Goal: Task Accomplishment & Management: Complete application form

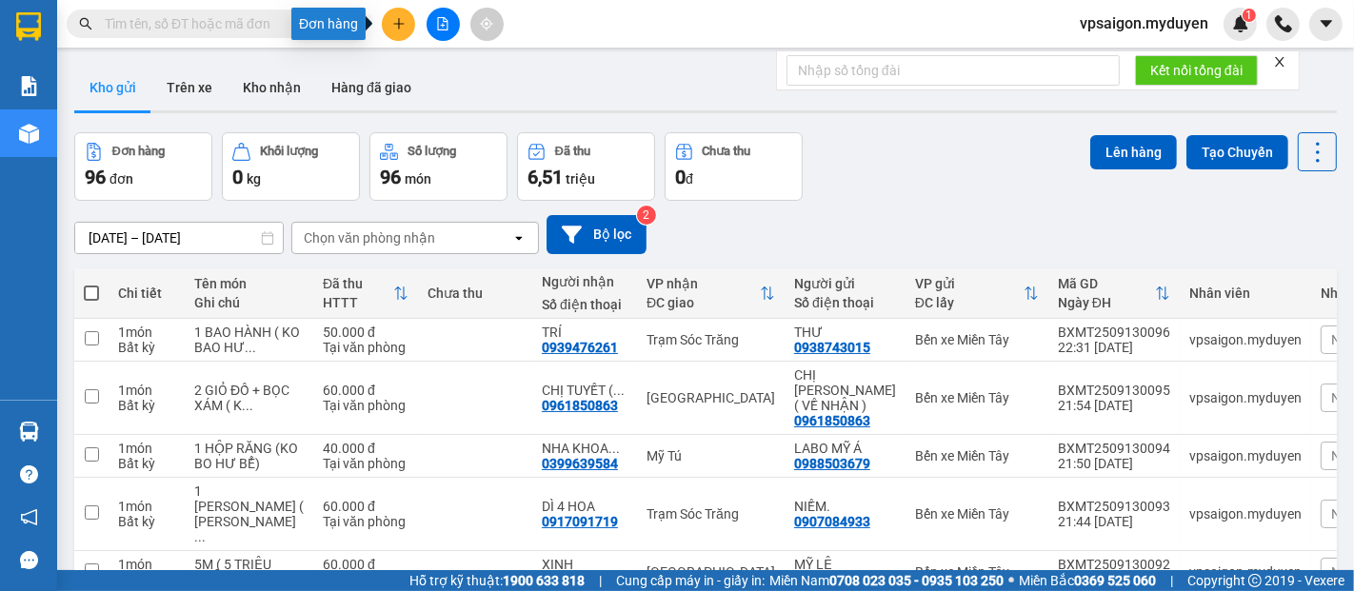
click at [383, 30] on button at bounding box center [398, 24] width 33 height 33
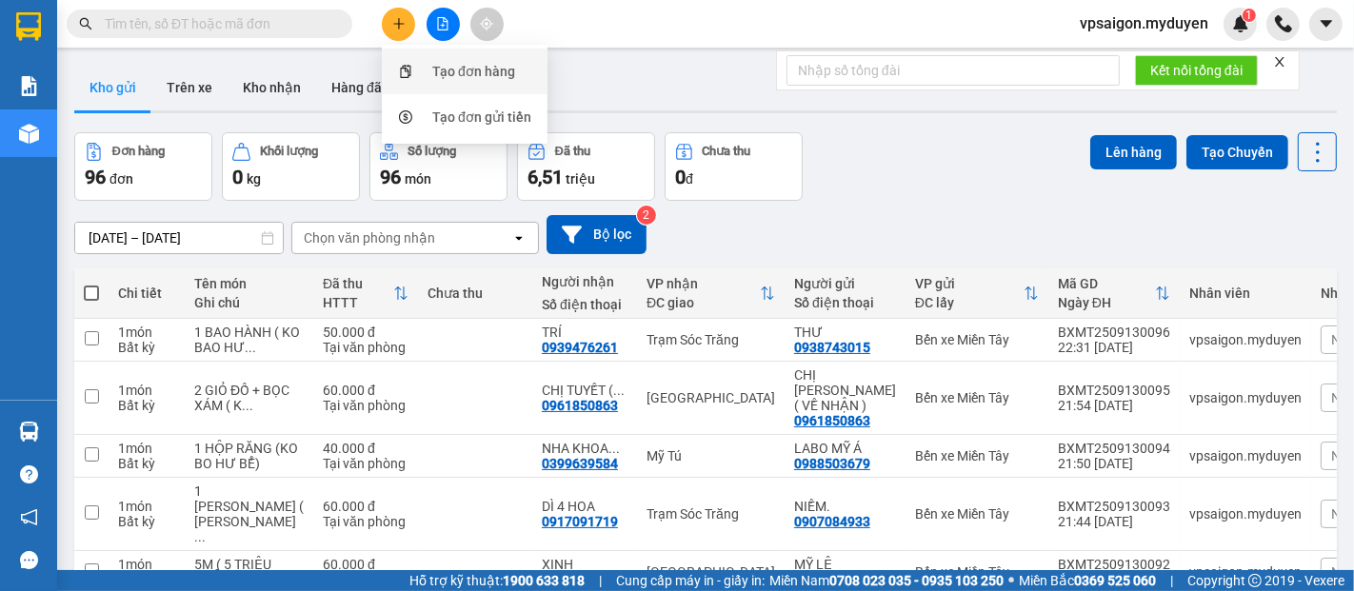
click at [432, 68] on div "Tạo đơn hàng" at bounding box center [473, 71] width 83 height 21
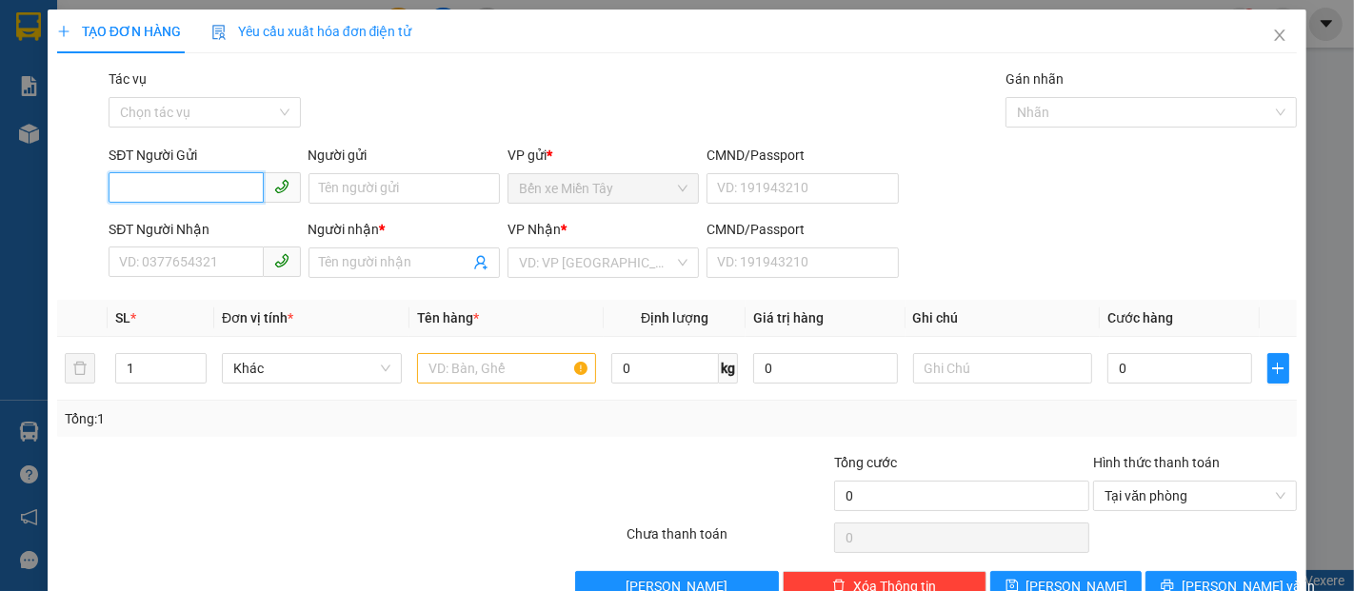
click at [187, 199] on input "SĐT Người Gửi" at bounding box center [186, 187] width 154 height 30
click at [198, 227] on div "0812450952 - HIỀN" at bounding box center [202, 226] width 167 height 21
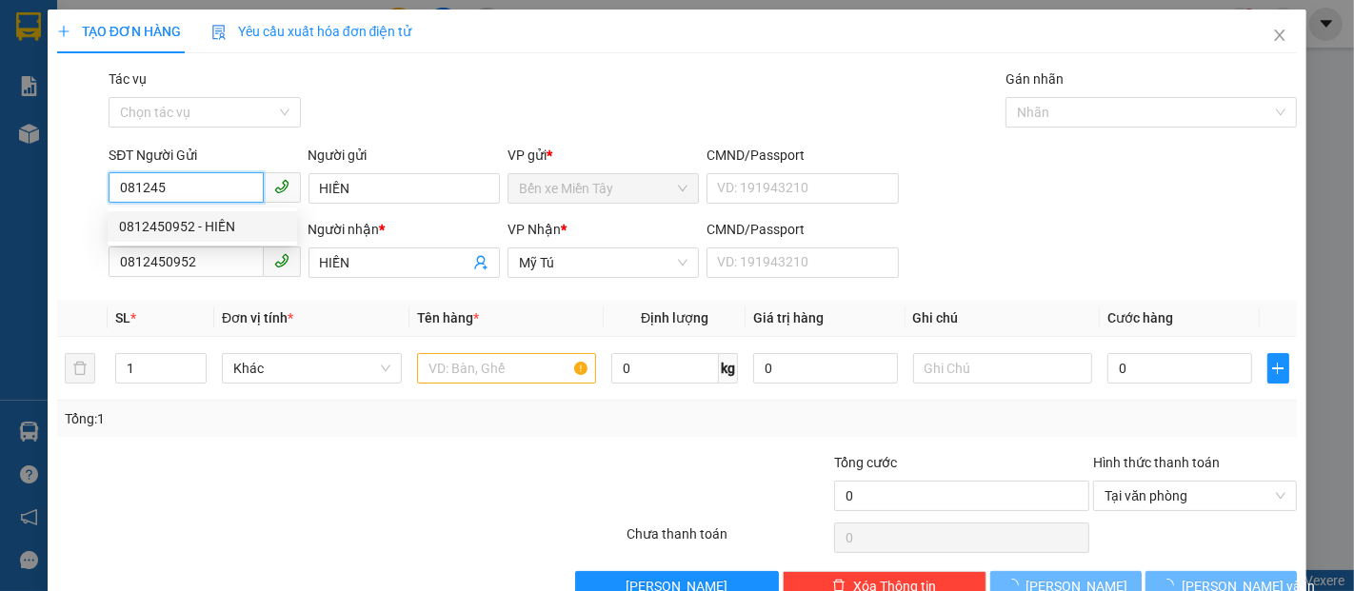
type input "0812450952"
type input "HIỀN"
type input "0812450952"
type input "HIỀN"
type input "120.000"
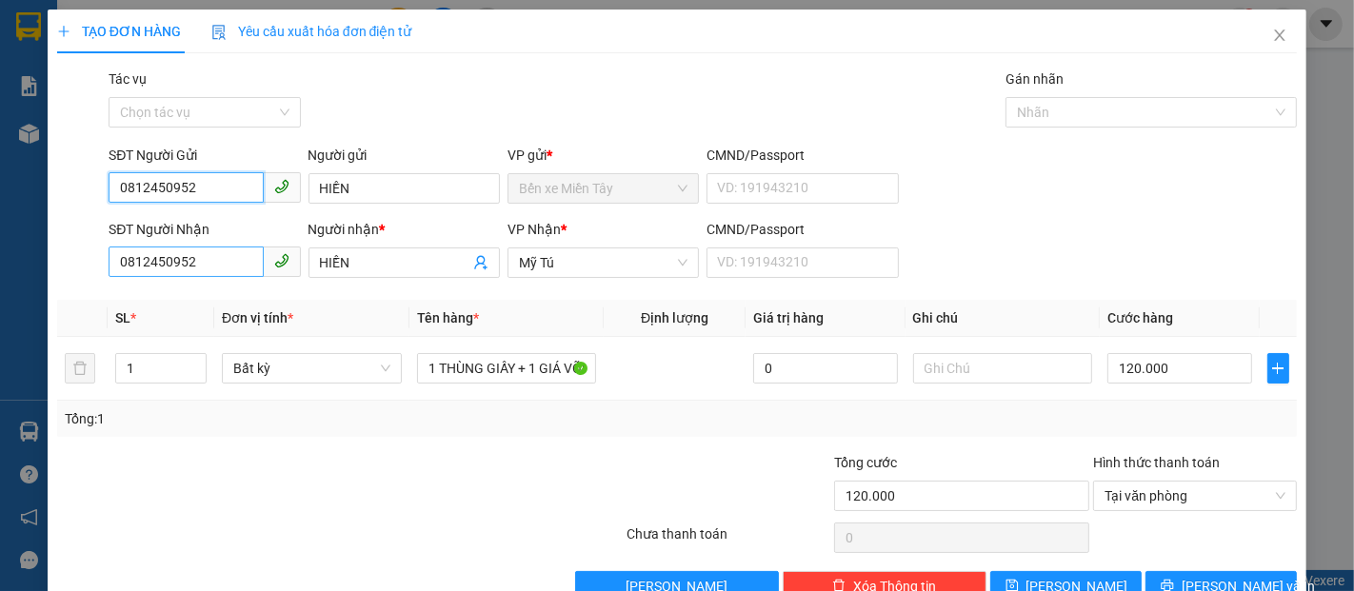
type input "0812450952"
click at [203, 265] on input "0812450952" at bounding box center [186, 262] width 154 height 30
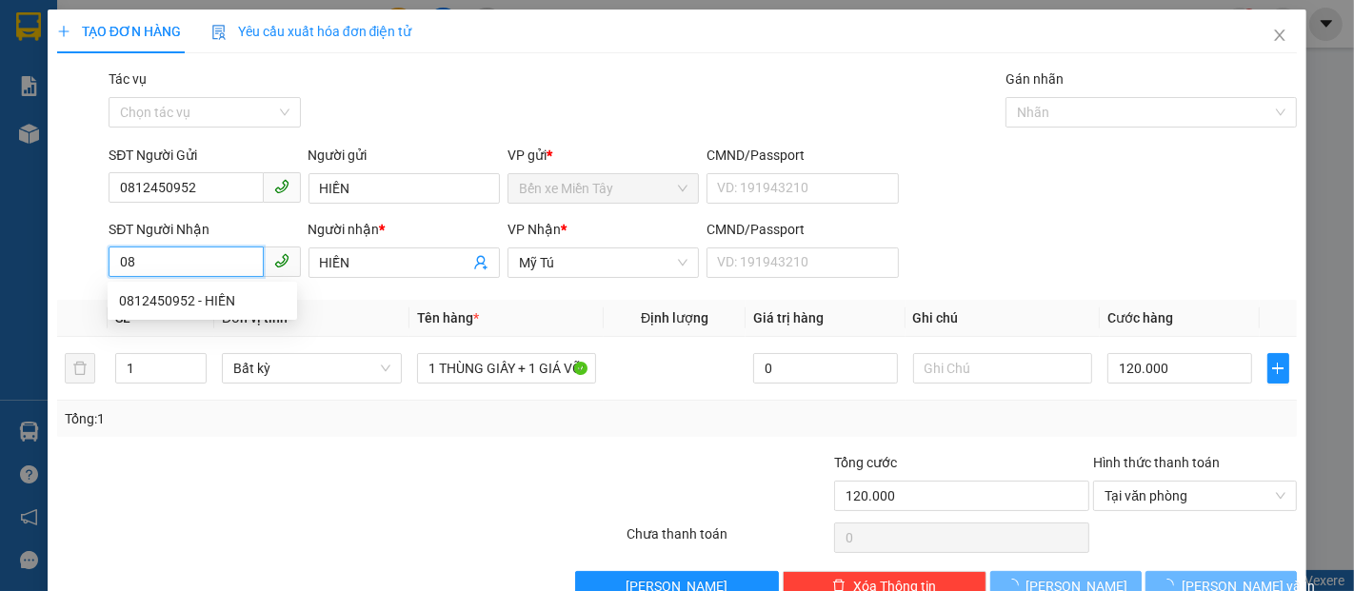
type input "0"
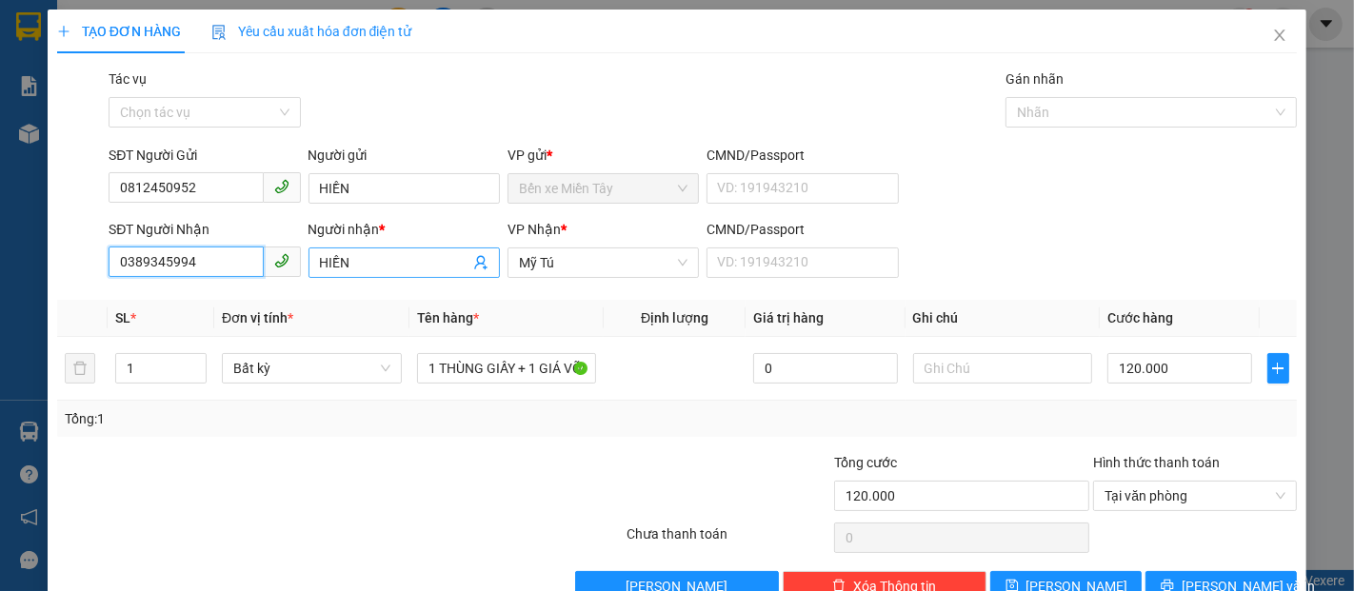
type input "0389345994"
click at [378, 252] on input "HIỀN" at bounding box center [394, 262] width 149 height 21
type input "H"
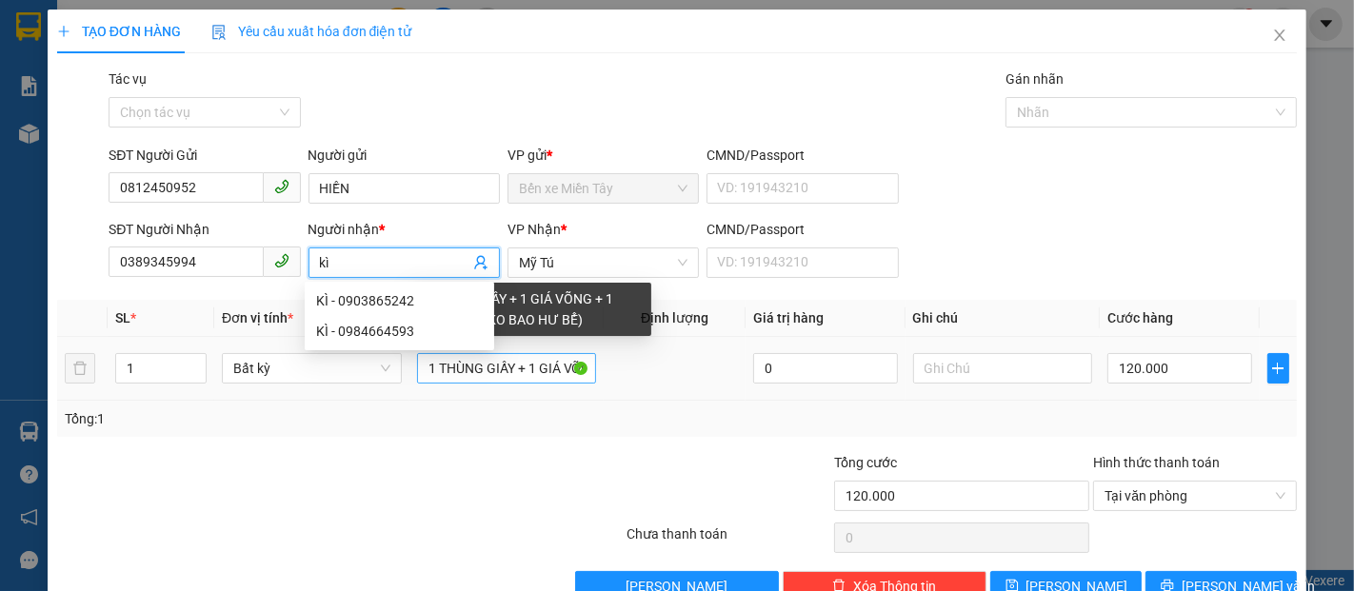
type input "kì"
click at [576, 368] on input "1 THÙNG GIẤY + 1 GIÁ VÕNG + 1 KIỆN BÀN (KO BAO HƯ BỂ)" at bounding box center [507, 368] width 180 height 30
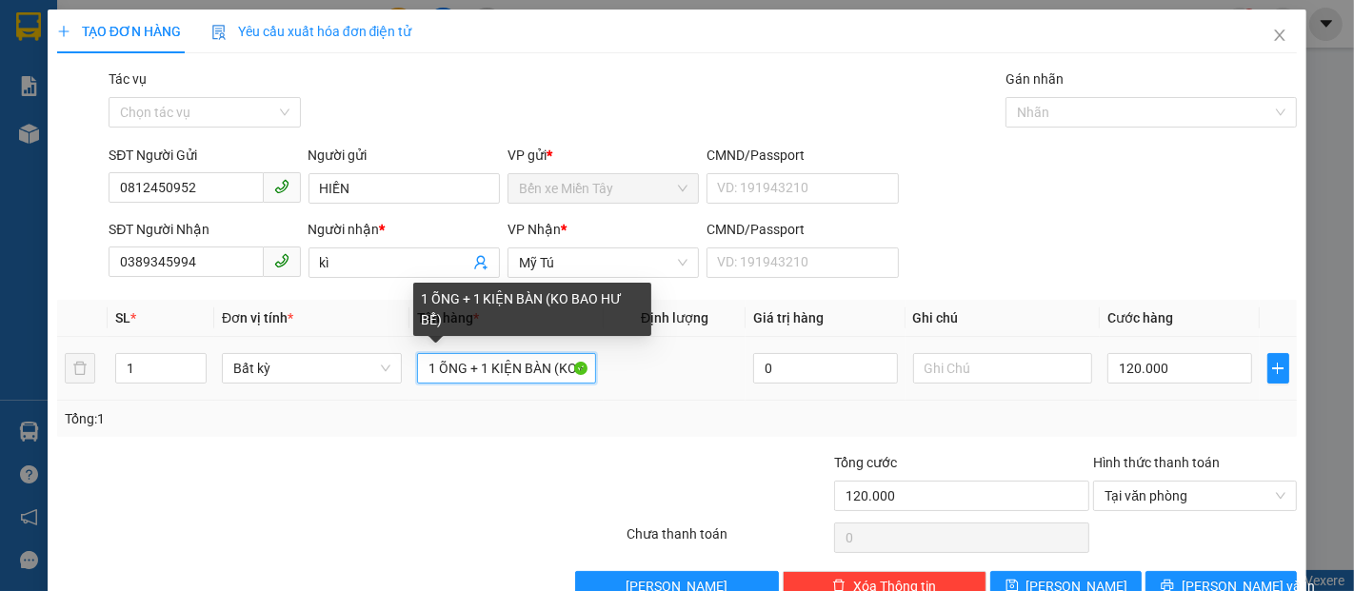
click at [548, 369] on input "1 ÕNG + 1 KIỆN BÀN (KO BAO HƯ BỂ)" at bounding box center [507, 368] width 180 height 30
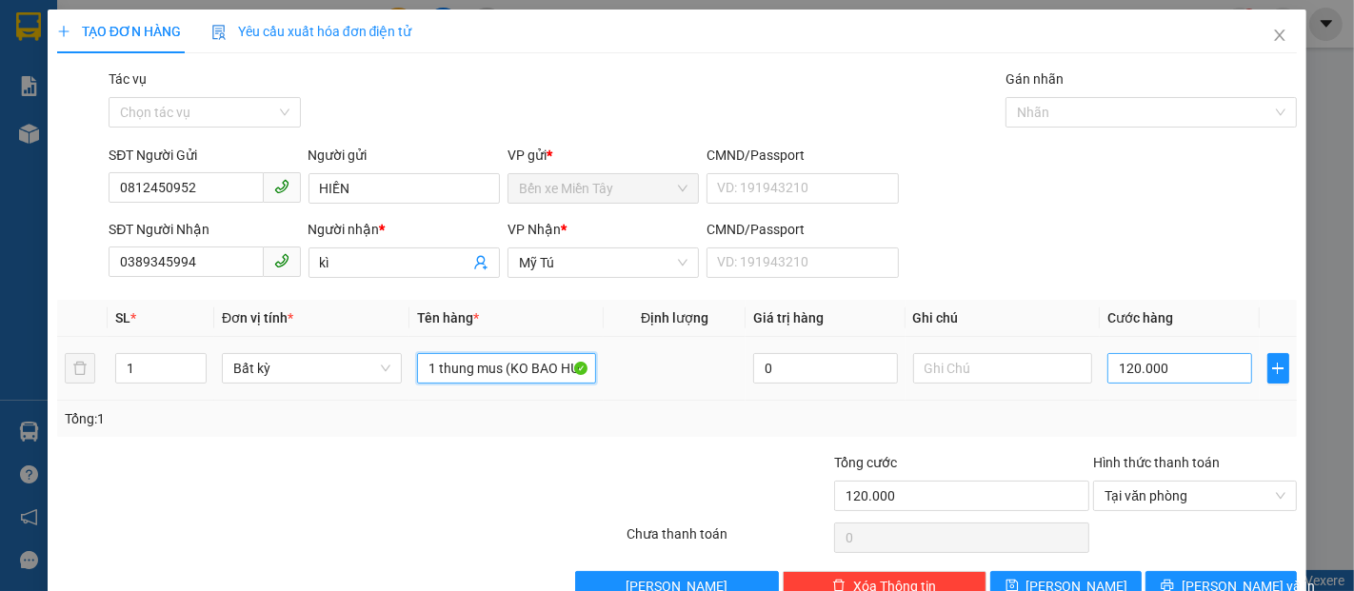
type input "1 thung mus (KO BAO HƯ BỂ)"
click at [1107, 374] on input "120.000" at bounding box center [1179, 368] width 144 height 30
type input "4"
type input "40"
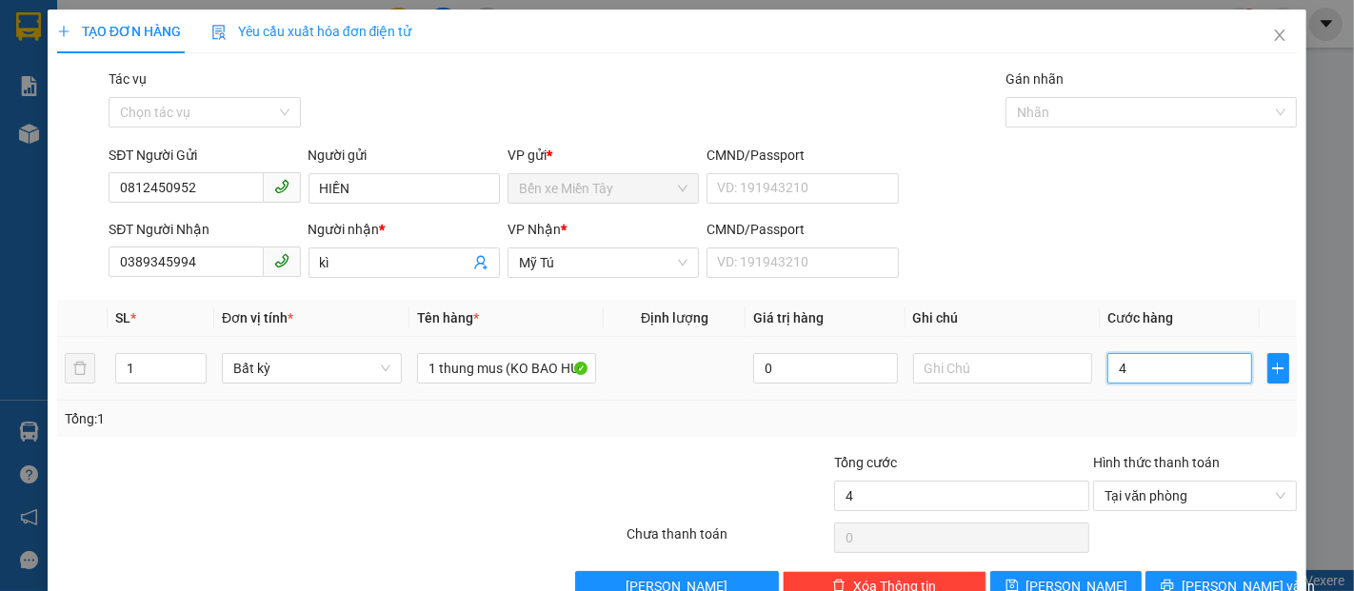
type input "40"
type input "400"
type input "4.000"
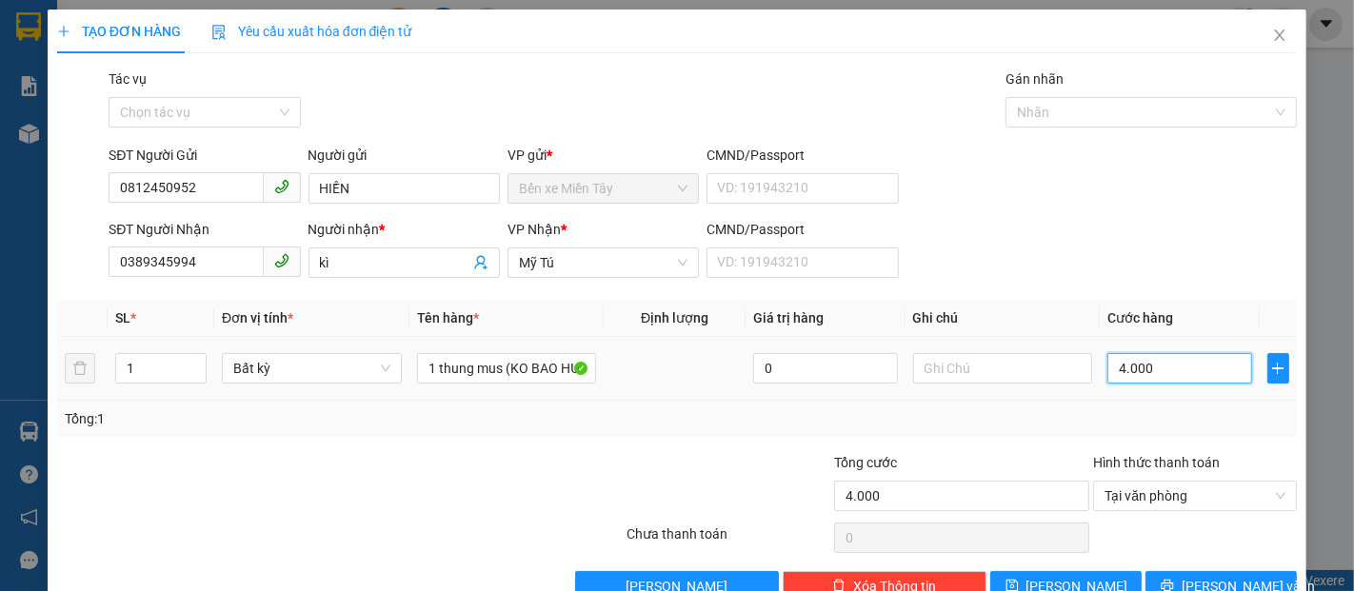
type input "40.000"
click at [1205, 577] on span "[PERSON_NAME] và In" at bounding box center [1248, 586] width 133 height 21
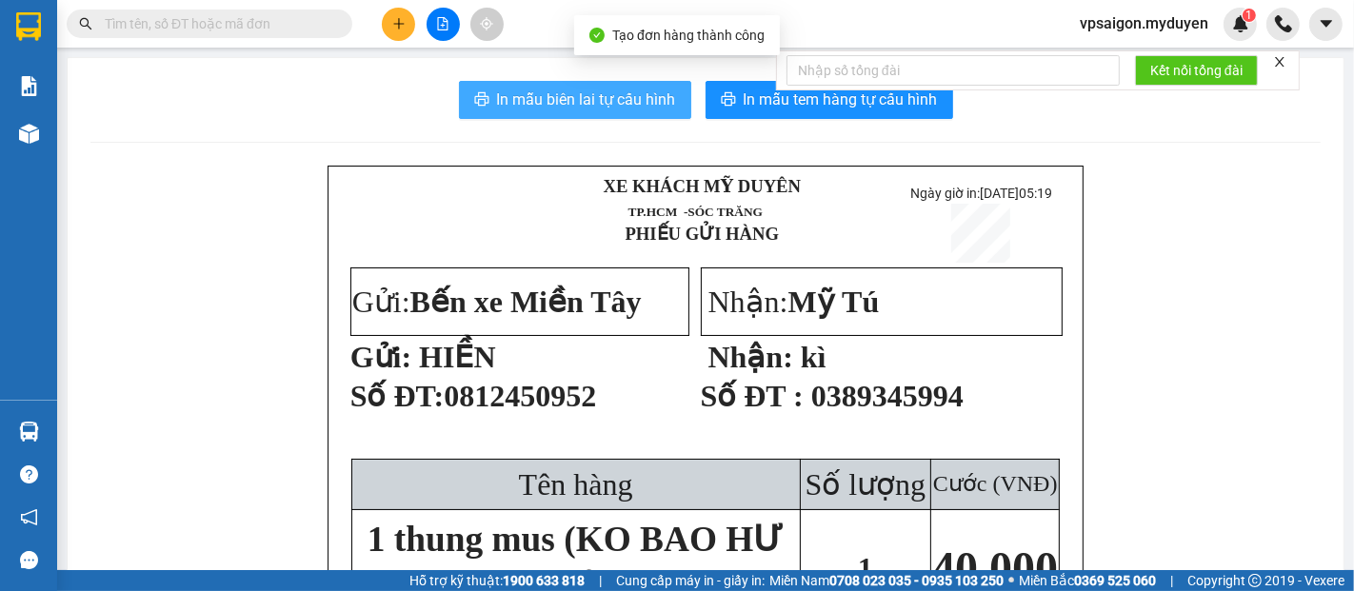
click at [568, 97] on span "In mẫu biên lai tự cấu hình" at bounding box center [586, 100] width 179 height 24
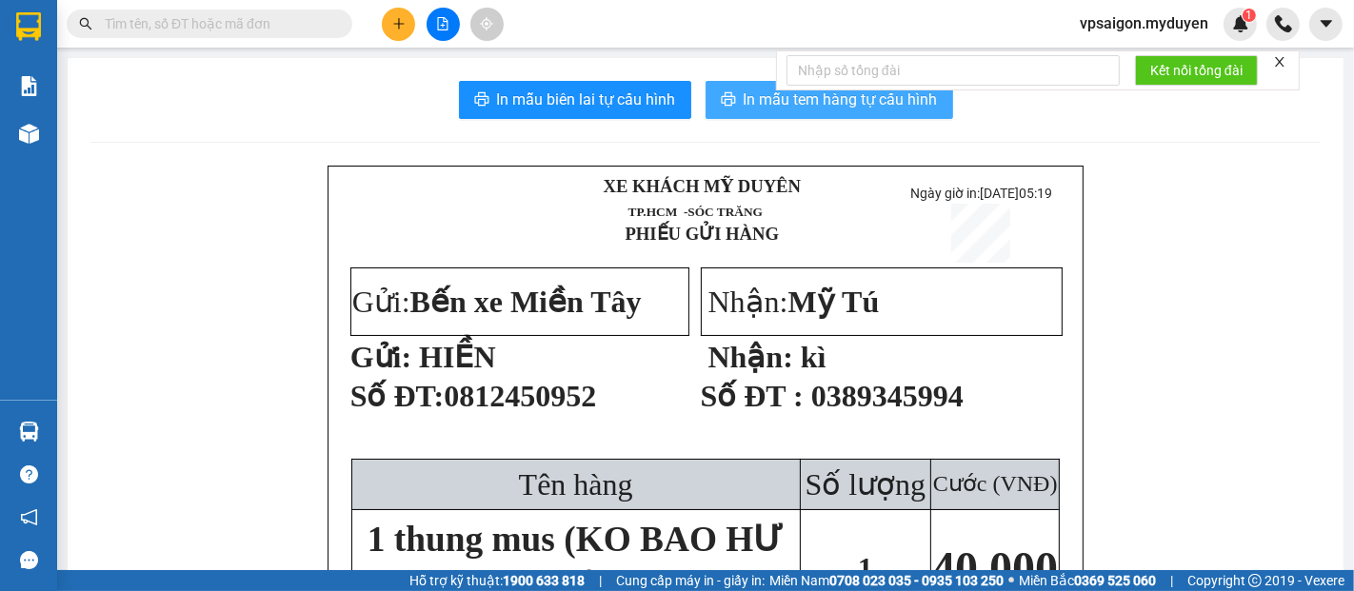
click at [778, 108] on span "In mẫu tem hàng tự cấu hình" at bounding box center [841, 100] width 194 height 24
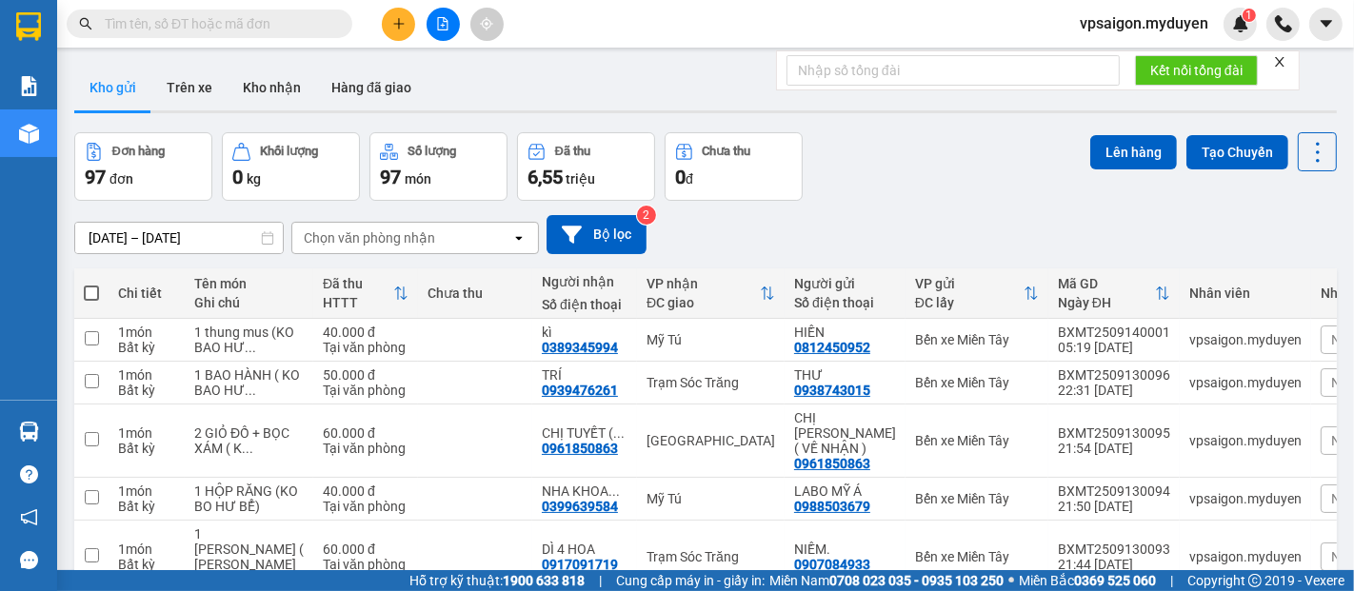
click at [108, 20] on input "text" at bounding box center [217, 23] width 225 height 21
paste input "0961383352"
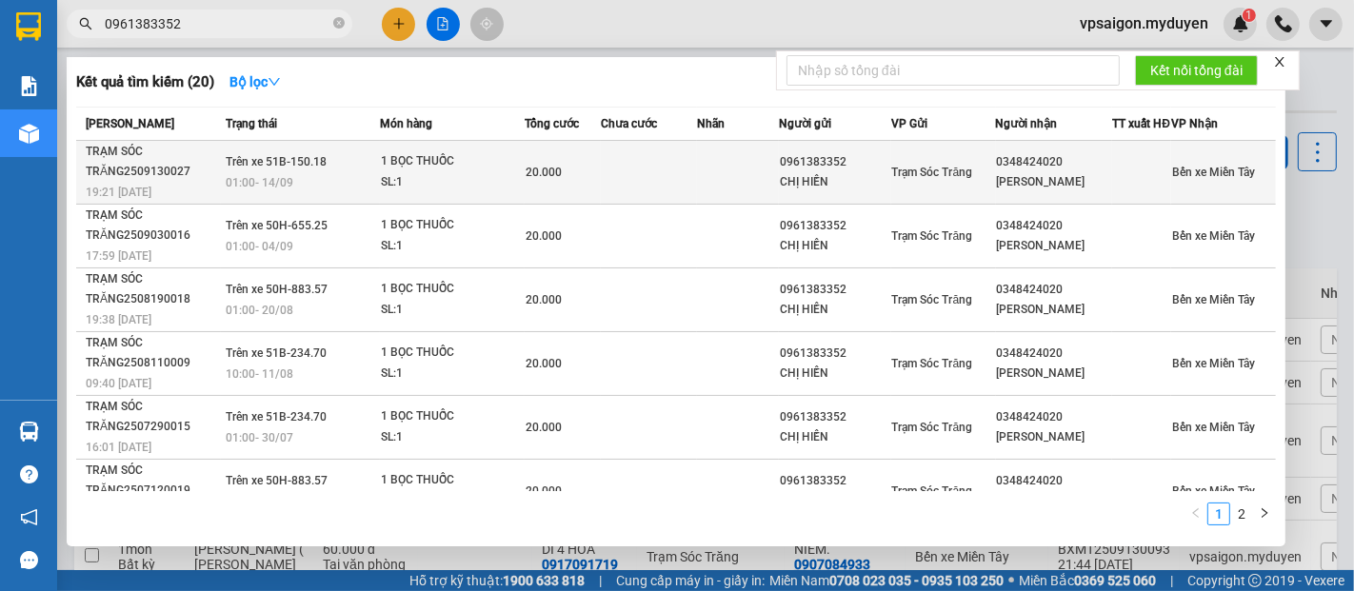
type input "0961383352"
click at [122, 182] on div "TRẠM SÓC TRĂNG2509130027" at bounding box center [153, 162] width 134 height 40
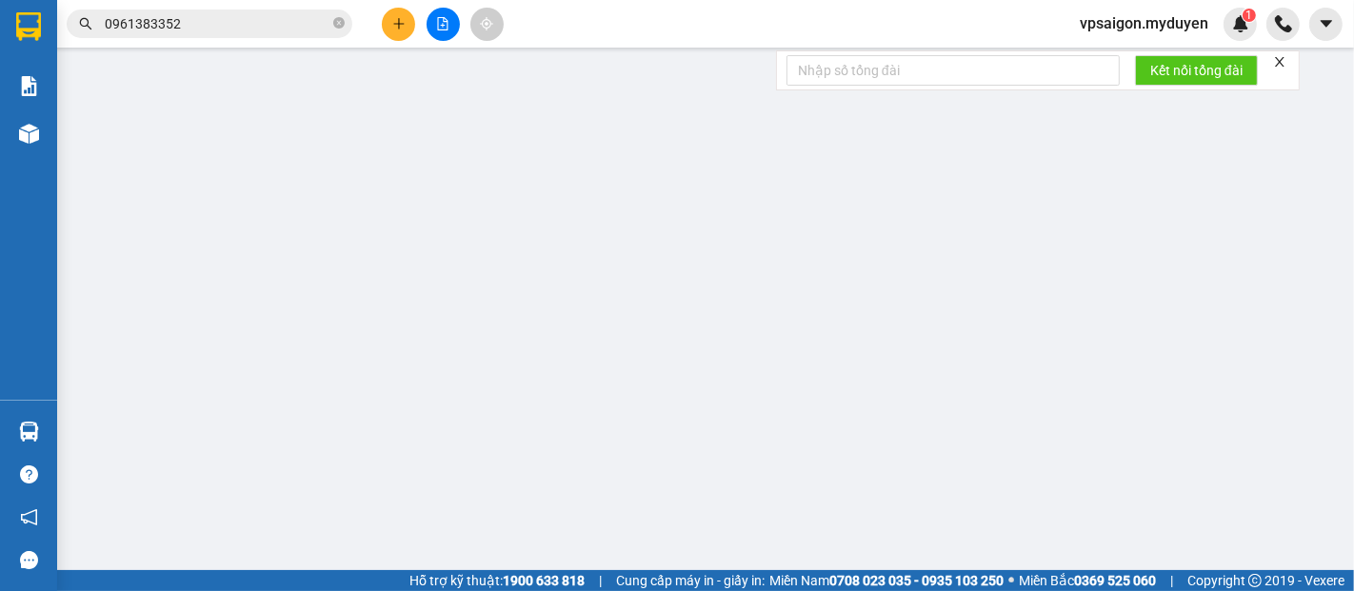
type input "0961383352"
type input "CHỊ HIỀN"
type input "0348424020"
type input "MINH CHÂU"
type input "20.000"
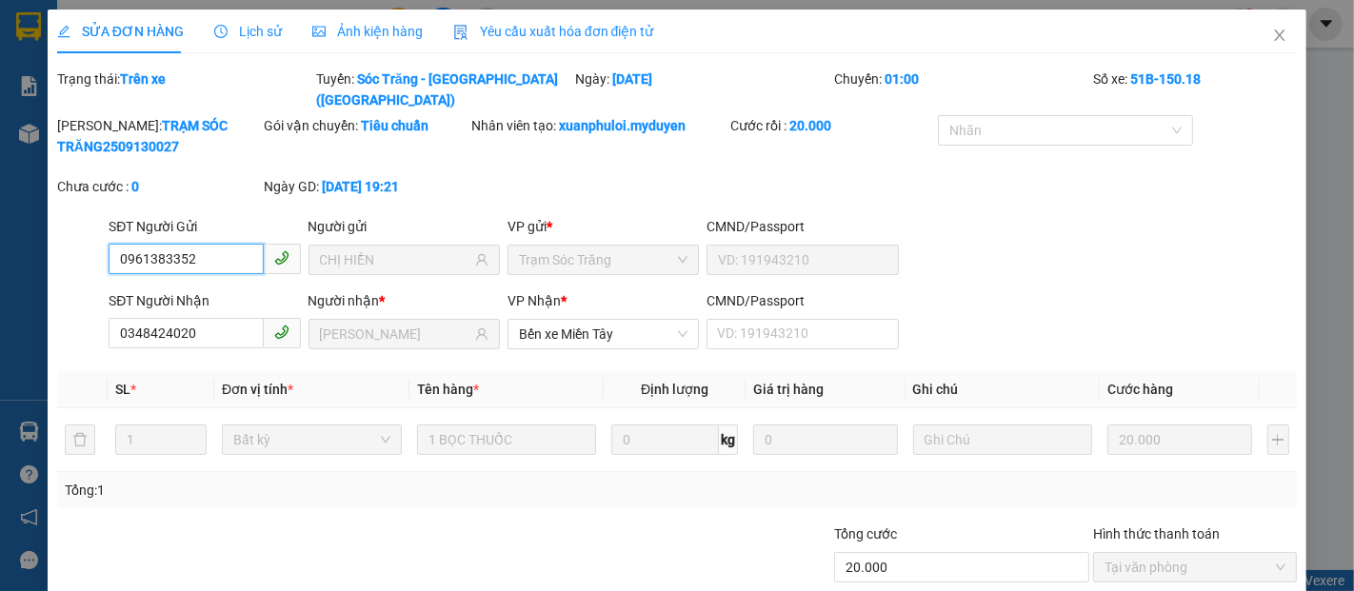
scroll to position [97, 0]
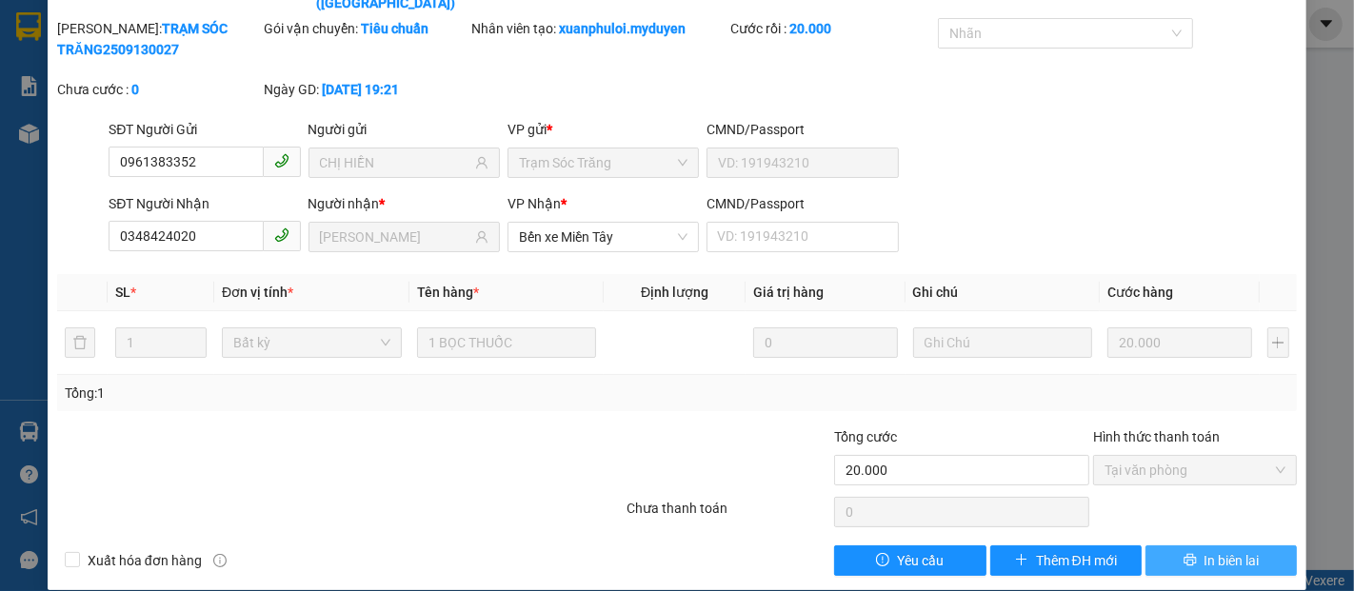
click at [1205, 550] on span "In biên lai" at bounding box center [1232, 560] width 55 height 21
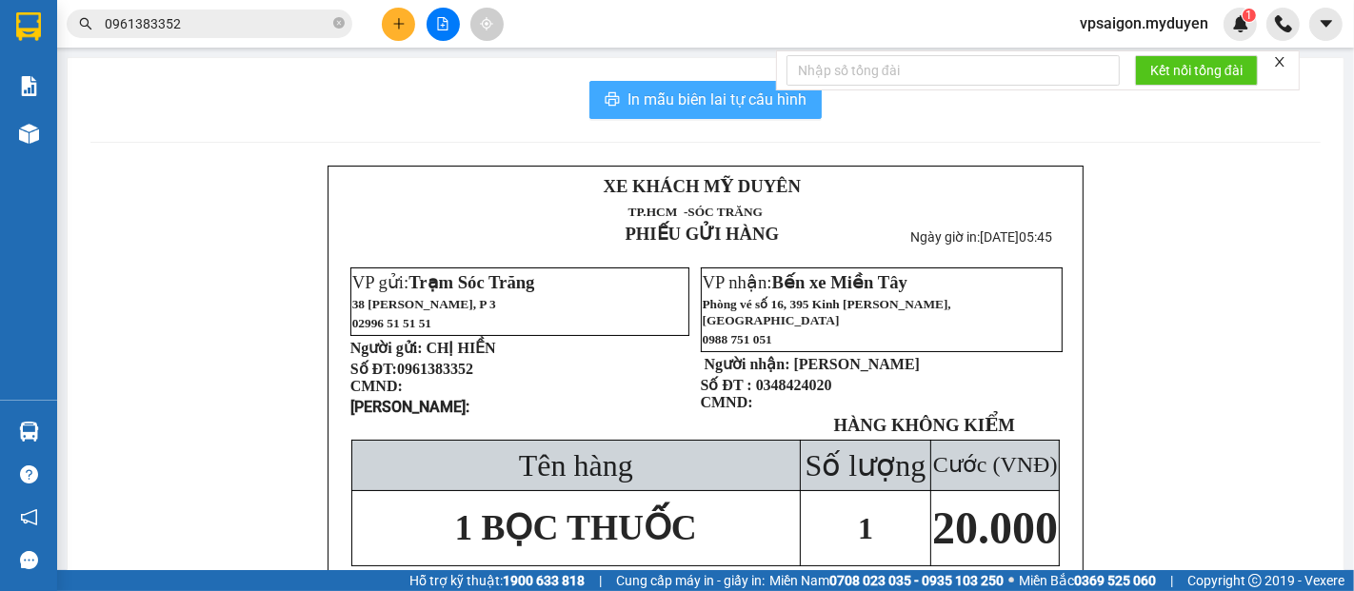
drag, startPoint x: 683, startPoint y: 97, endPoint x: 1051, endPoint y: 329, distance: 435.1
click at [689, 101] on span "In mẫu biên lai tự cấu hình" at bounding box center [717, 100] width 179 height 24
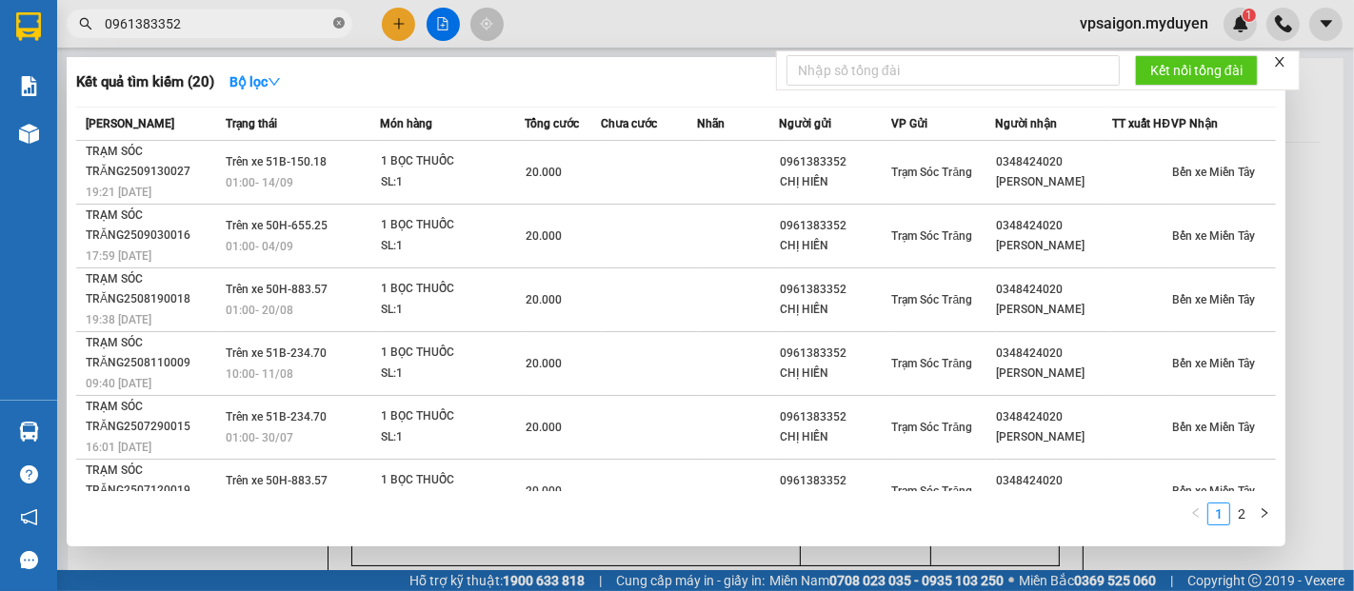
click at [340, 21] on icon "close-circle" at bounding box center [338, 22] width 11 height 11
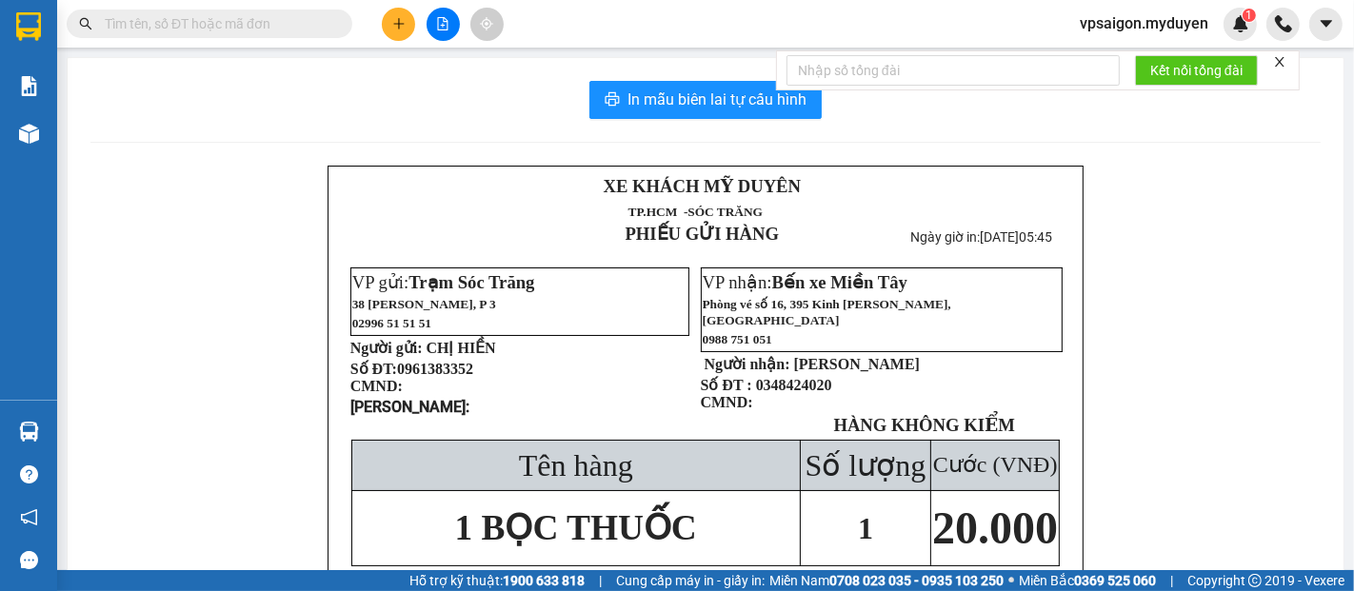
paste input "0968840851"
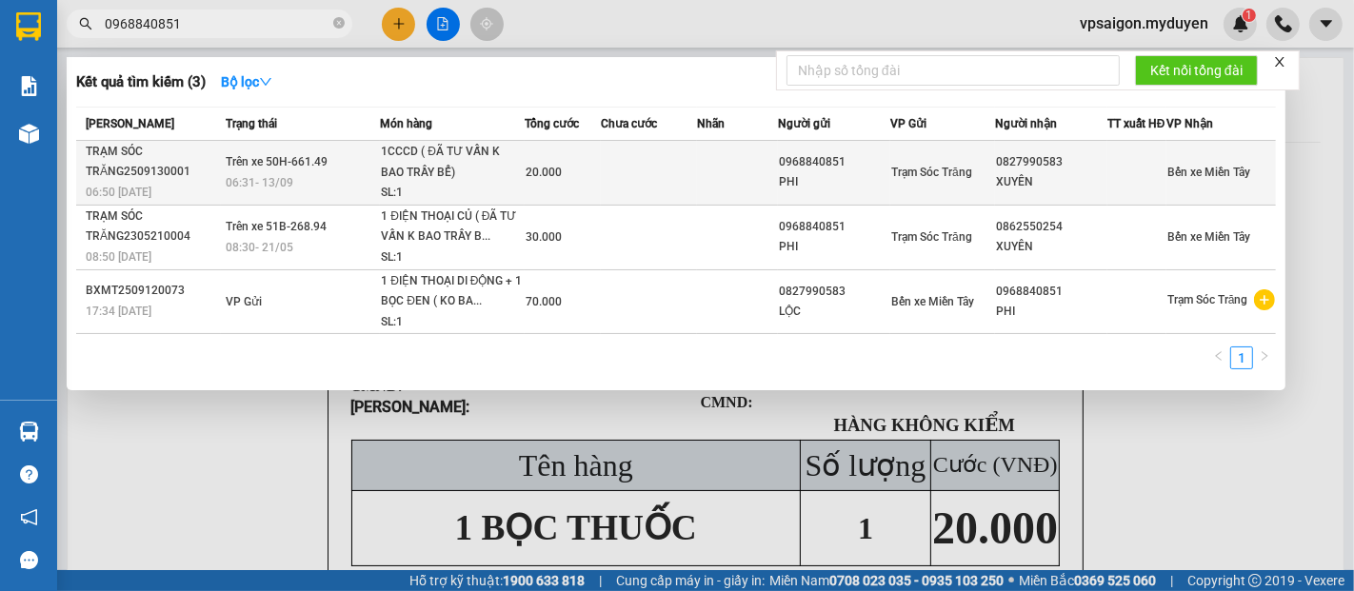
type input "0968840851"
click at [149, 197] on span "06:50 - 13/09" at bounding box center [119, 192] width 66 height 13
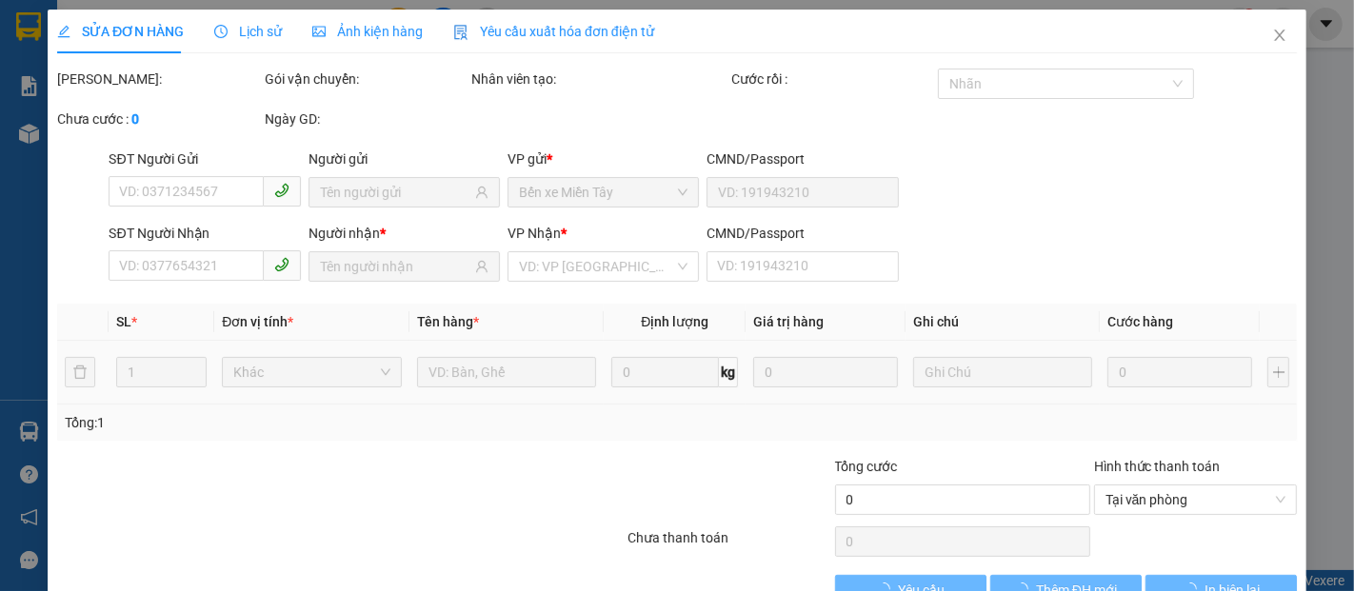
type input "0968840851"
type input "PHI"
type input "0827990583"
type input "XUYÊN"
type input "20.000"
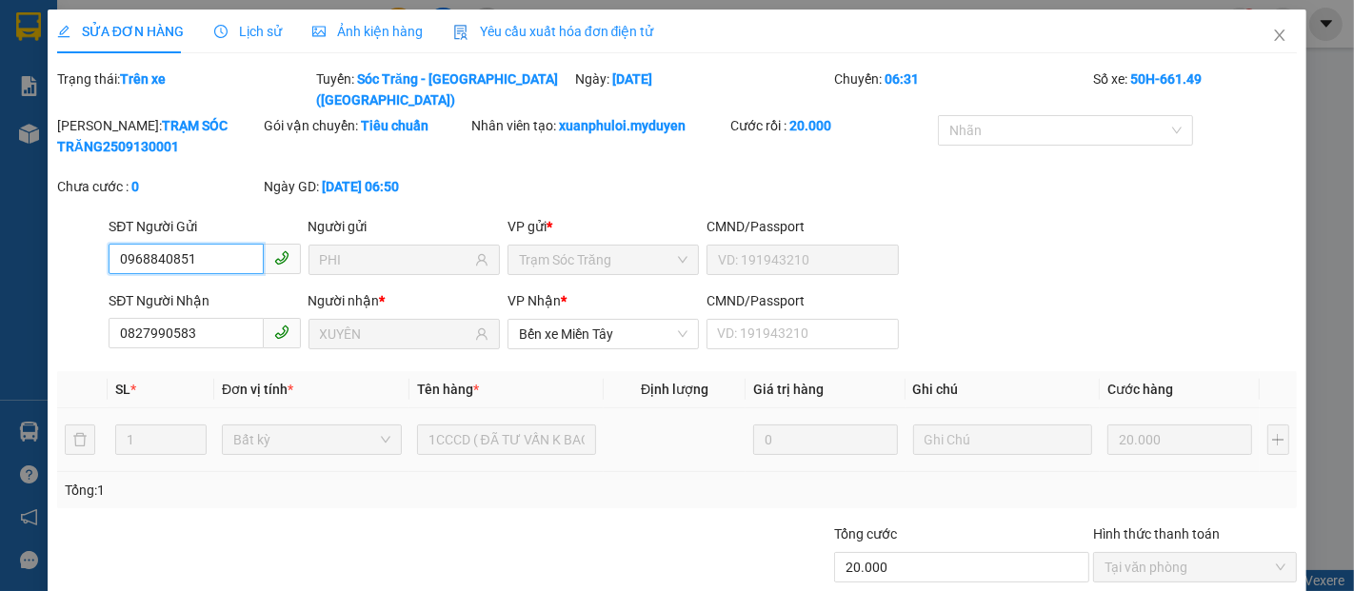
scroll to position [97, 0]
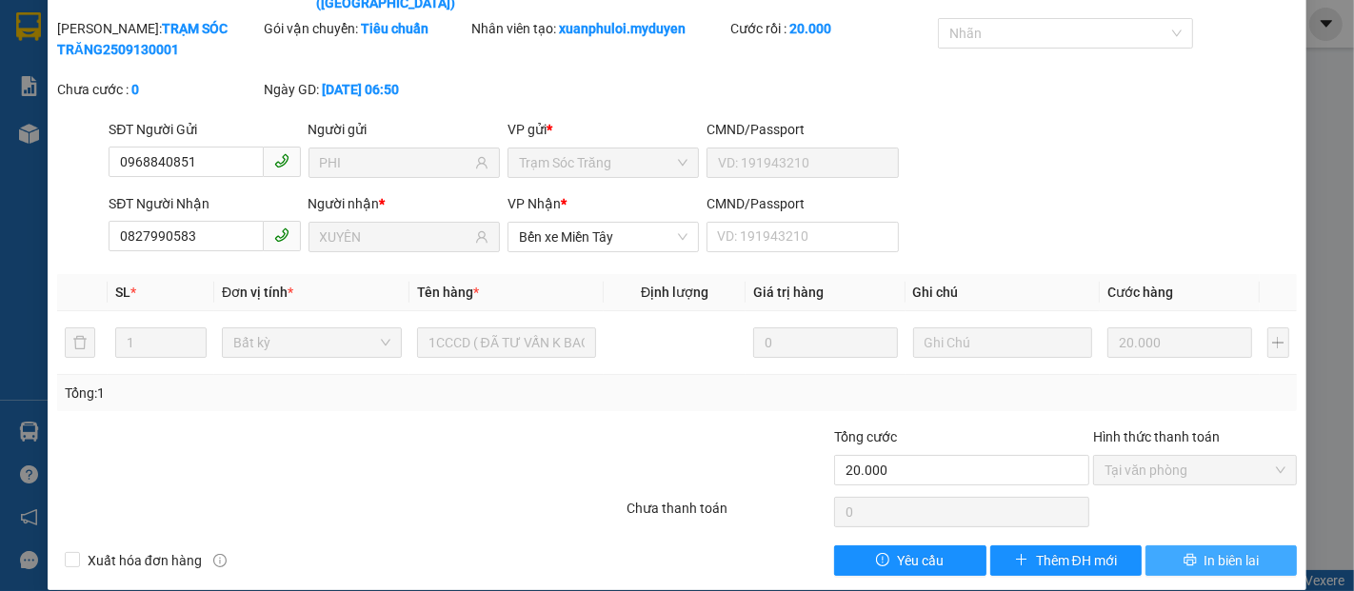
click at [1234, 550] on span "In biên lai" at bounding box center [1232, 560] width 55 height 21
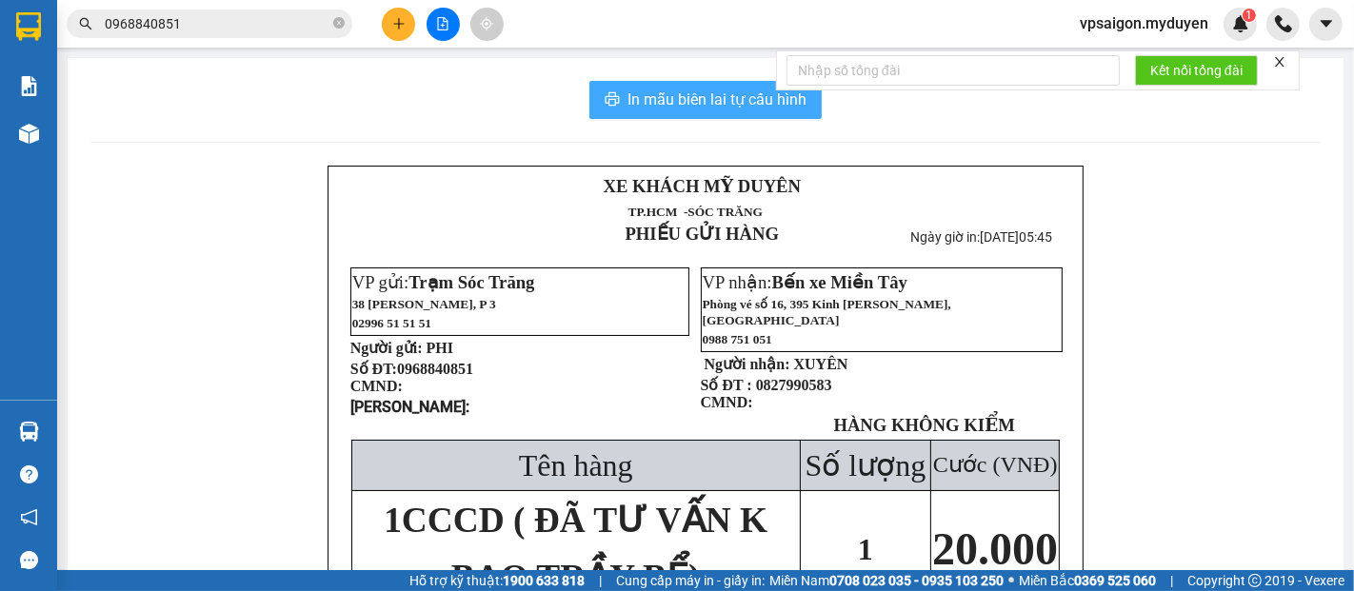
click at [682, 96] on span "In mẫu biên lai tự cấu hình" at bounding box center [717, 100] width 179 height 24
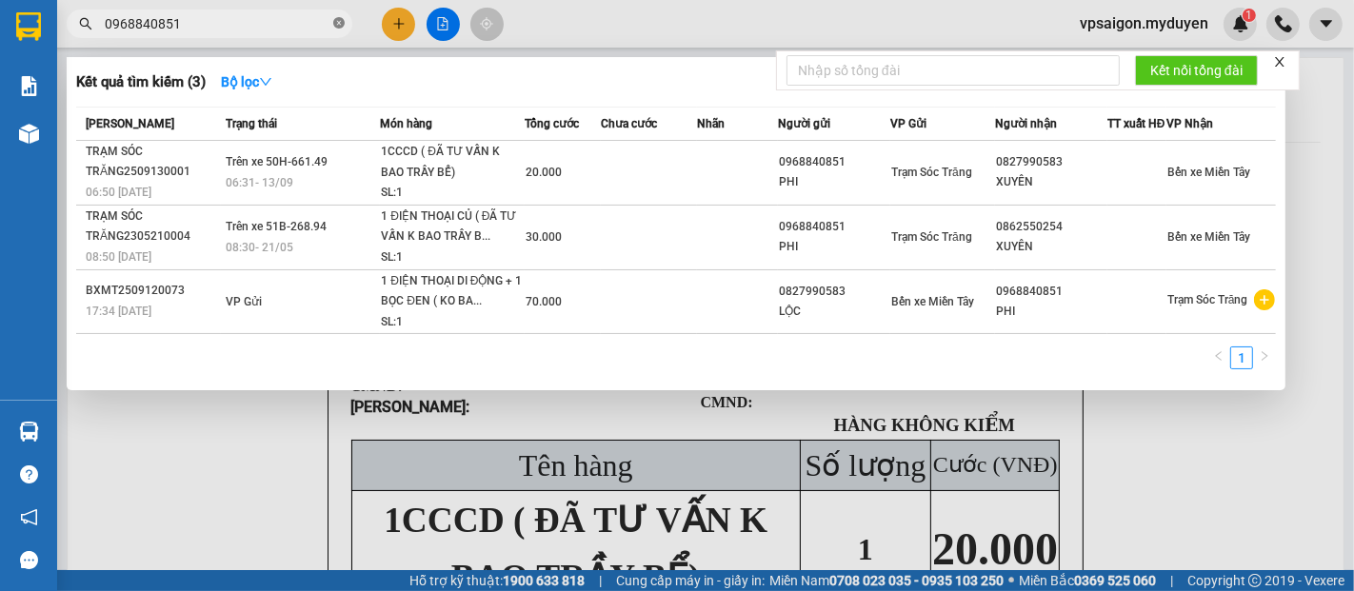
click at [341, 17] on icon "close-circle" at bounding box center [338, 22] width 11 height 11
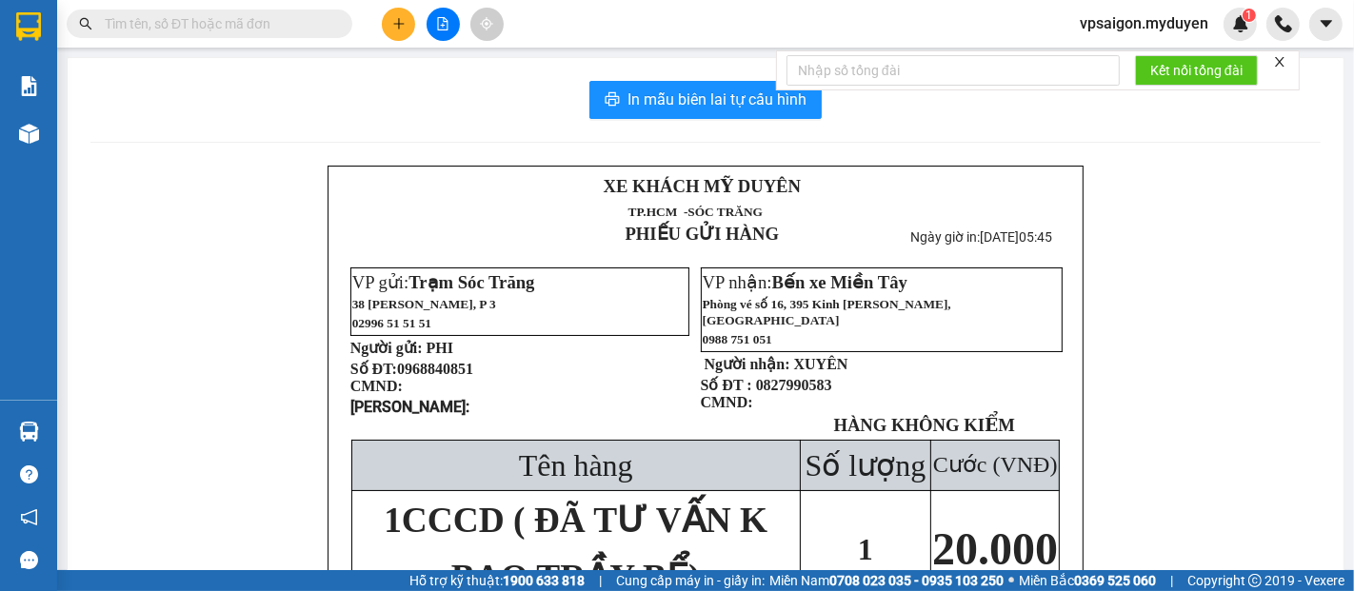
paste input "0913551381"
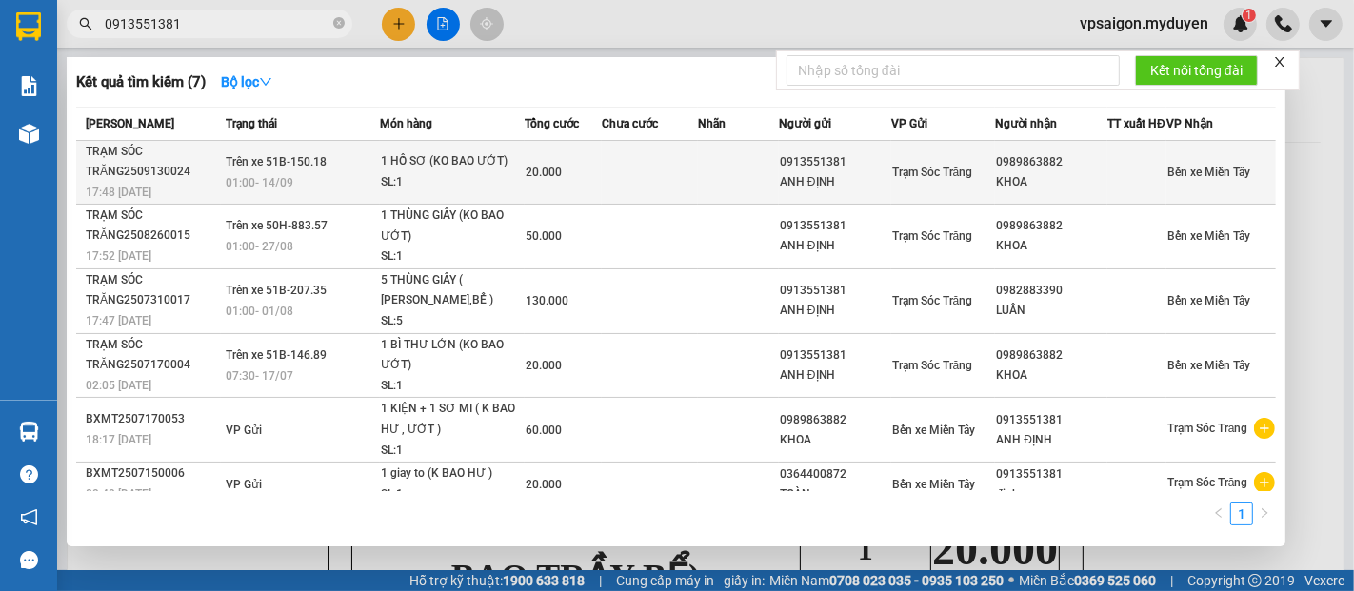
type input "0913551381"
click at [150, 192] on div "17:48 - 13/09" at bounding box center [153, 192] width 134 height 21
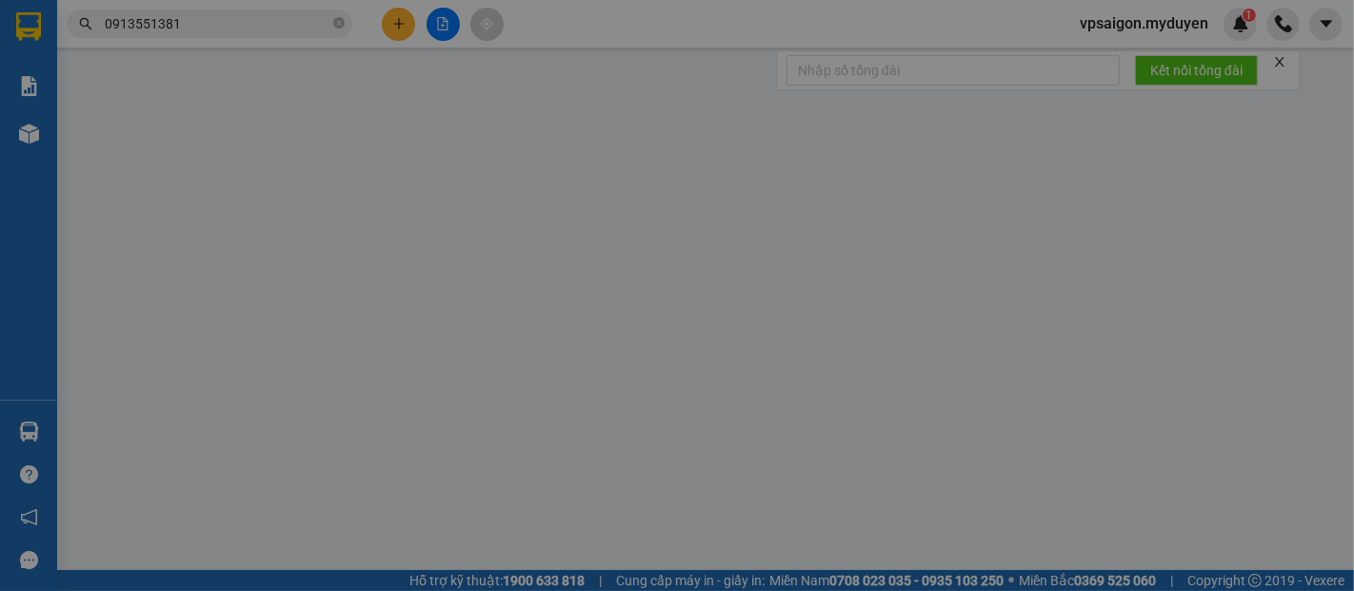
type input "0913551381"
type input "ANH ĐỊNH"
type input "0989863882"
type input "KHOA"
type input "20.000"
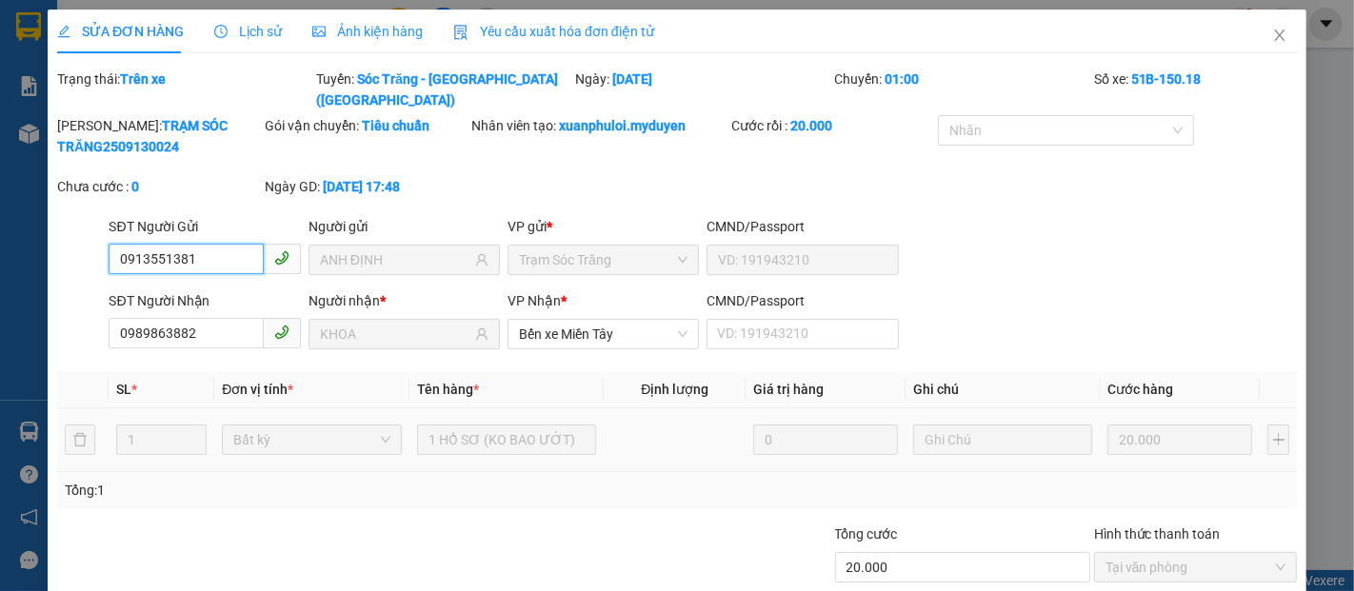
scroll to position [97, 0]
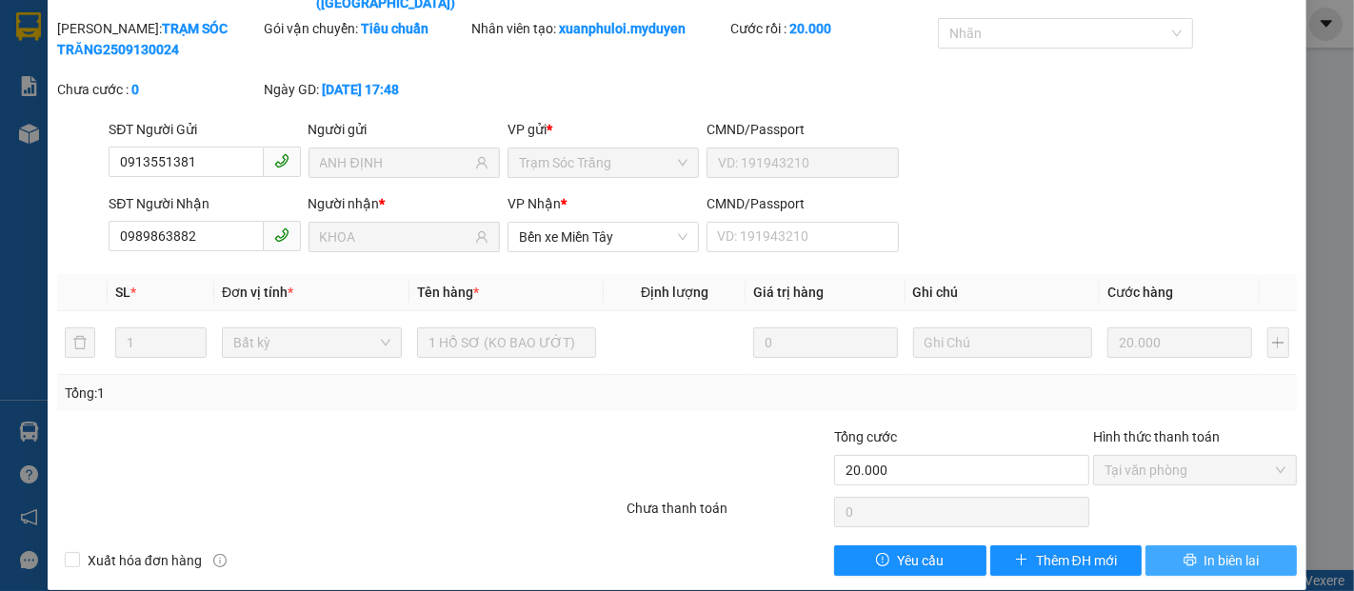
click at [1184, 553] on icon "printer" at bounding box center [1190, 559] width 13 height 13
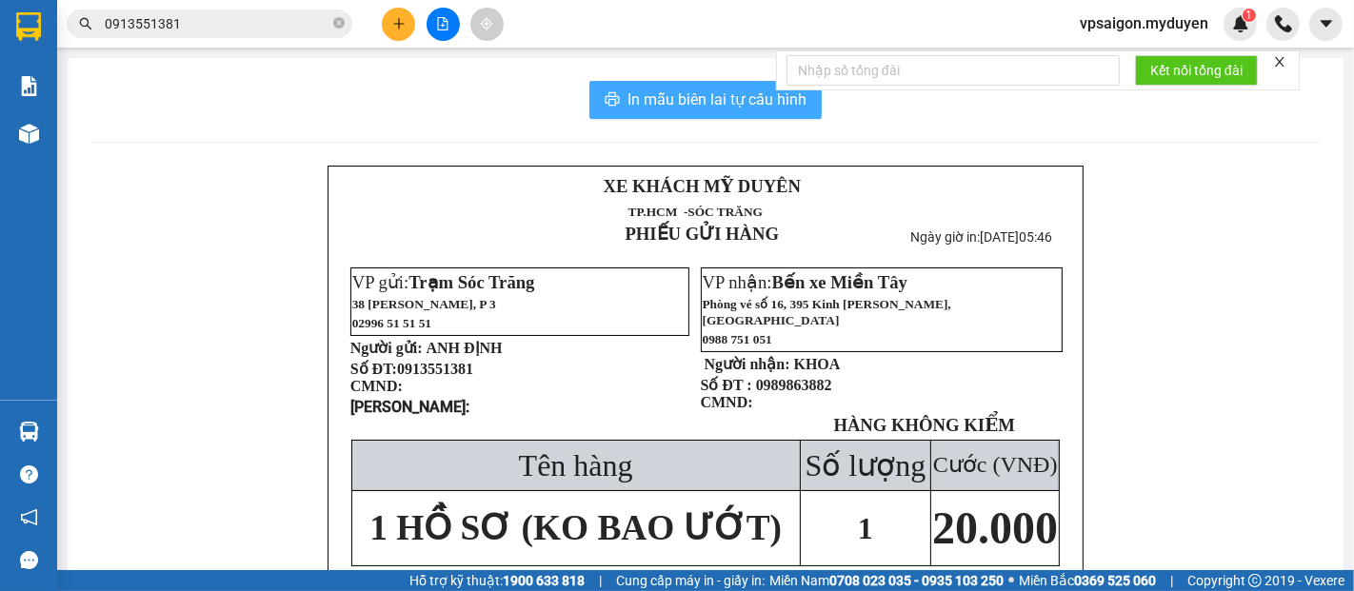
drag, startPoint x: 678, startPoint y: 98, endPoint x: 1028, endPoint y: 313, distance: 411.2
click at [701, 108] on span "In mẫu biên lai tự cấu hình" at bounding box center [717, 100] width 179 height 24
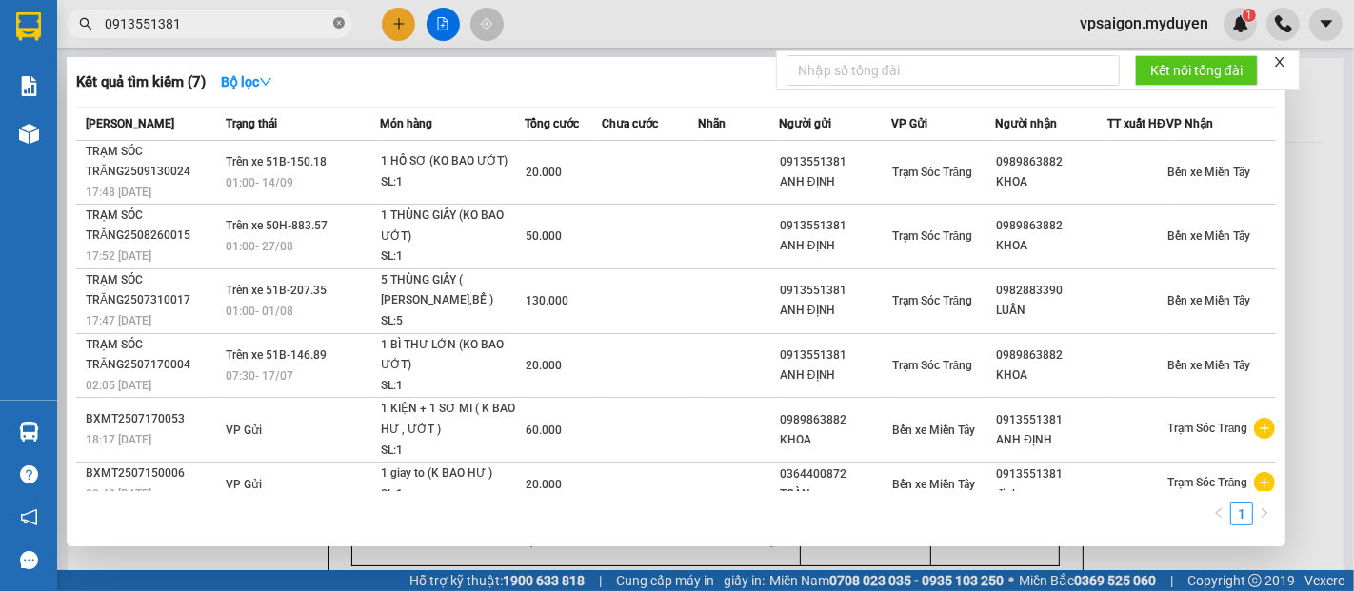
click at [341, 21] on icon "close-circle" at bounding box center [338, 22] width 11 height 11
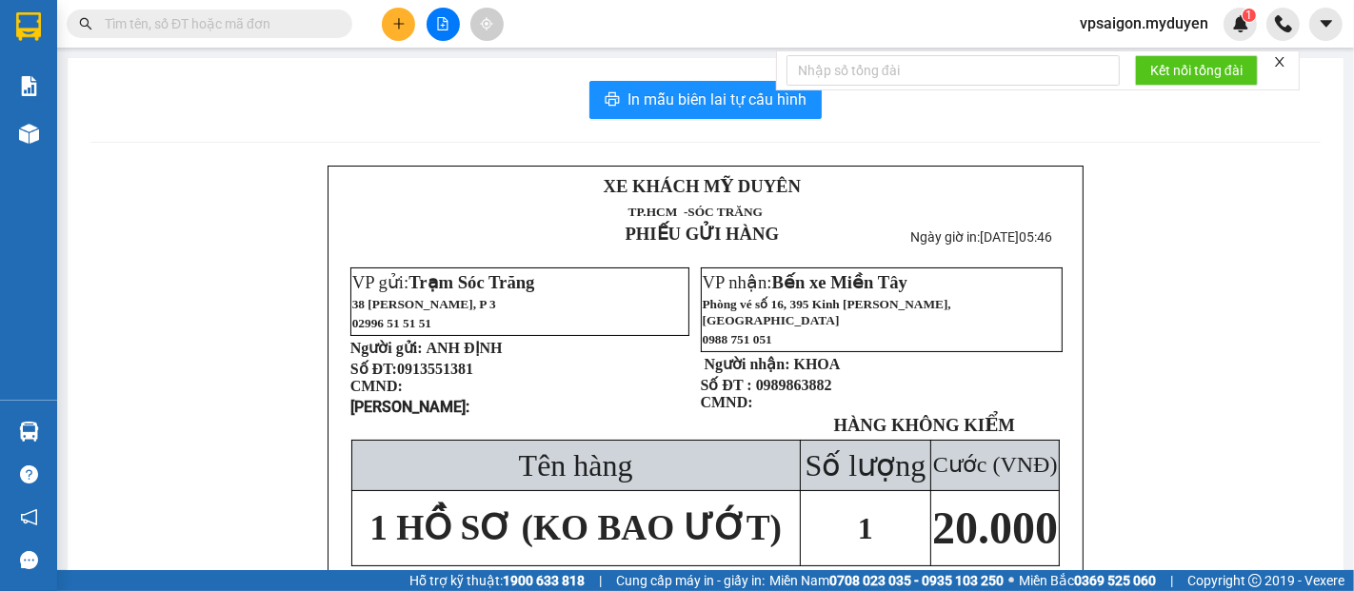
paste input "0901858457"
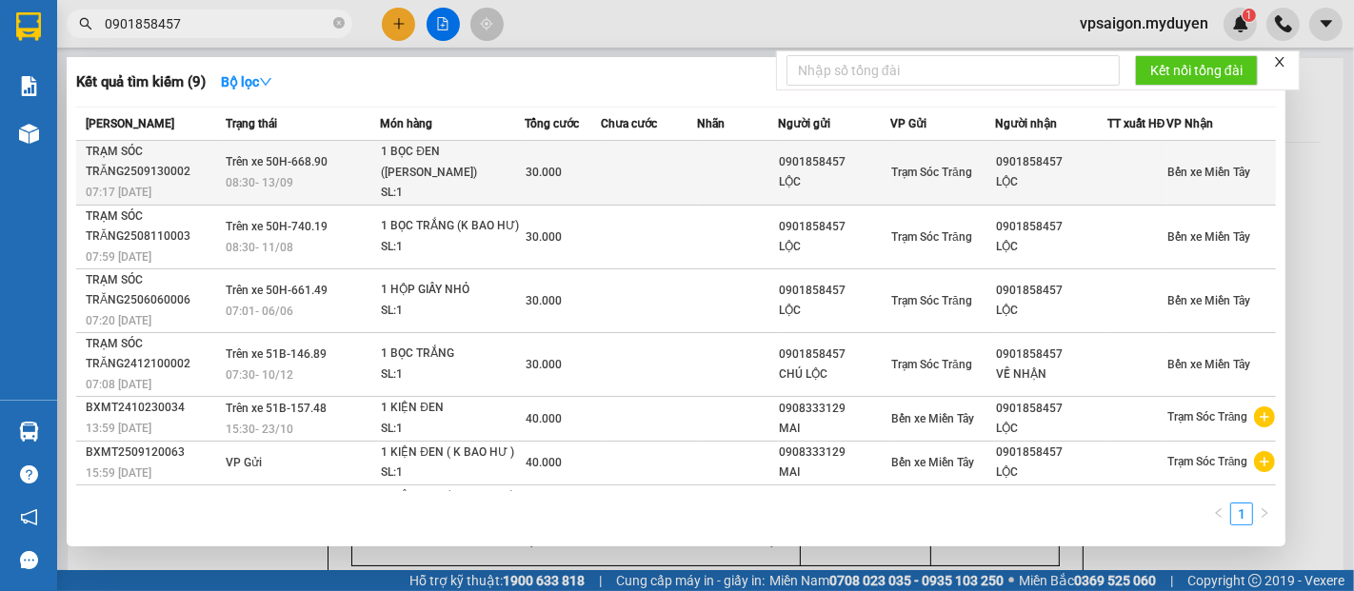
type input "0901858457"
click at [164, 181] on div "TRẠM SÓC TRĂNG2509130002" at bounding box center [153, 162] width 134 height 40
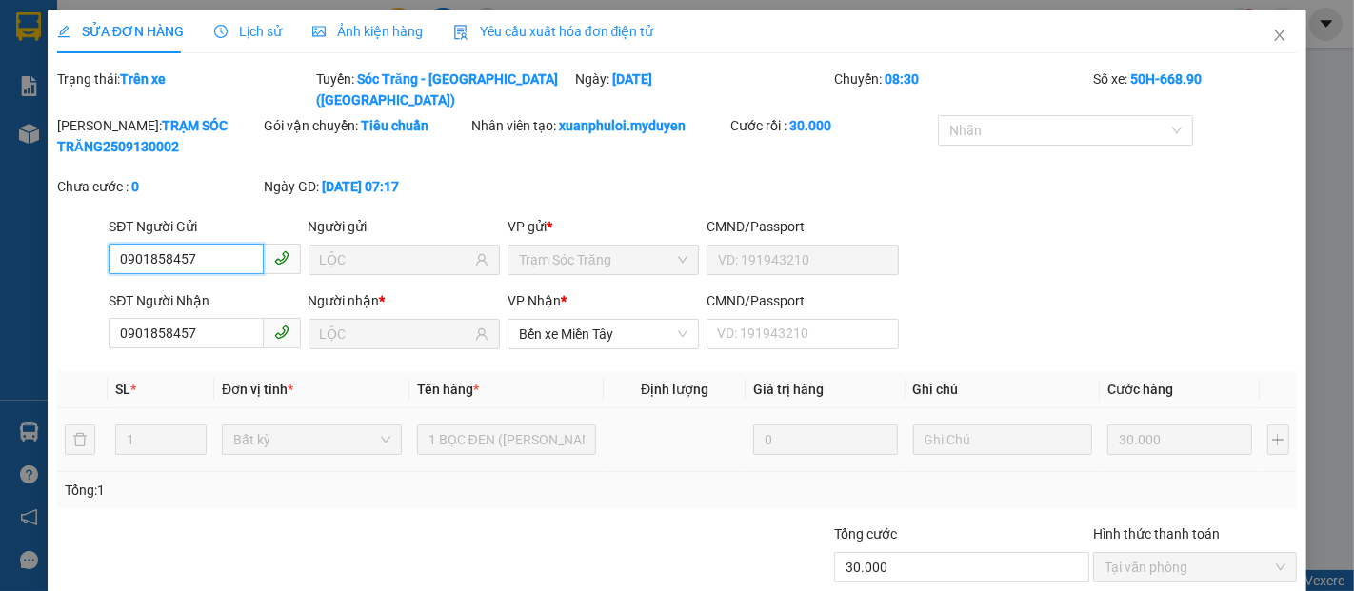
scroll to position [97, 0]
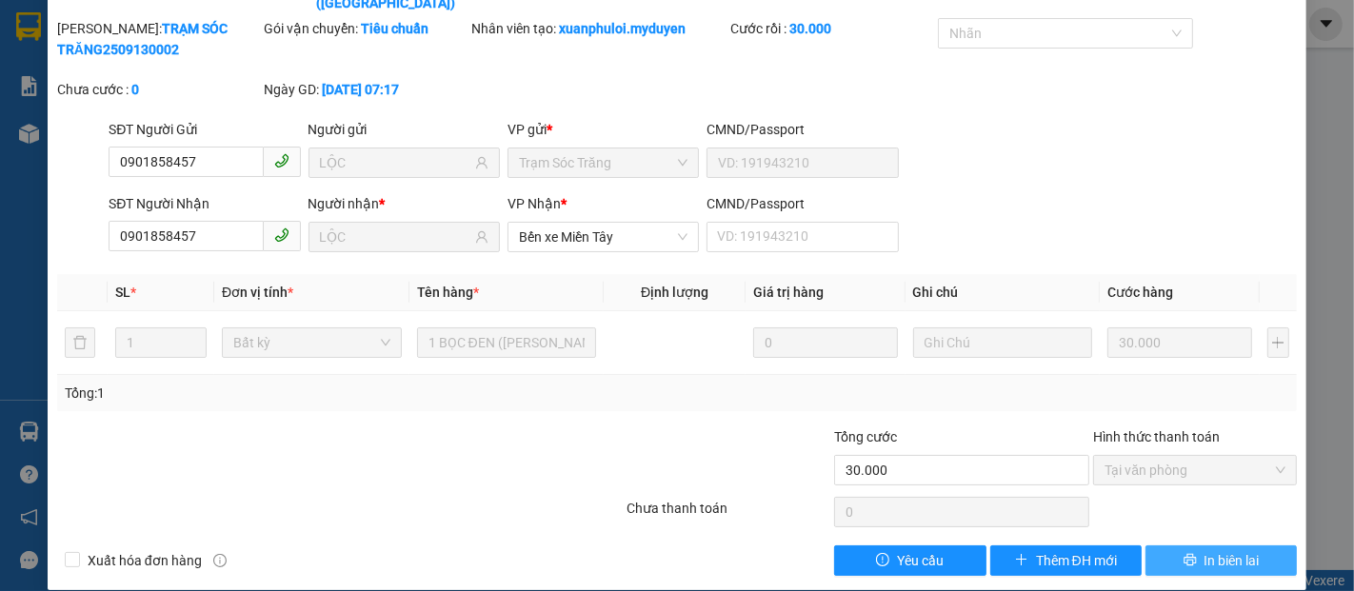
click at [1205, 550] on span "In biên lai" at bounding box center [1232, 560] width 55 height 21
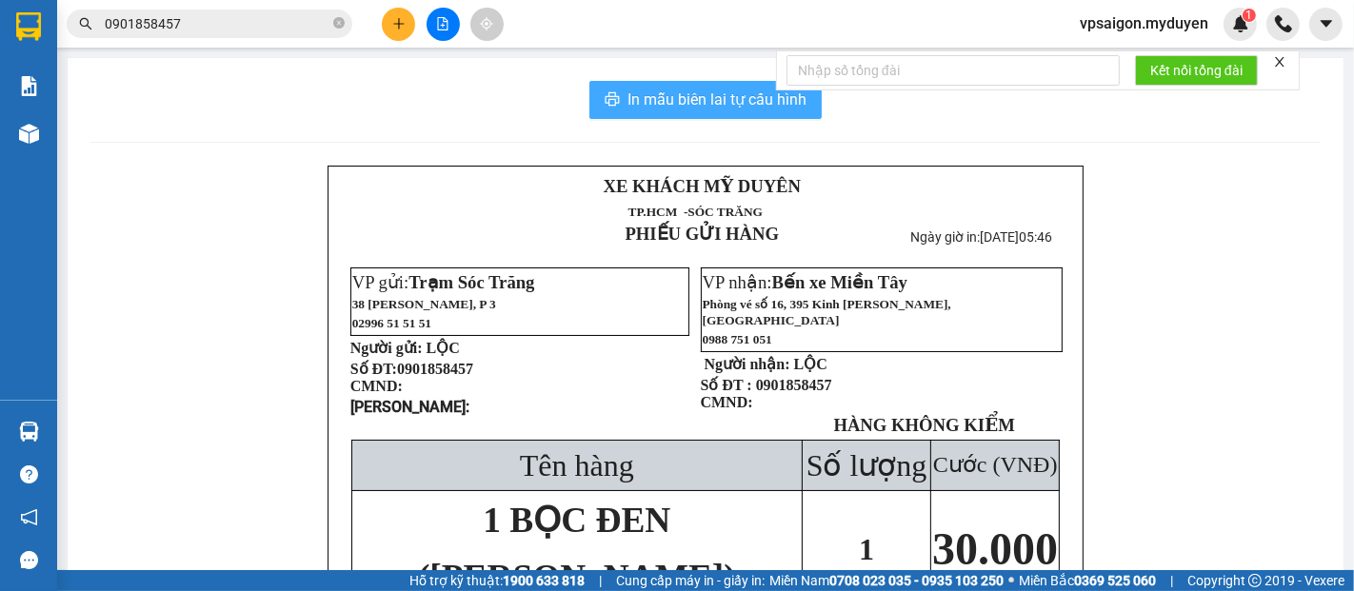
drag, startPoint x: 750, startPoint y: 100, endPoint x: 830, endPoint y: 152, distance: 95.6
click at [758, 105] on span "In mẫu biên lai tự cấu hình" at bounding box center [717, 100] width 179 height 24
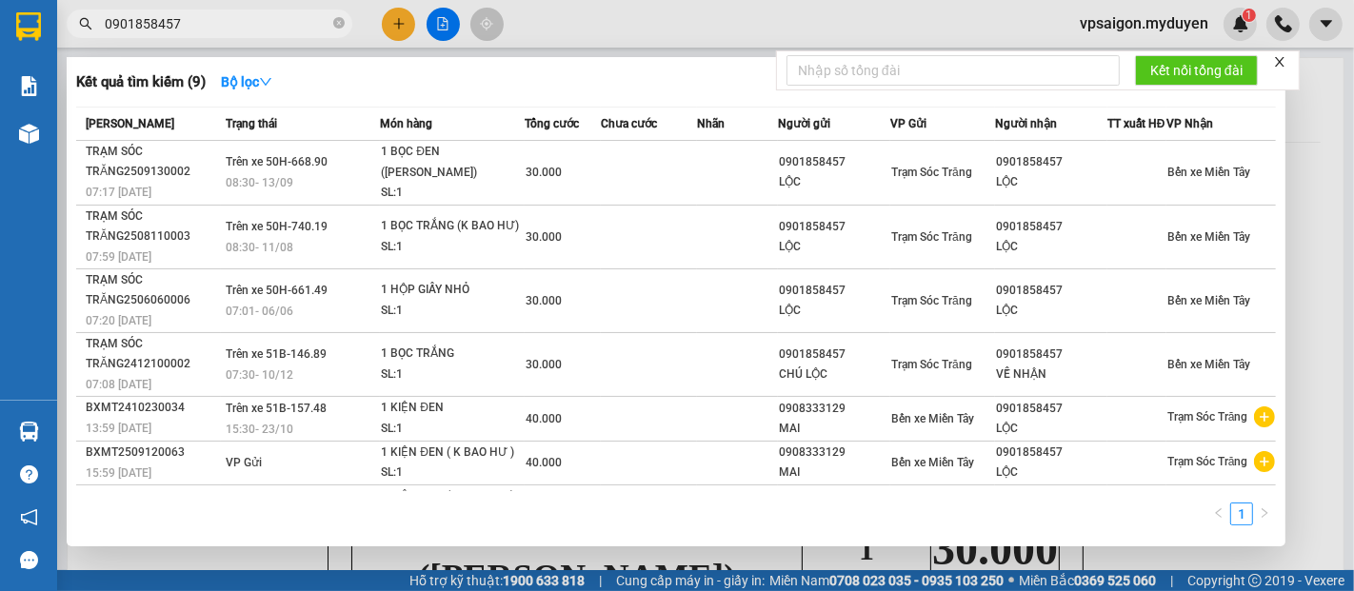
click at [333, 12] on span "0901858457" at bounding box center [210, 24] width 286 height 29
click at [345, 21] on span "0901858457" at bounding box center [210, 24] width 286 height 29
click at [336, 20] on icon "close-circle" at bounding box center [338, 22] width 11 height 11
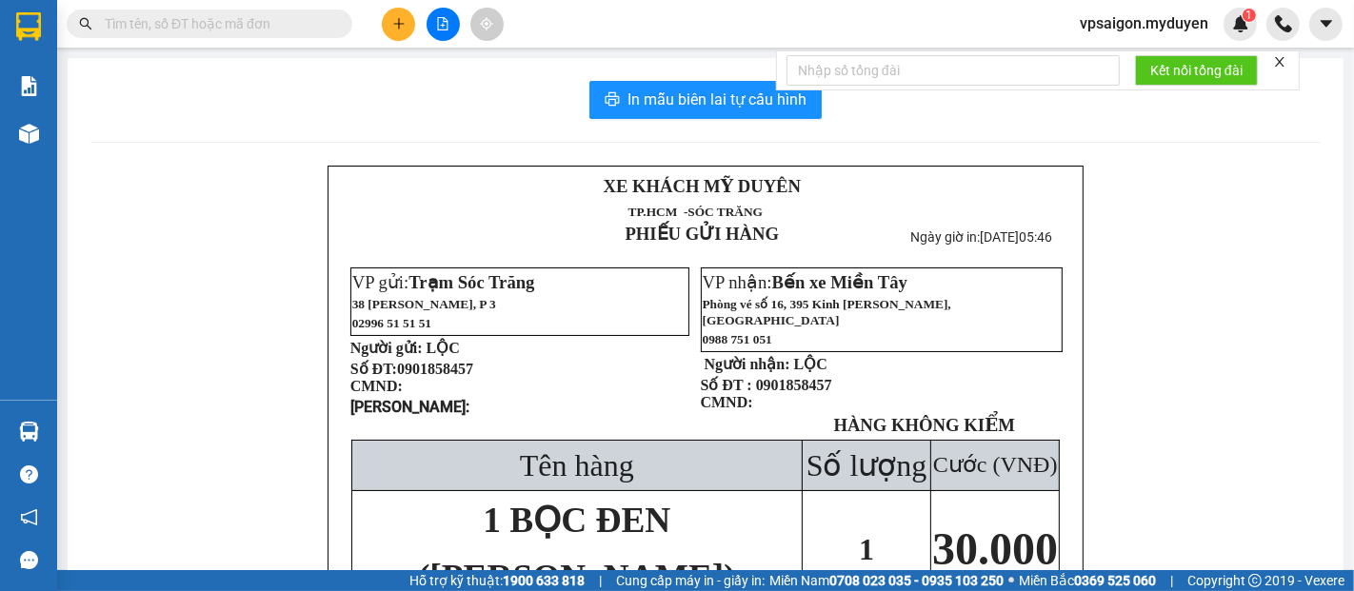
paste input "0348899476"
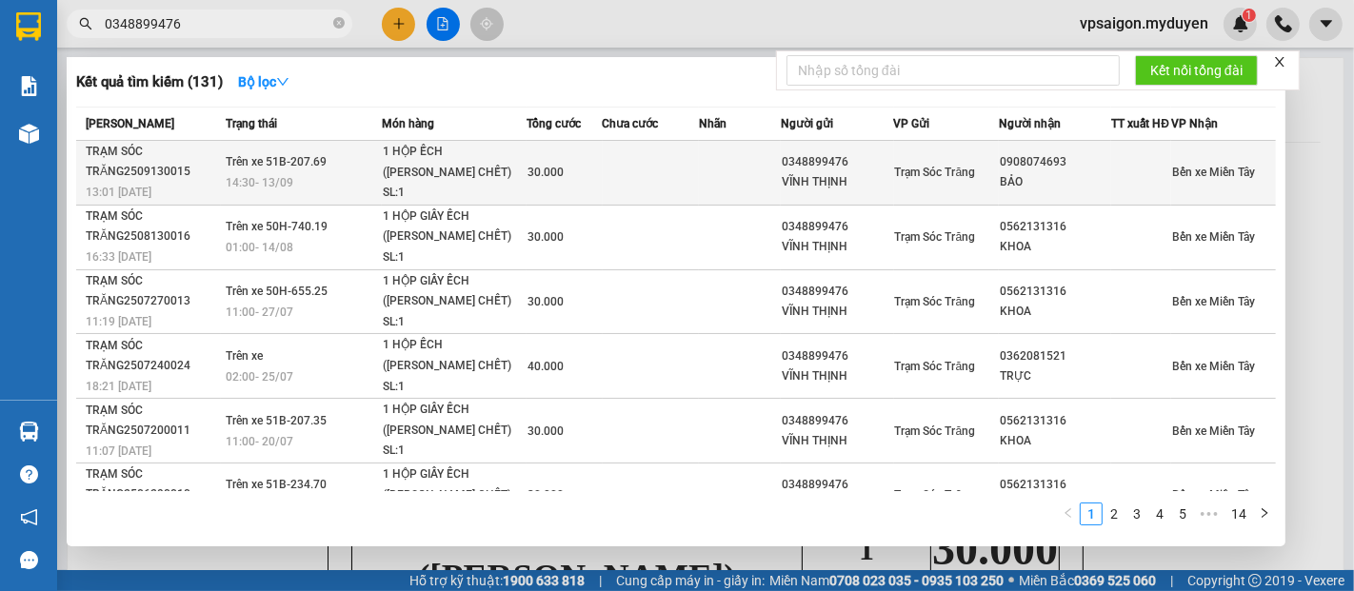
type input "0348899476"
click at [160, 182] on div "TRẠM SÓC TRĂNG2509130015" at bounding box center [153, 162] width 134 height 40
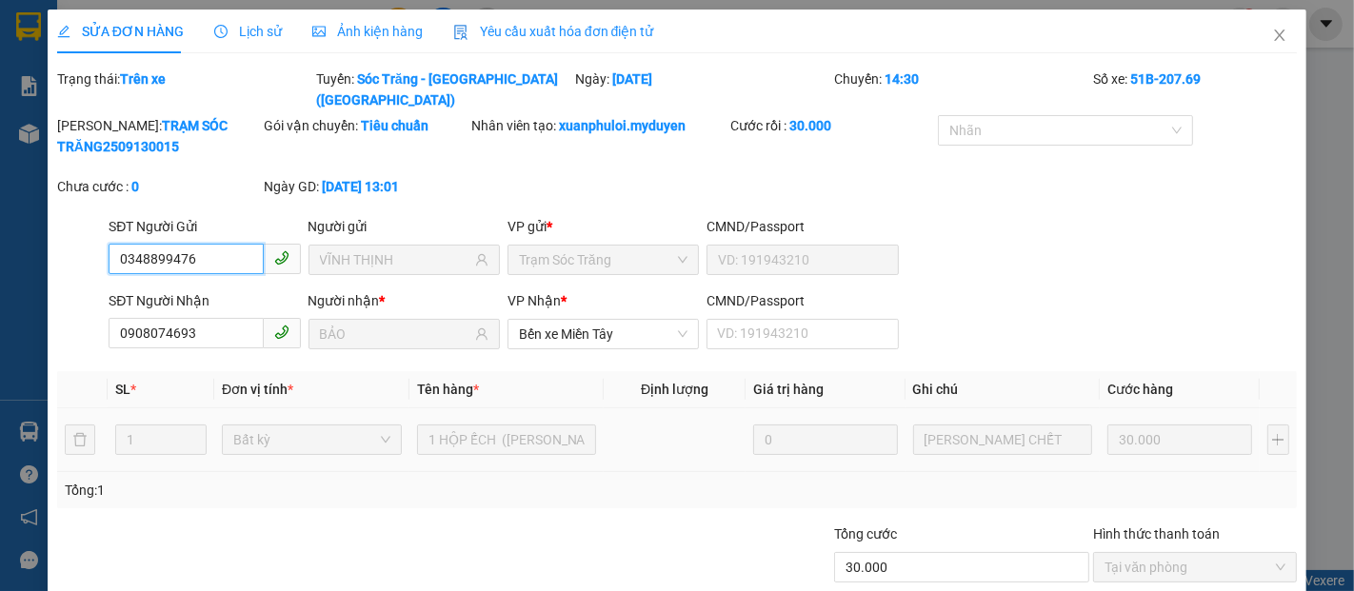
scroll to position [97, 0]
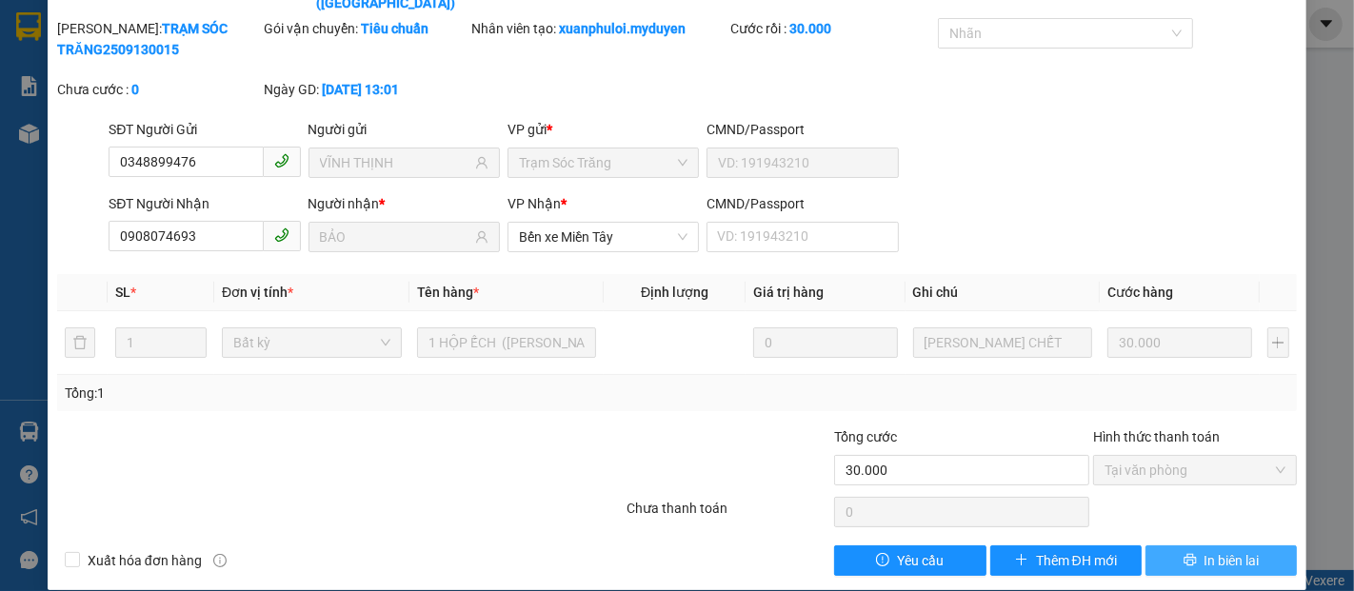
drag, startPoint x: 1211, startPoint y: 543, endPoint x: 1208, endPoint y: 529, distance: 13.6
click at [1208, 550] on span "In biên lai" at bounding box center [1232, 560] width 55 height 21
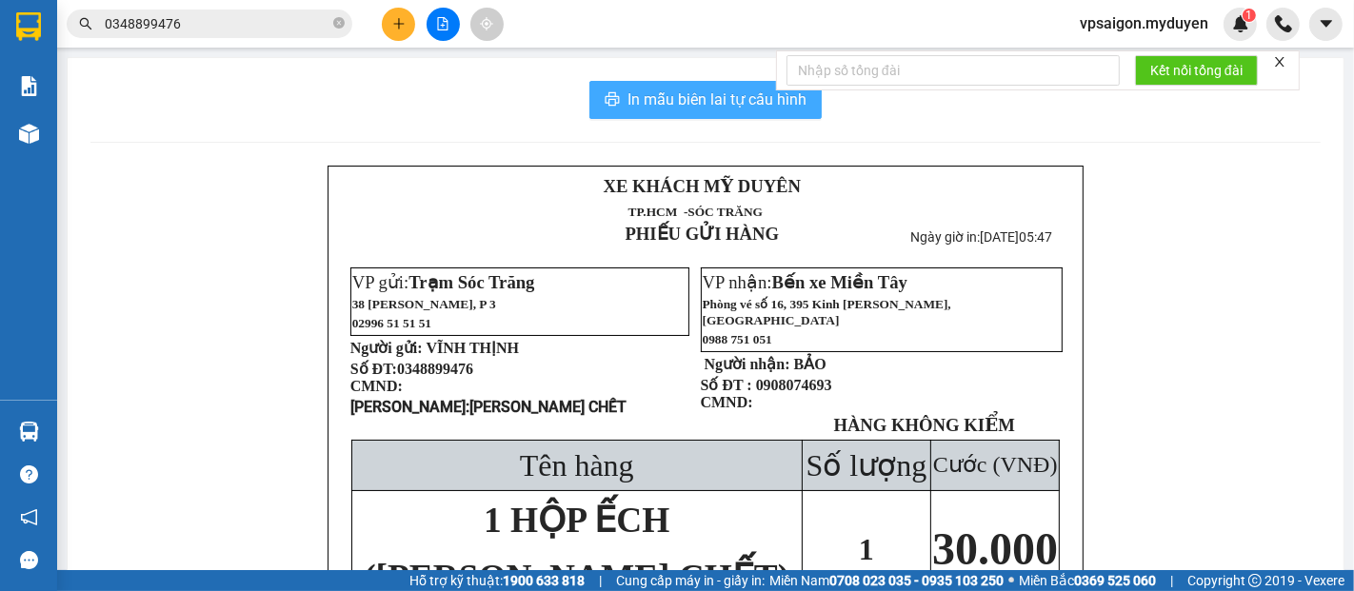
drag, startPoint x: 678, startPoint y: 97, endPoint x: 847, endPoint y: 213, distance: 205.5
click at [698, 105] on span "In mẫu biên lai tự cấu hình" at bounding box center [717, 100] width 179 height 24
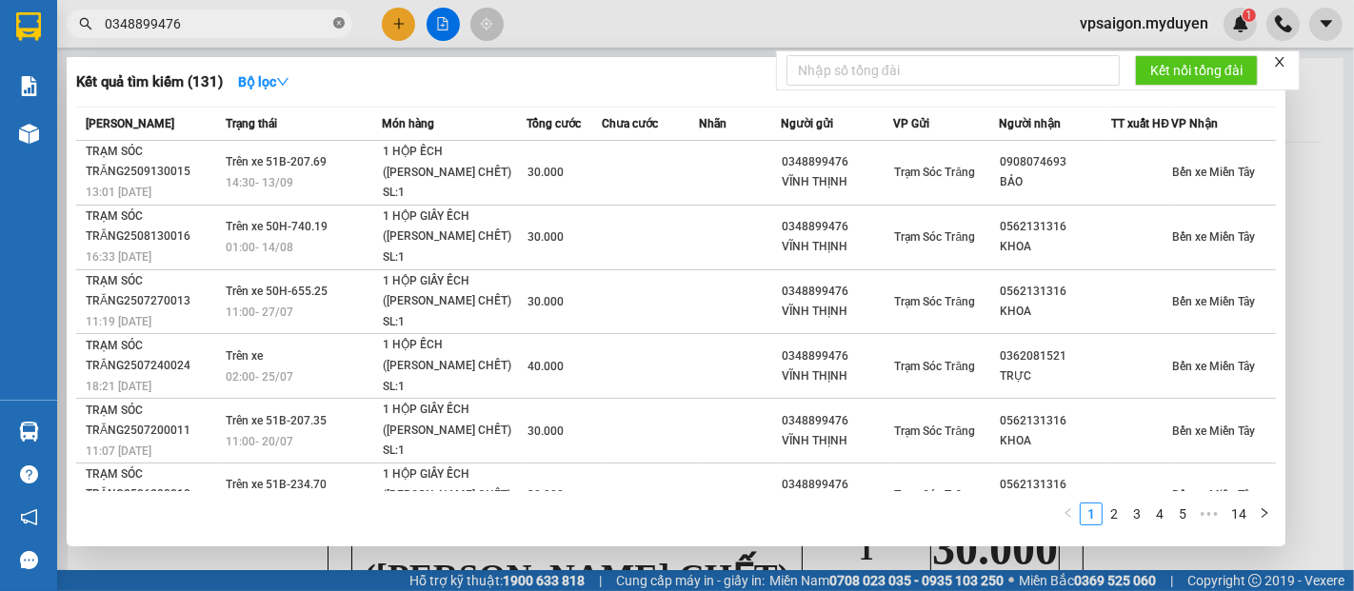
click at [333, 21] on icon "close-circle" at bounding box center [338, 22] width 11 height 11
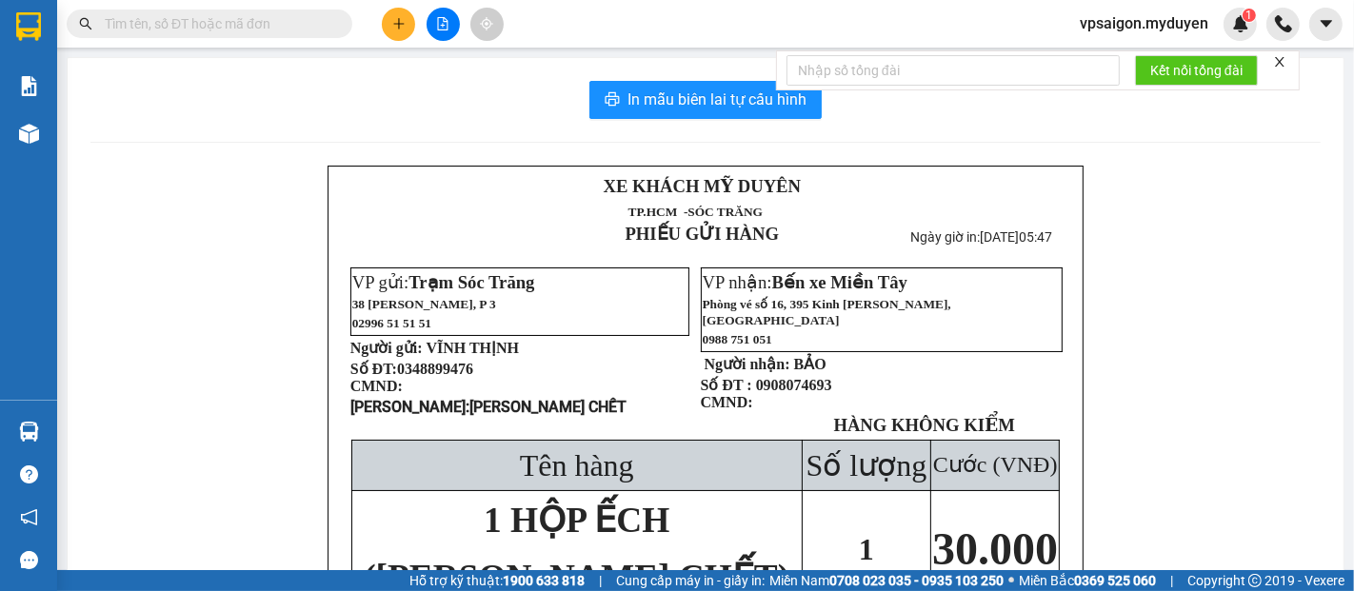
paste input "0972823424"
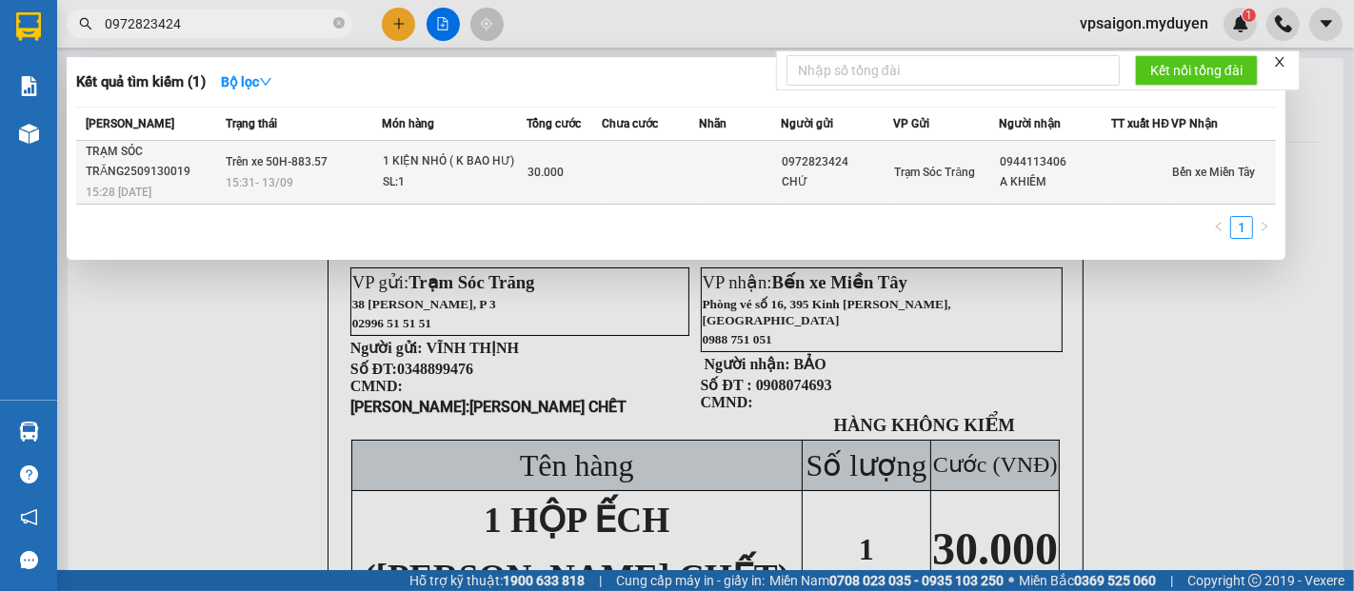
type input "0972823424"
click at [137, 182] on div "TRẠM SÓC TRĂNG2509130019" at bounding box center [153, 162] width 134 height 40
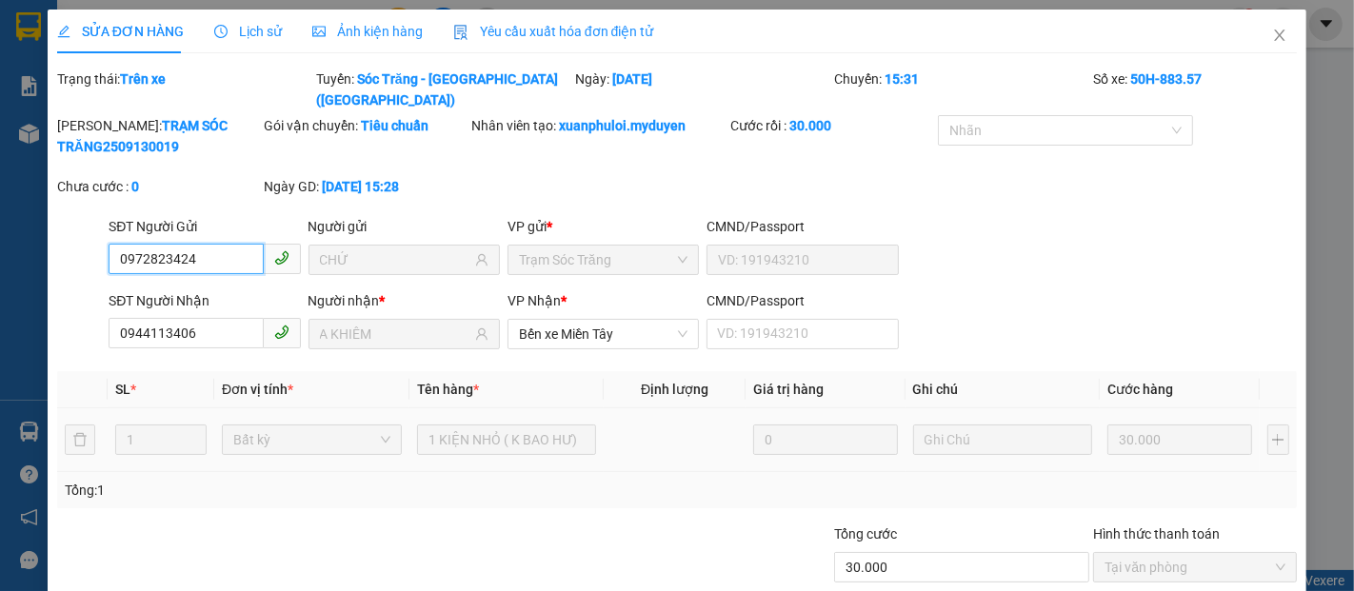
scroll to position [97, 0]
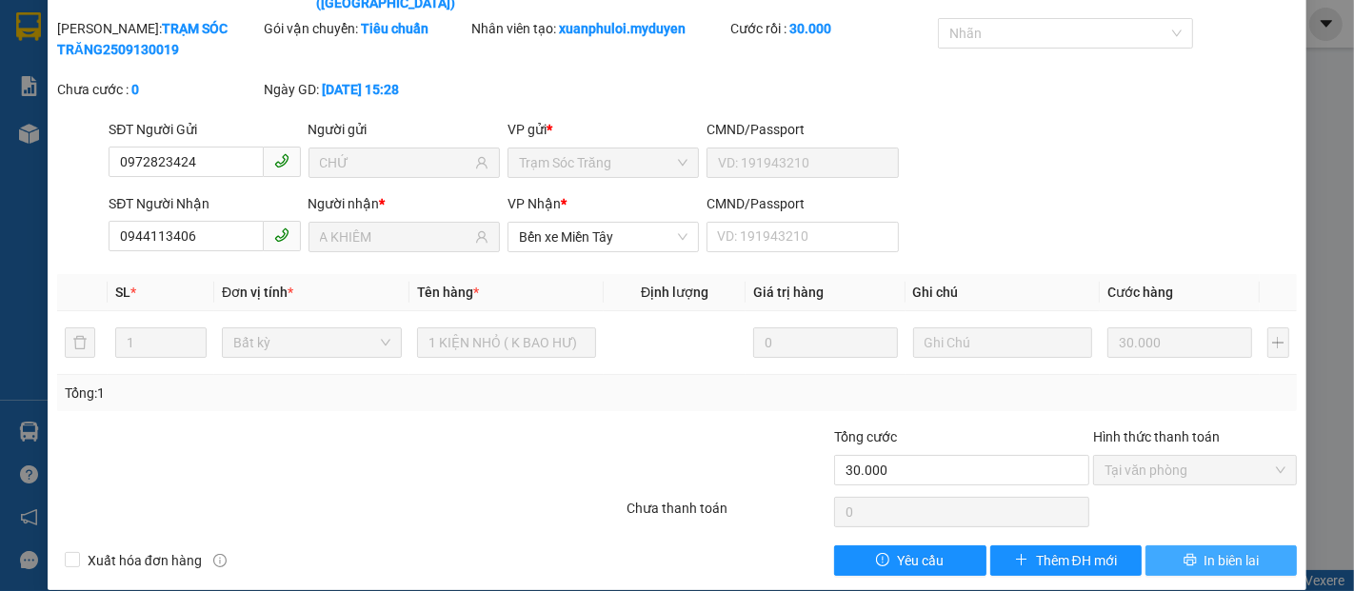
click at [1232, 546] on button "In biên lai" at bounding box center [1221, 561] width 151 height 30
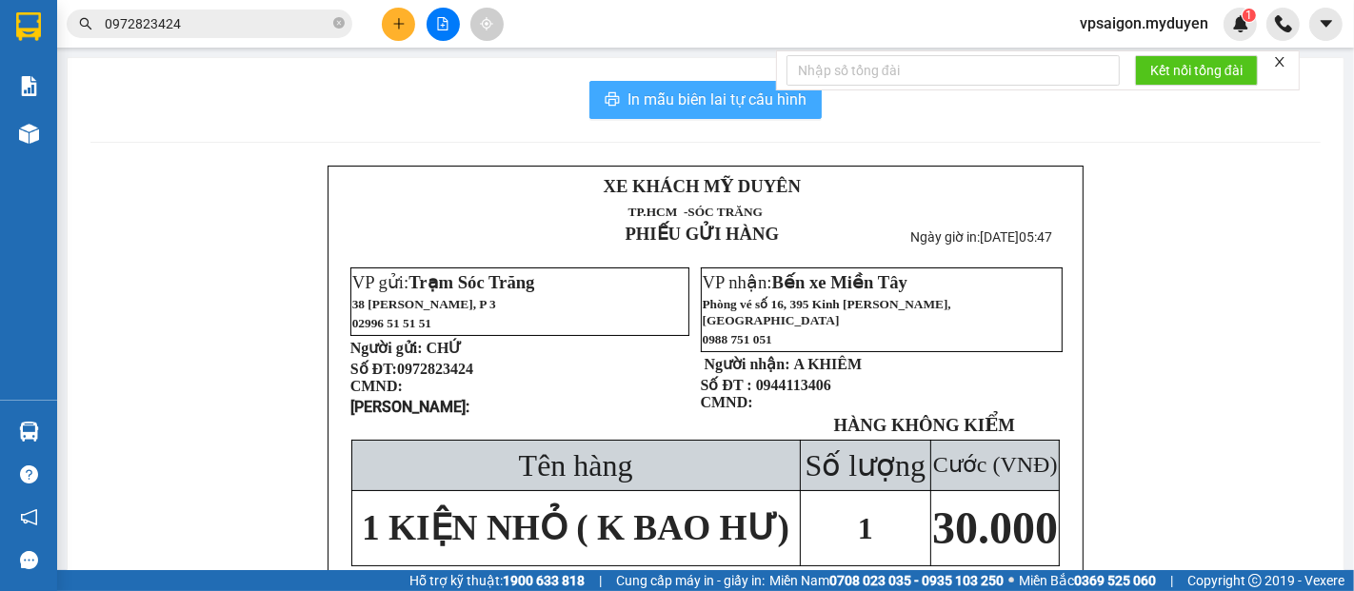
drag, startPoint x: 670, startPoint y: 96, endPoint x: 1106, endPoint y: 417, distance: 540.7
click at [721, 128] on div "In mẫu biên lai tự cấu hình XE KHÁCH MỸ DUYÊN TP.HCM -SÓC TRĂNG PHIẾU GỬI HÀ…" at bounding box center [706, 430] width 1276 height 745
click at [707, 99] on span "In mẫu biên lai tự cấu hình" at bounding box center [717, 100] width 179 height 24
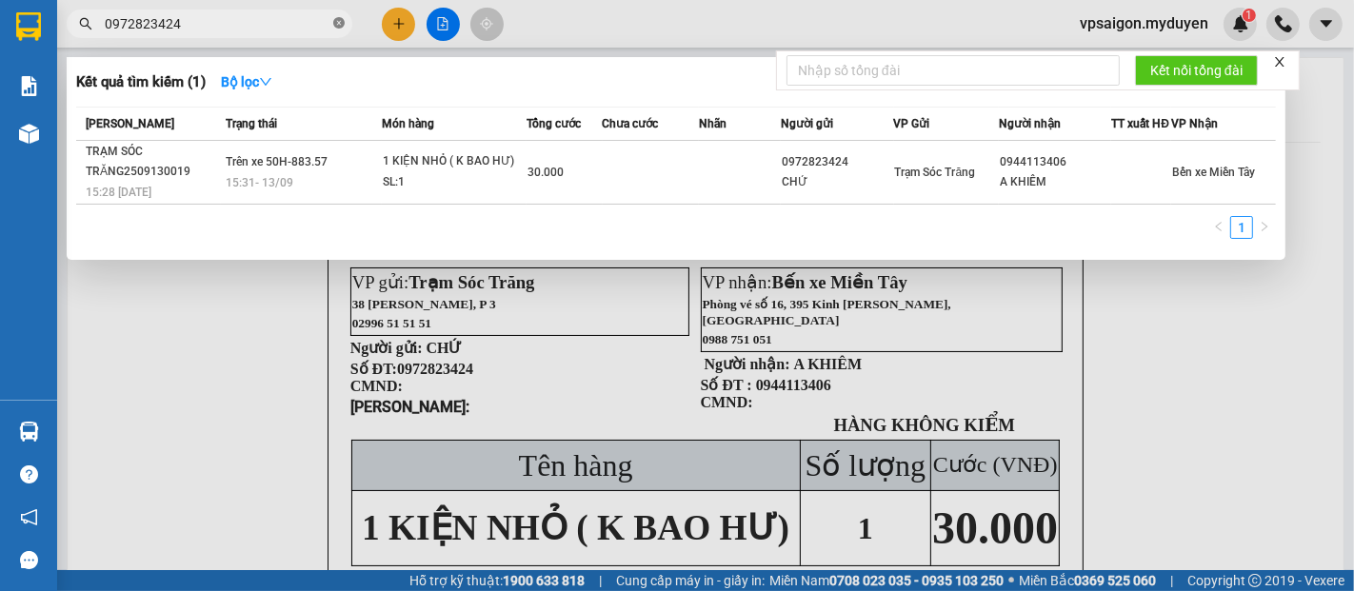
click at [334, 20] on icon "close-circle" at bounding box center [338, 22] width 11 height 11
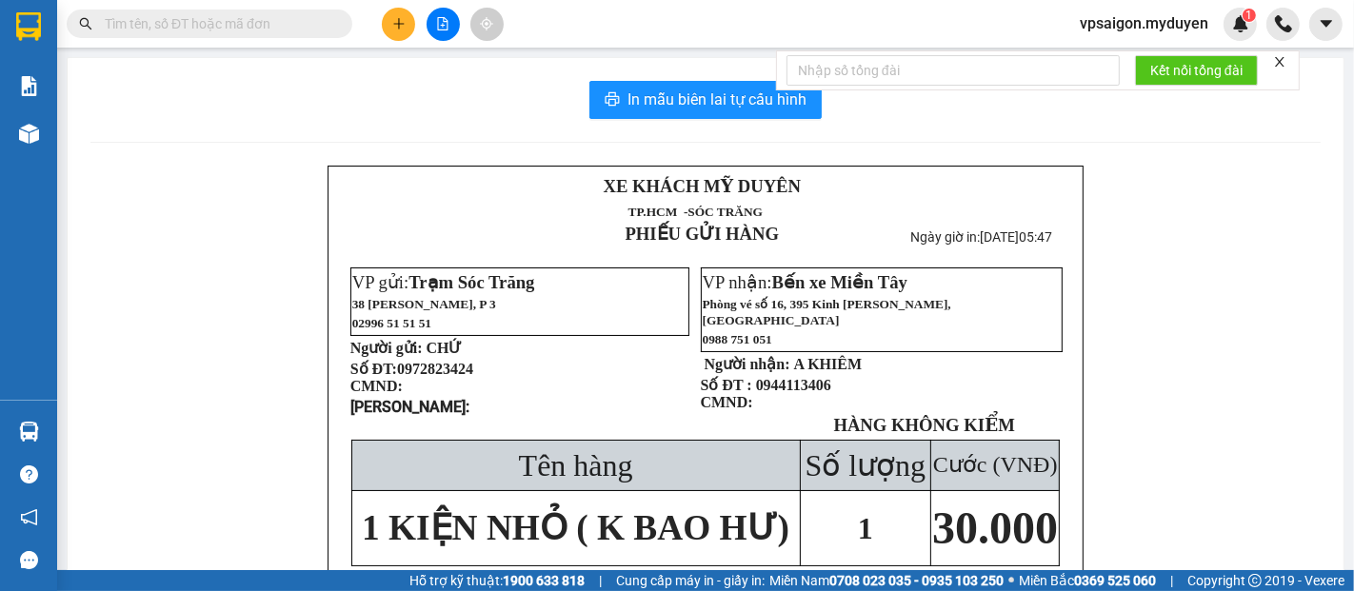
paste input "0949018383"
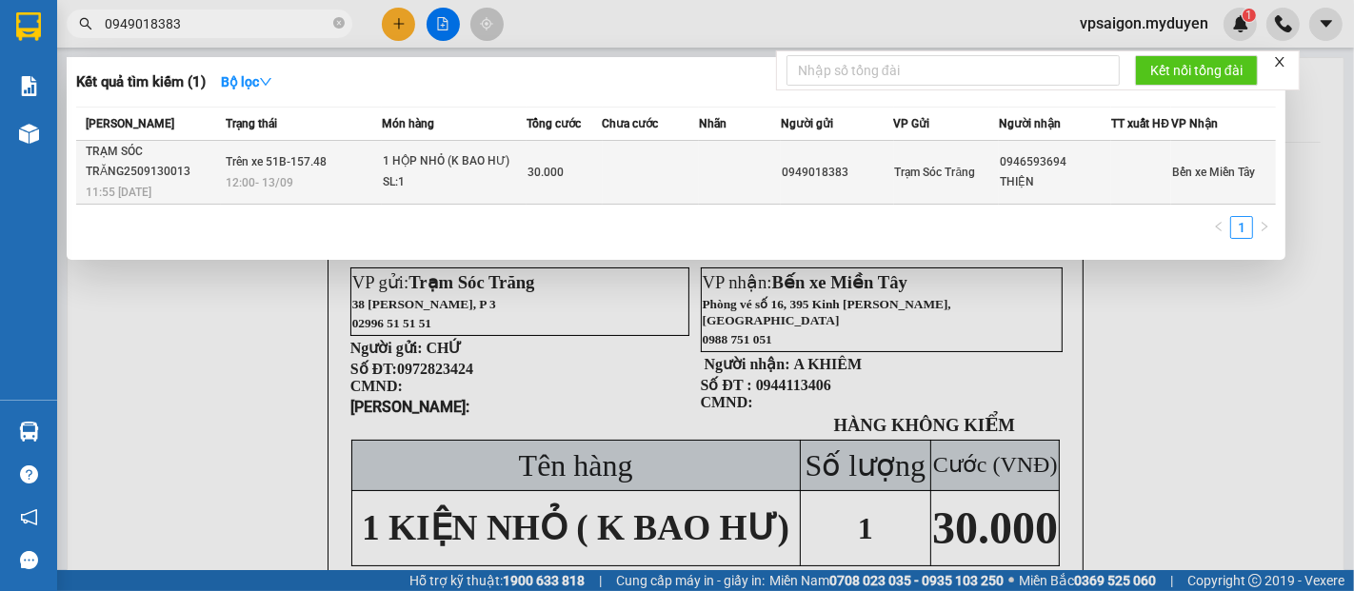
type input "0949018383"
click at [134, 182] on div "TRẠM SÓC TRĂNG2509130013" at bounding box center [153, 162] width 134 height 40
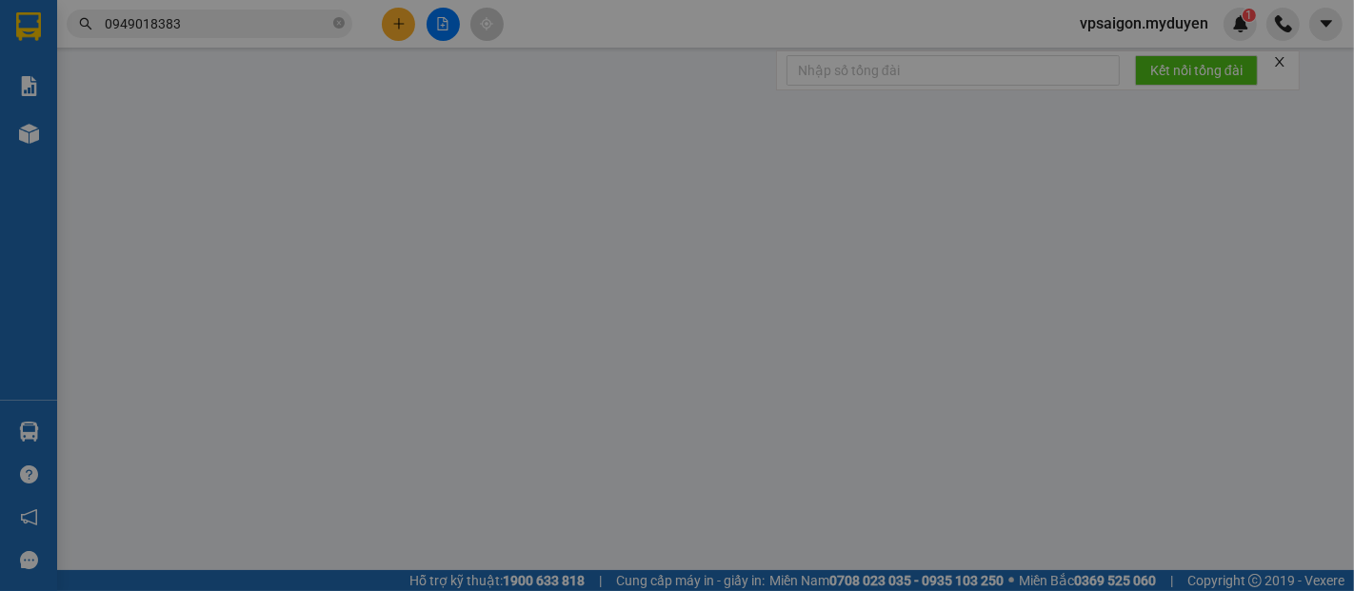
type input "0949018383"
type input "0946593694"
type input "THIỆN"
type input "30.000"
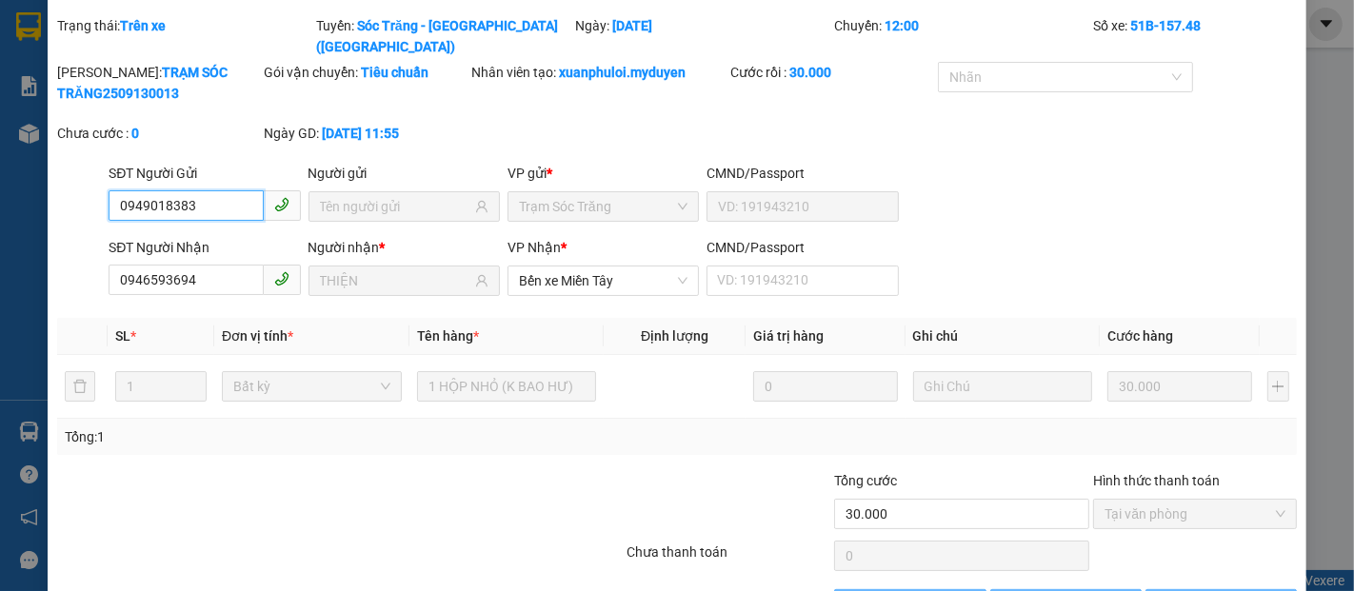
scroll to position [97, 0]
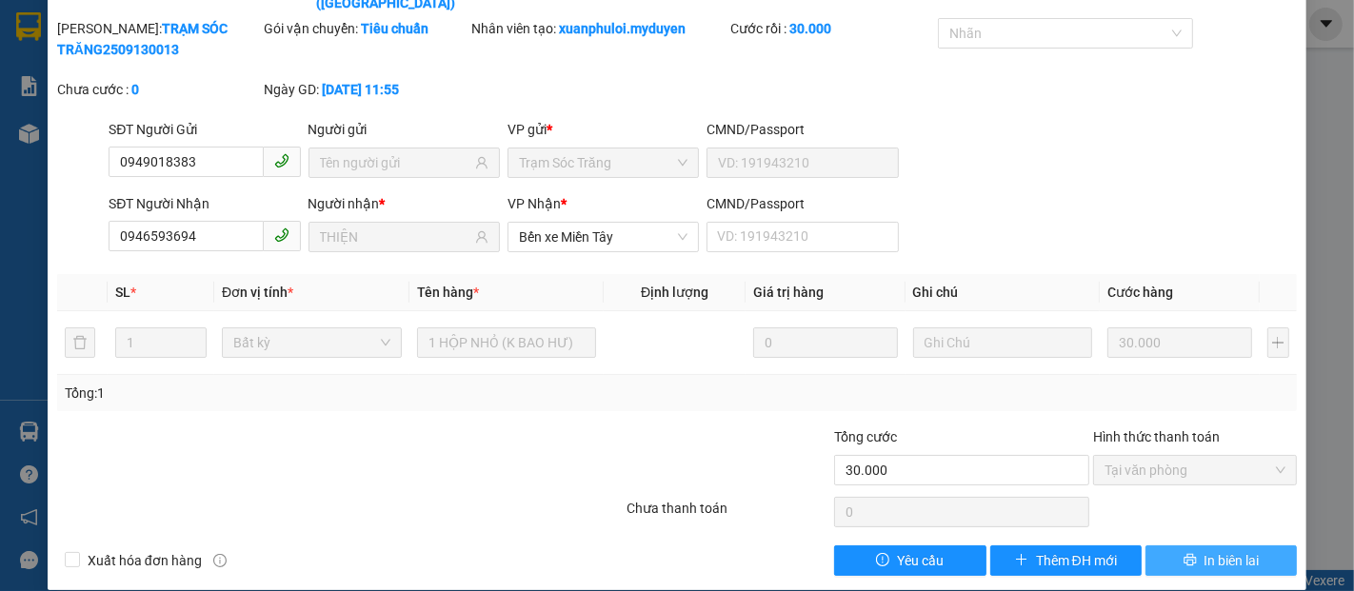
click at [1223, 550] on span "In biên lai" at bounding box center [1232, 560] width 55 height 21
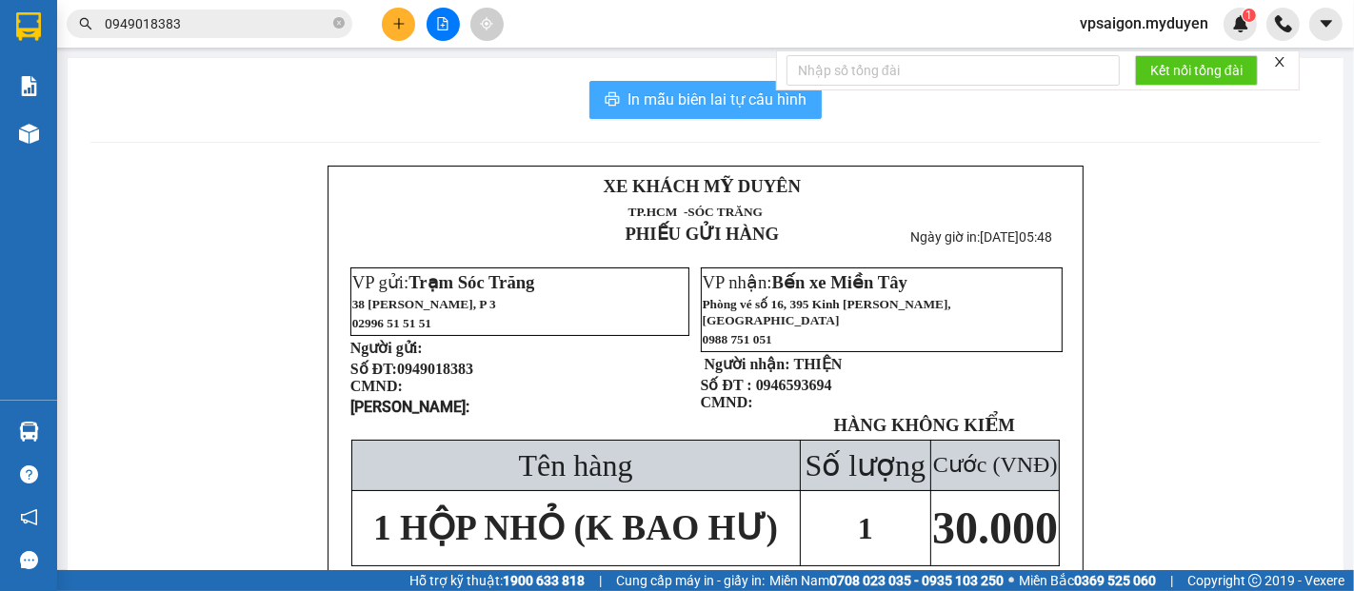
drag, startPoint x: 700, startPoint y: 95, endPoint x: 1003, endPoint y: 267, distance: 347.9
click at [708, 98] on span "In mẫu biên lai tự cấu hình" at bounding box center [717, 100] width 179 height 24
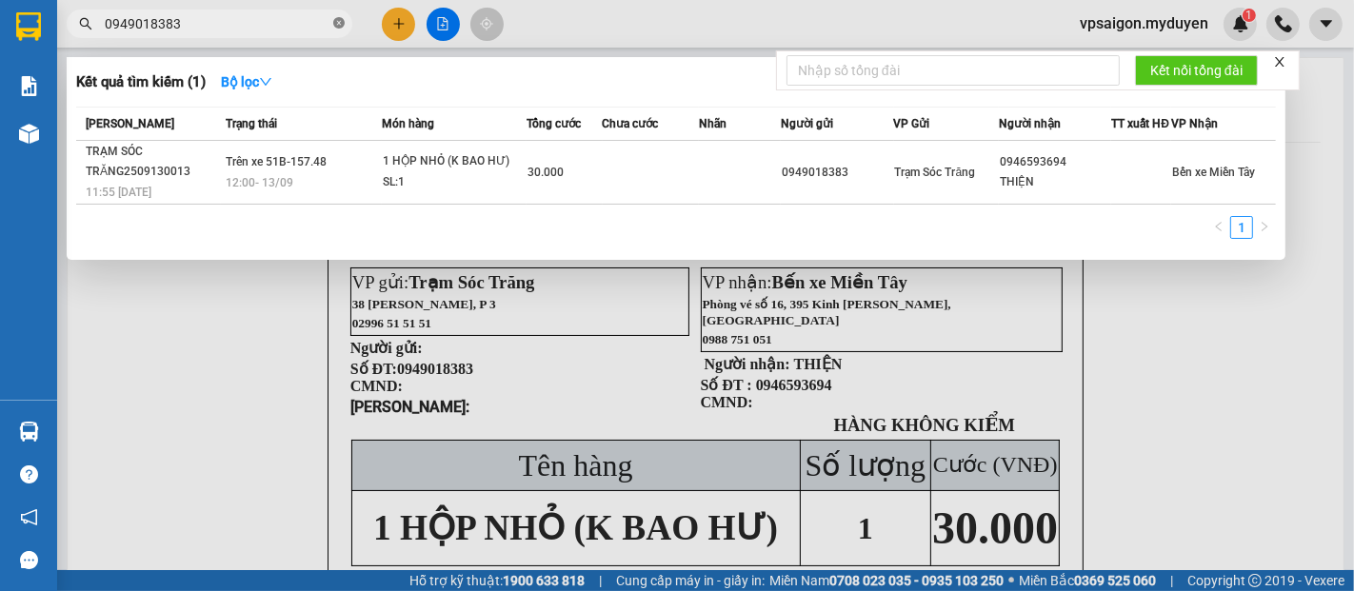
click at [335, 21] on icon "close-circle" at bounding box center [338, 22] width 11 height 11
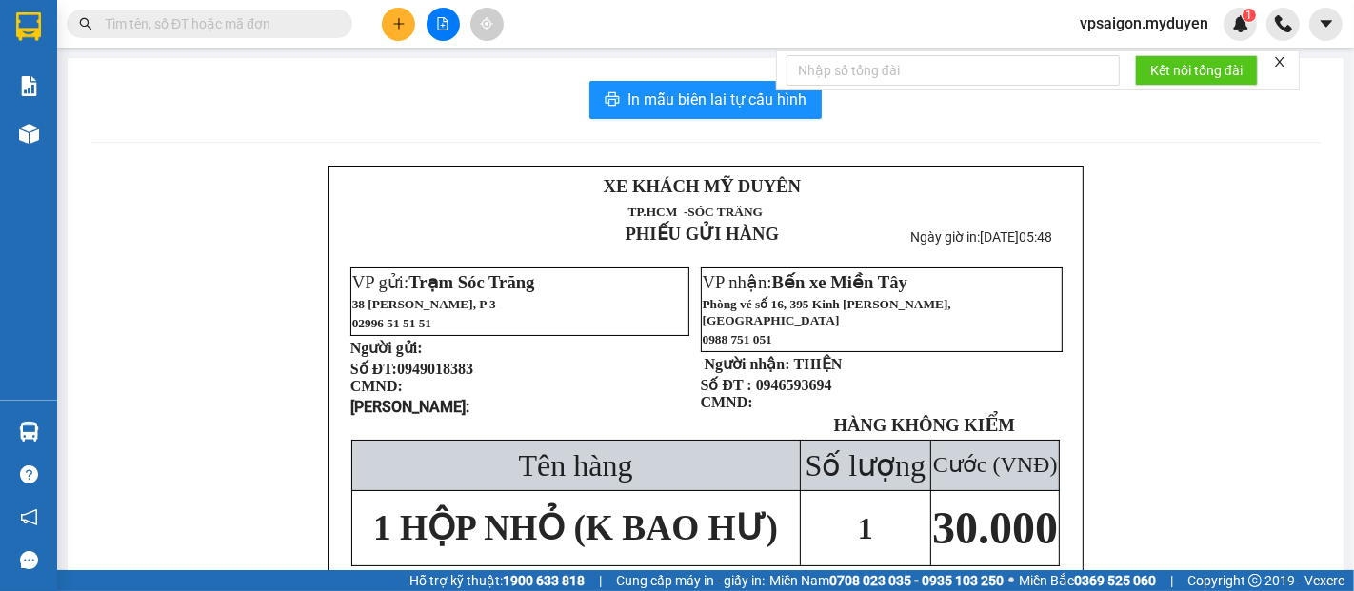
paste input "0327263241"
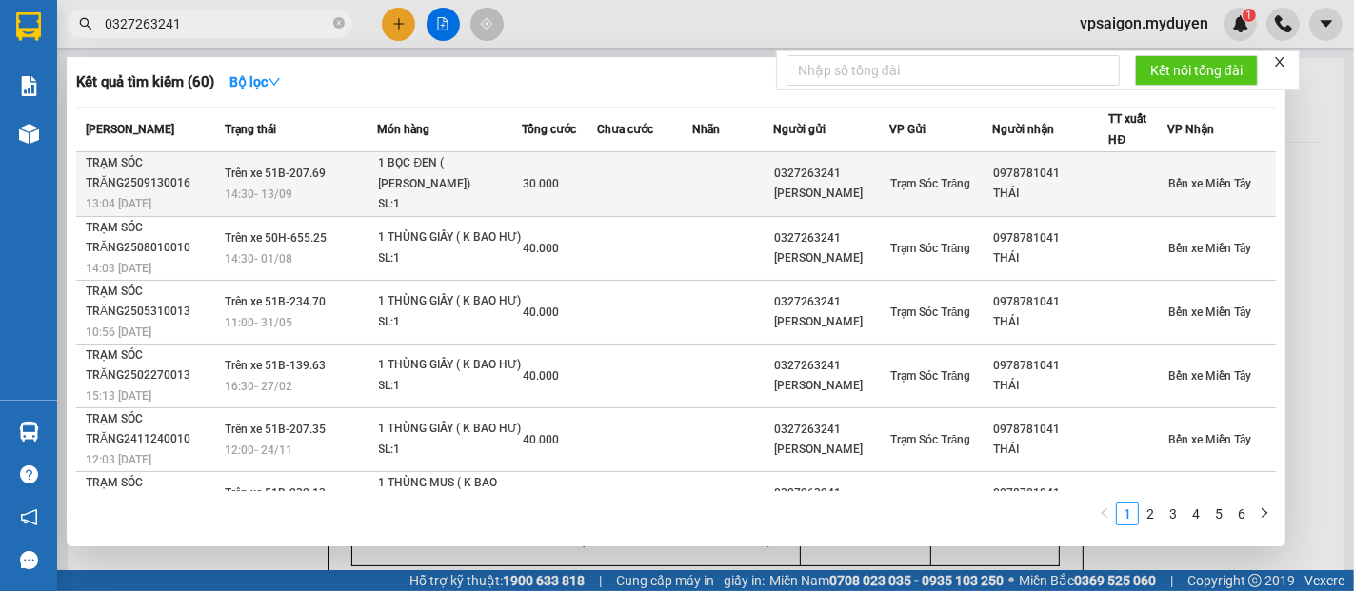
type input "0327263241"
click at [145, 203] on span "13:04 - 13/09" at bounding box center [119, 203] width 66 height 13
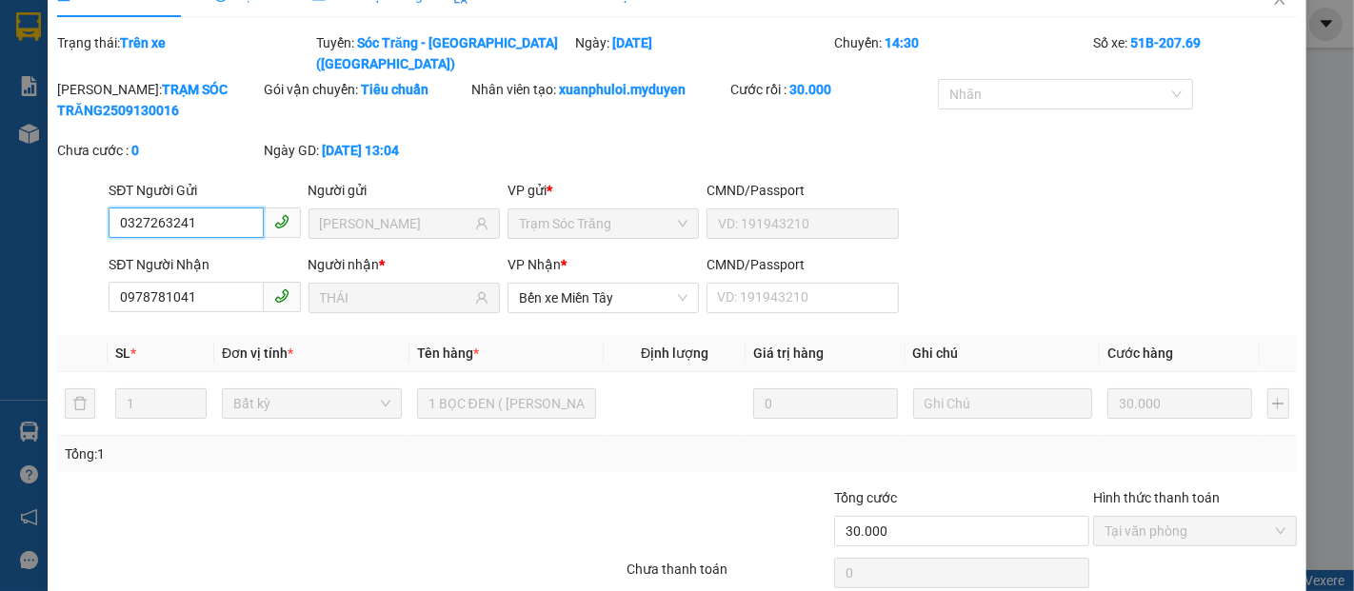
scroll to position [97, 0]
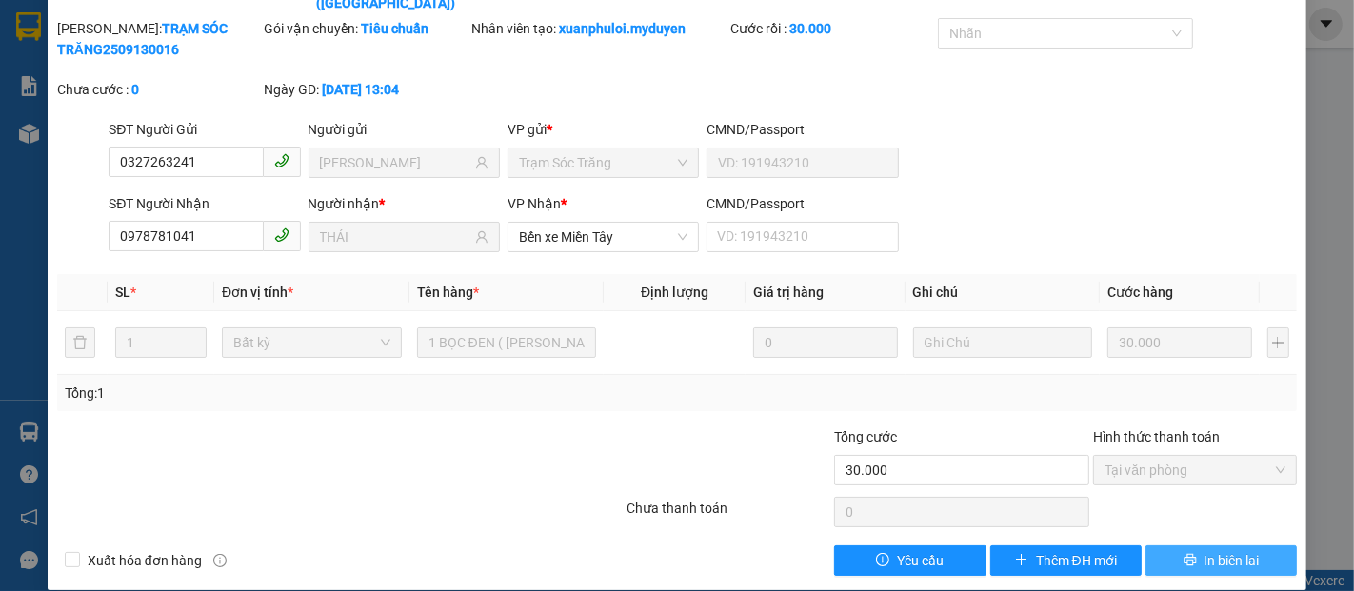
click at [1208, 550] on span "In biên lai" at bounding box center [1232, 560] width 55 height 21
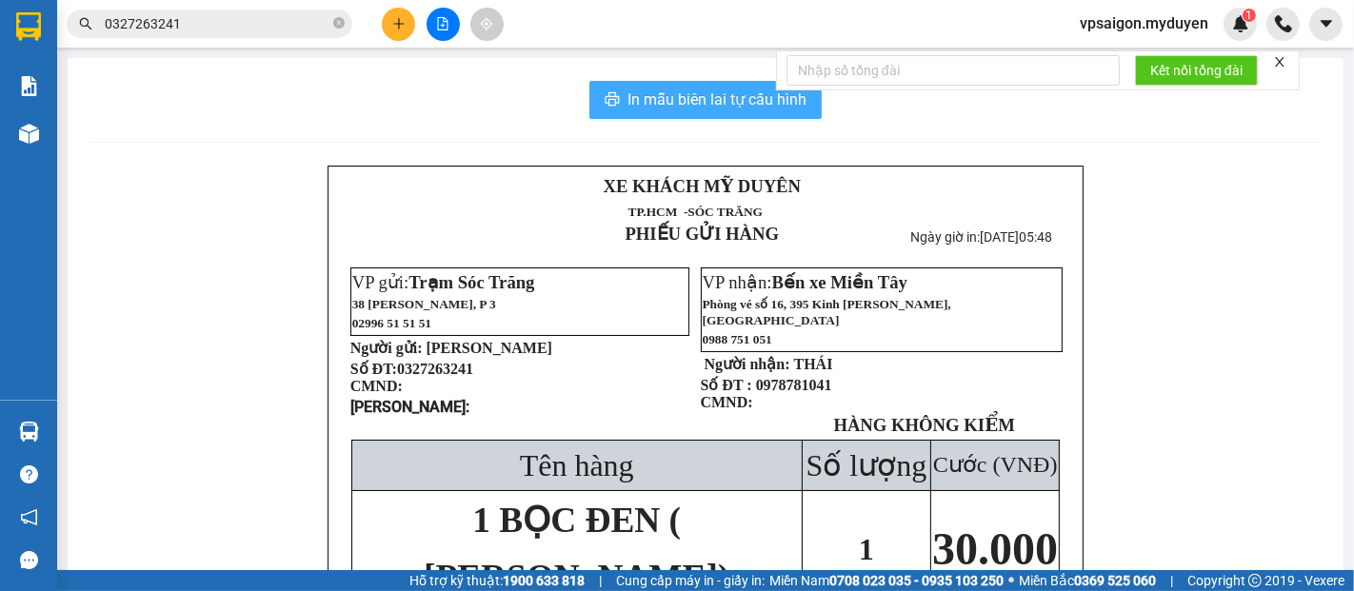
drag, startPoint x: 720, startPoint y: 99, endPoint x: 799, endPoint y: 172, distance: 107.8
click at [731, 105] on span "In mẫu biên lai tự cấu hình" at bounding box center [717, 100] width 179 height 24
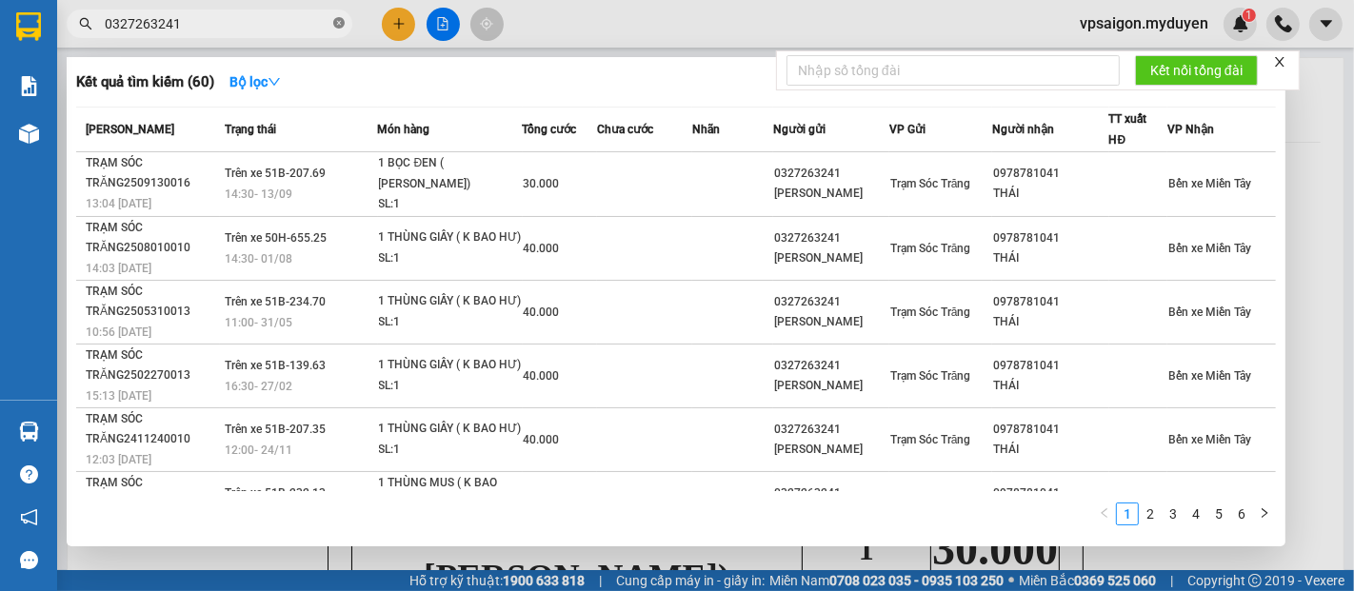
click at [337, 15] on span at bounding box center [338, 24] width 11 height 18
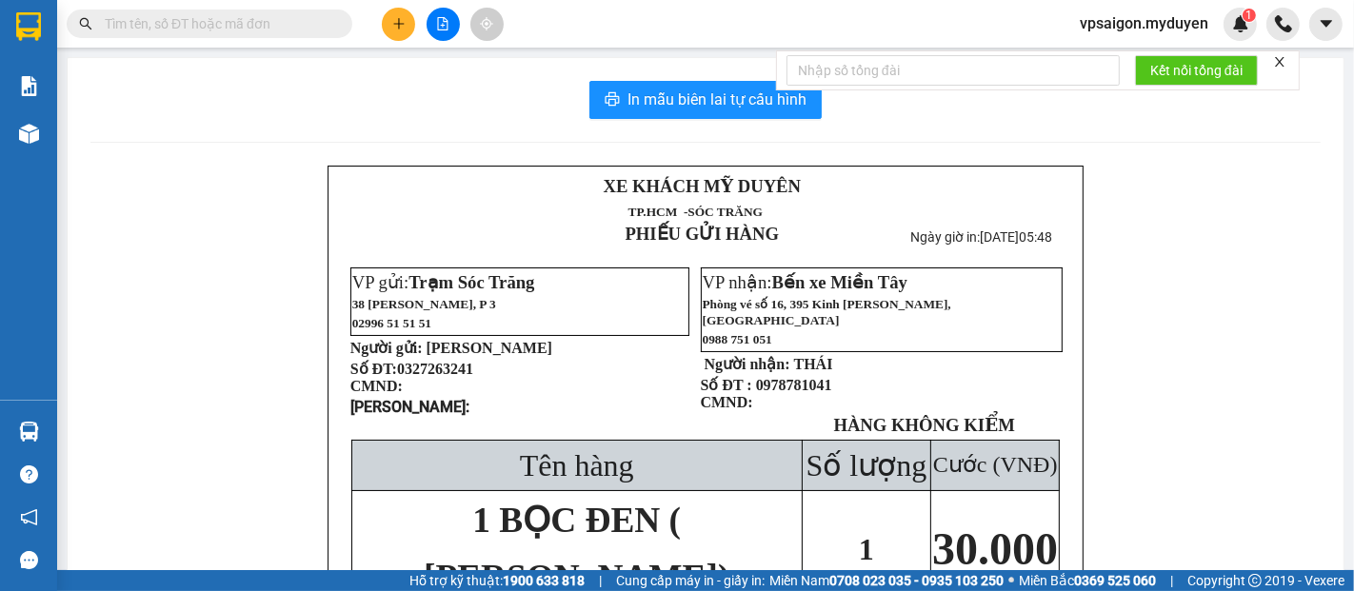
paste input "0972844954"
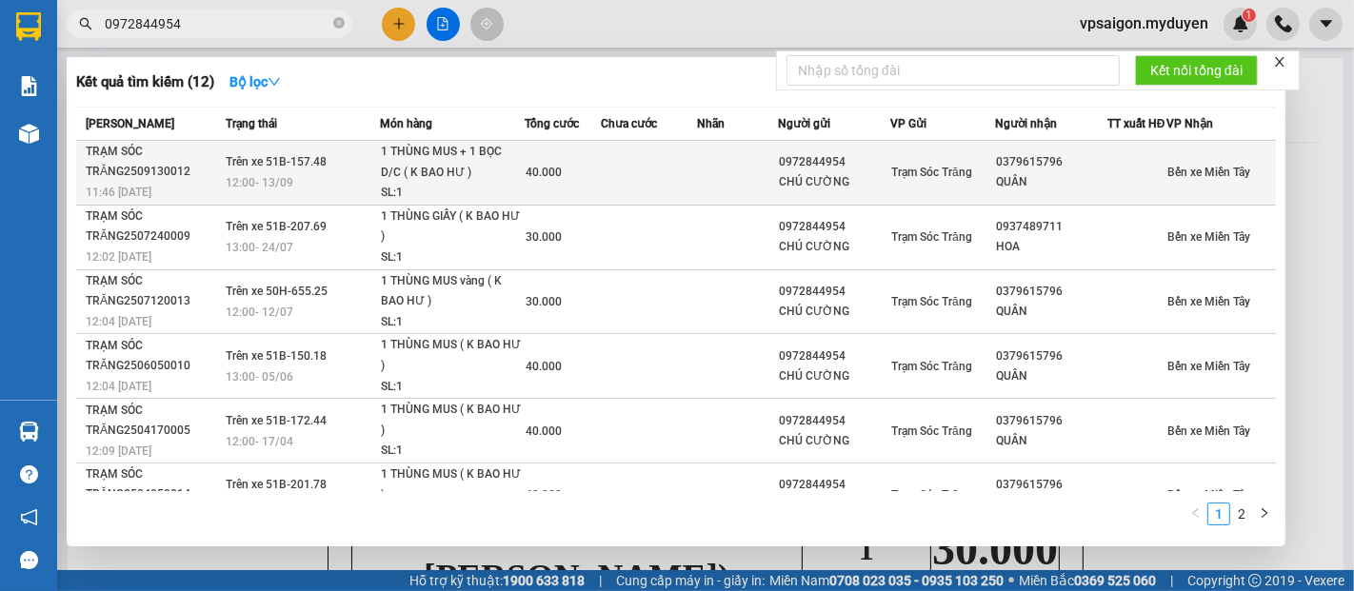
type input "0972844954"
click at [148, 182] on div "TRẠM SÓC TRĂNG2509130012" at bounding box center [153, 162] width 134 height 40
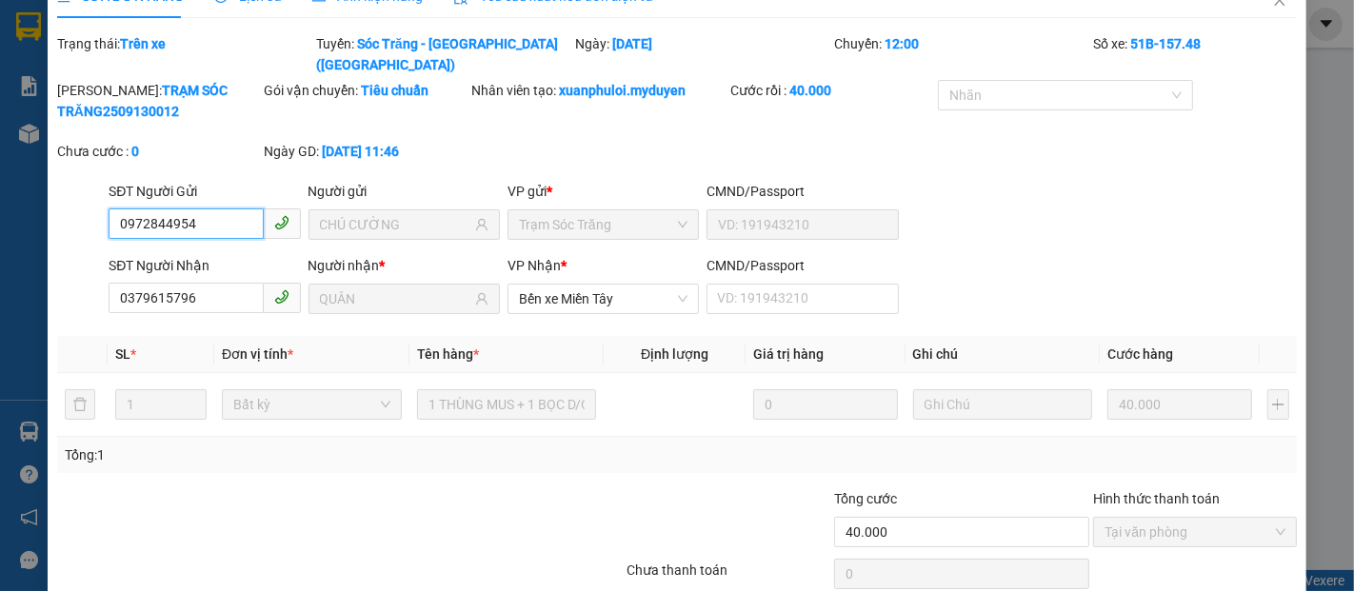
scroll to position [97, 0]
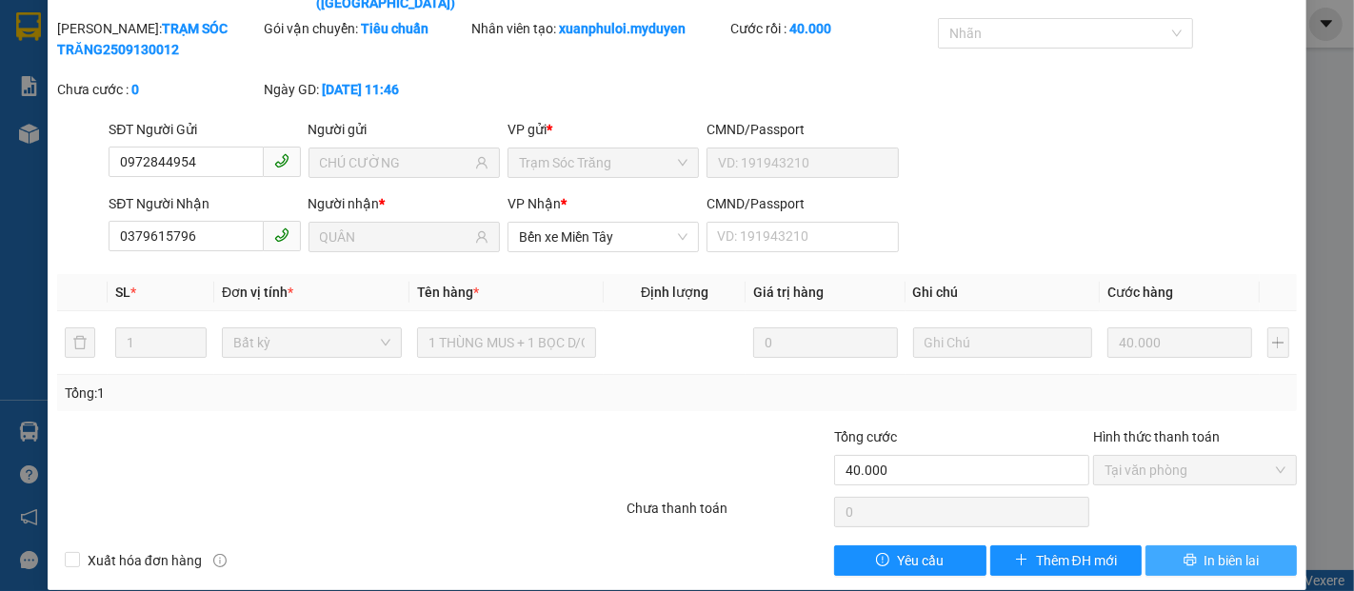
click at [1226, 550] on span "In biên lai" at bounding box center [1232, 560] width 55 height 21
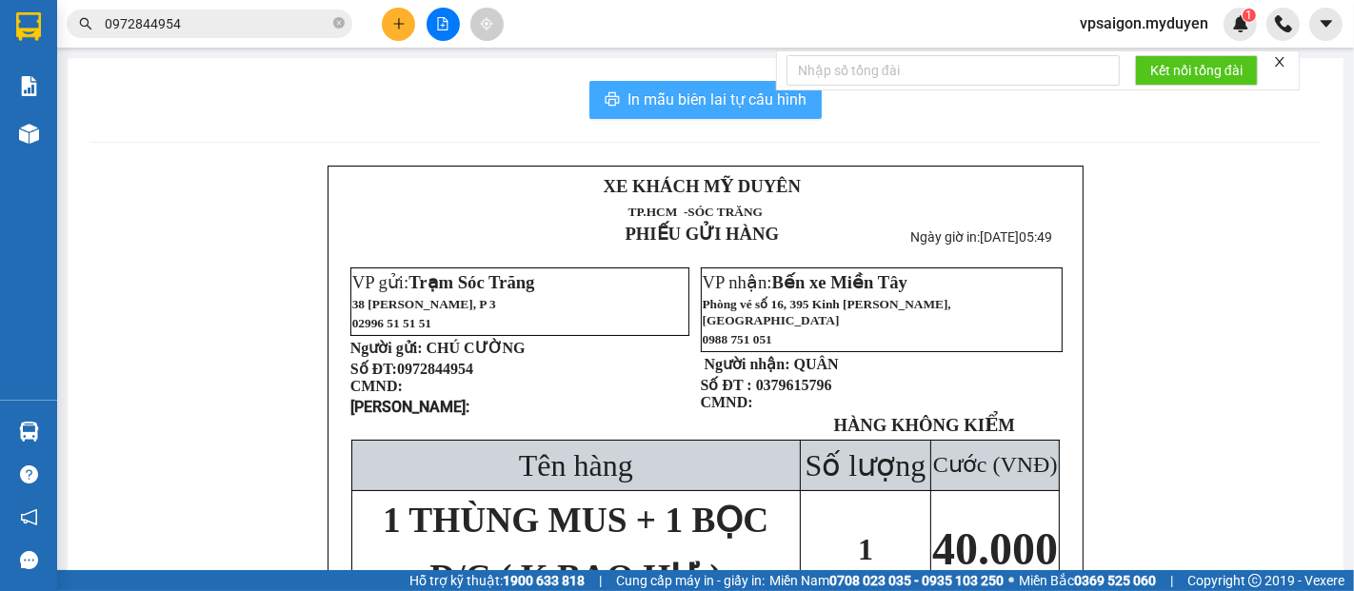
drag, startPoint x: 678, startPoint y: 104, endPoint x: 905, endPoint y: 273, distance: 283.0
click at [686, 108] on span "In mẫu biên lai tự cấu hình" at bounding box center [717, 100] width 179 height 24
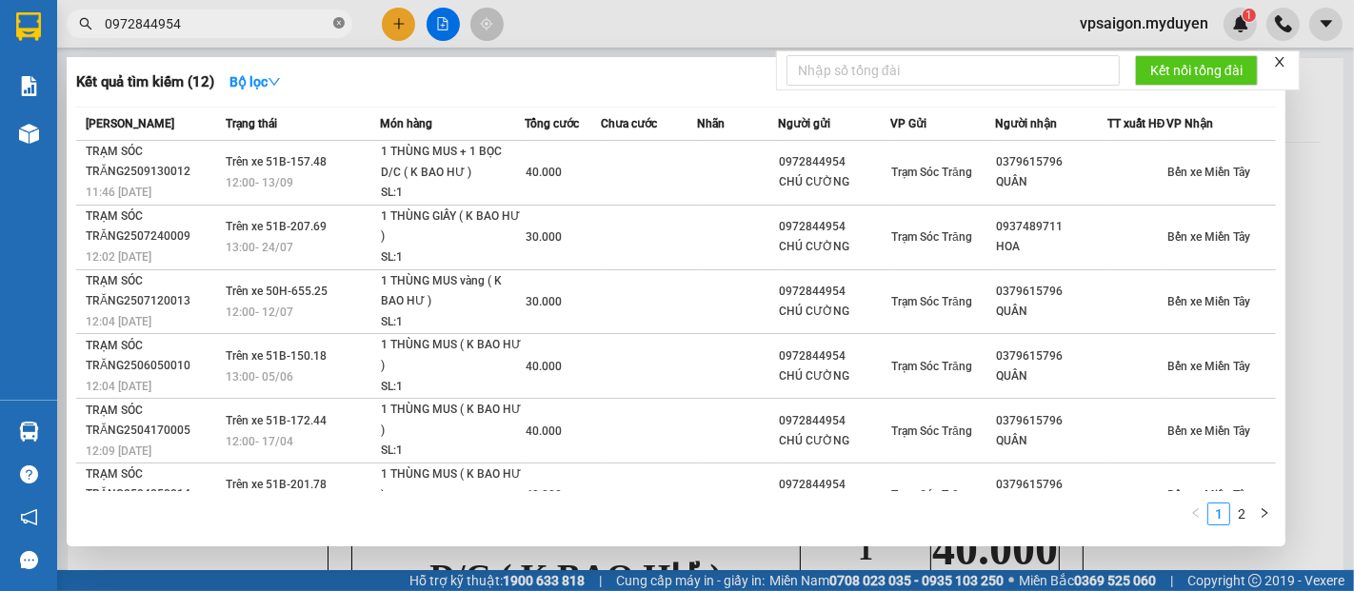
click at [342, 22] on icon "close-circle" at bounding box center [338, 22] width 11 height 11
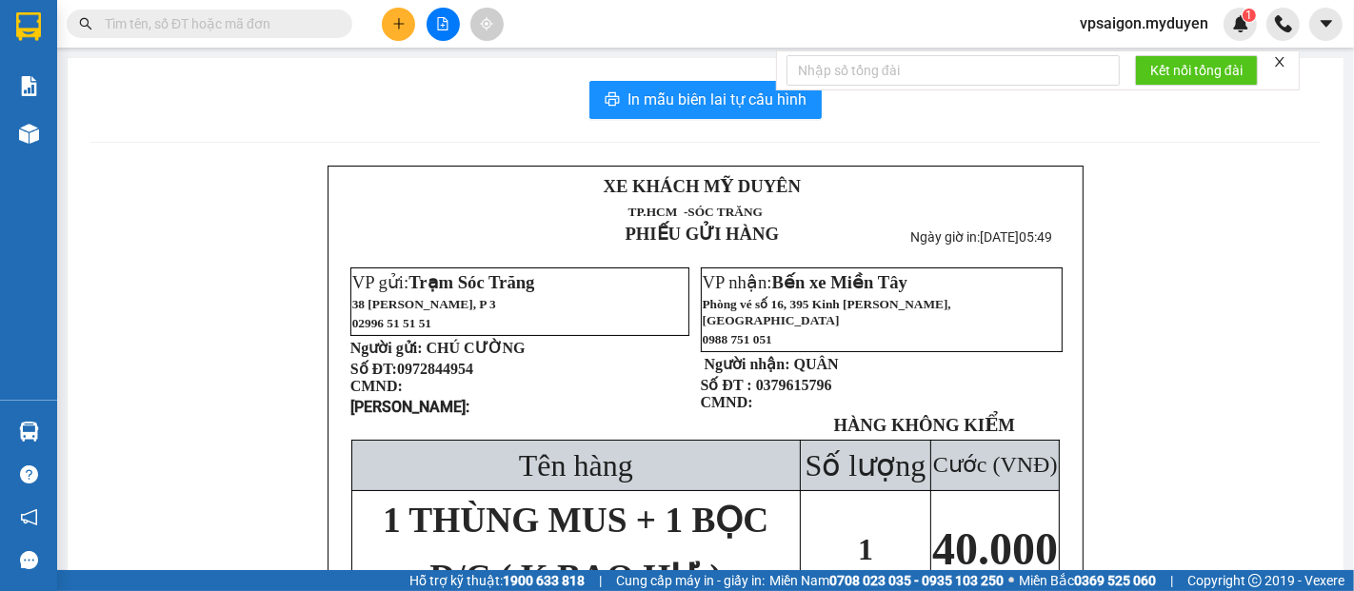
paste input "0967082731"
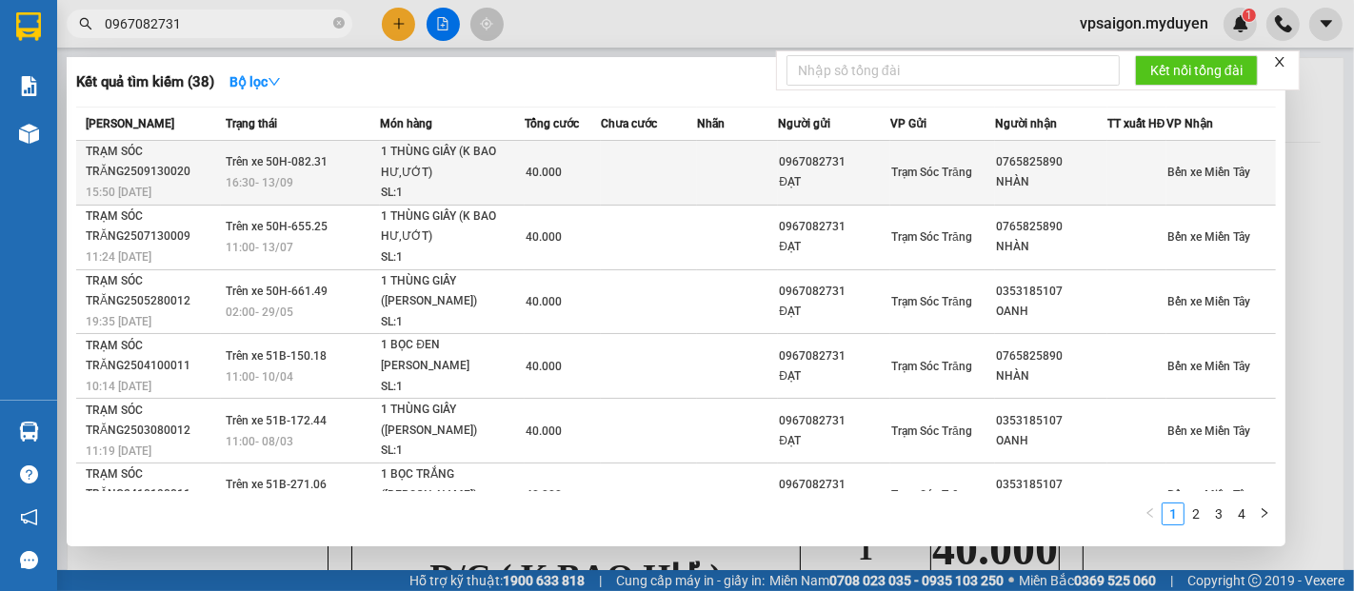
type input "0967082731"
click at [163, 182] on div "TRẠM SÓC TRĂNG2509130020" at bounding box center [153, 162] width 134 height 40
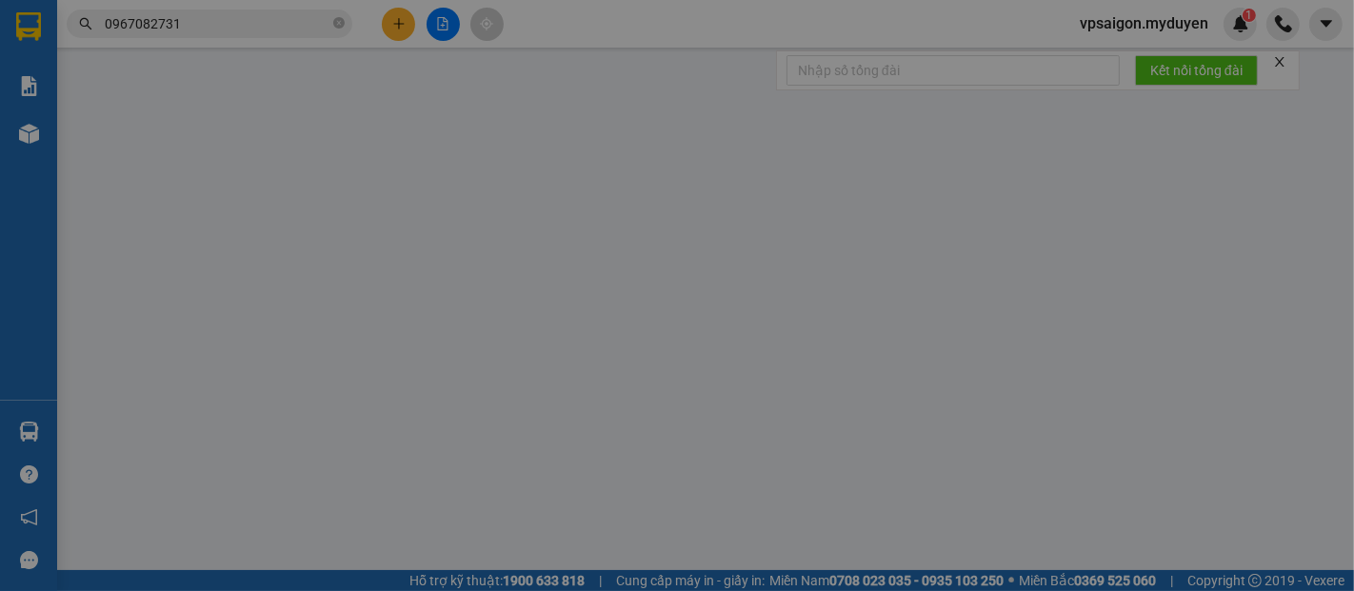
type input "0967082731"
type input "ĐẠT"
type input "0765825890"
type input "NHÀN"
type input "40.000"
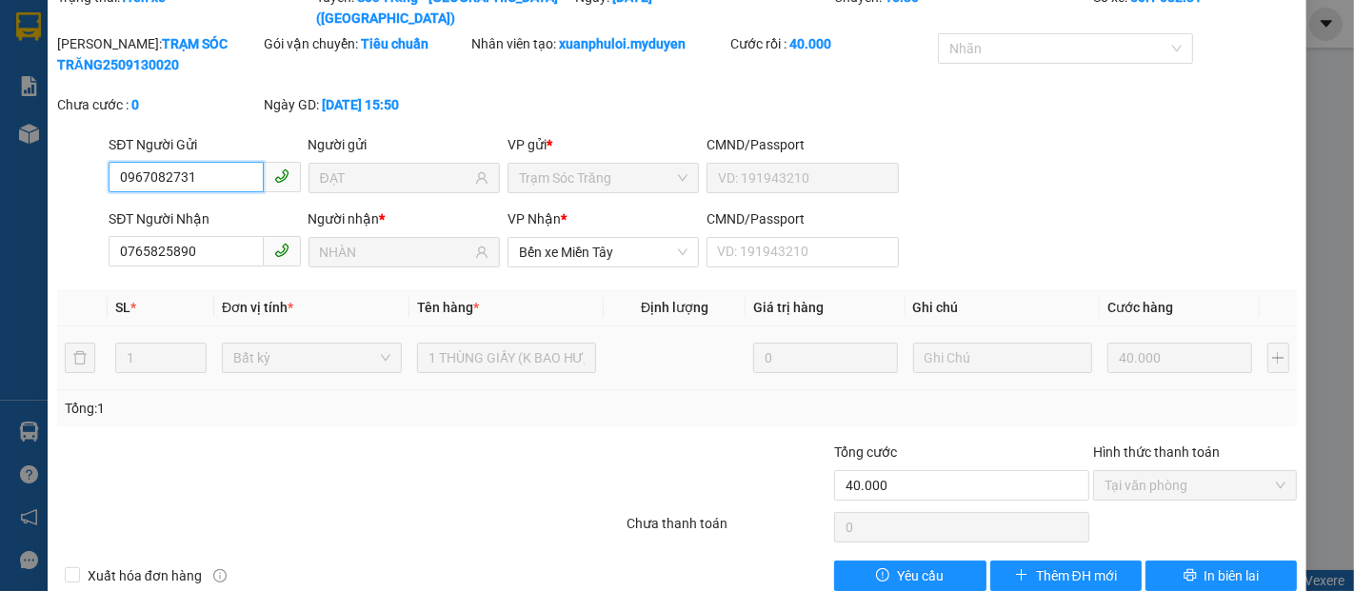
scroll to position [97, 0]
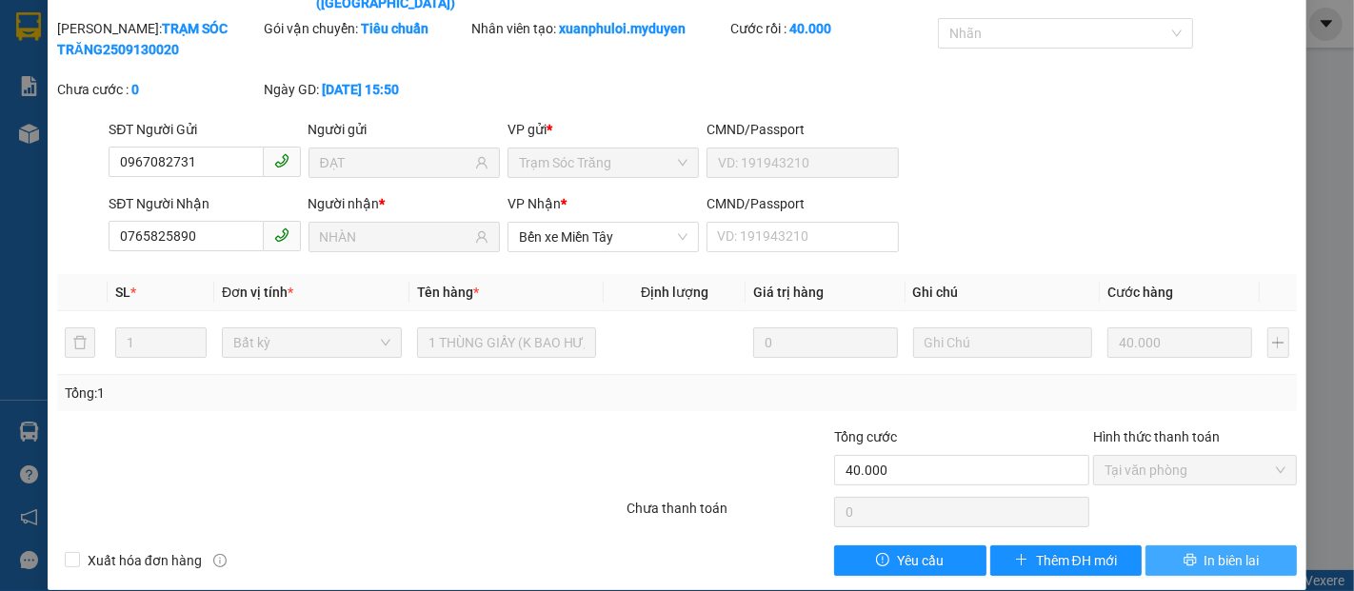
click at [1209, 550] on span "In biên lai" at bounding box center [1232, 560] width 55 height 21
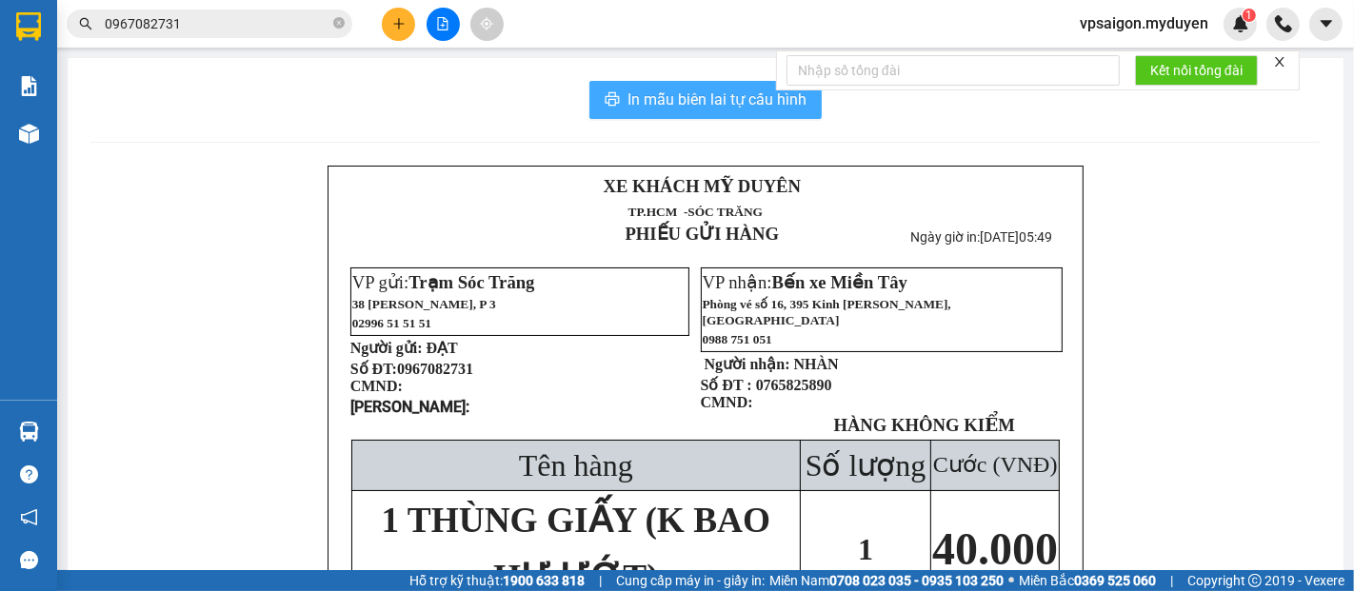
click at [700, 101] on span "In mẫu biên lai tự cấu hình" at bounding box center [717, 100] width 179 height 24
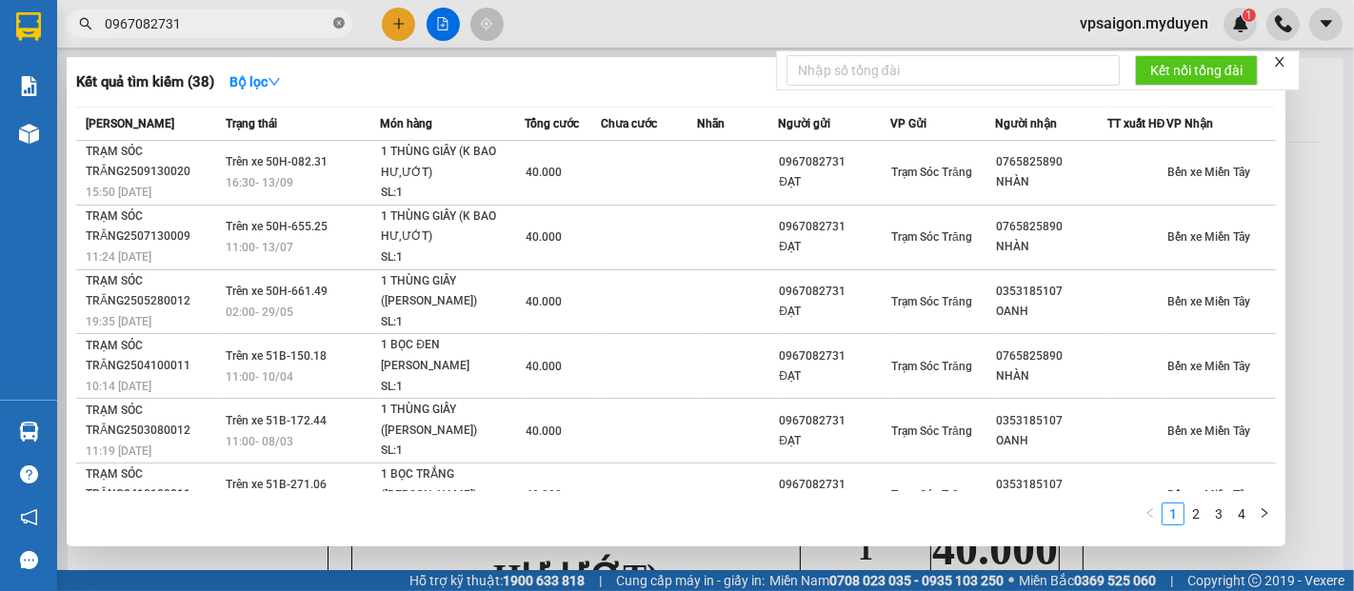
click at [338, 25] on icon "close-circle" at bounding box center [338, 22] width 11 height 11
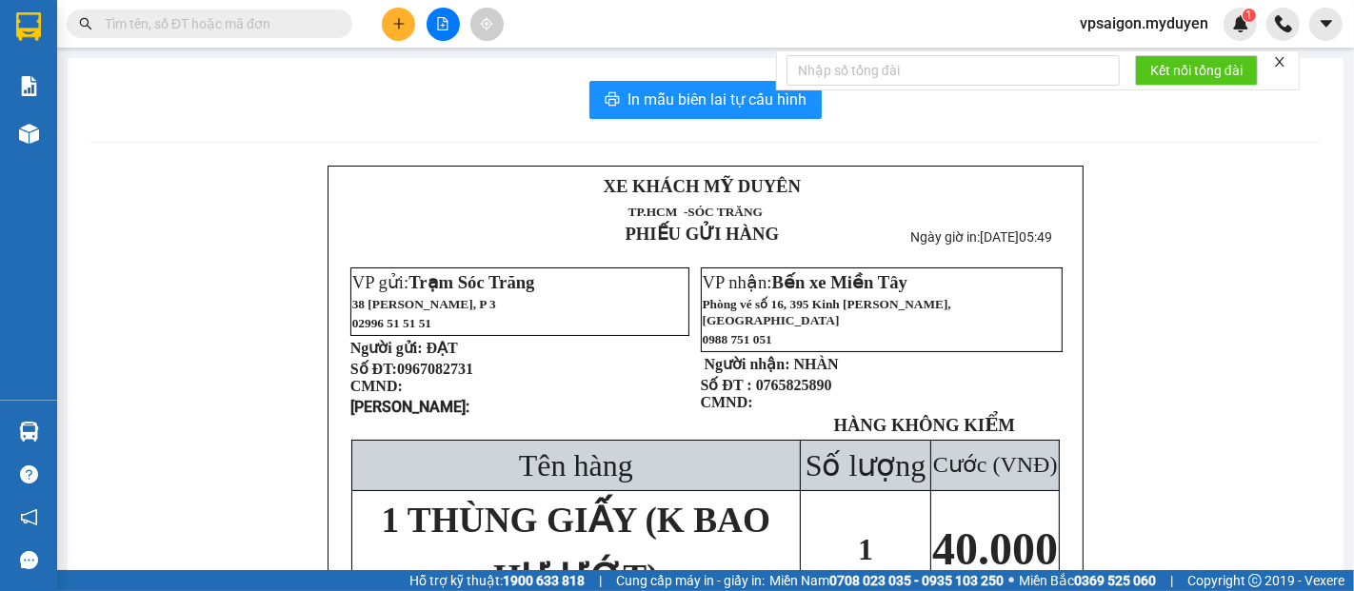
paste input "0939109204"
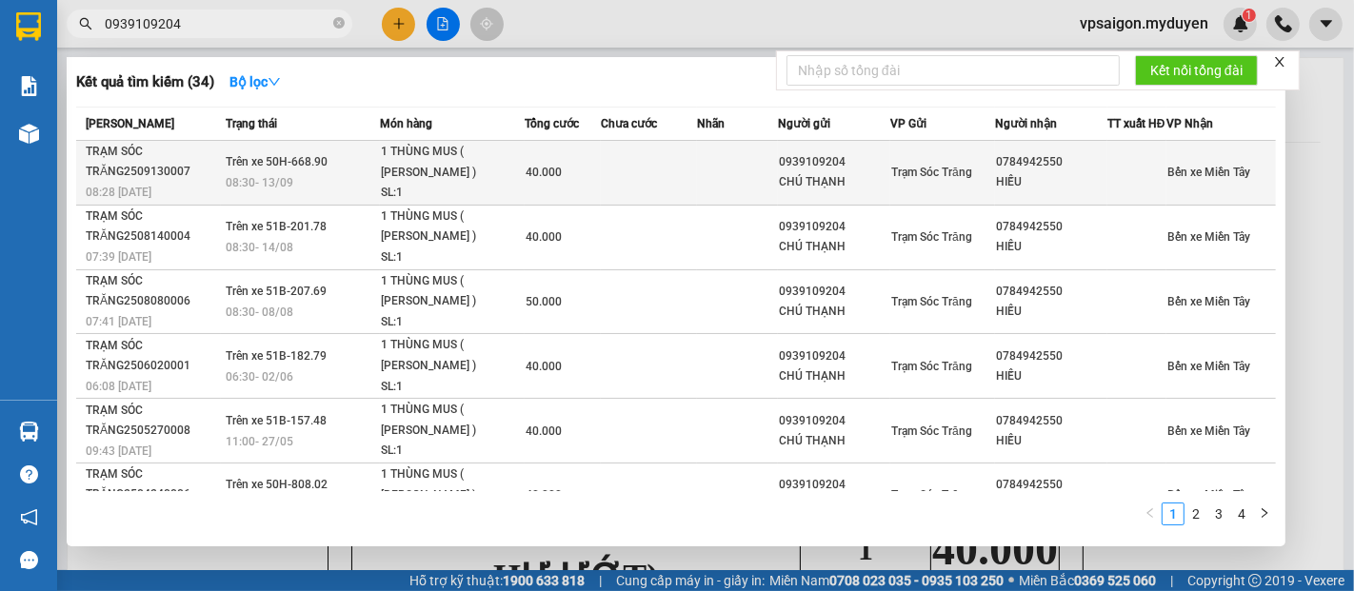
type input "0939109204"
click at [145, 182] on div "TRẠM SÓC TRĂNG2509130007" at bounding box center [153, 162] width 134 height 40
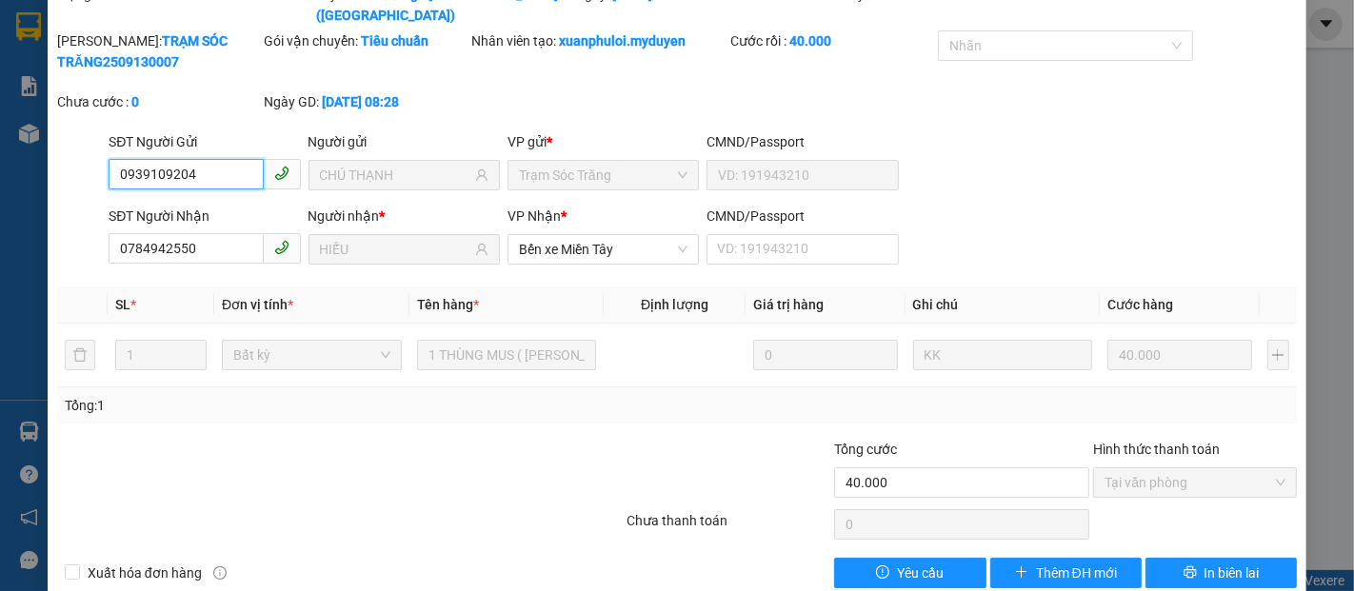
scroll to position [96, 0]
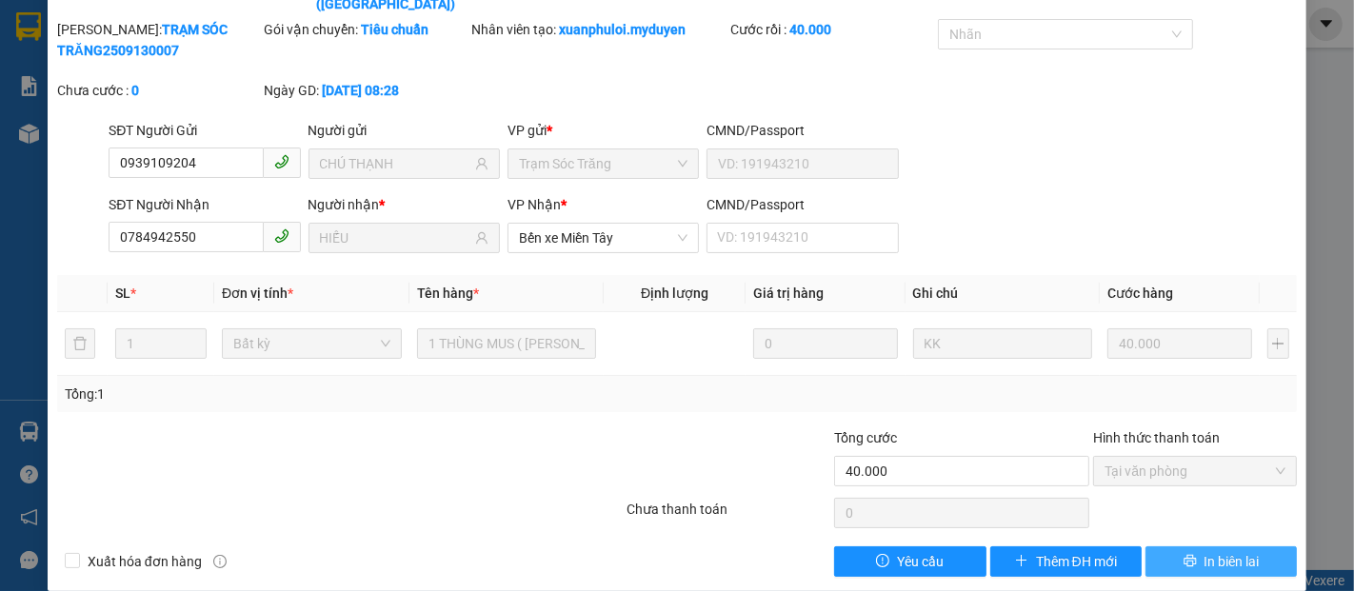
click at [1183, 547] on button "In biên lai" at bounding box center [1221, 562] width 151 height 30
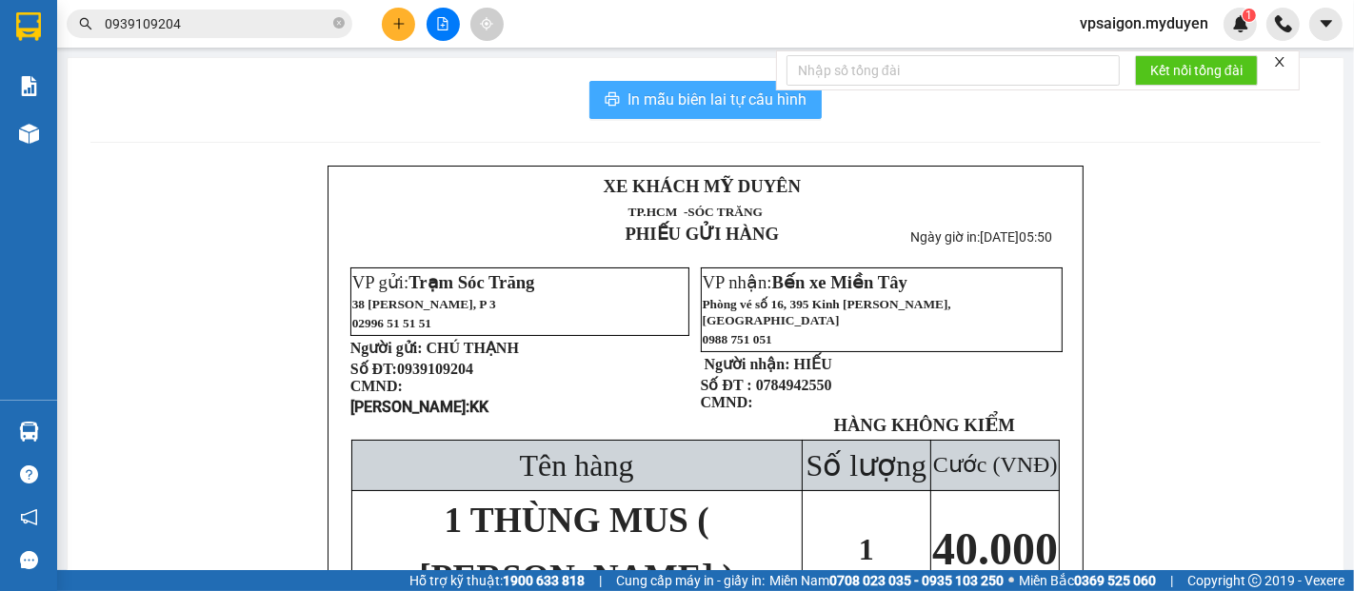
drag, startPoint x: 705, startPoint y: 96, endPoint x: 1072, endPoint y: 330, distance: 435.9
click at [707, 97] on span "In mẫu biên lai tự cấu hình" at bounding box center [717, 100] width 179 height 24
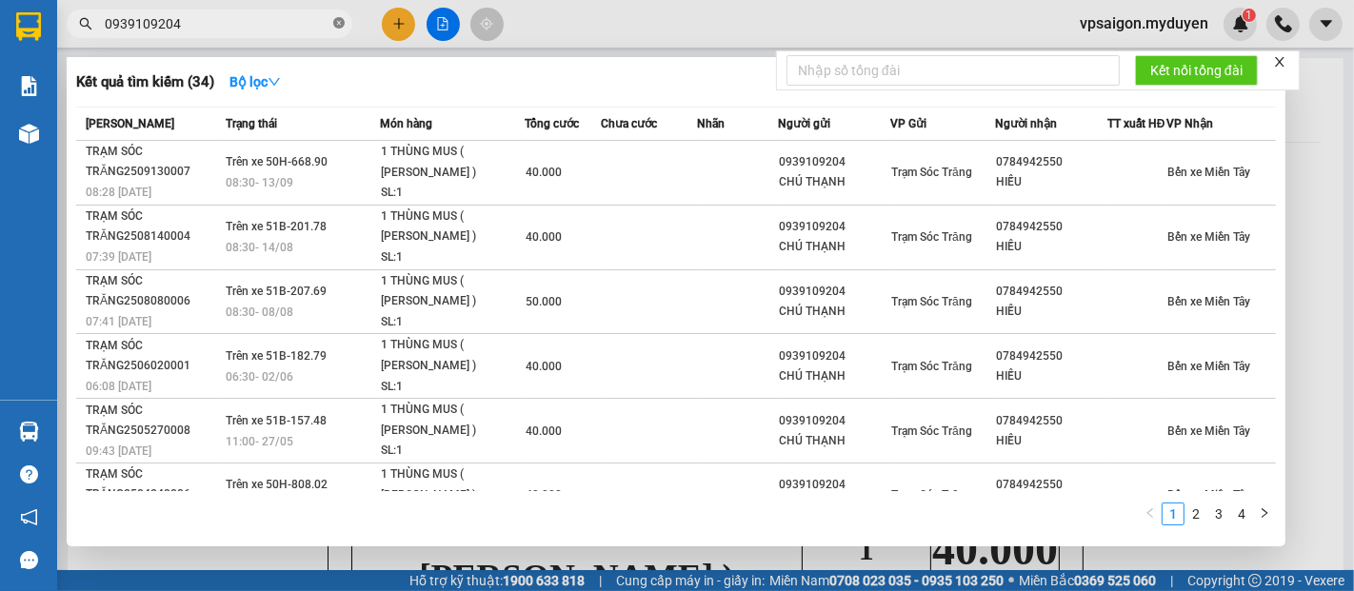
click at [336, 23] on icon "close-circle" at bounding box center [338, 22] width 11 height 11
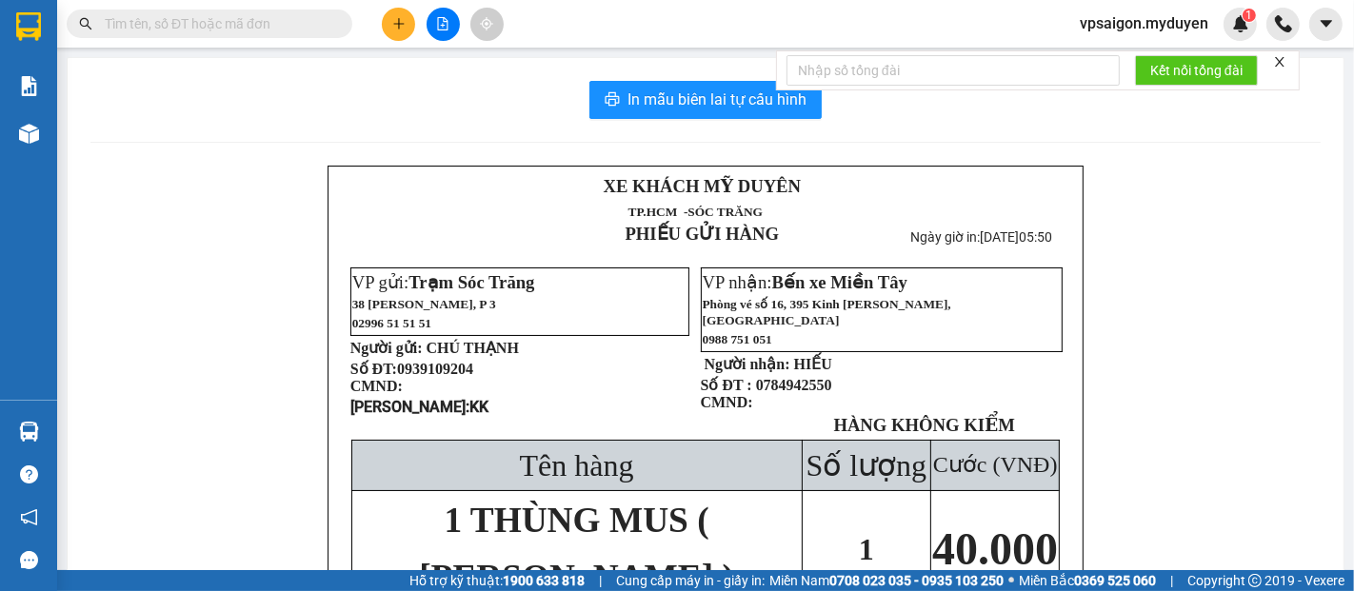
paste input "0939377159"
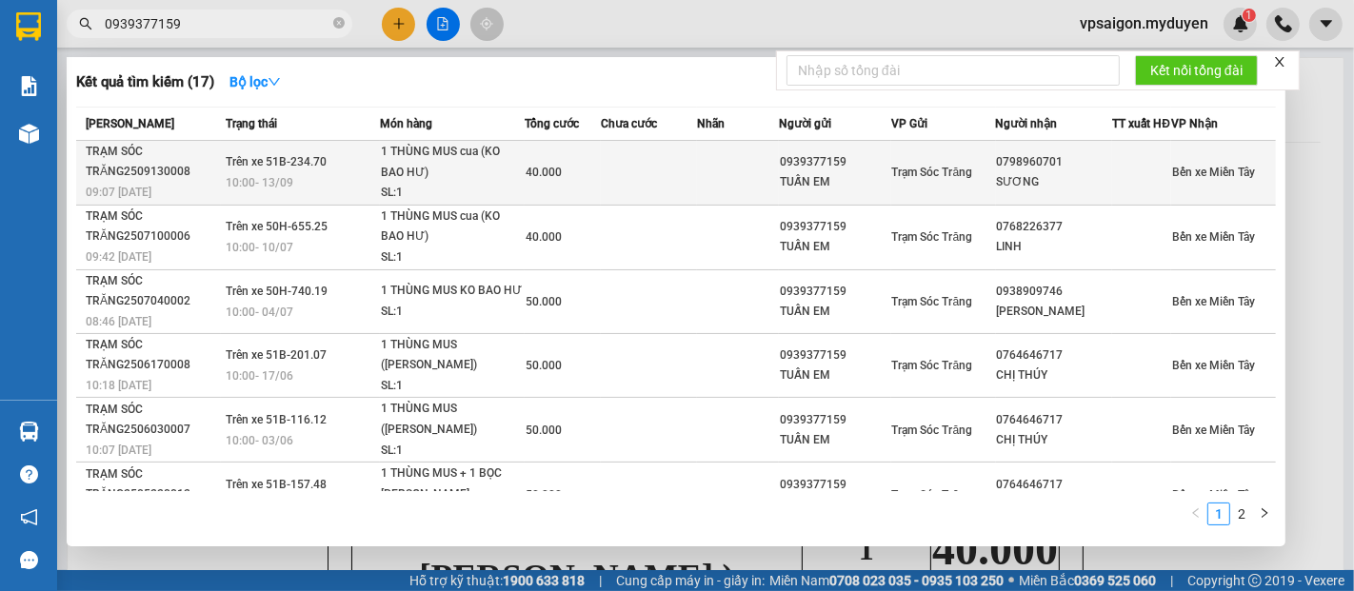
type input "0939377159"
drag, startPoint x: 137, startPoint y: 189, endPoint x: 160, endPoint y: 189, distance: 22.9
click at [160, 182] on div "TRẠM SÓC TRĂNG2509130008" at bounding box center [153, 162] width 134 height 40
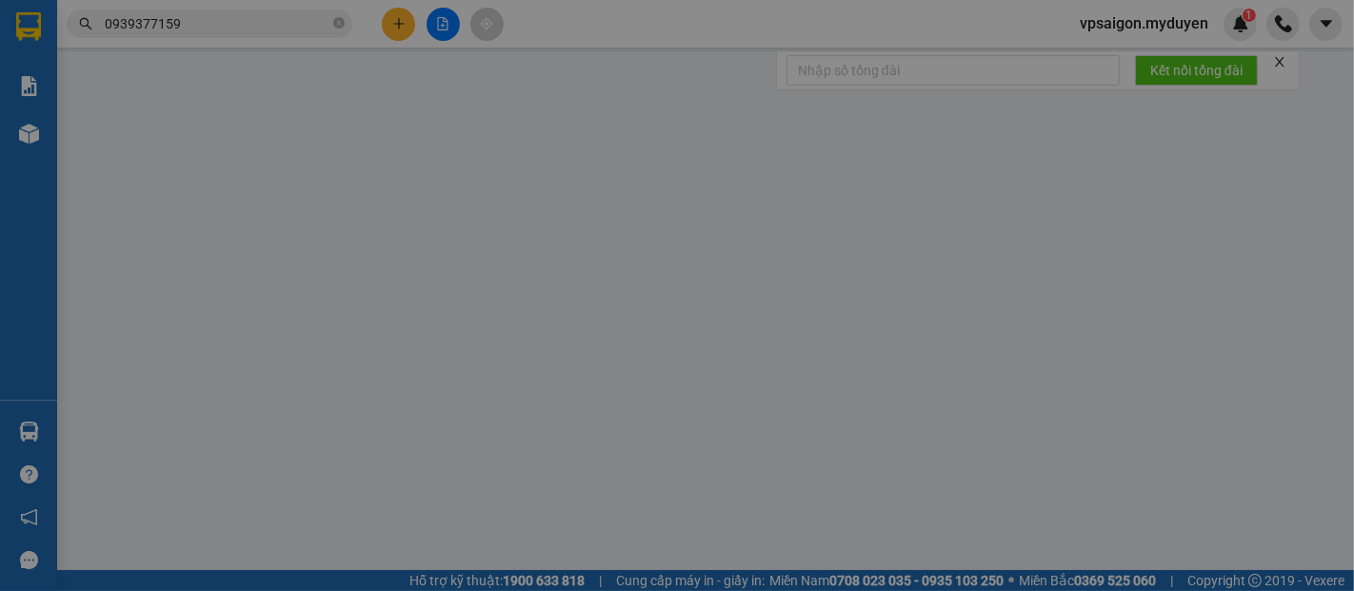
type input "0939377159"
type input "TUẤN EM"
type input "0798960701"
type input "SƯƠNG"
type input "40.000"
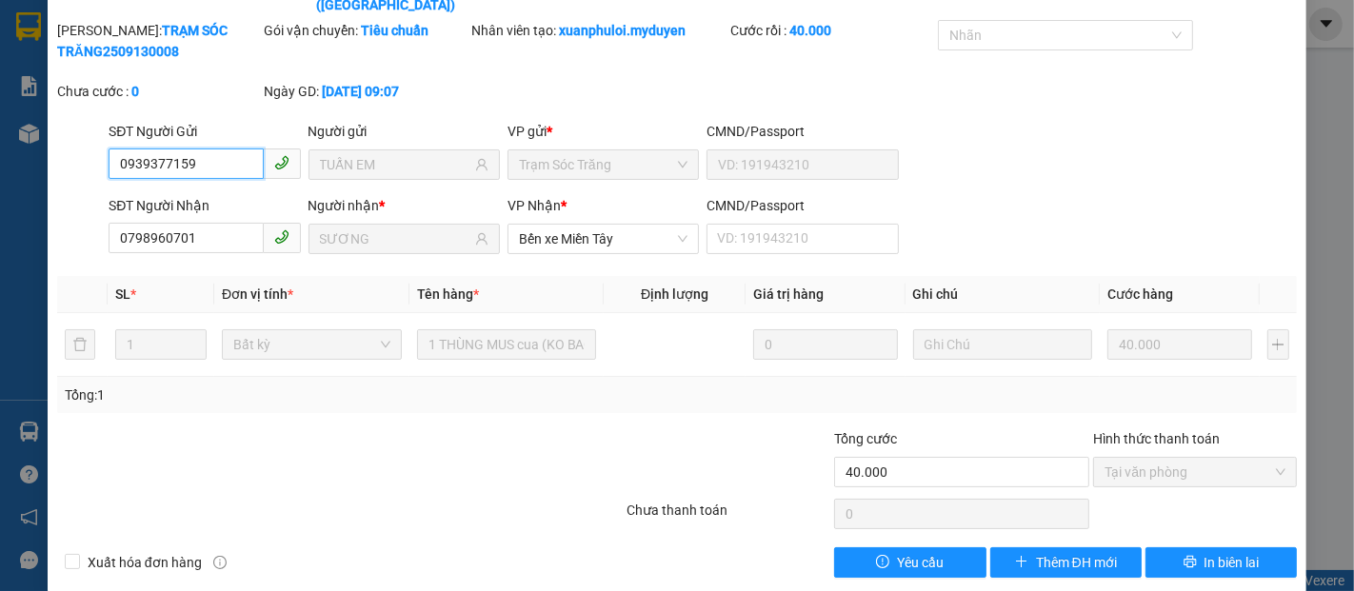
scroll to position [97, 0]
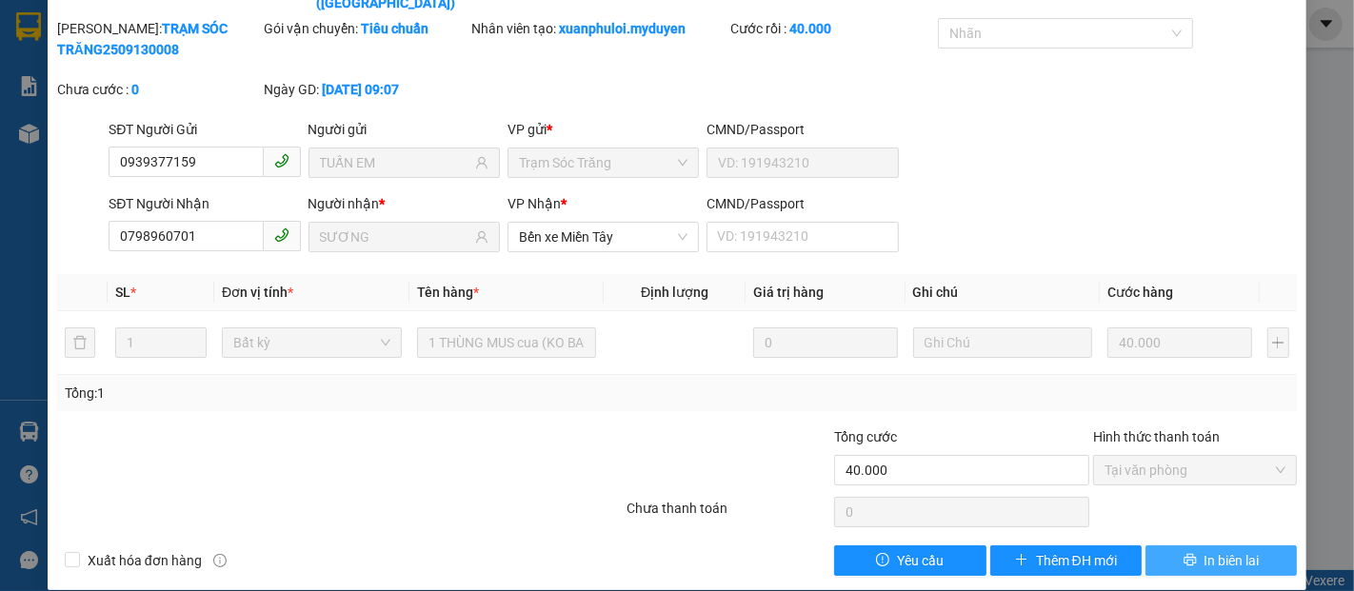
click at [1184, 546] on button "In biên lai" at bounding box center [1221, 561] width 151 height 30
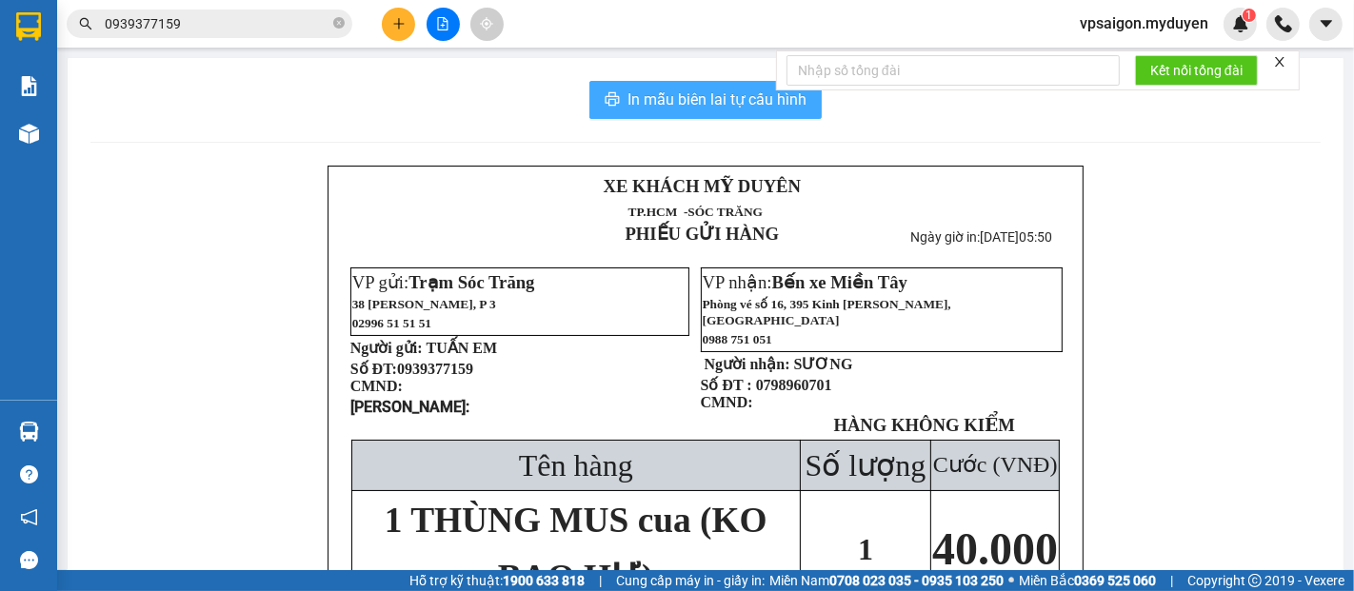
drag, startPoint x: 690, startPoint y: 102, endPoint x: 731, endPoint y: 130, distance: 49.9
click at [714, 120] on div "In mẫu biên lai tự cấu hình XE KHÁCH MỸ DUYÊN TP.HCM -SÓC TRĂNG PHIẾU GỬI HÀ…" at bounding box center [706, 451] width 1276 height 787
drag, startPoint x: 713, startPoint y: 93, endPoint x: 779, endPoint y: 157, distance: 91.6
click at [720, 99] on span "In mẫu biên lai tự cấu hình" at bounding box center [717, 100] width 179 height 24
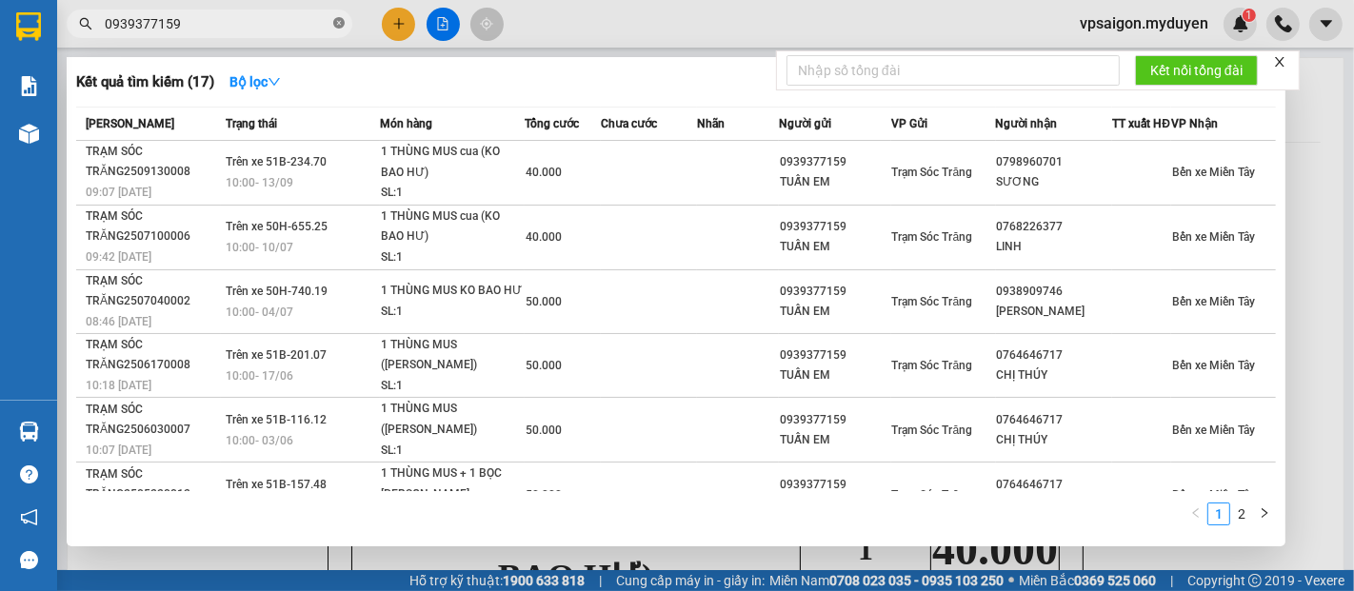
click at [335, 26] on icon "close-circle" at bounding box center [338, 22] width 11 height 11
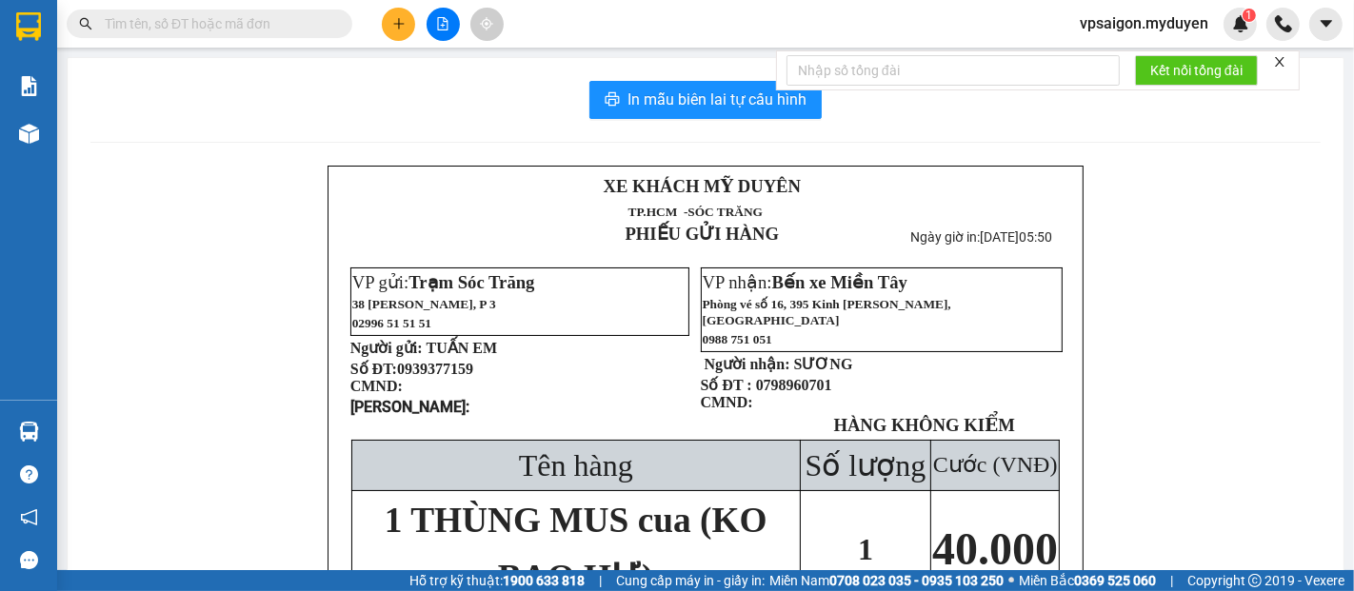
paste input "0918803452"
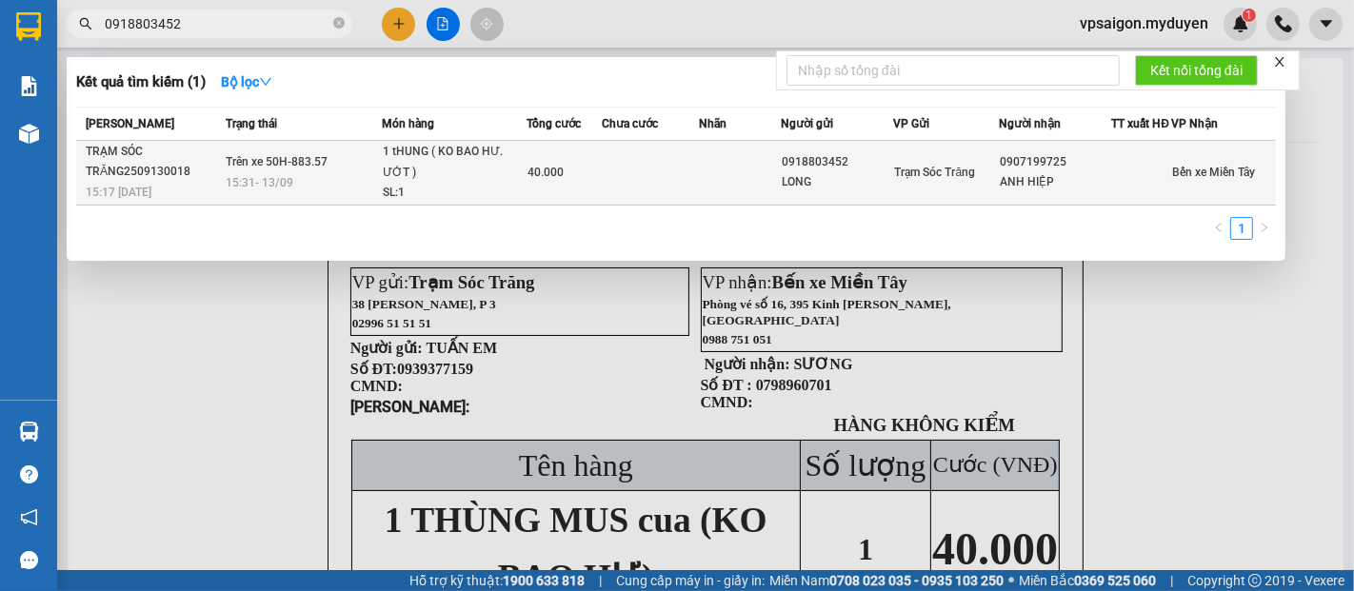
type input "0918803452"
click at [175, 182] on div "TRẠM SÓC TRĂNG2509130018" at bounding box center [153, 162] width 134 height 40
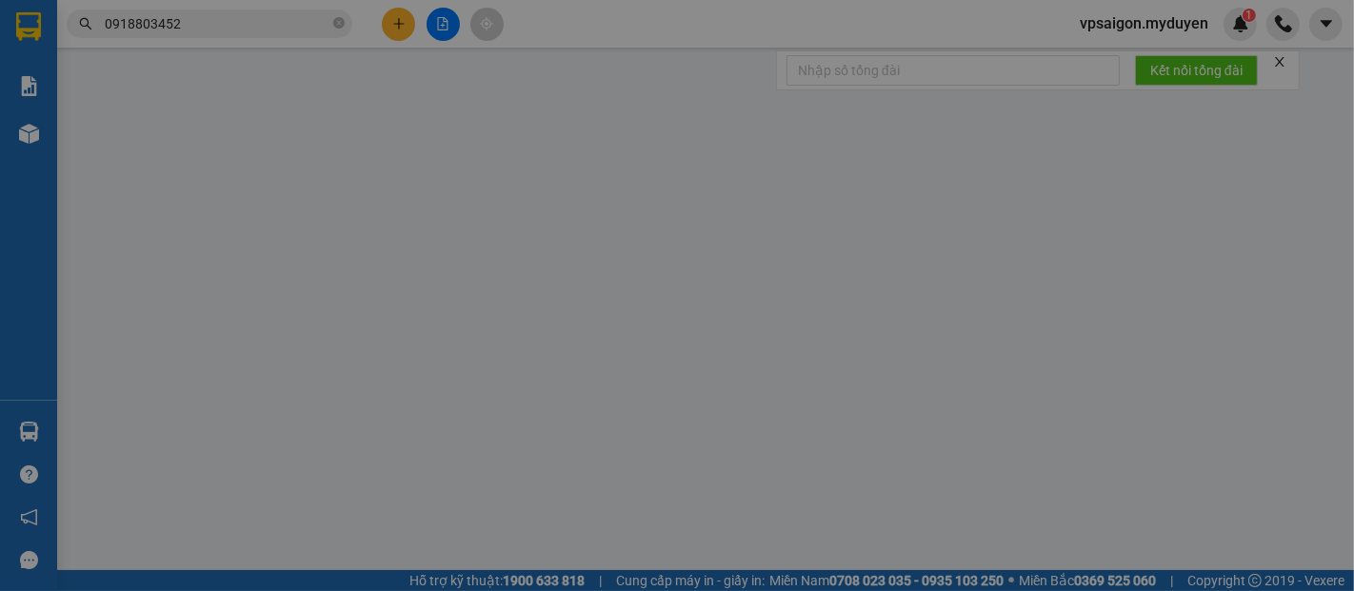
type input "0918803452"
type input "LONG"
type input "0907199725"
type input "ANH HIỆP"
type input "40.000"
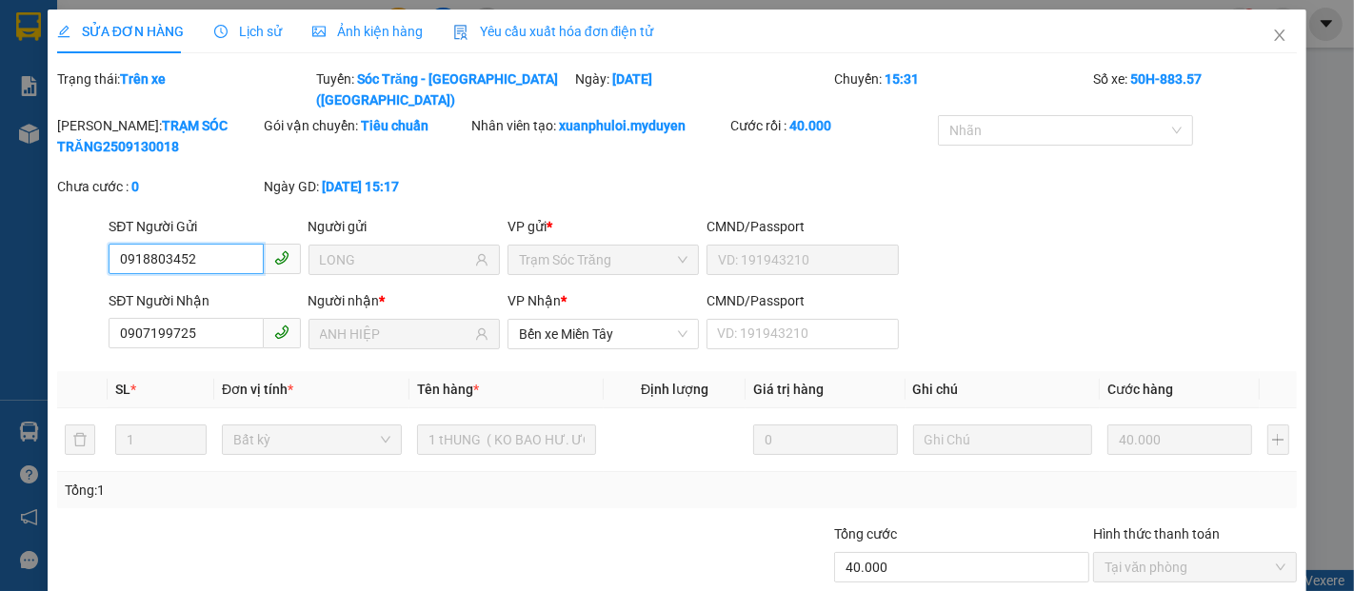
scroll to position [97, 0]
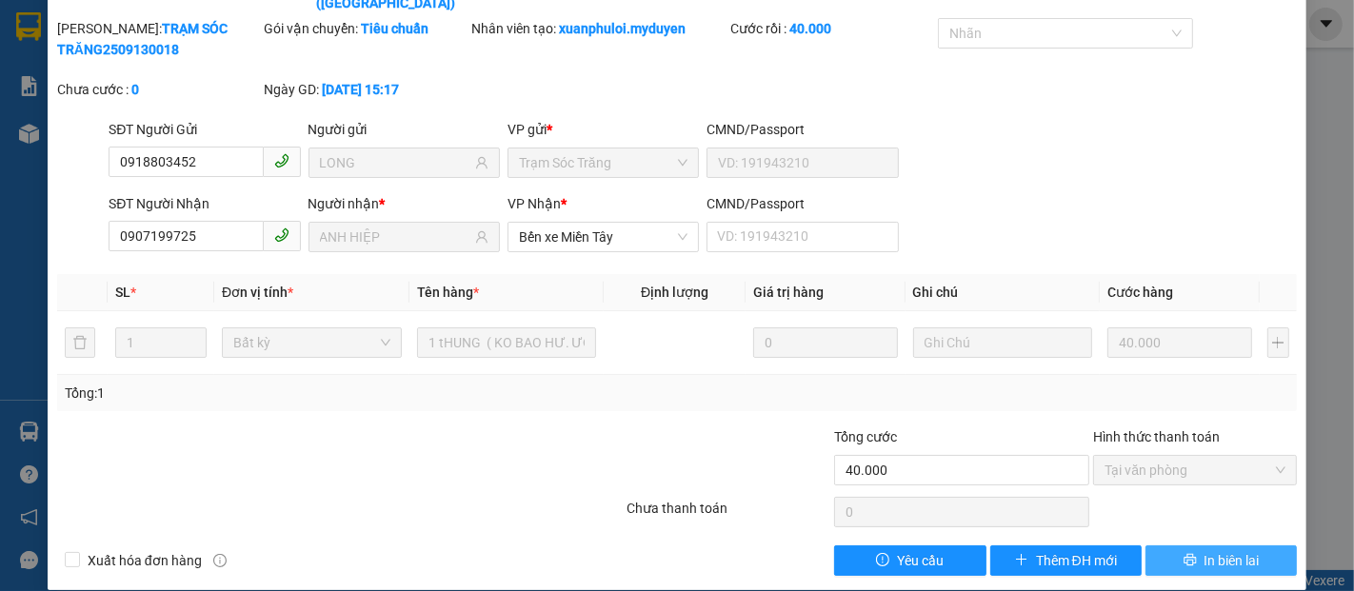
click at [1205, 550] on span "In biên lai" at bounding box center [1232, 560] width 55 height 21
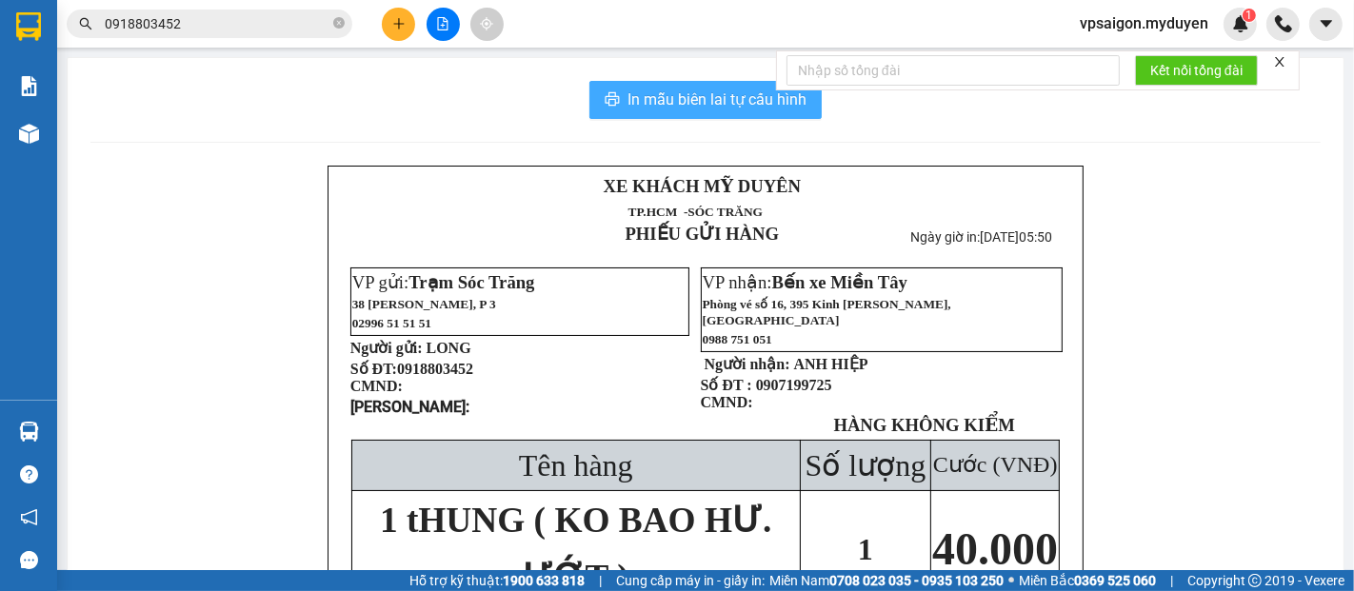
click at [692, 97] on span "In mẫu biên lai tự cấu hình" at bounding box center [717, 100] width 179 height 24
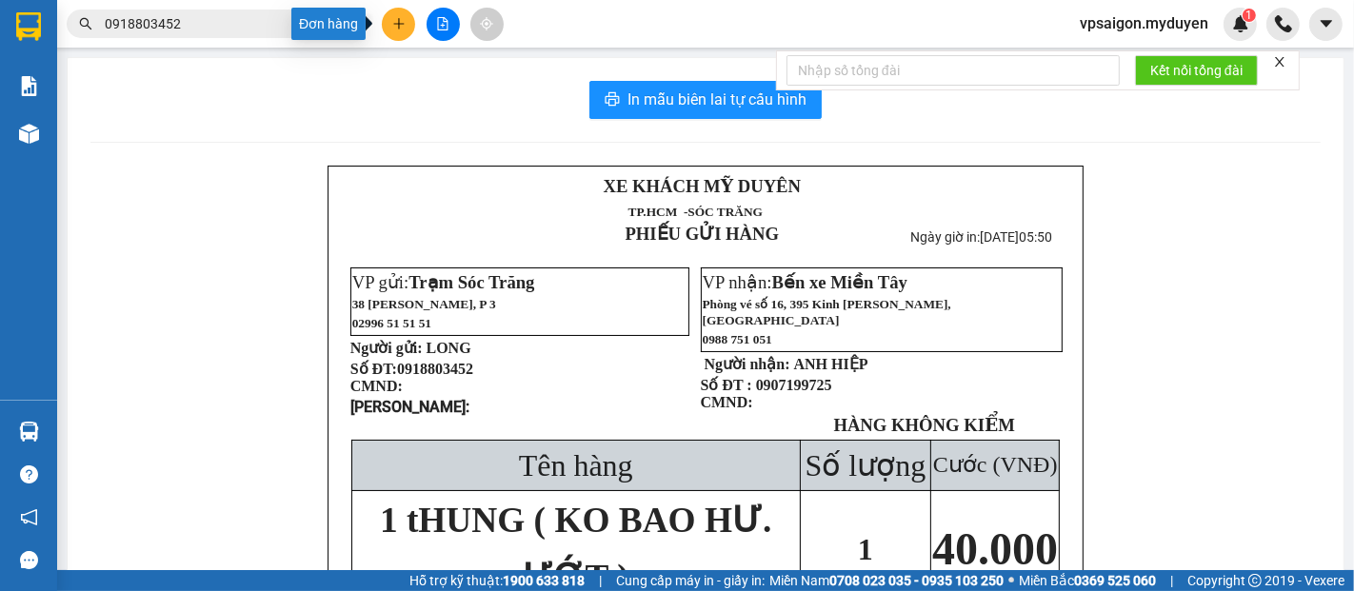
click at [392, 18] on icon "plus" at bounding box center [398, 23] width 13 height 13
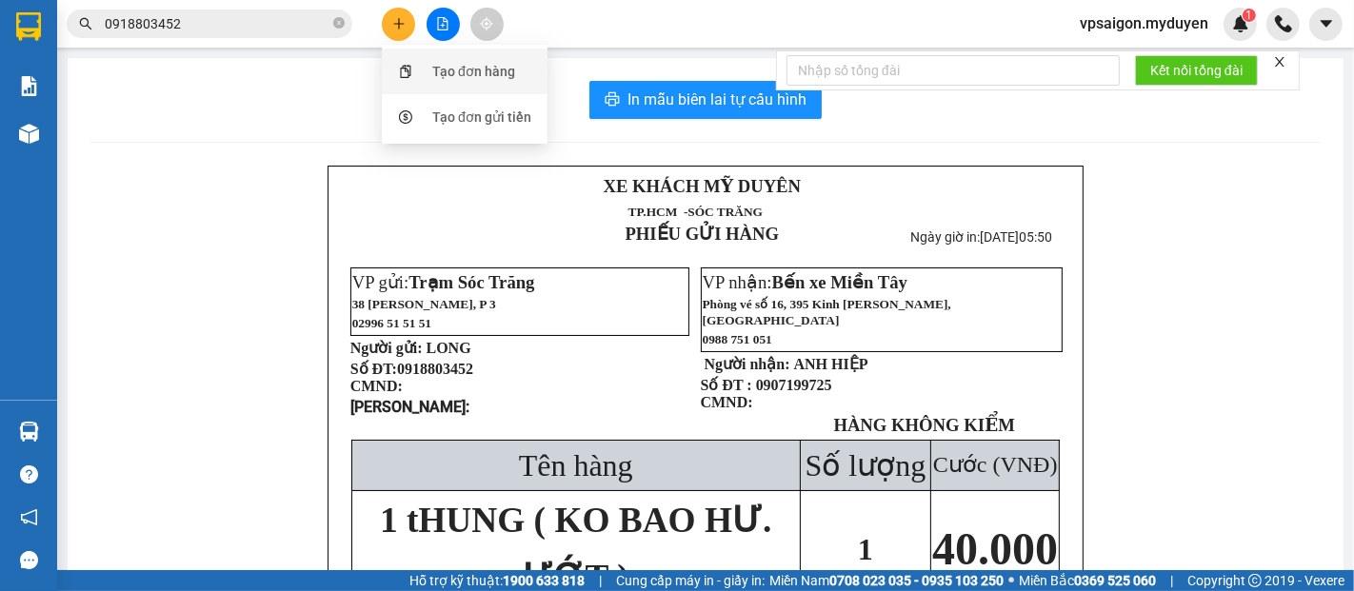
click at [442, 67] on div "Tạo đơn hàng" at bounding box center [473, 71] width 83 height 21
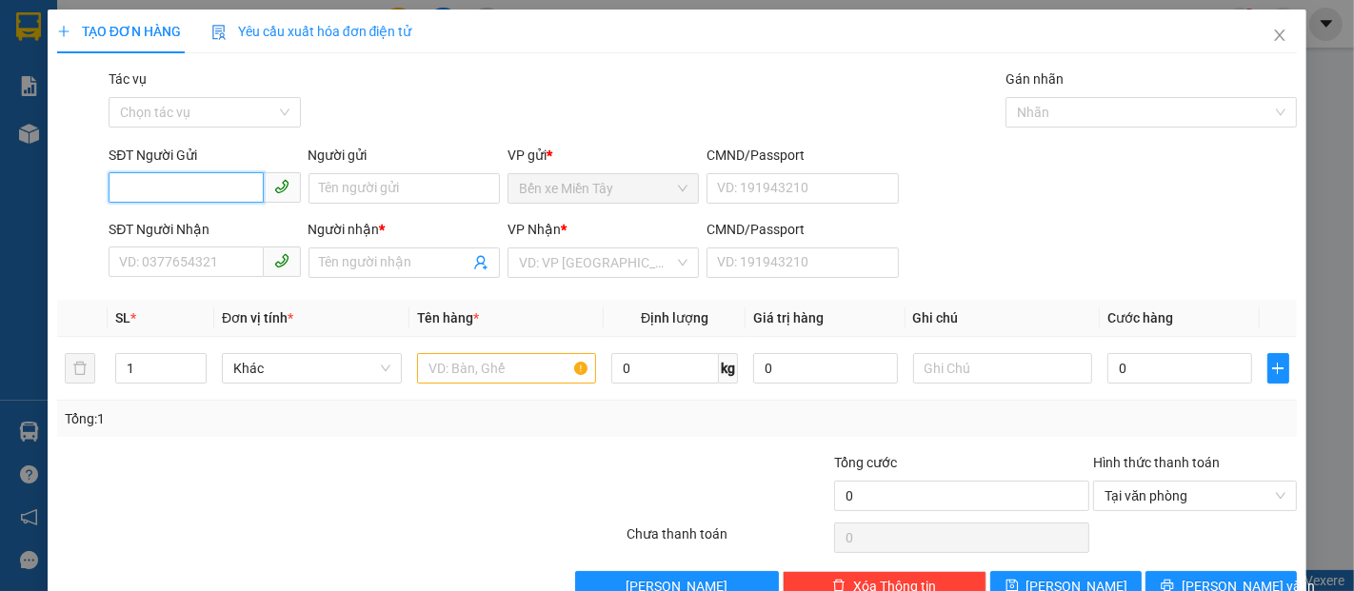
click at [191, 182] on input "SĐT Người Gửi" at bounding box center [186, 187] width 154 height 30
click at [171, 225] on div "0354992348 - LỘC" at bounding box center [202, 226] width 167 height 21
type input "0354992348"
type input "LỘC"
type input "0976170002"
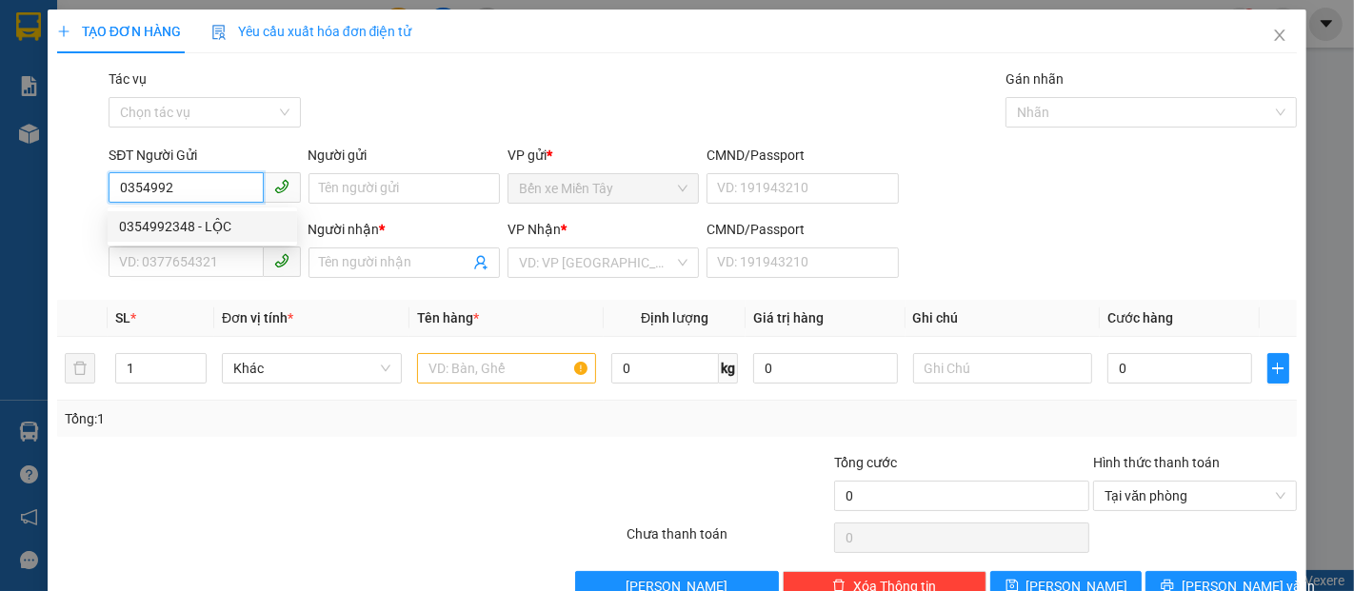
type input "VUI"
type input "30.000"
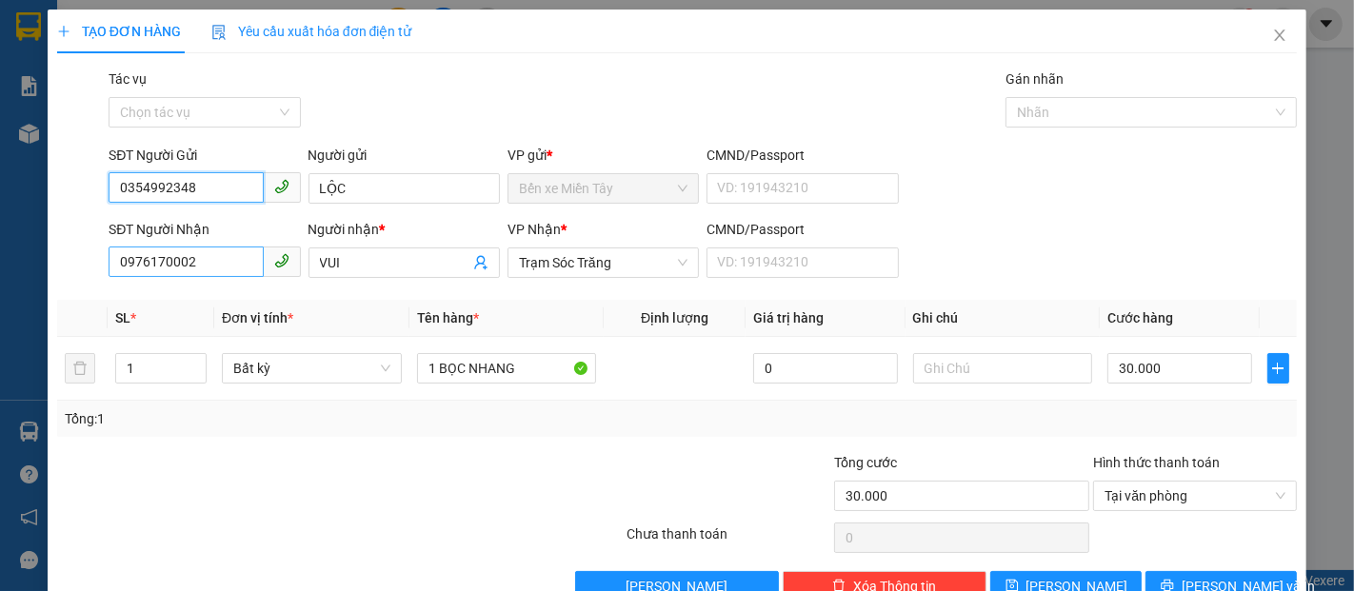
type input "0354992348"
click at [190, 260] on input "0976170002" at bounding box center [186, 262] width 154 height 30
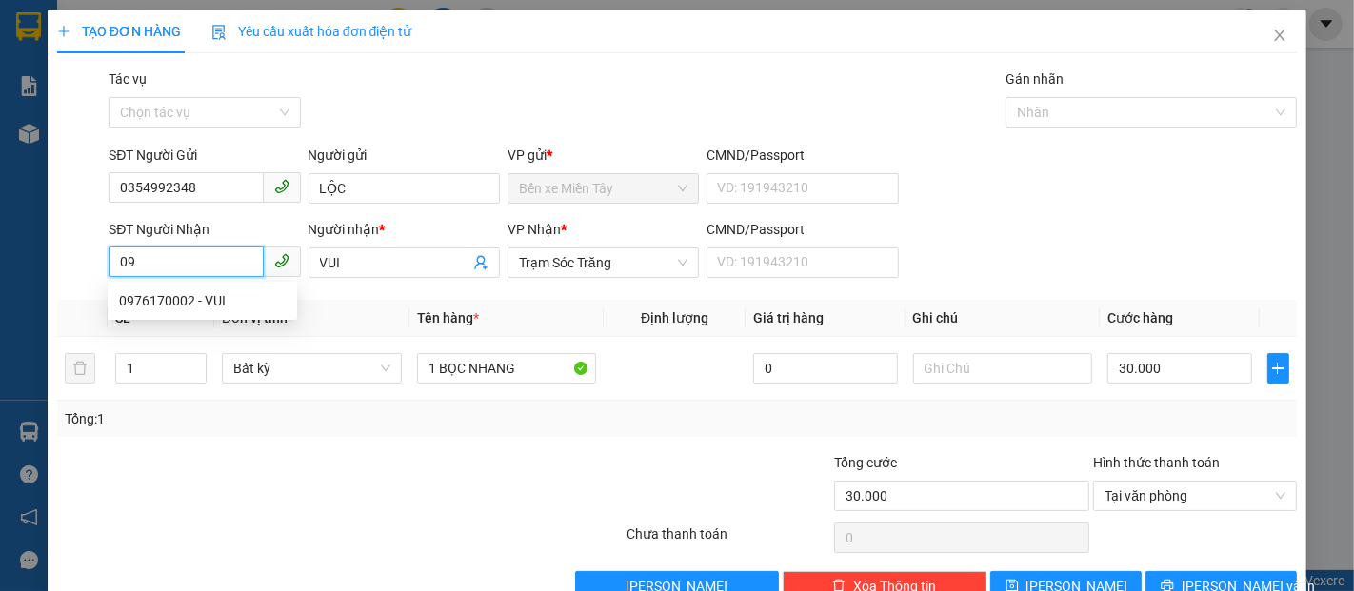
type input "0"
type input "0937834527"
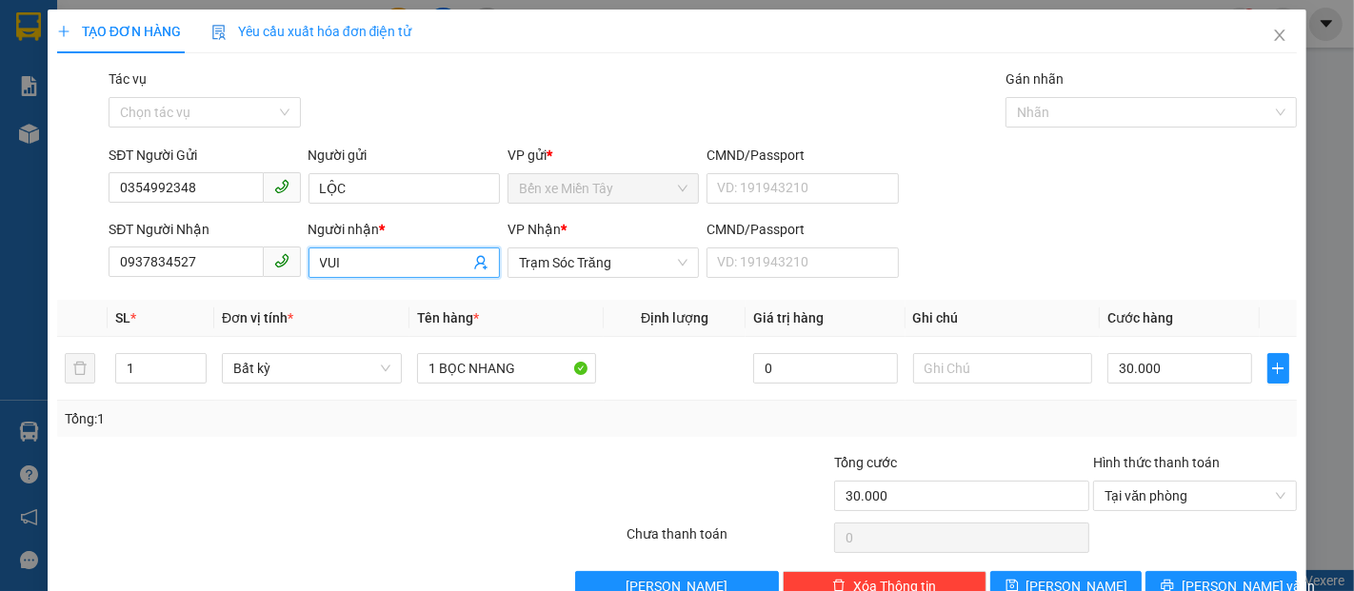
click at [349, 264] on input "VUI" at bounding box center [394, 262] width 149 height 21
type input "V"
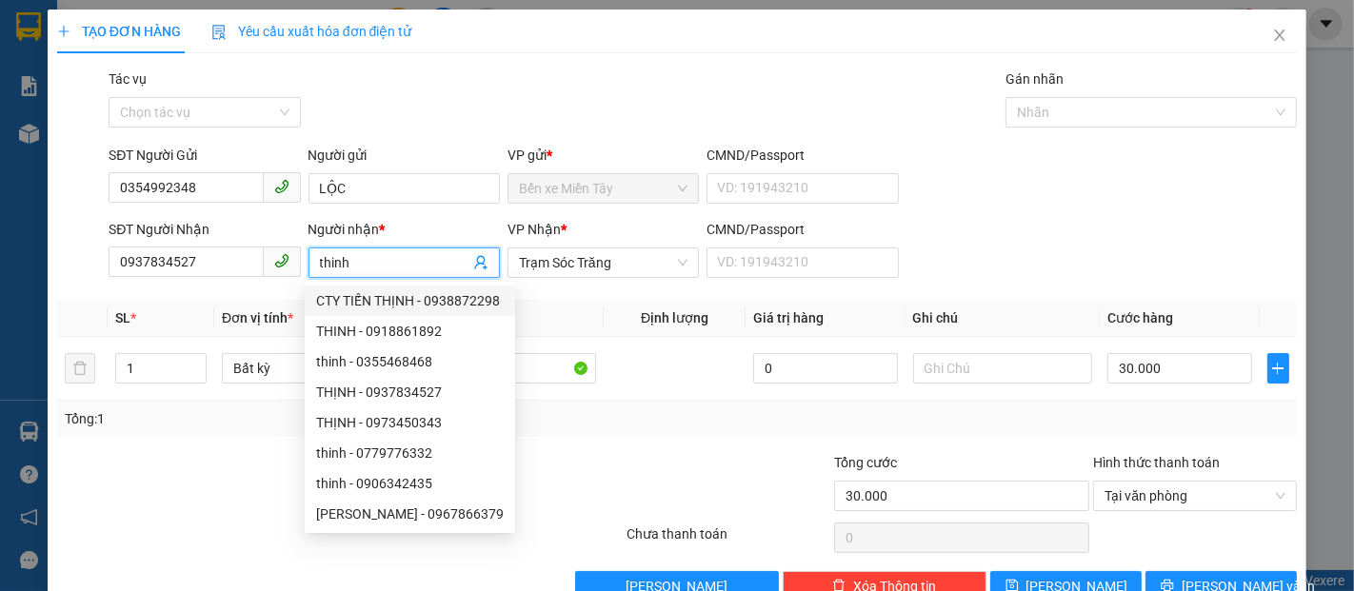
type input "thinh"
click at [683, 457] on div at bounding box center [730, 485] width 208 height 67
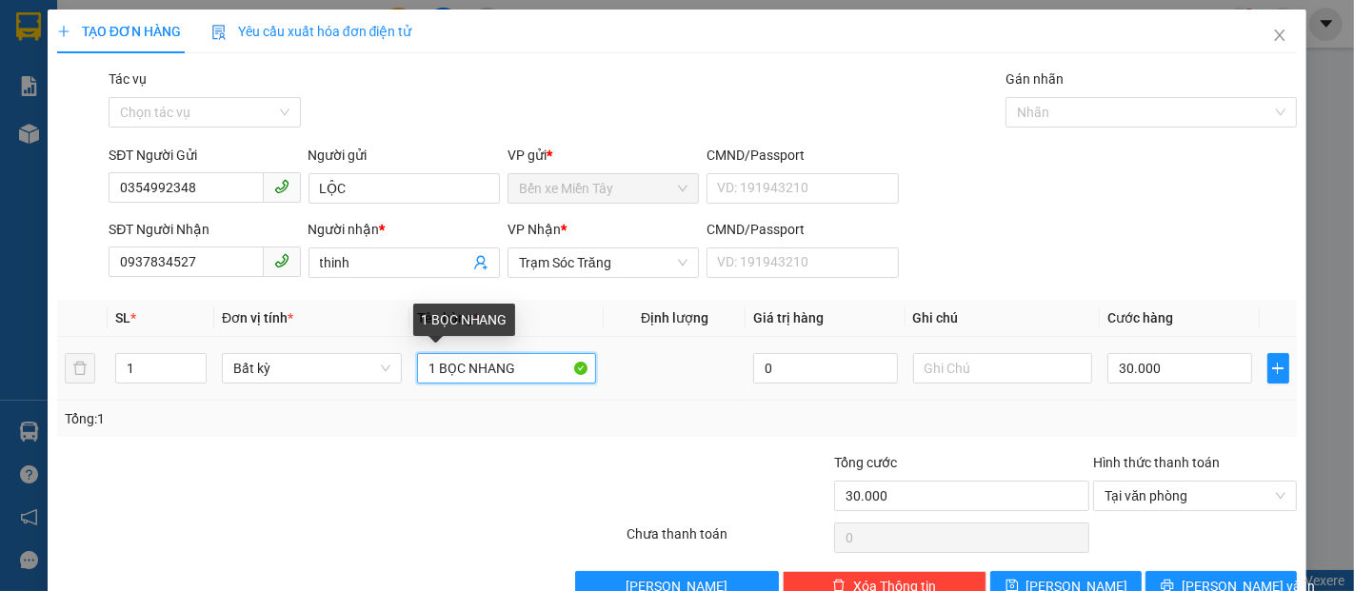
click at [515, 375] on input "1 BỌC NHANG" at bounding box center [507, 368] width 180 height 30
type input "1 thung mus (ko bao hu be)"
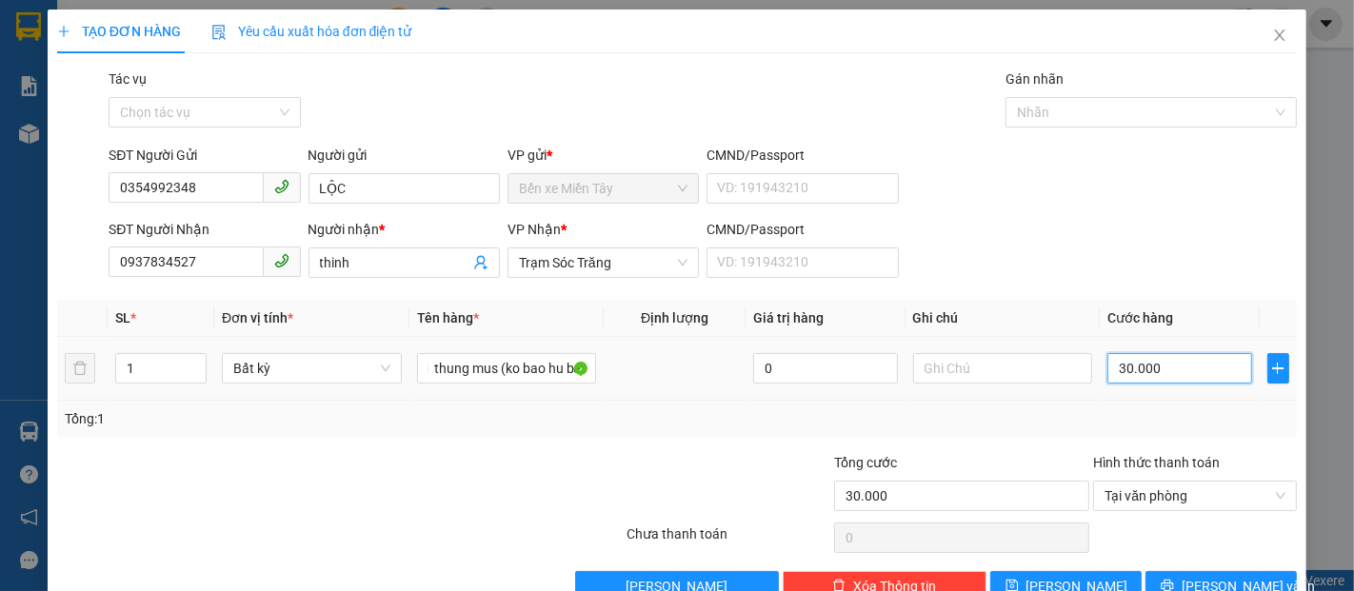
scroll to position [0, 0]
click at [1107, 366] on input "30.000" at bounding box center [1179, 368] width 144 height 30
type input "4"
type input "40"
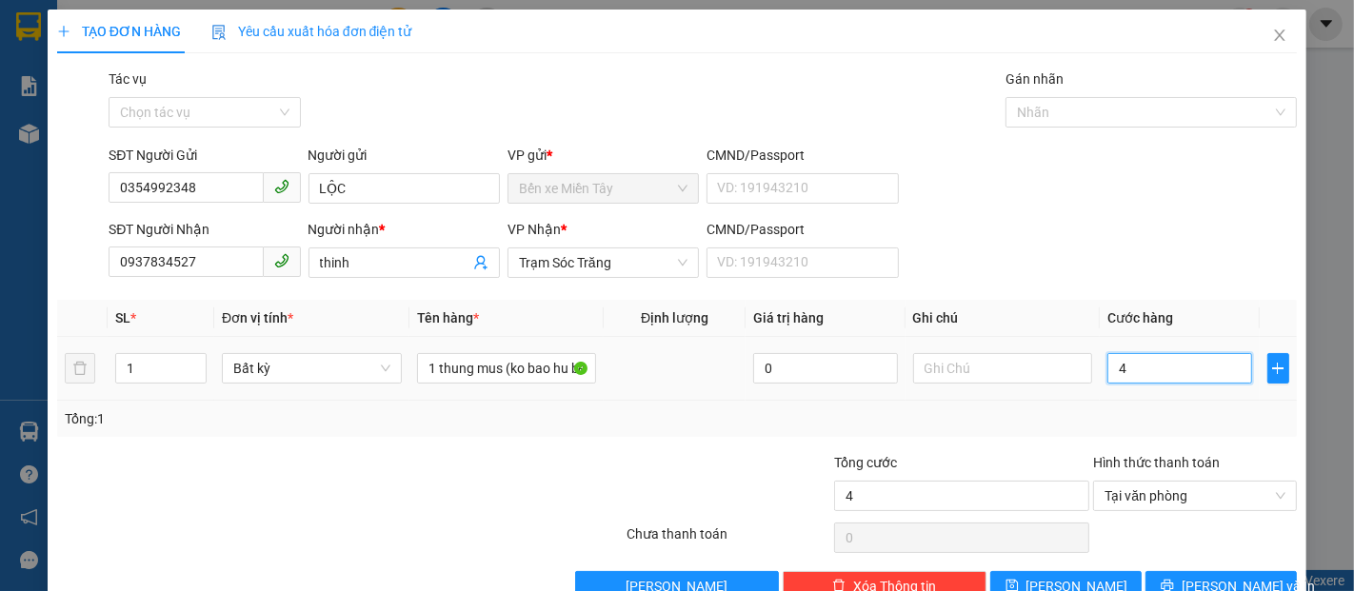
type input "40"
type input "400"
type input "4.000"
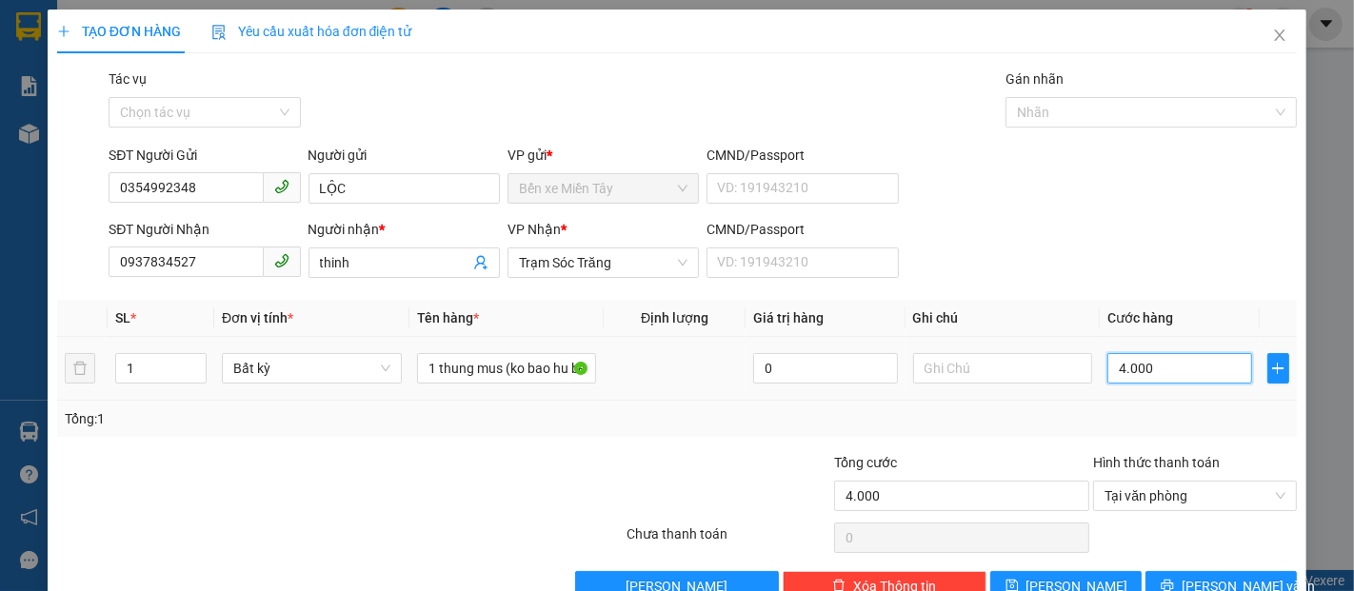
type input "40.000"
type input "400.000"
type input "40.000"
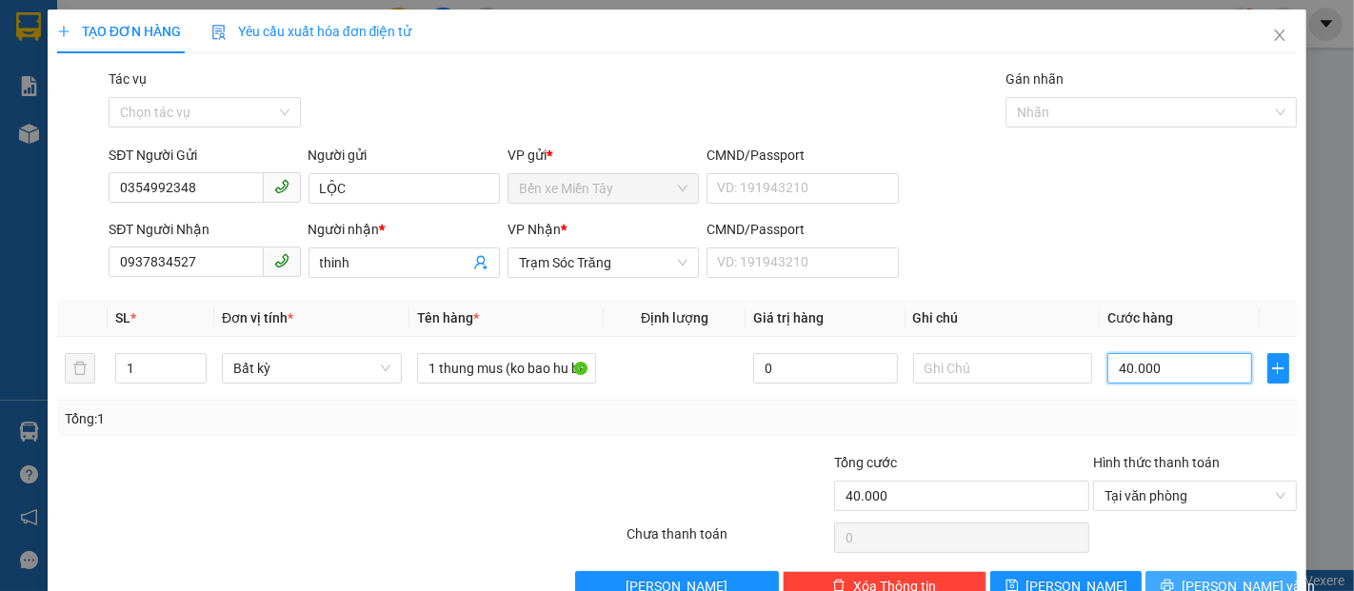
type input "40.000"
click at [1226, 580] on span "[PERSON_NAME] và In" at bounding box center [1248, 586] width 133 height 21
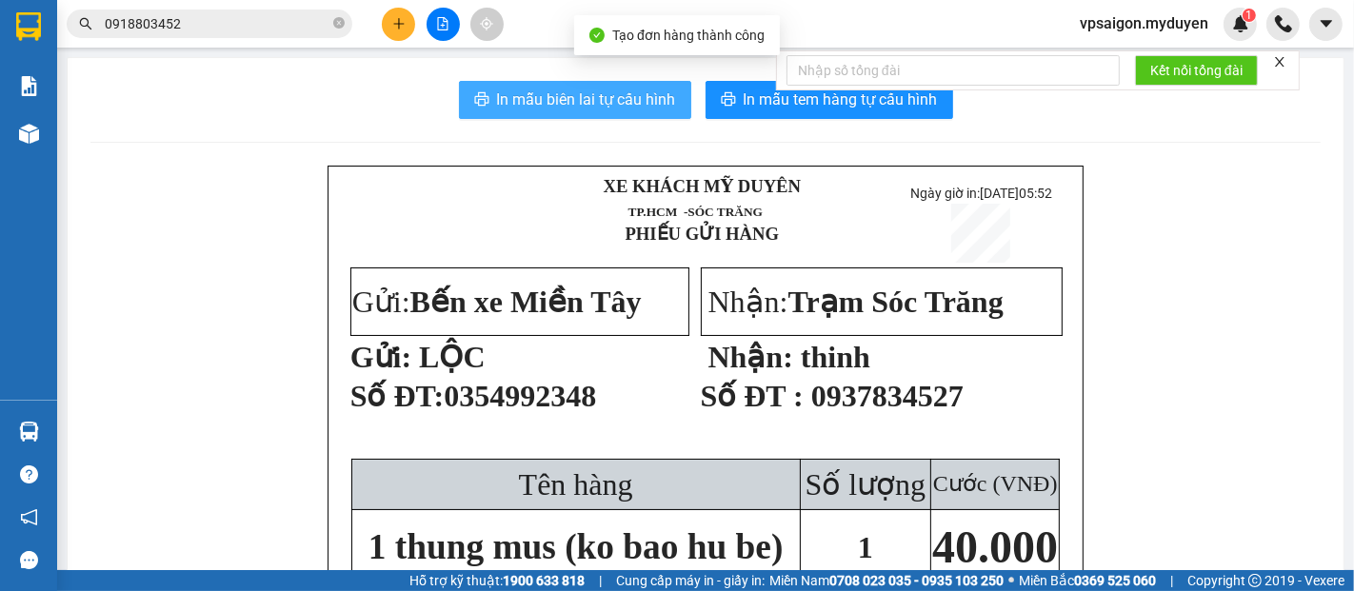
click at [587, 96] on span "In mẫu biên lai tự cấu hình" at bounding box center [586, 100] width 179 height 24
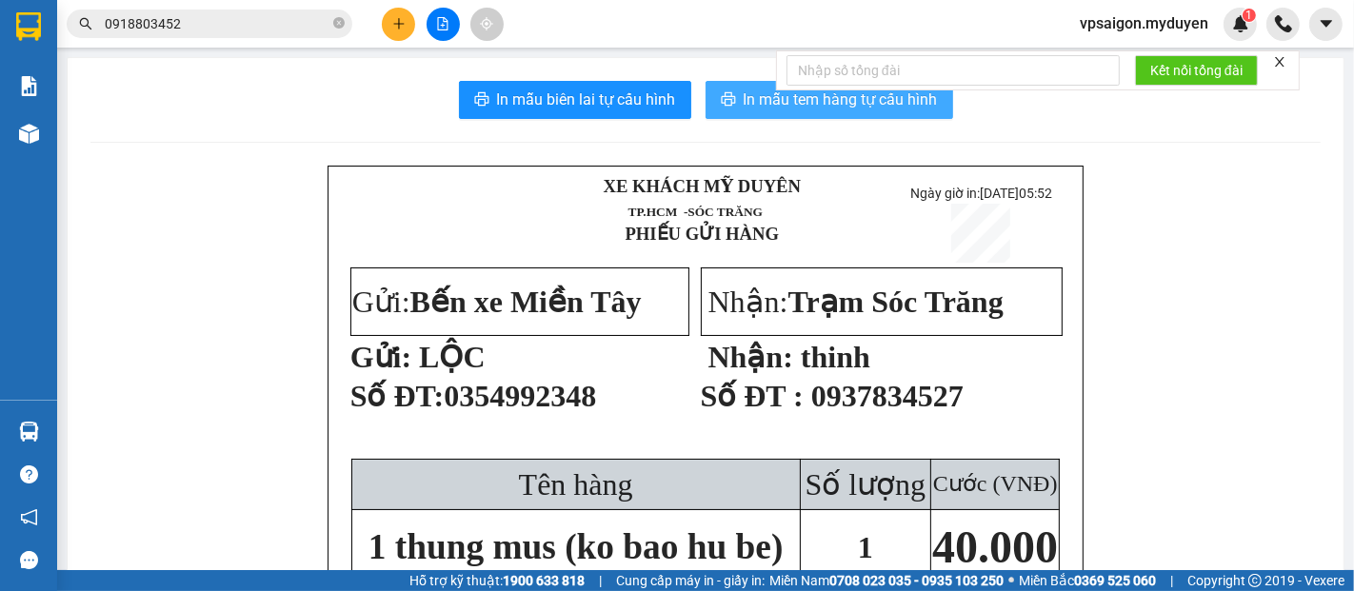
click at [754, 92] on span "In mẫu tem hàng tự cấu hình" at bounding box center [841, 100] width 194 height 24
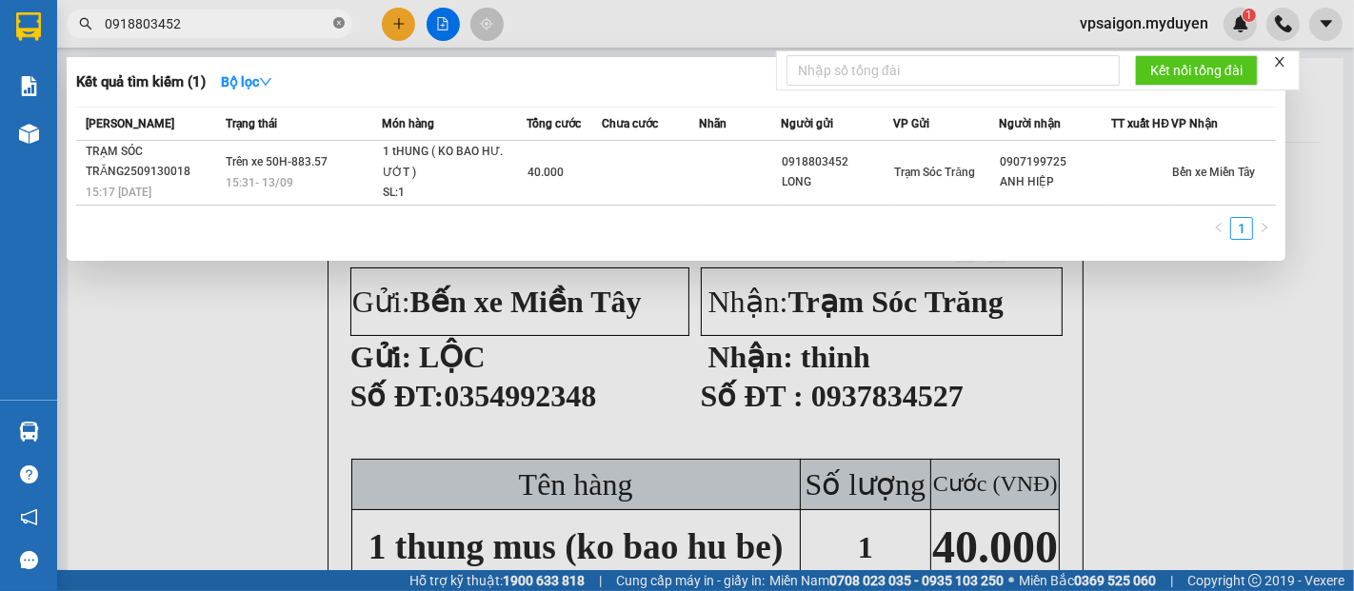
click at [337, 24] on icon "close-circle" at bounding box center [338, 22] width 11 height 11
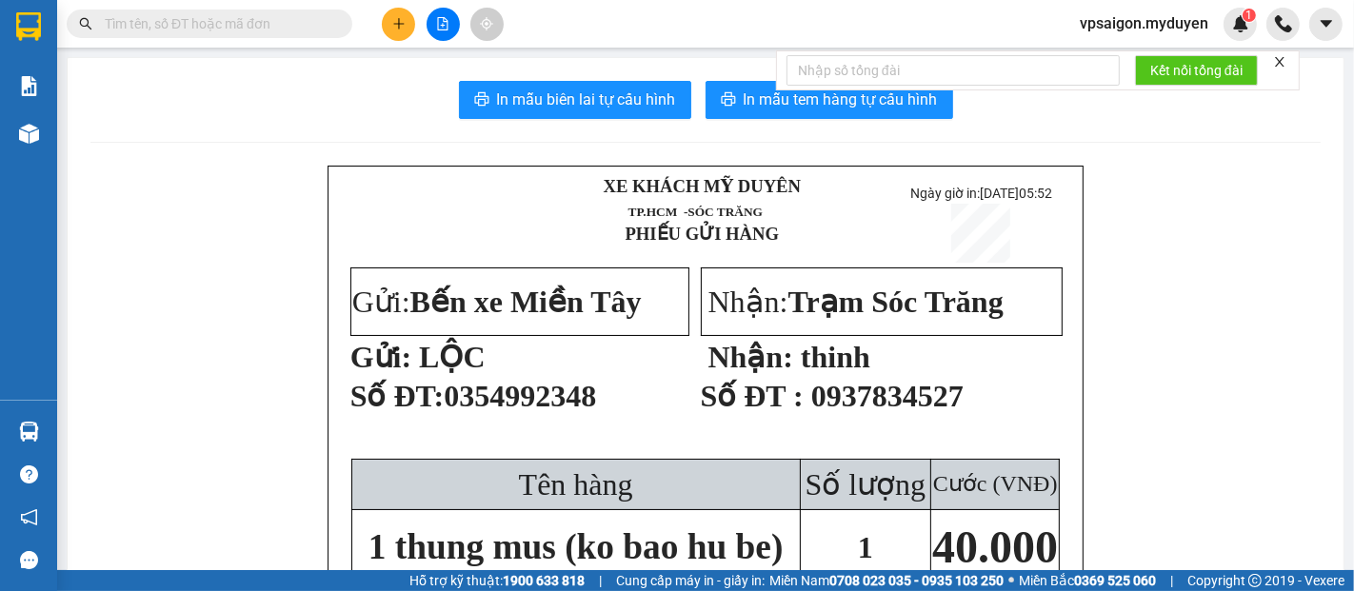
paste input "0763268039"
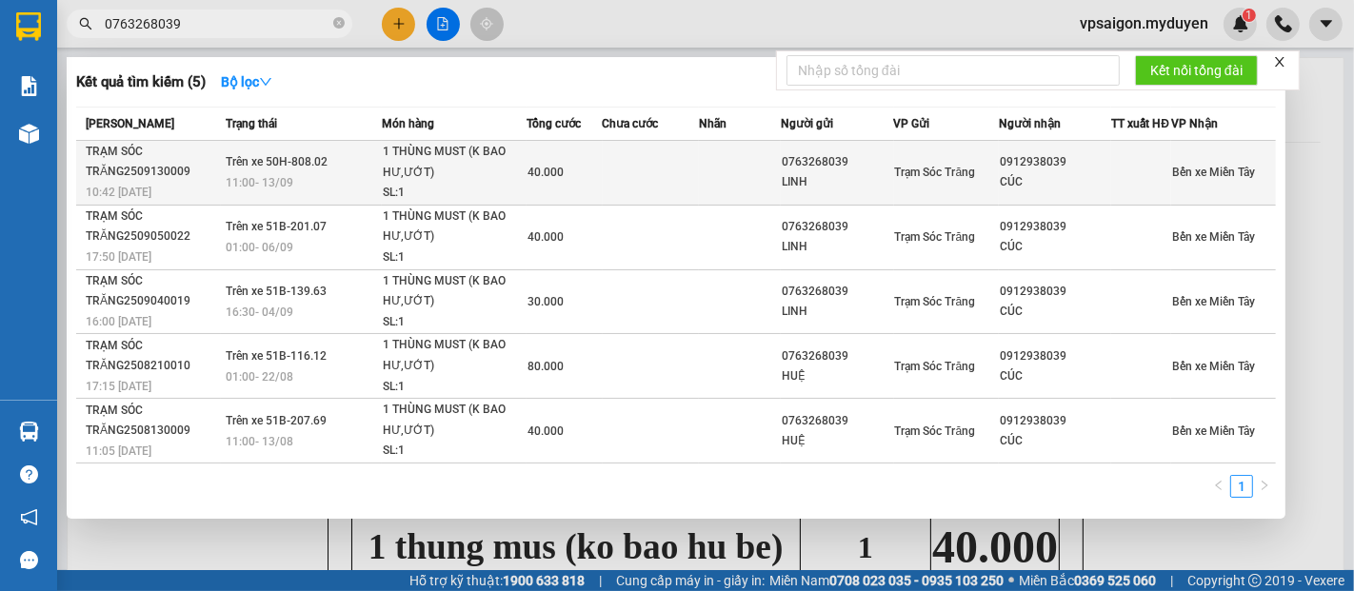
type input "0763268039"
click at [167, 182] on div "TRẠM SÓC TRĂNG2509130009" at bounding box center [153, 162] width 134 height 40
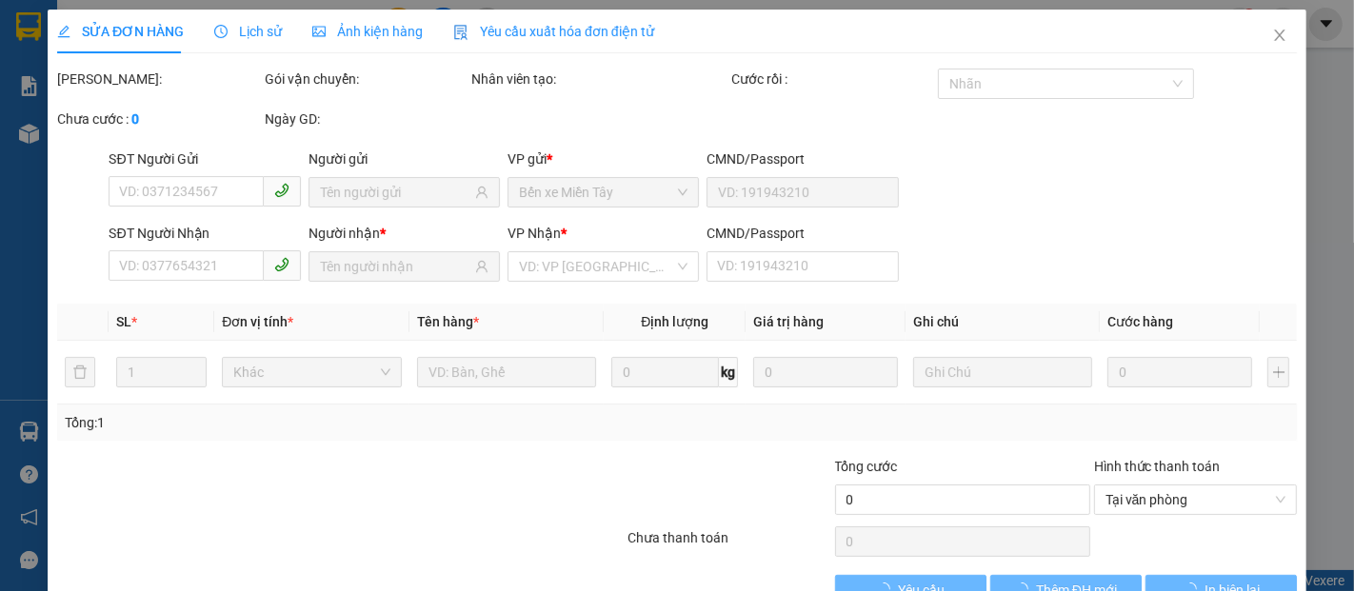
type input "0763268039"
type input "LINH"
type input "0912938039"
type input "CÚC"
type input "40.000"
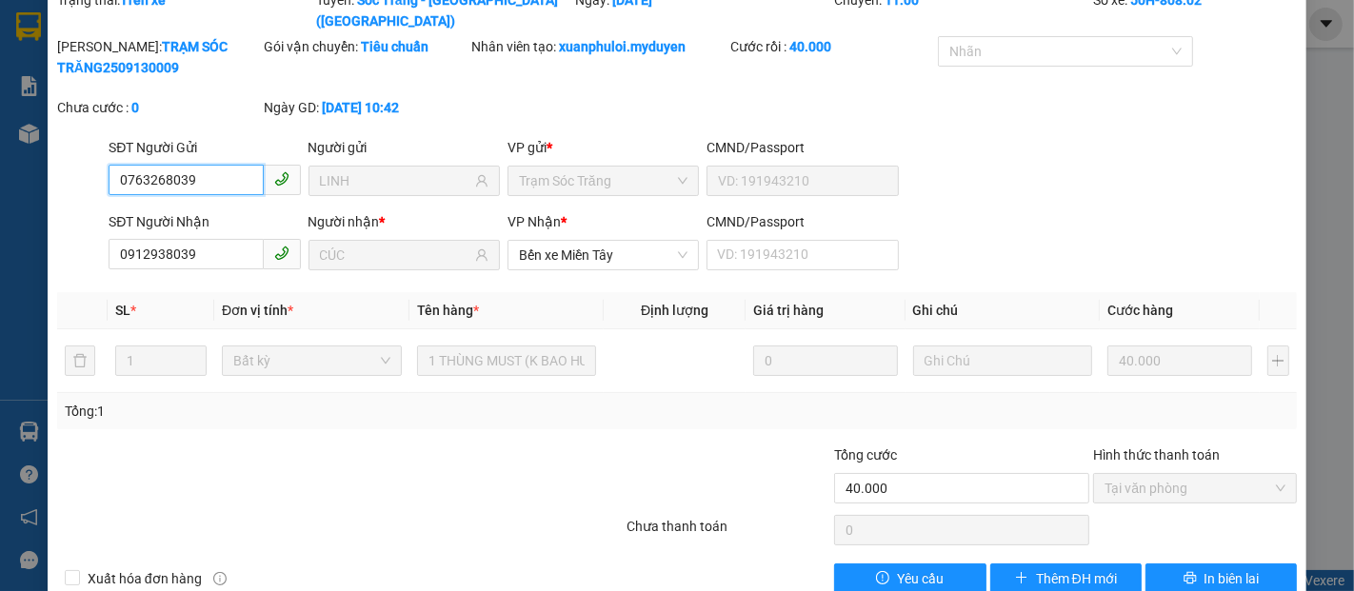
scroll to position [97, 0]
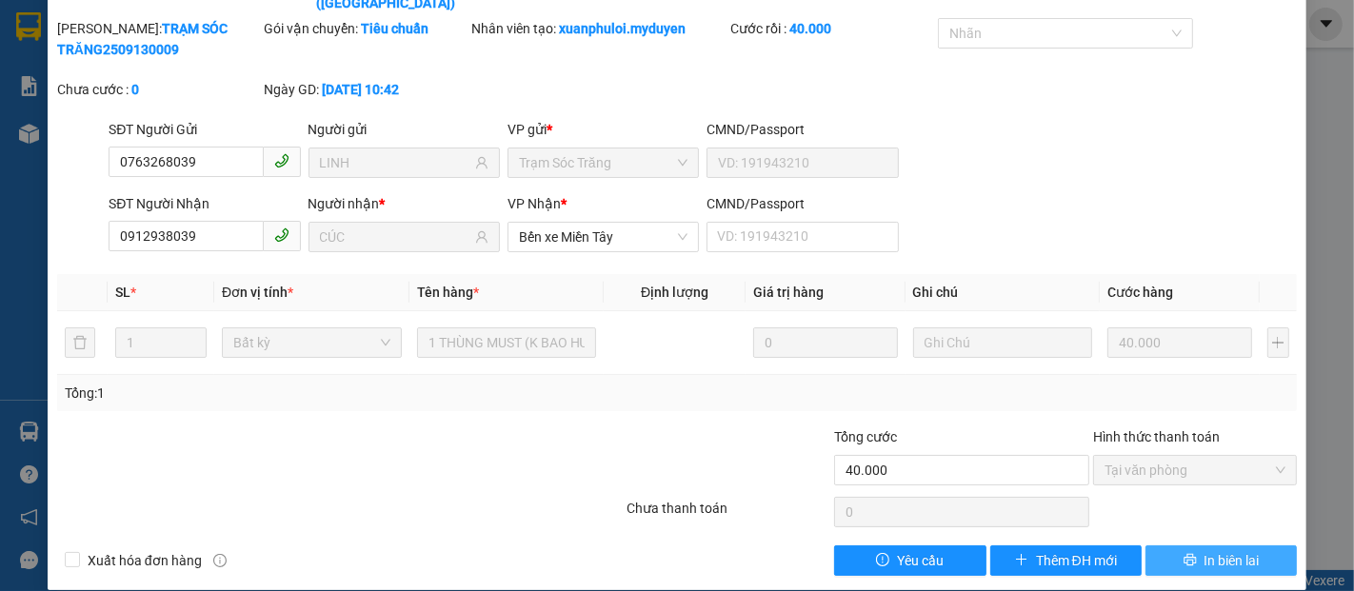
click at [1230, 549] on button "In biên lai" at bounding box center [1221, 561] width 151 height 30
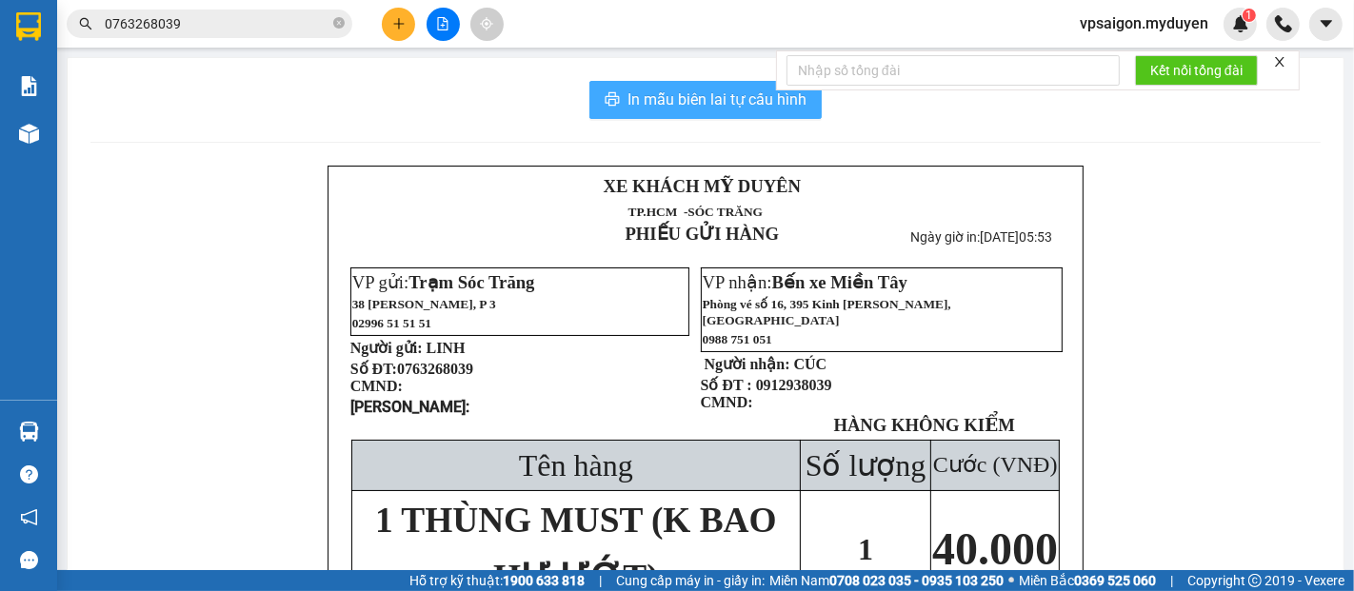
click at [701, 102] on span "In mẫu biên lai tự cấu hình" at bounding box center [717, 100] width 179 height 24
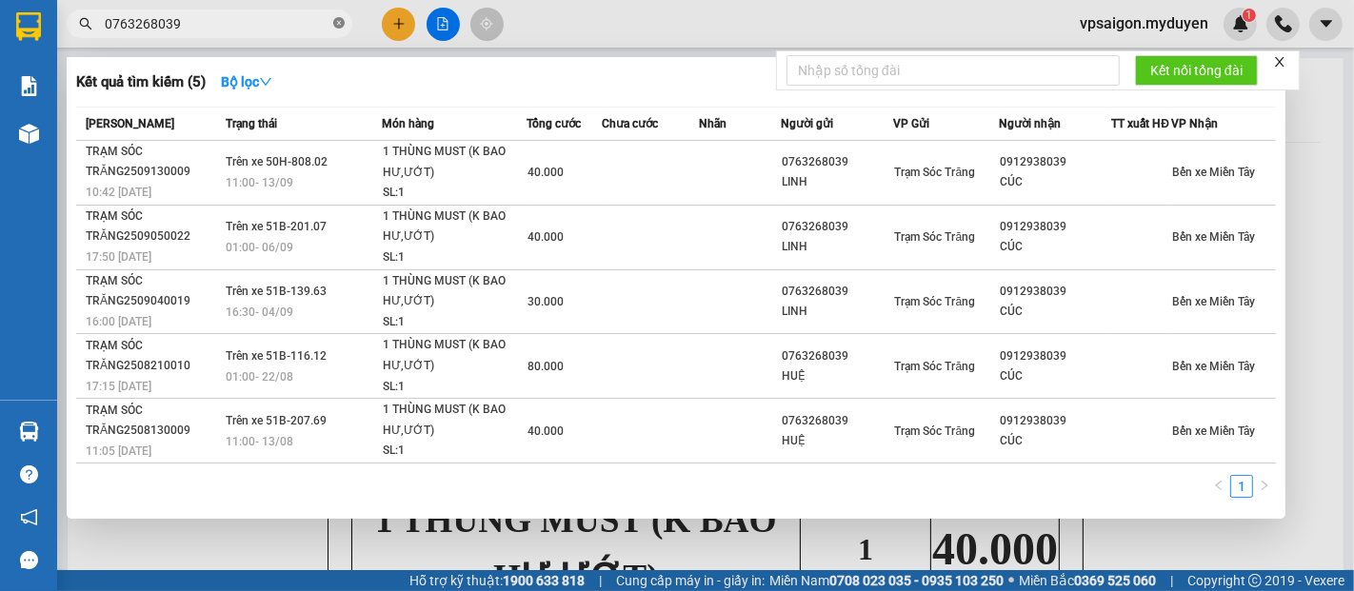
click at [337, 22] on icon "close-circle" at bounding box center [338, 22] width 11 height 11
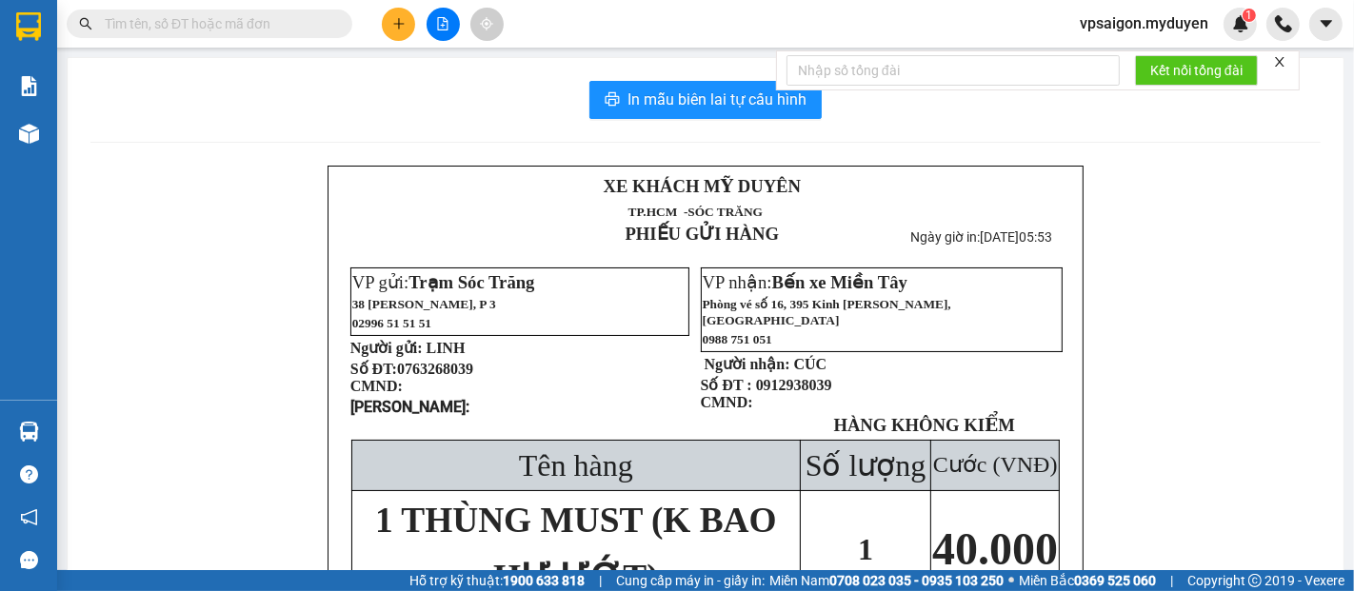
paste input "0855825452"
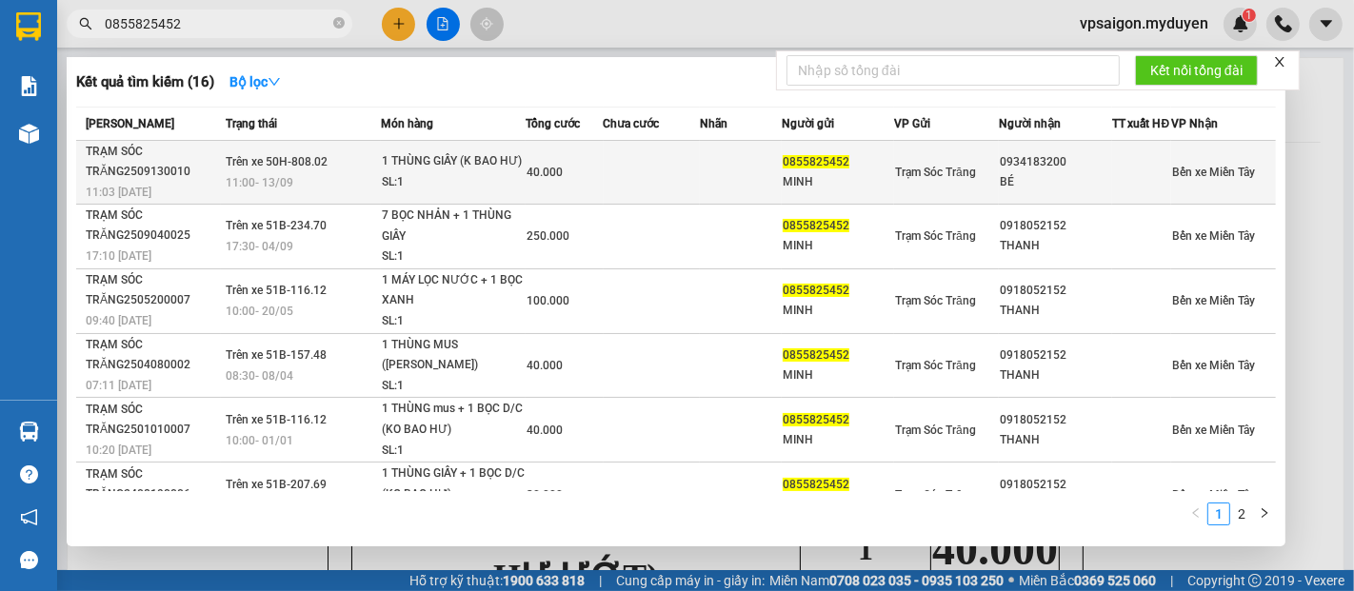
type input "0855825452"
click at [139, 182] on div "TRẠM SÓC TRĂNG2509130010" at bounding box center [153, 162] width 134 height 40
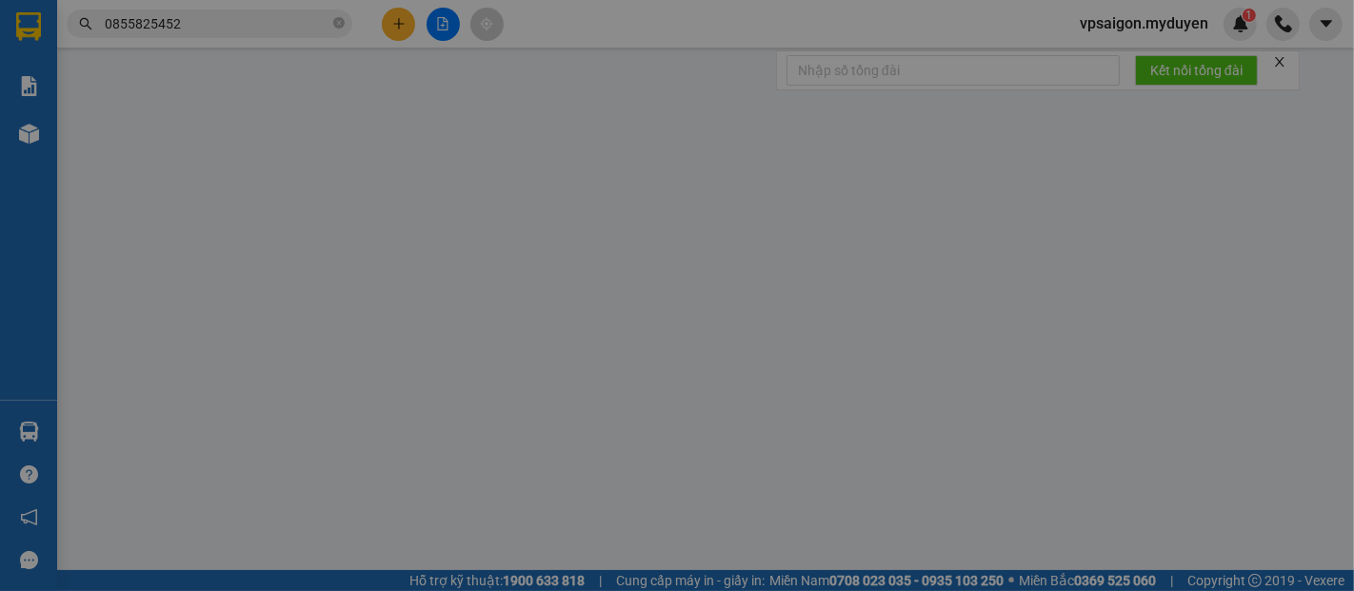
type input "0855825452"
type input "MINH"
type input "0934183200"
type input "BÉ"
type input "40.000"
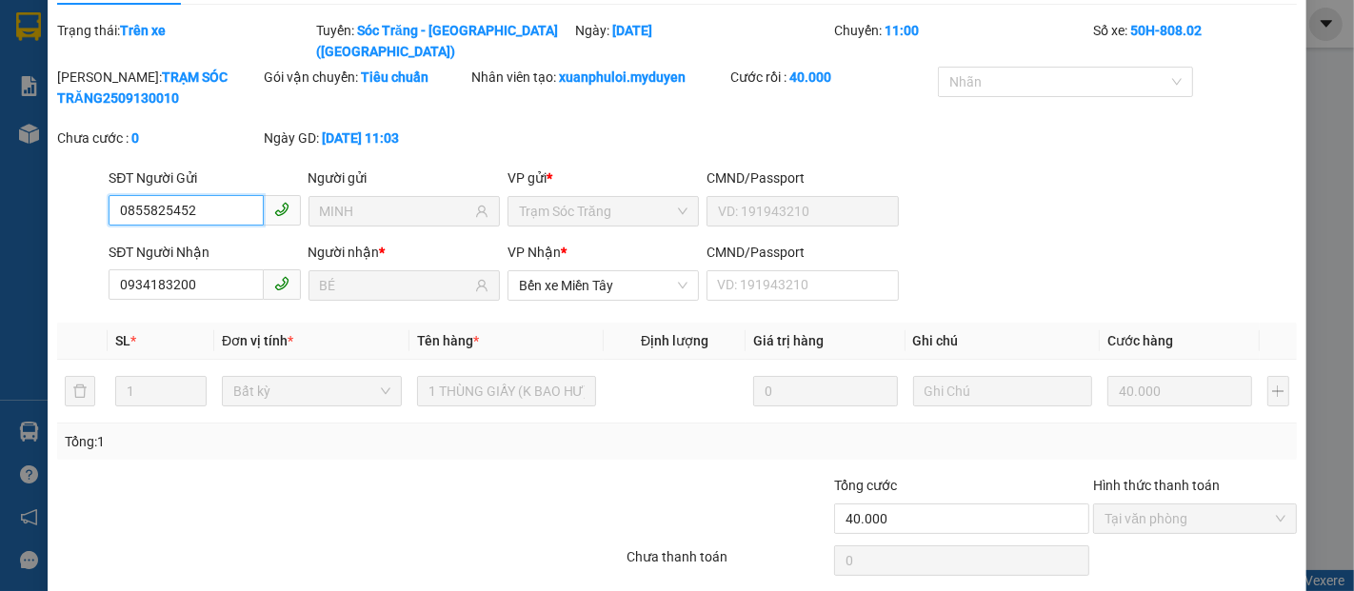
scroll to position [97, 0]
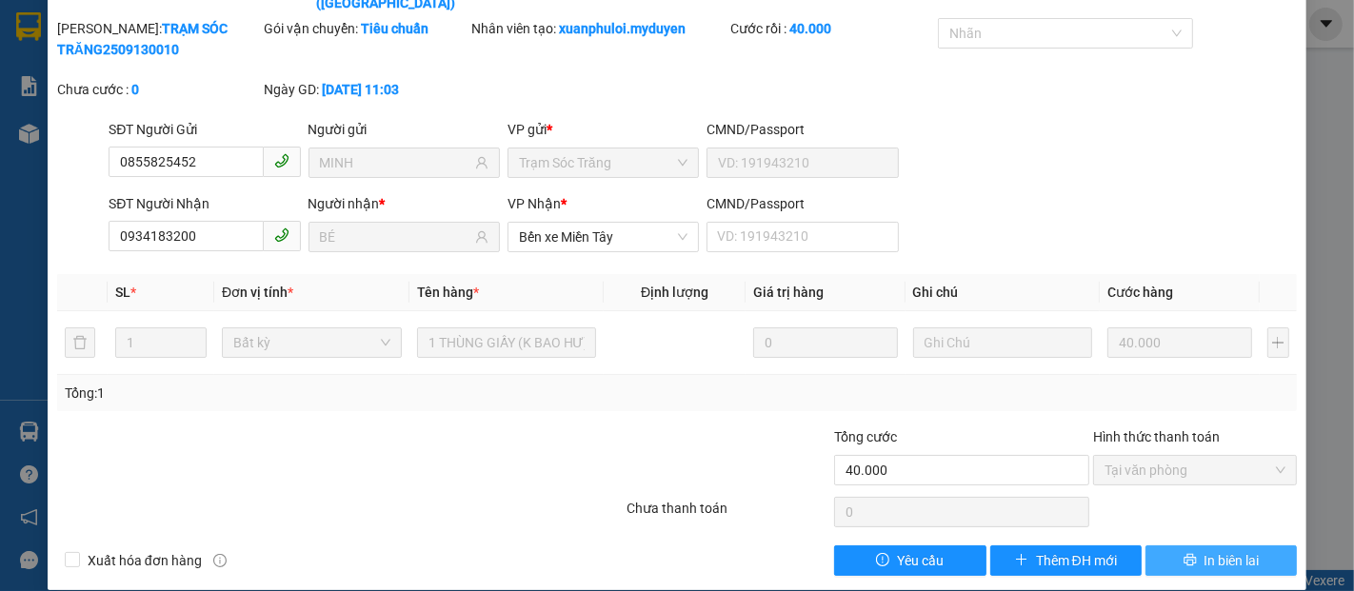
click at [1207, 550] on span "In biên lai" at bounding box center [1232, 560] width 55 height 21
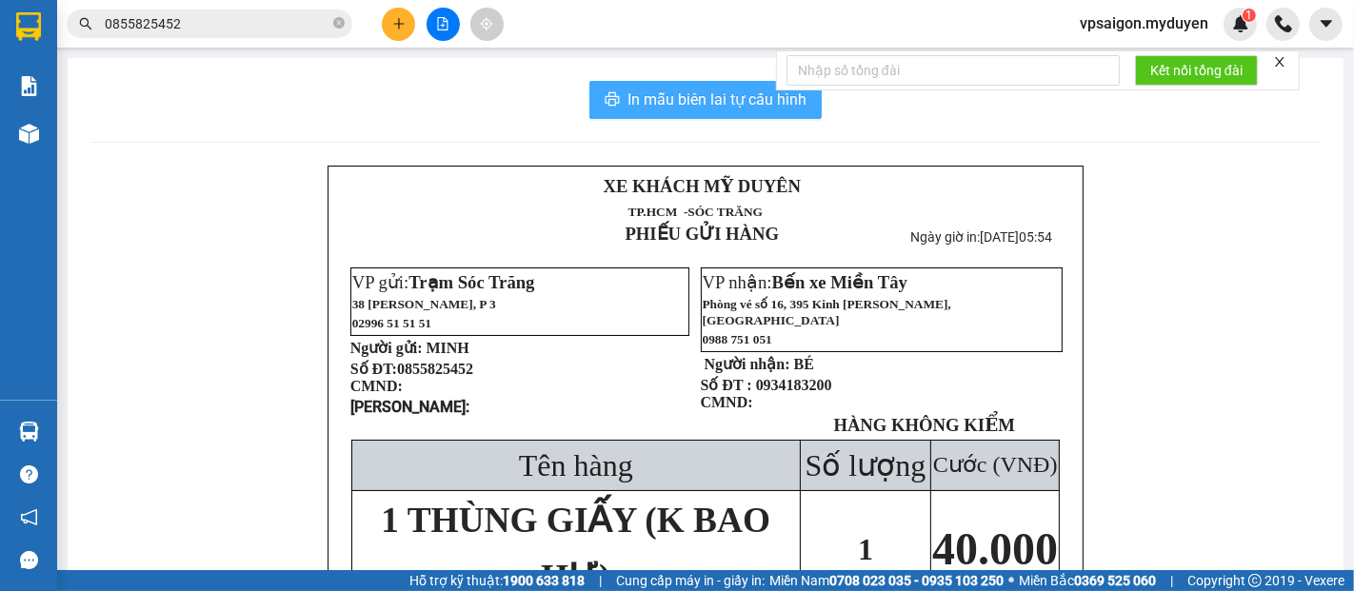
click at [722, 102] on span "In mẫu biên lai tự cấu hình" at bounding box center [717, 100] width 179 height 24
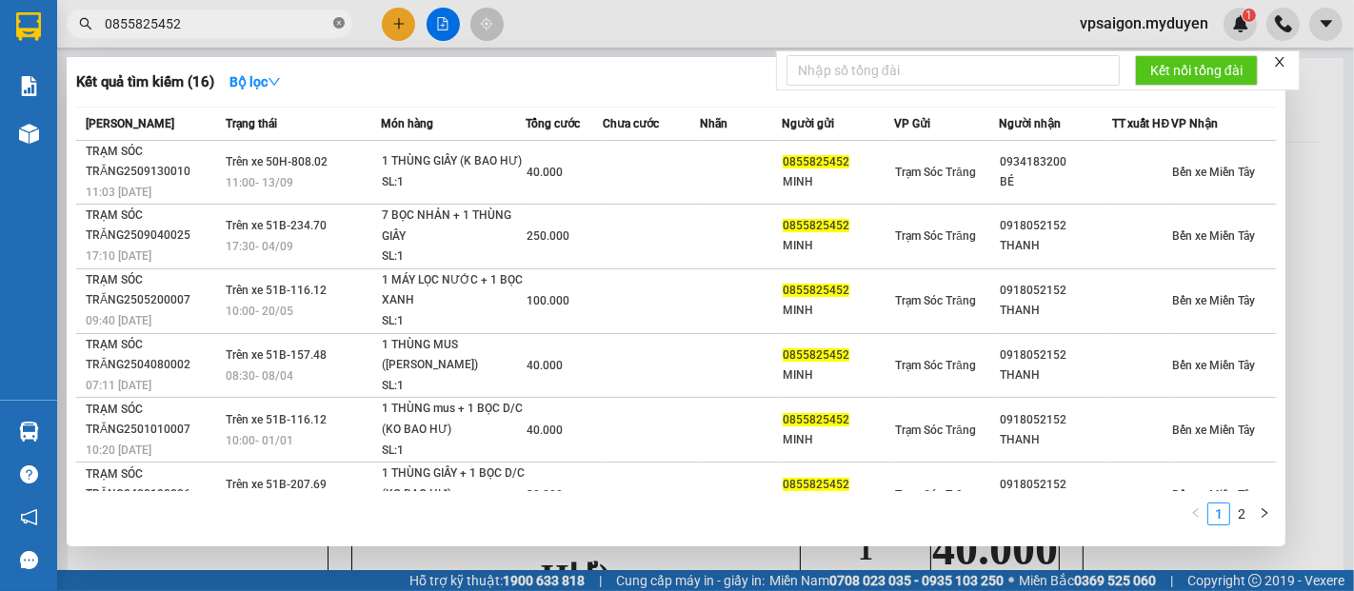
click at [343, 21] on icon "close-circle" at bounding box center [338, 22] width 11 height 11
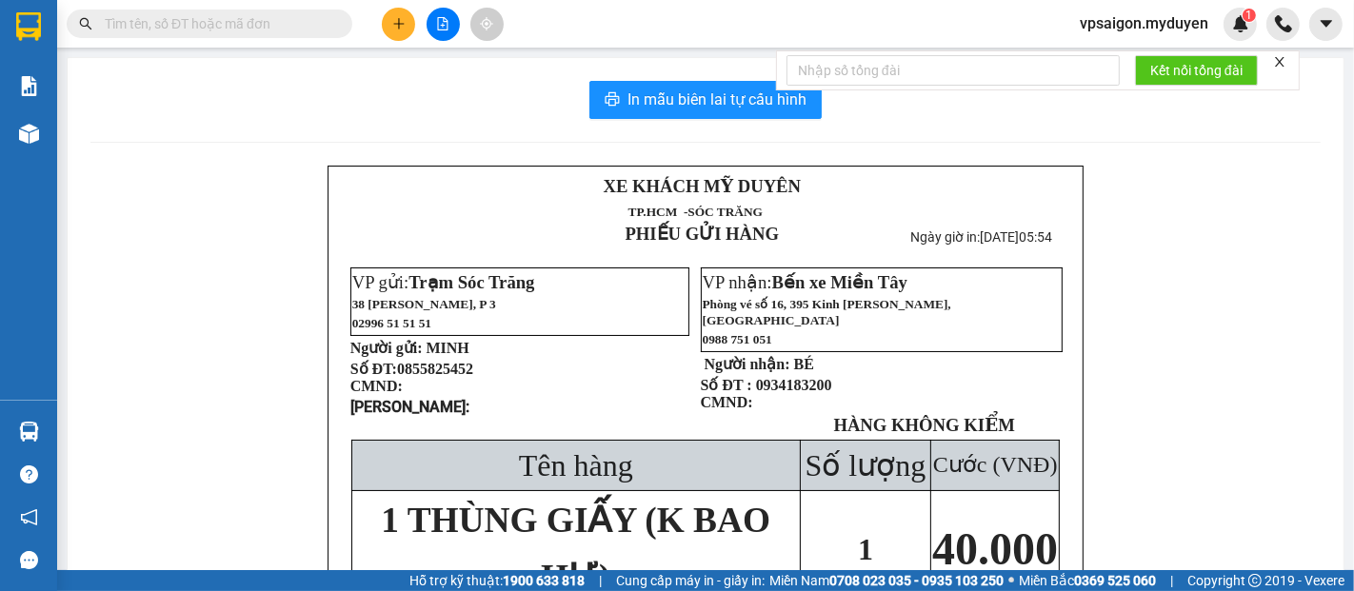
paste input "0976461872"
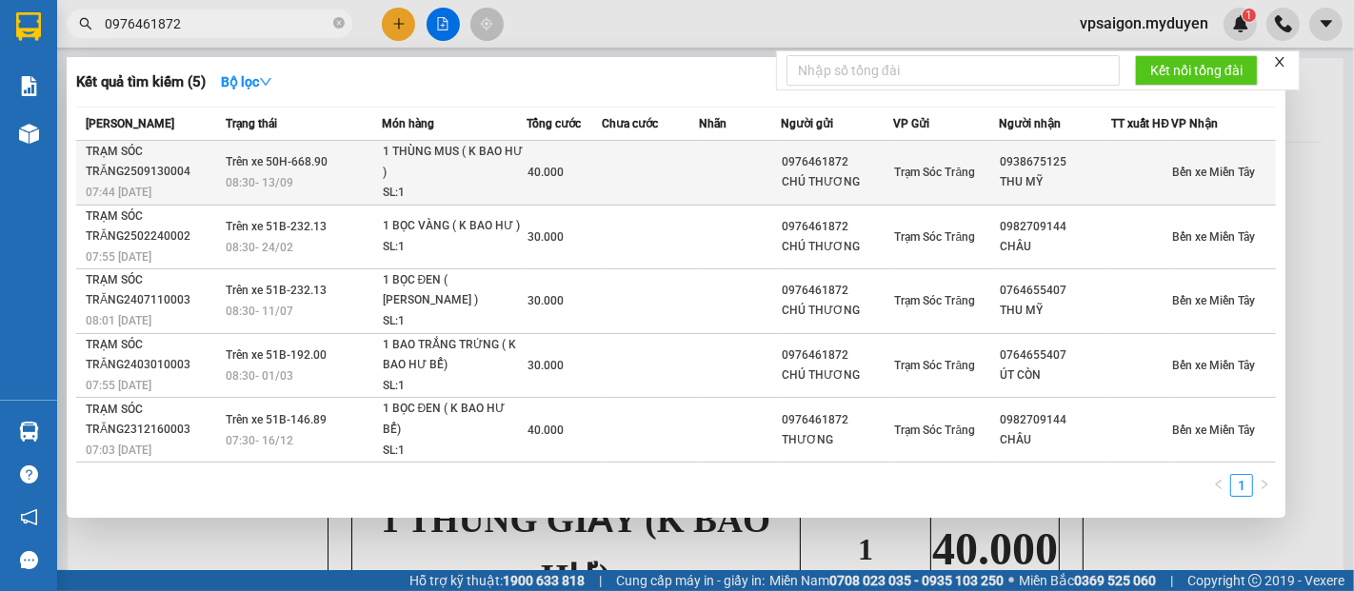
type input "0976461872"
click at [148, 193] on span "07:44 - 13/09" at bounding box center [119, 191] width 66 height 15
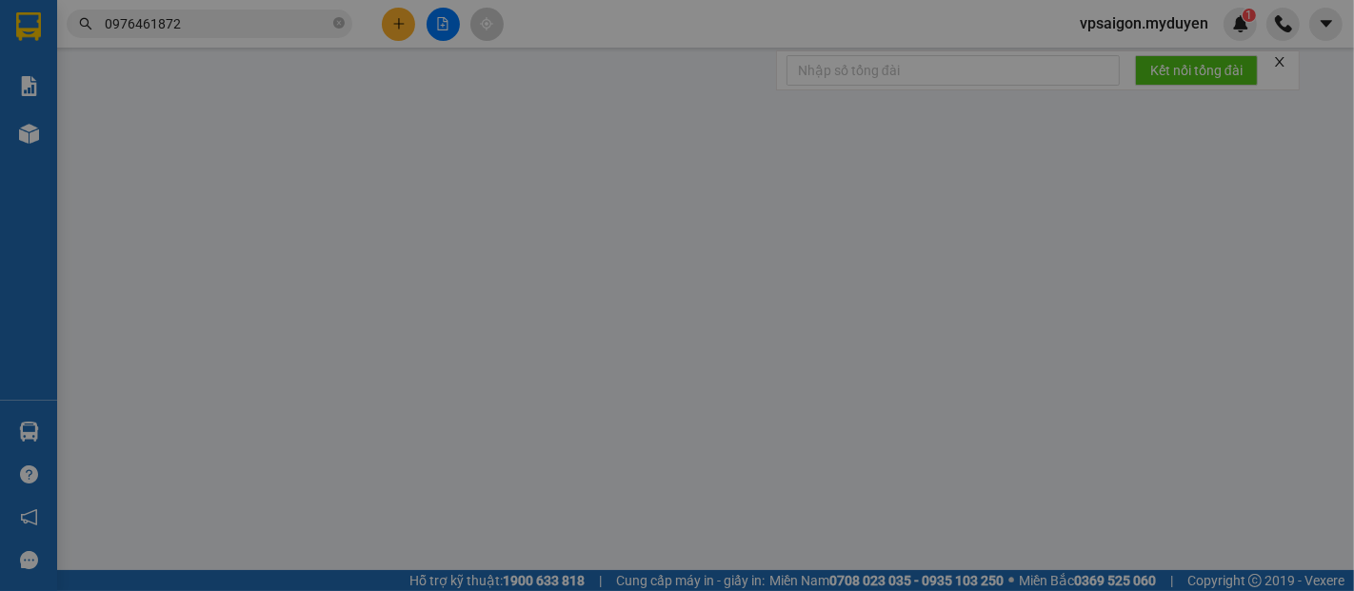
type input "0976461872"
type input "CHÚ THƯƠNG"
type input "0938675125"
type input "THU MỸ"
type input "40.000"
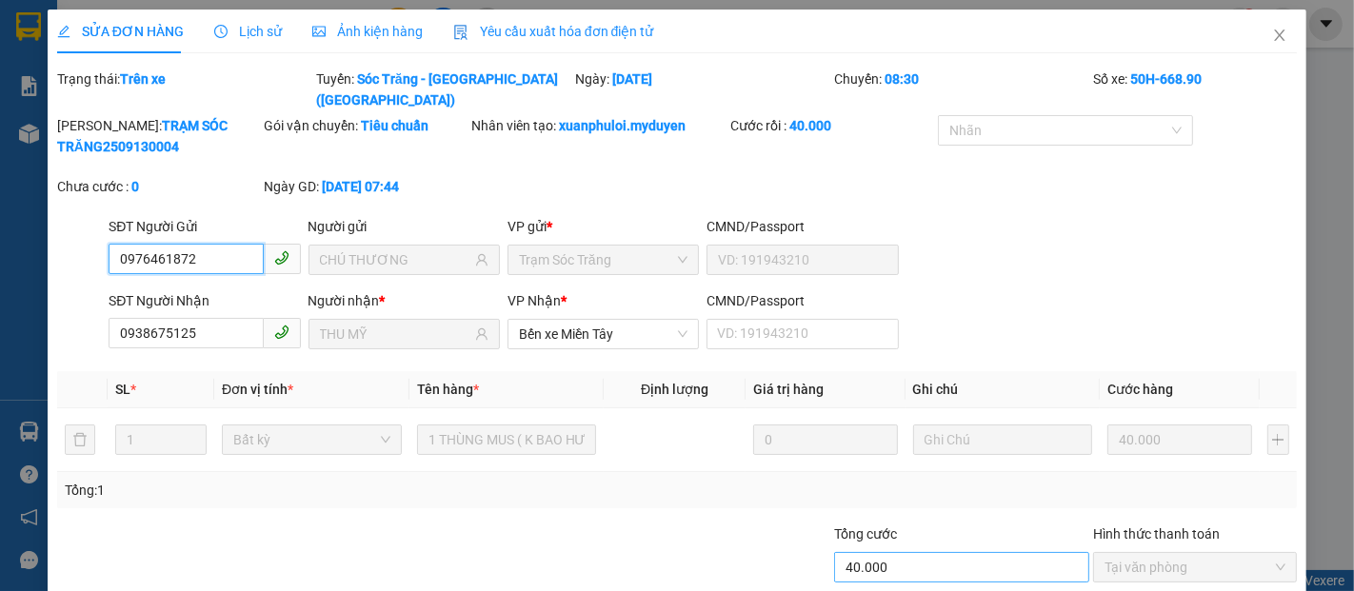
scroll to position [97, 0]
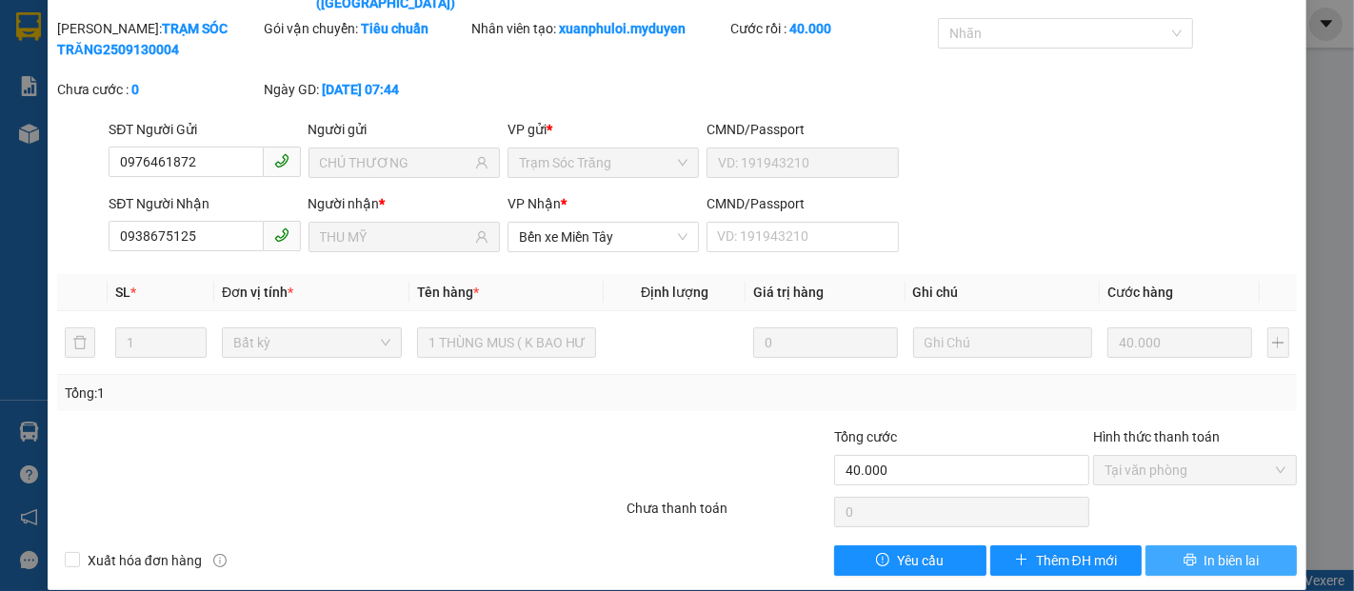
click at [1184, 554] on icon "printer" at bounding box center [1190, 560] width 12 height 12
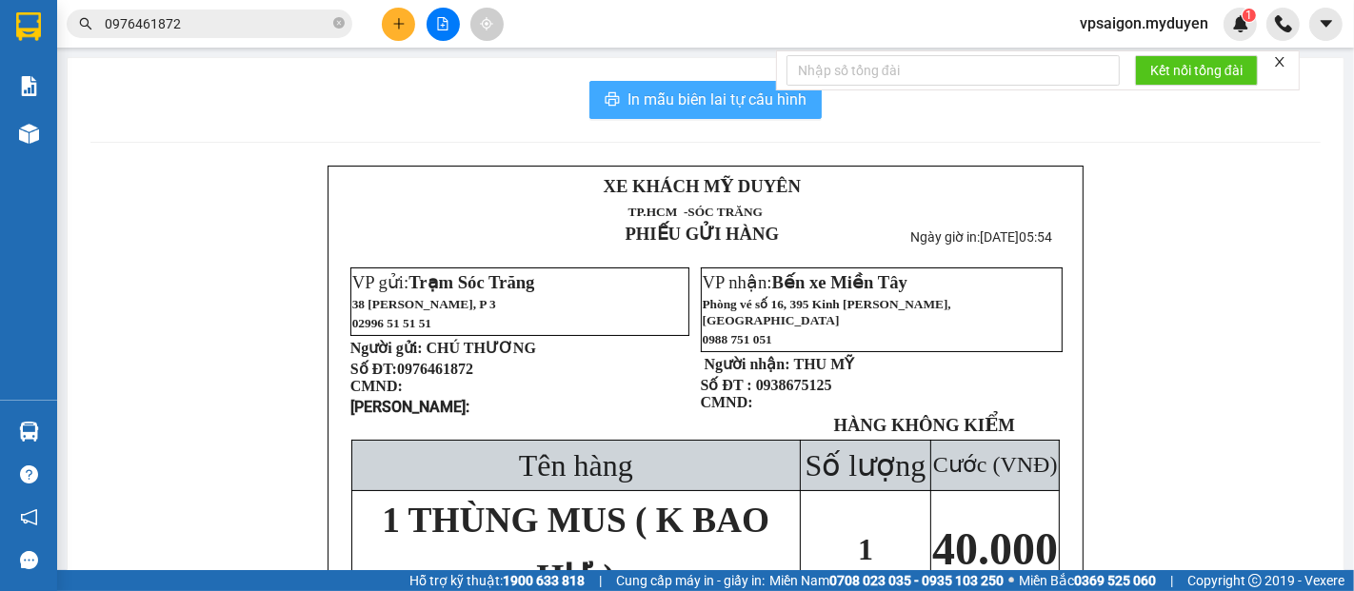
drag, startPoint x: 700, startPoint y: 102, endPoint x: 1044, endPoint y: 349, distance: 423.1
click at [702, 106] on span "In mẫu biên lai tự cấu hình" at bounding box center [717, 100] width 179 height 24
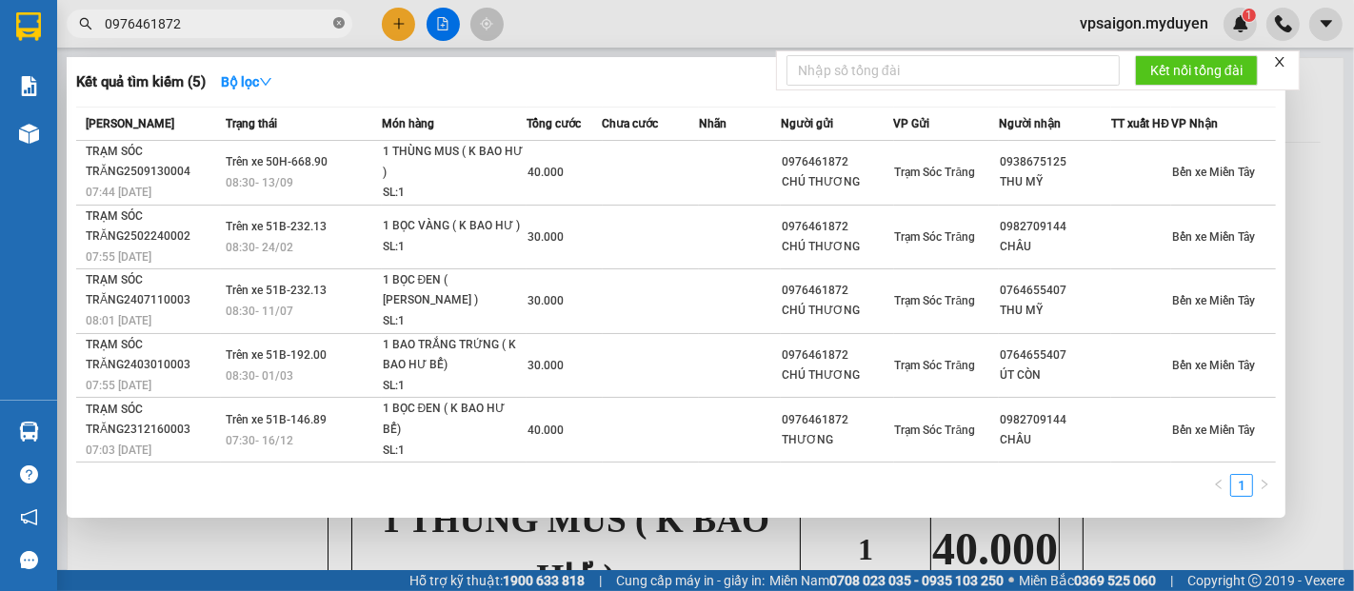
click at [340, 20] on icon "close-circle" at bounding box center [338, 22] width 11 height 11
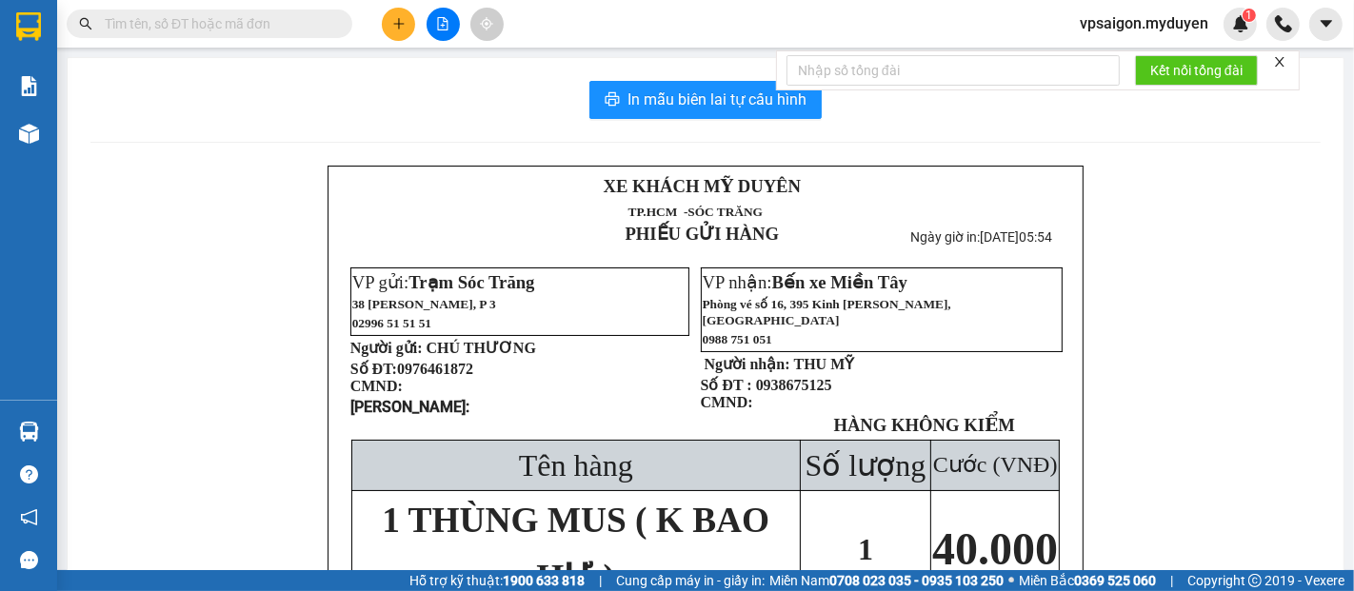
paste input "0916667273"
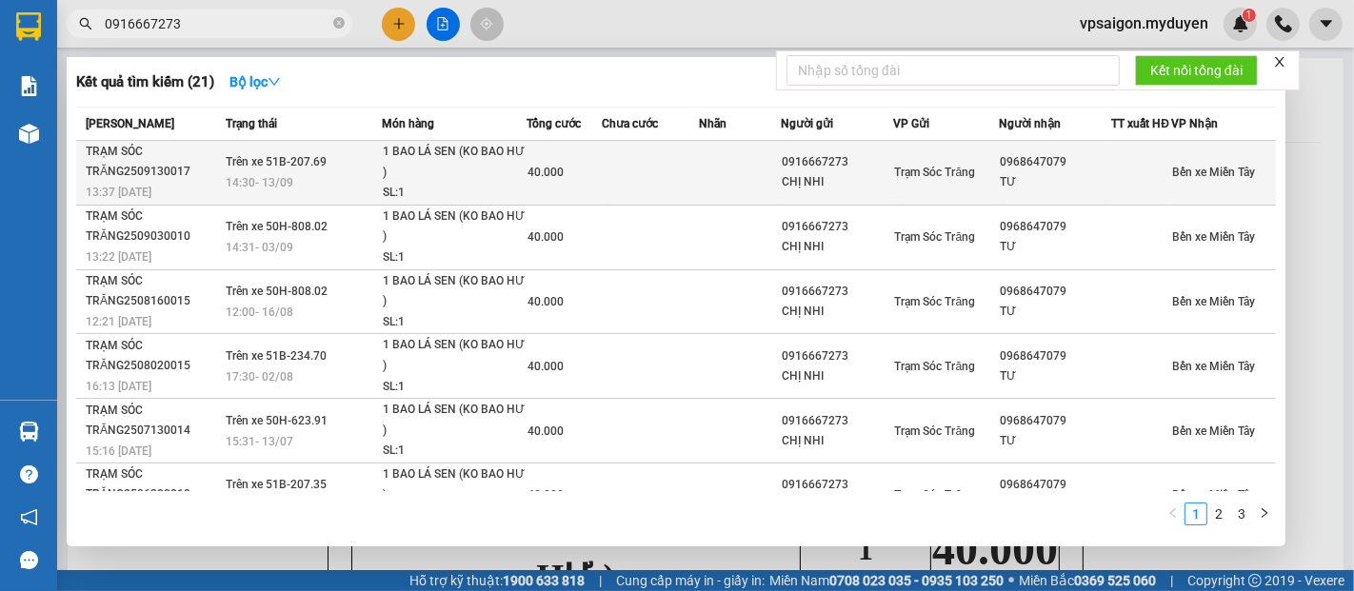
type input "0916667273"
drag, startPoint x: 117, startPoint y: 187, endPoint x: 159, endPoint y: 194, distance: 42.6
click at [159, 194] on td "TRẠM SÓC TRĂNG2509130017 13:37 - 13/09" at bounding box center [148, 173] width 145 height 65
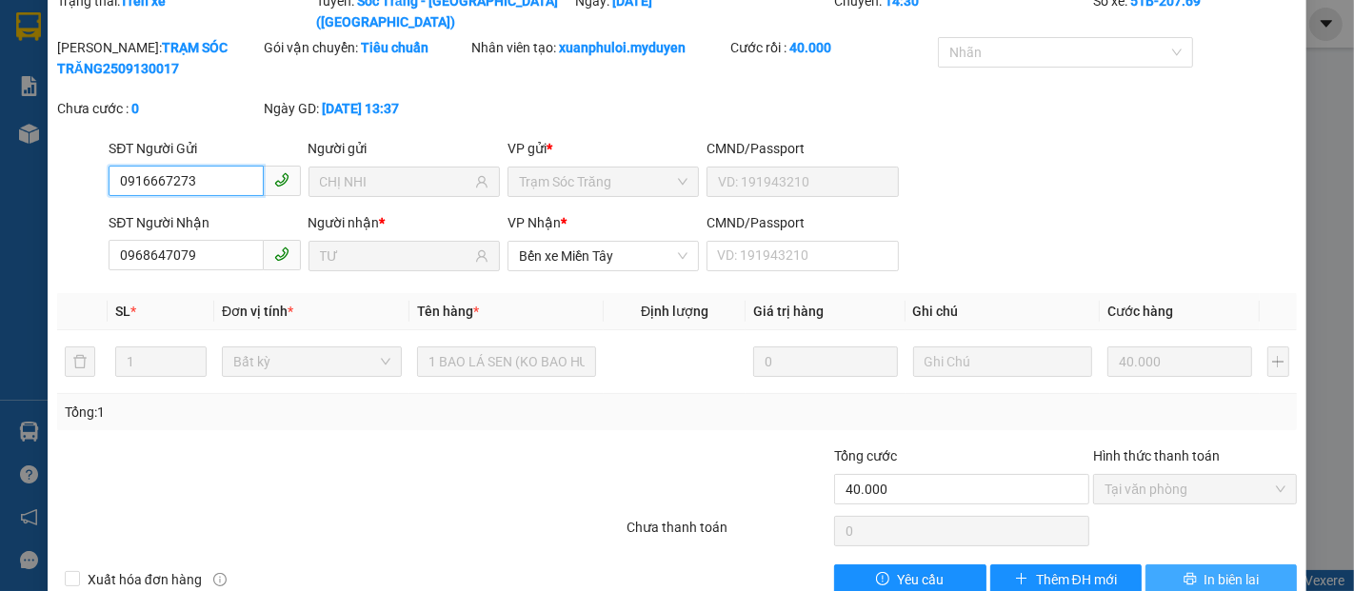
scroll to position [97, 0]
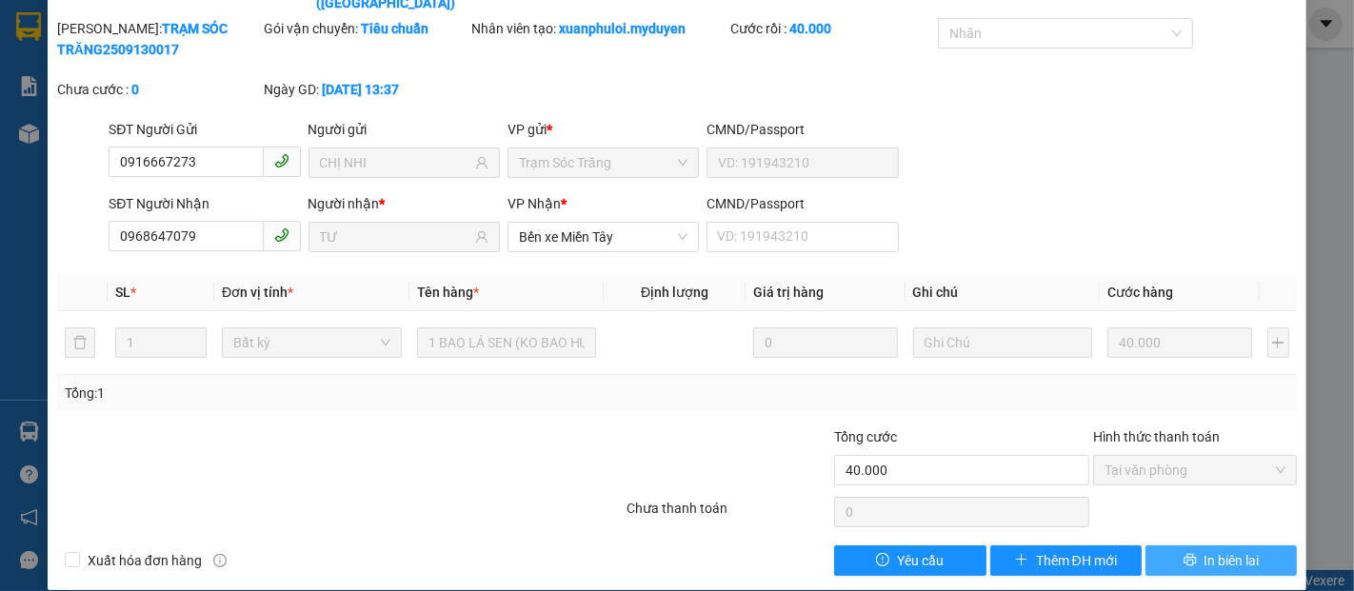
click at [1205, 550] on span "In biên lai" at bounding box center [1232, 560] width 55 height 21
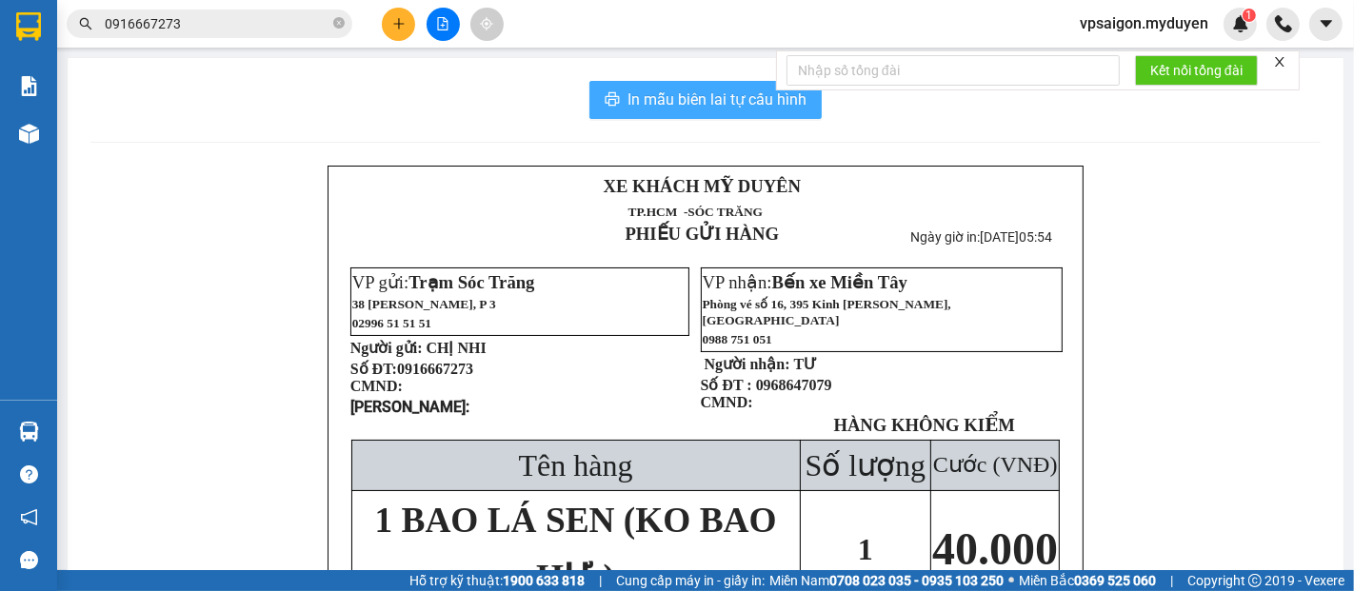
click at [744, 106] on span "In mẫu biên lai tự cấu hình" at bounding box center [717, 100] width 179 height 24
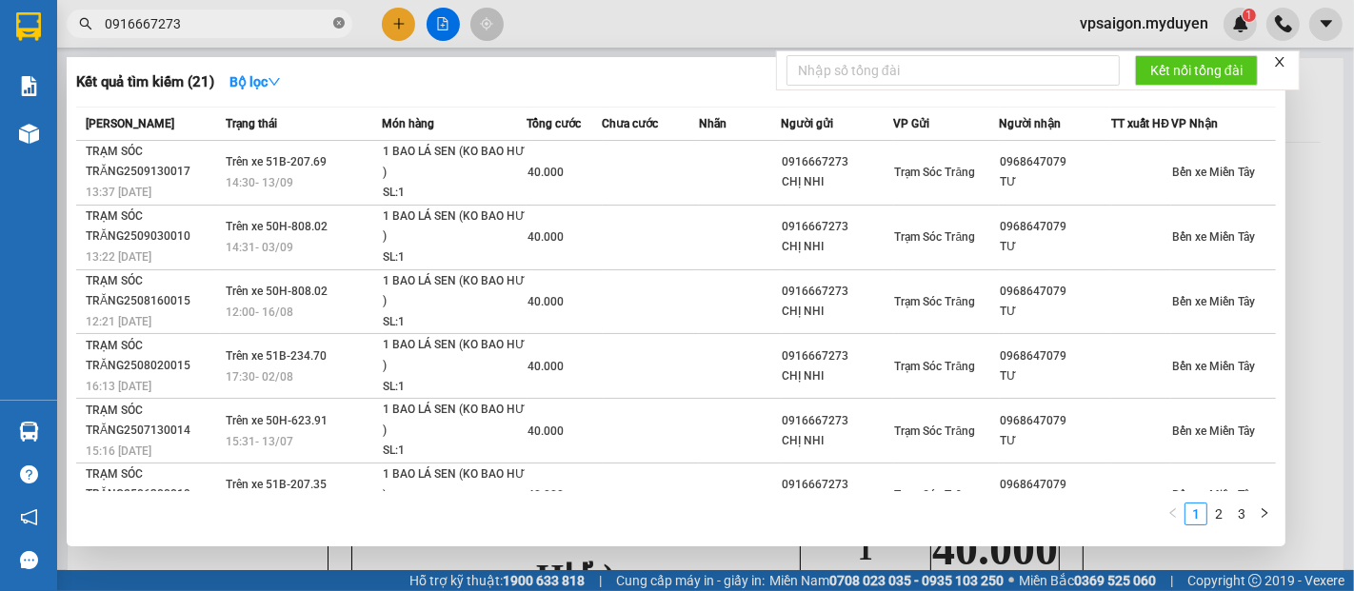
click at [340, 25] on icon "close-circle" at bounding box center [338, 22] width 11 height 11
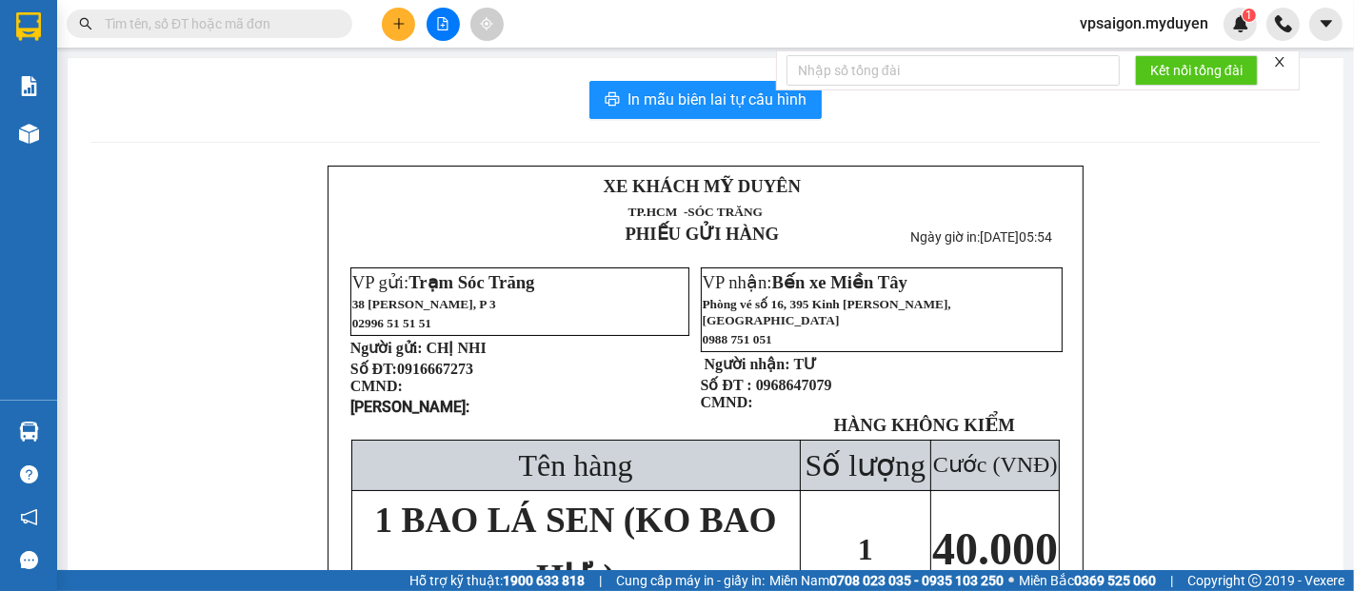
paste input "0938066691"
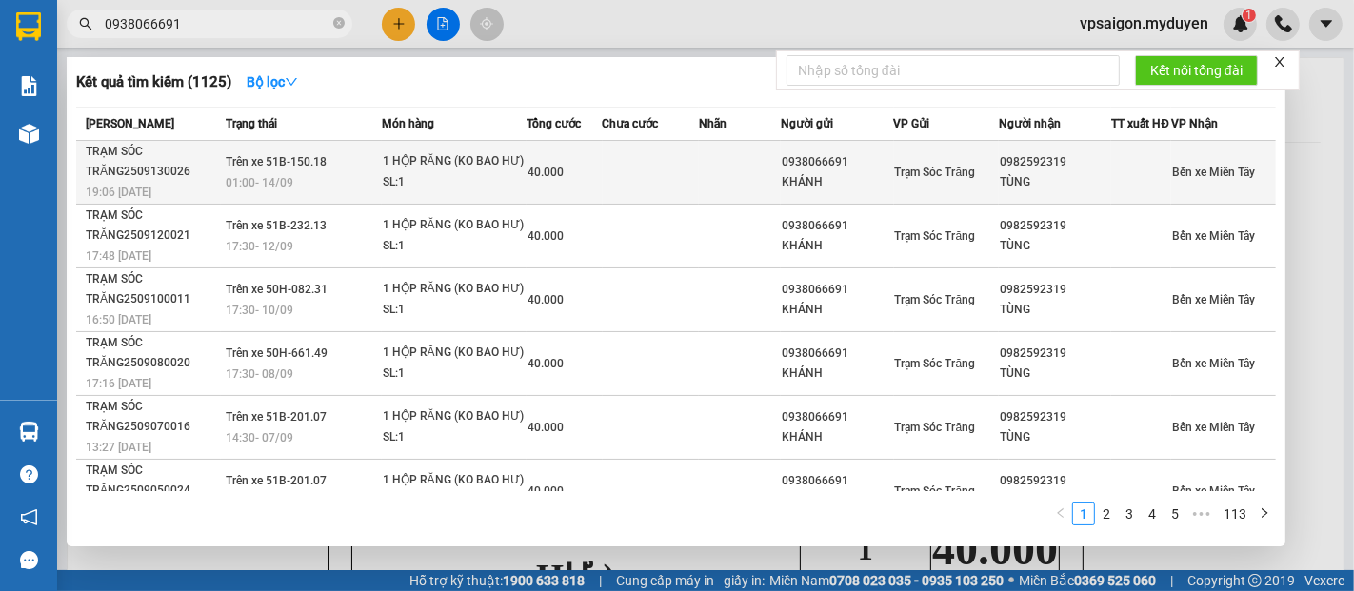
type input "0938066691"
drag, startPoint x: 145, startPoint y: 198, endPoint x: 154, endPoint y: 199, distance: 9.6
click at [154, 199] on div "19:06 - 13/09" at bounding box center [153, 192] width 134 height 21
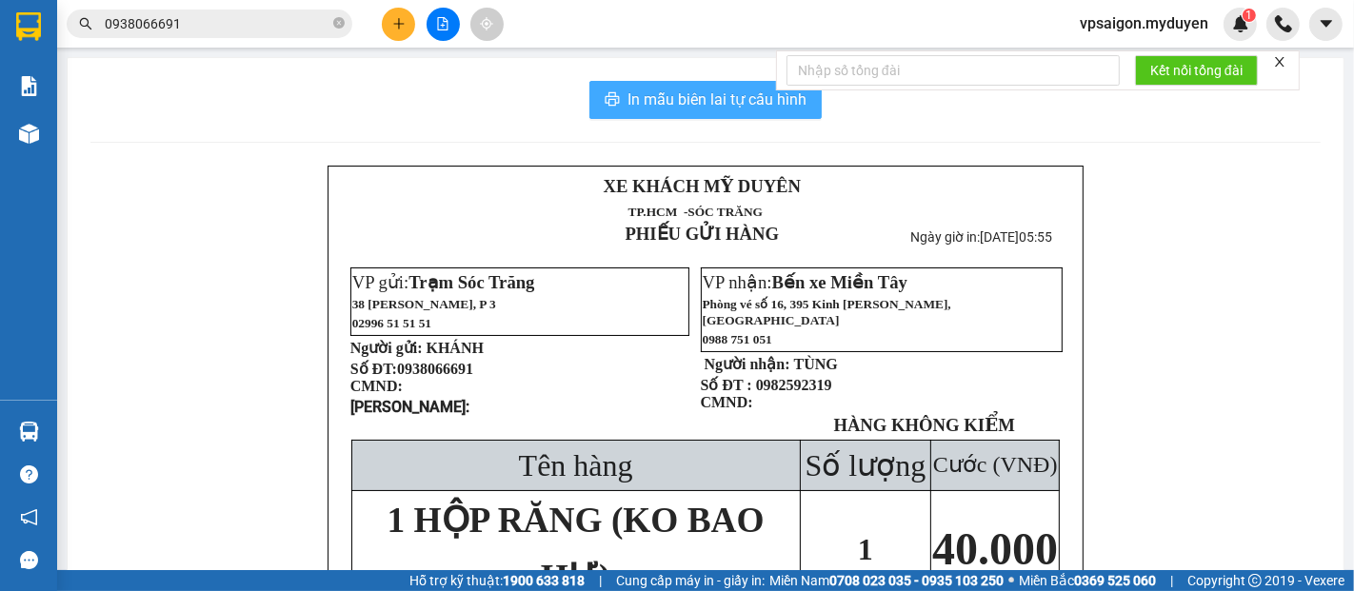
click at [734, 89] on span "In mẫu biên lai tự cấu hình" at bounding box center [717, 100] width 179 height 24
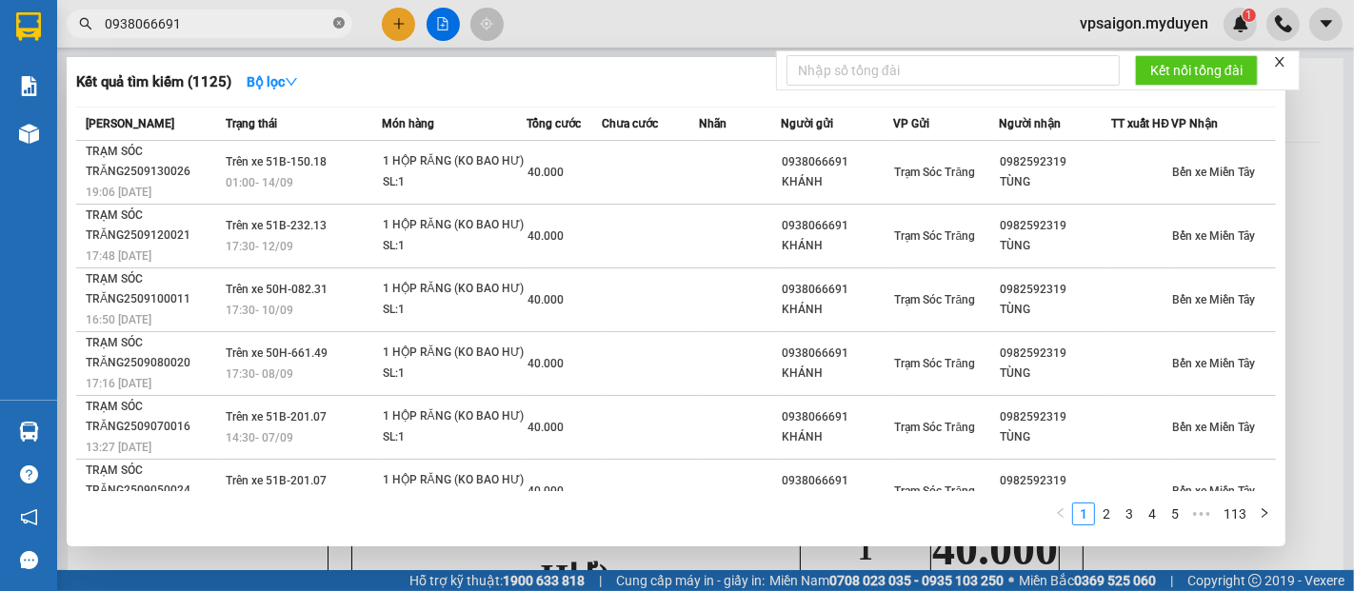
click at [337, 23] on icon "close-circle" at bounding box center [338, 22] width 11 height 11
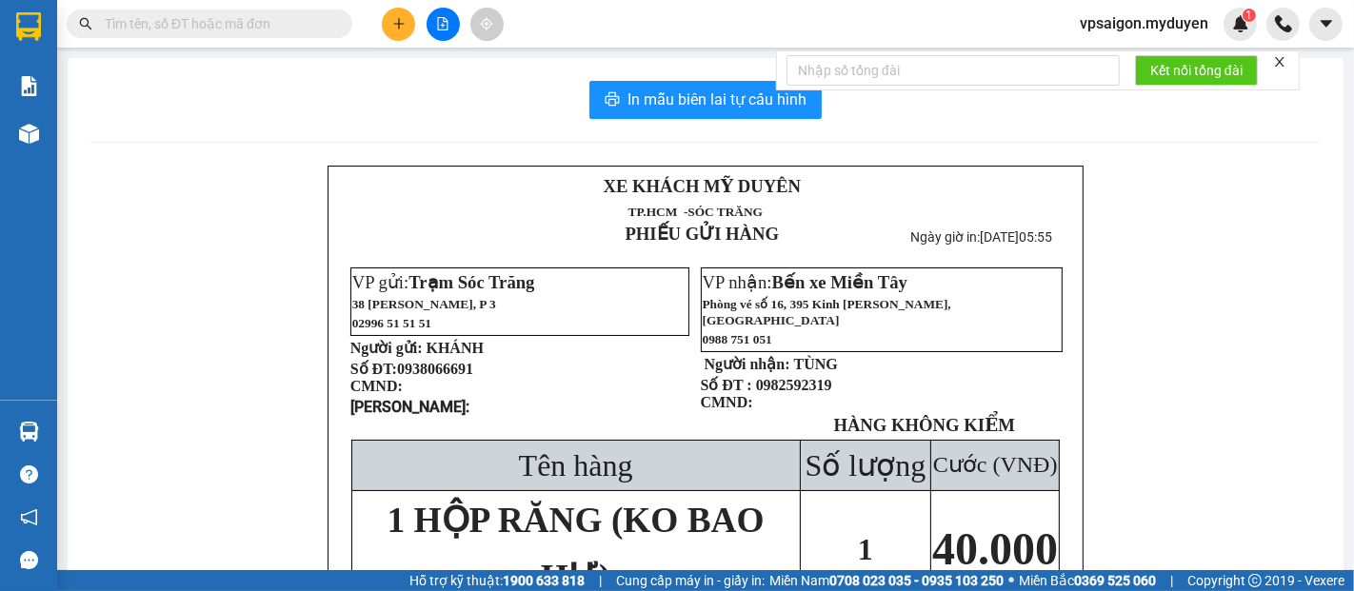
paste input "0706995701"
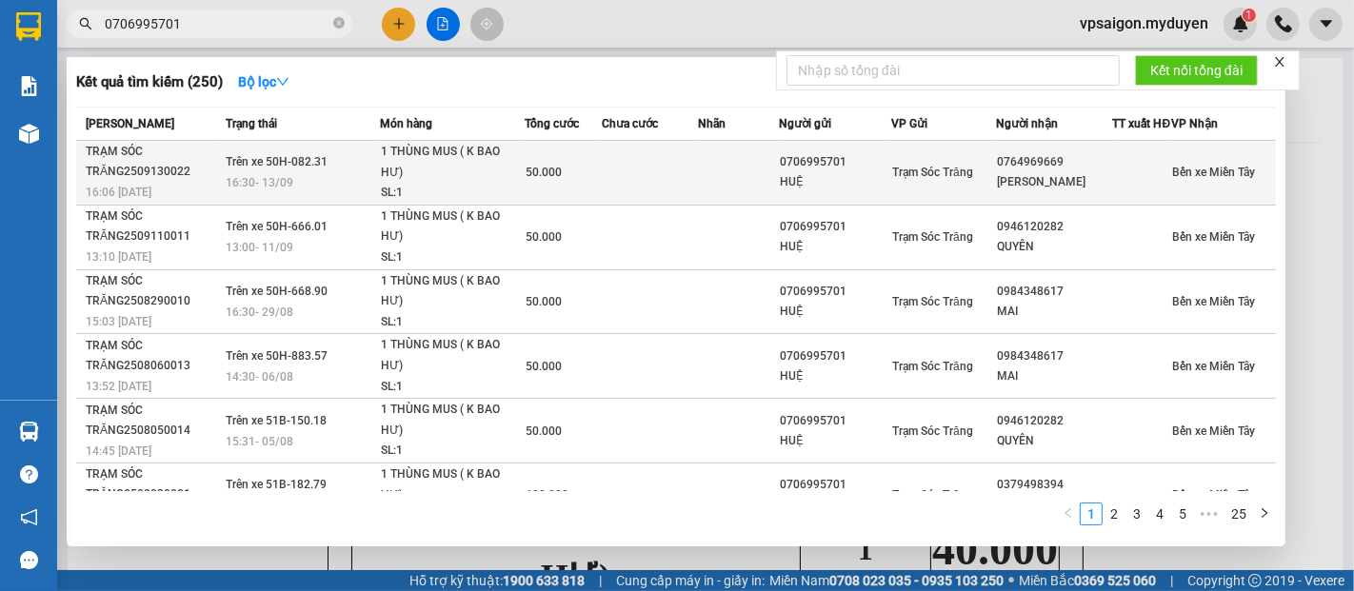
type input "0706995701"
click at [160, 203] on div "16:06 - 13/09" at bounding box center [153, 192] width 134 height 21
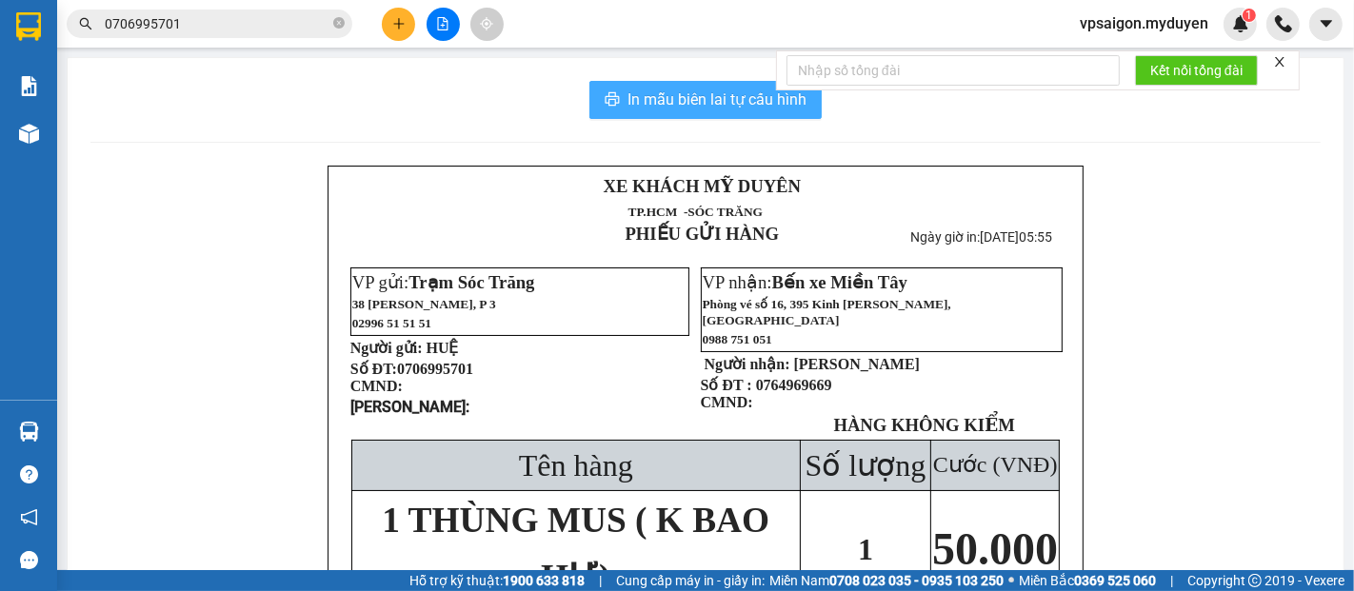
click at [736, 99] on span "In mẫu biên lai tự cấu hình" at bounding box center [717, 100] width 179 height 24
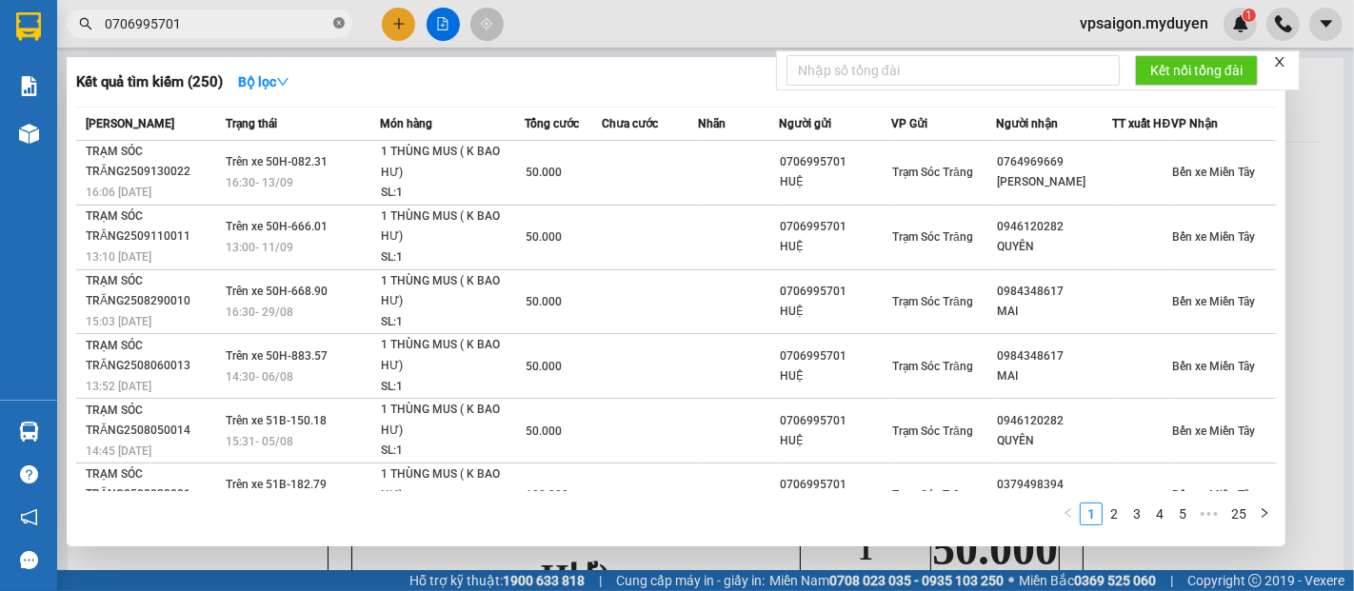
click at [339, 23] on icon "close-circle" at bounding box center [338, 22] width 11 height 11
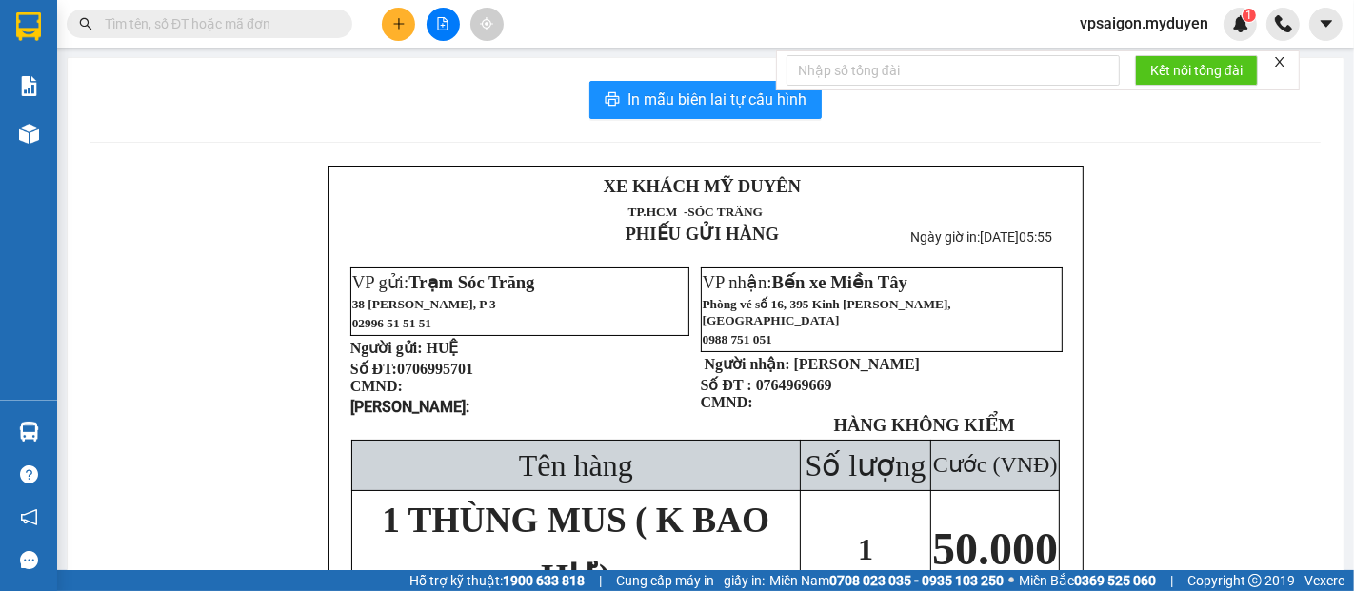
paste input "0939376301"
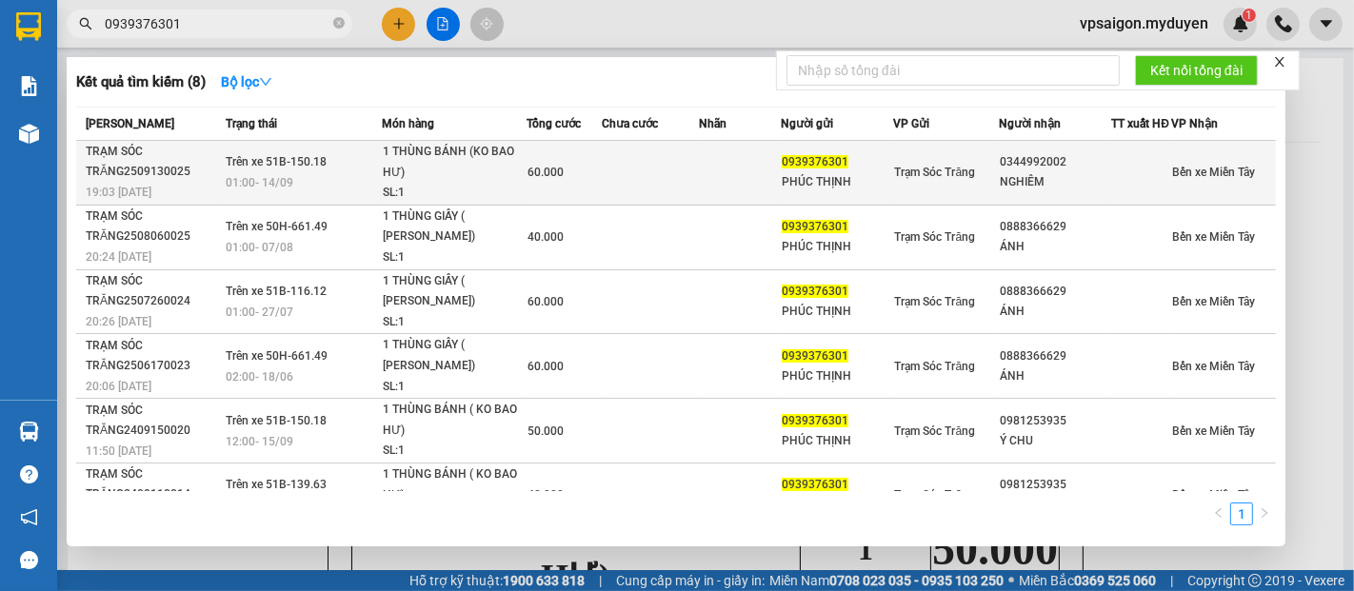
type input "0939376301"
click at [129, 182] on div "TRẠM SÓC TRĂNG2509130025" at bounding box center [153, 162] width 134 height 40
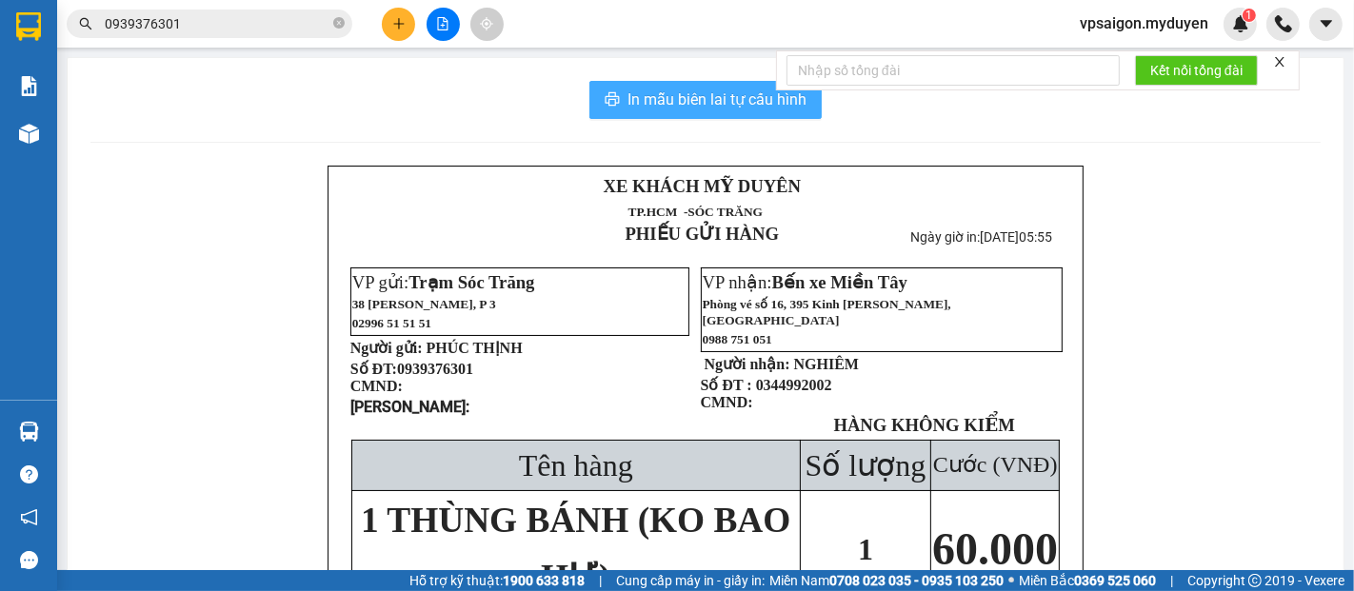
click at [723, 103] on span "In mẫu biên lai tự cấu hình" at bounding box center [717, 100] width 179 height 24
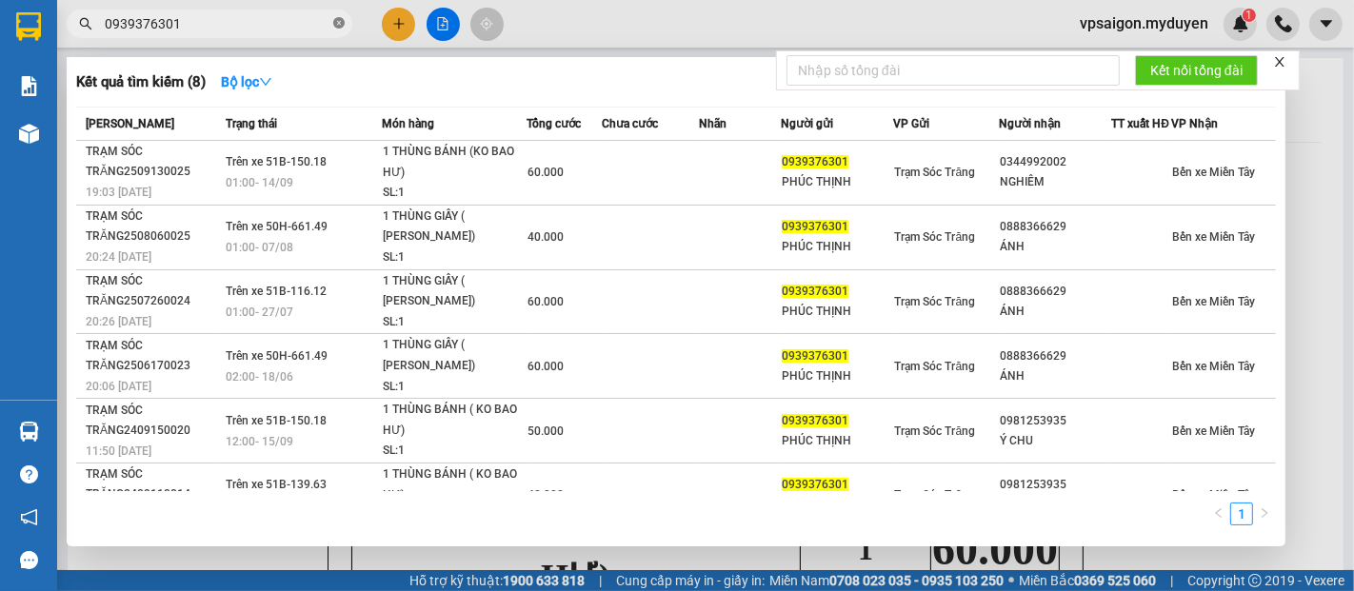
click at [336, 18] on icon "close-circle" at bounding box center [338, 22] width 11 height 11
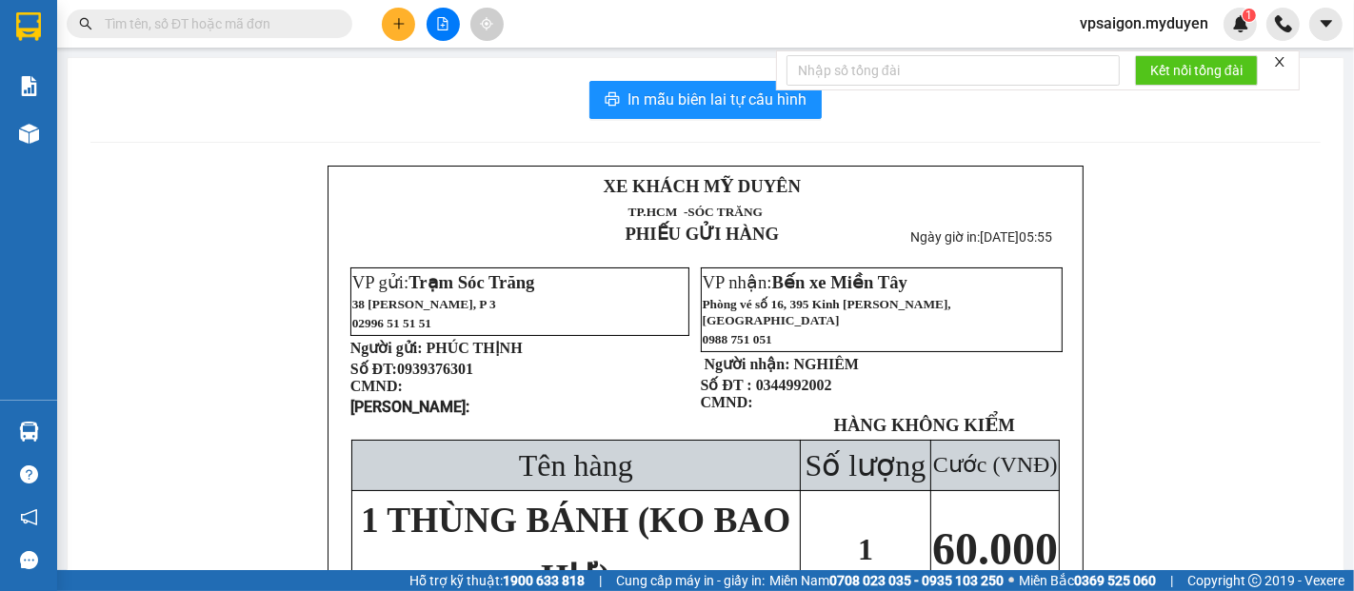
paste input "0964931439"
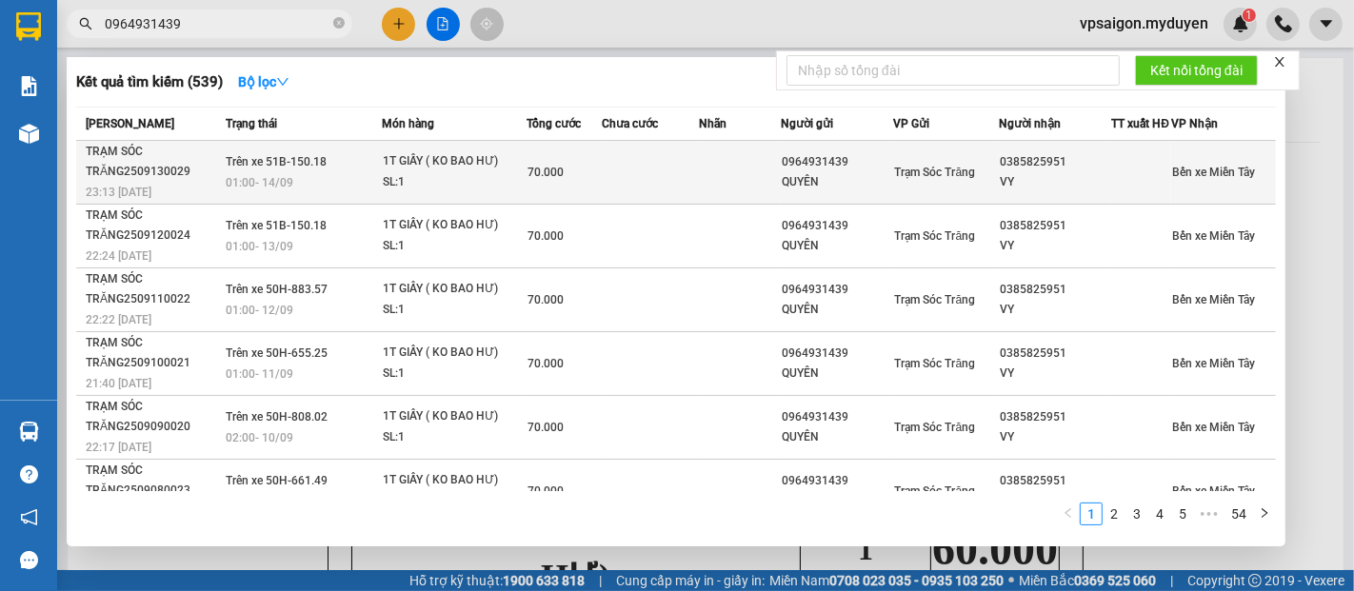
type input "0964931439"
click at [166, 196] on div "23:13 - 13/09" at bounding box center [153, 192] width 134 height 21
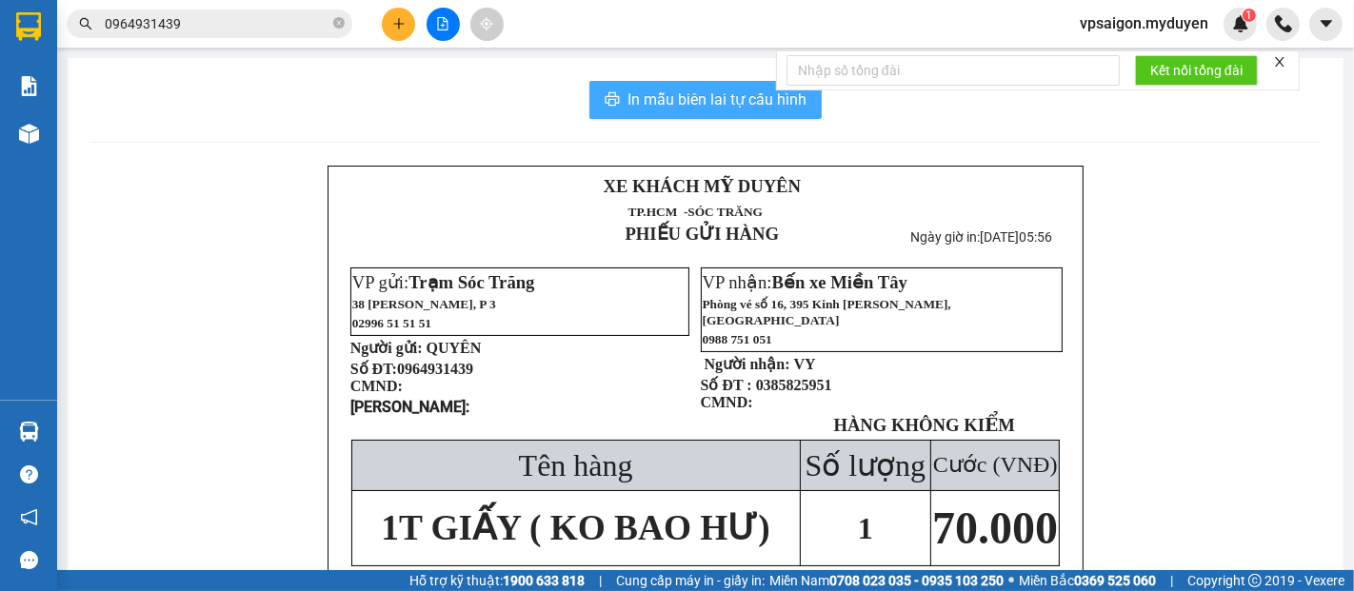
click at [707, 98] on span "In mẫu biên lai tự cấu hình" at bounding box center [717, 100] width 179 height 24
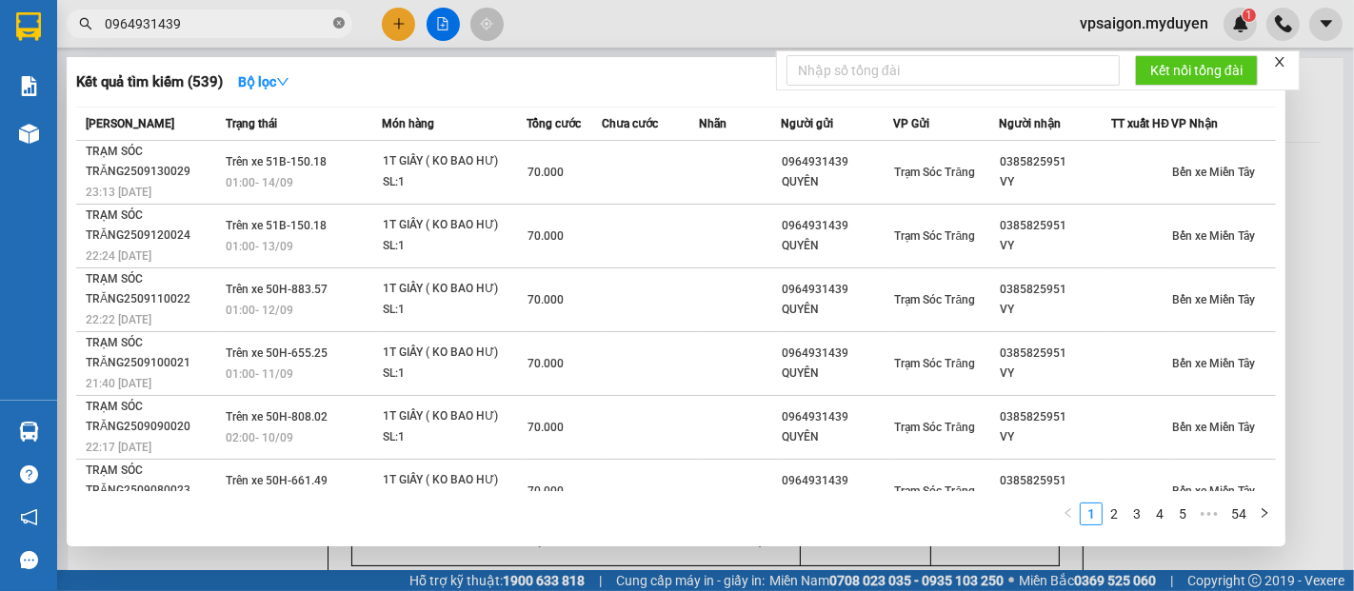
click at [343, 23] on icon "close-circle" at bounding box center [338, 22] width 11 height 11
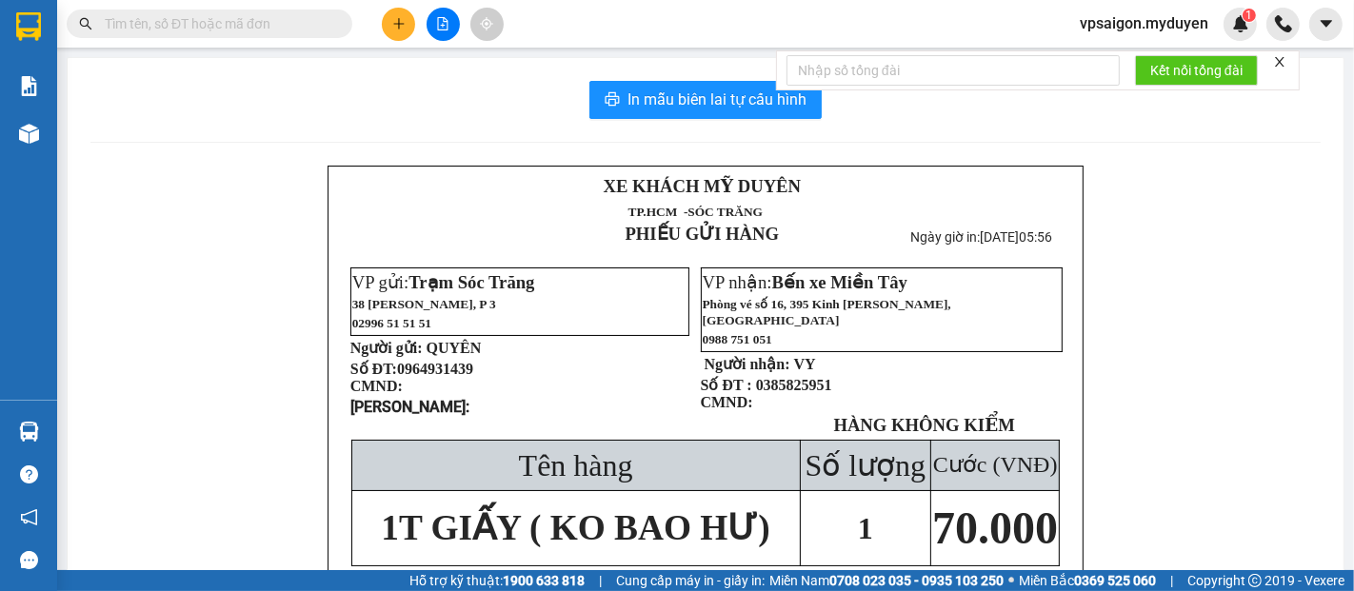
paste input "0907883583"
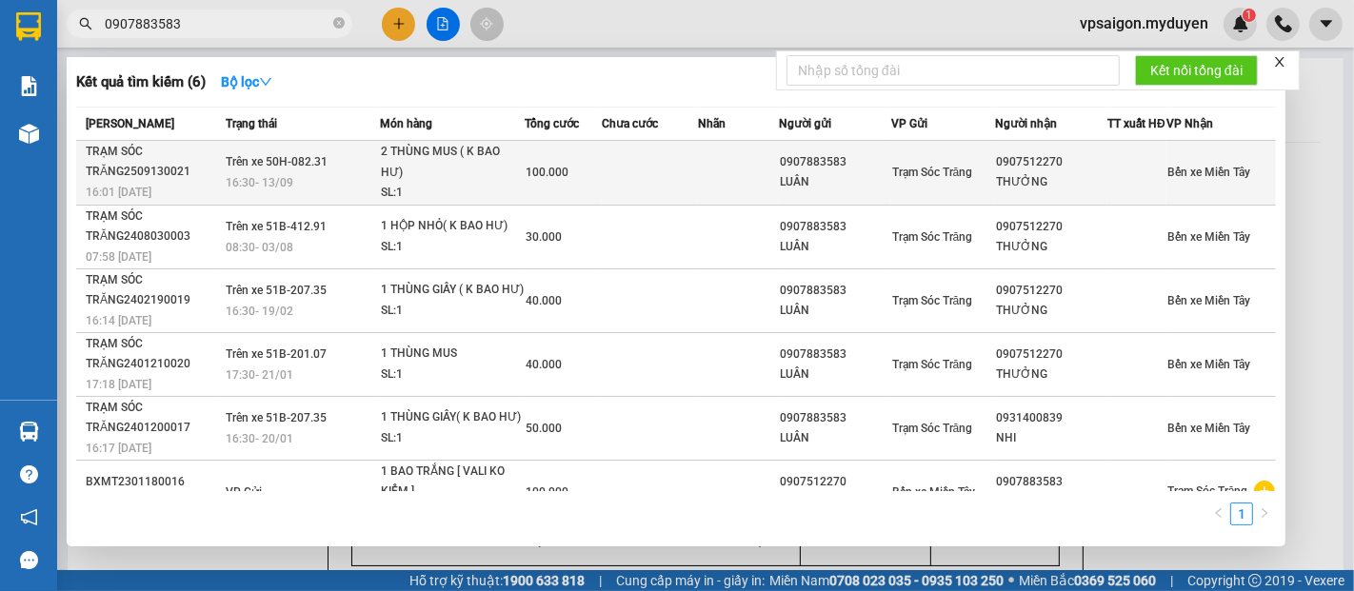
type input "0907883583"
click at [141, 182] on div "TRẠM SÓC TRĂNG2509130021" at bounding box center [153, 162] width 134 height 40
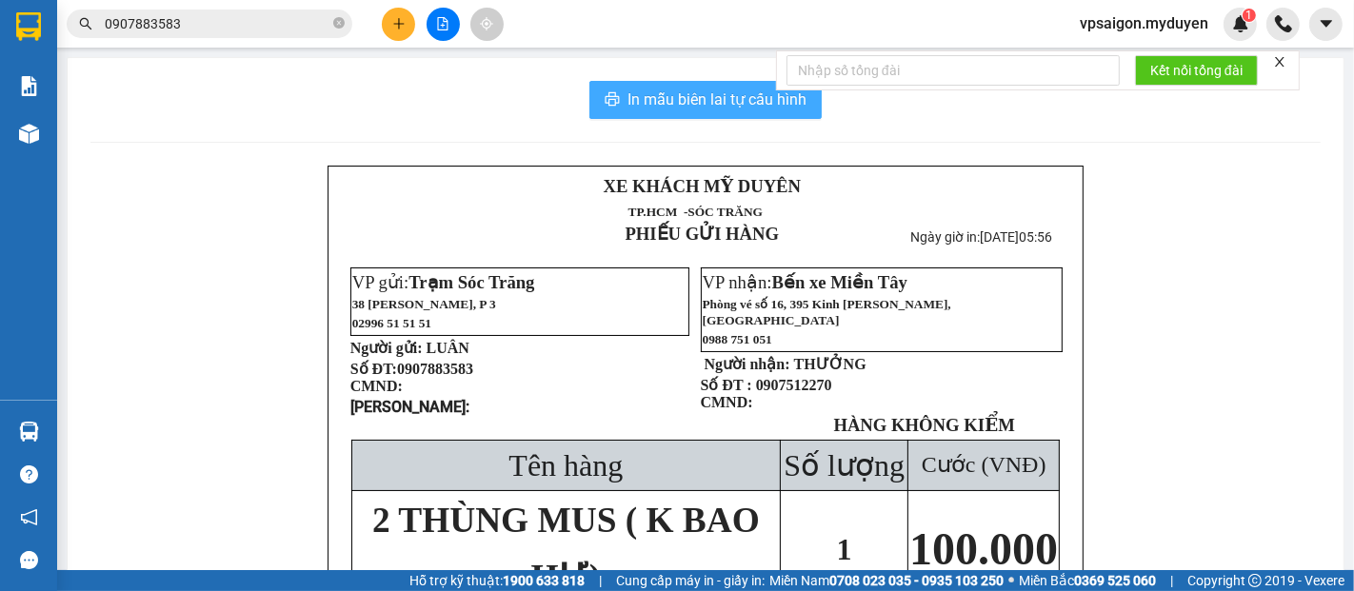
click at [712, 94] on span "In mẫu biên lai tự cấu hình" at bounding box center [717, 100] width 179 height 24
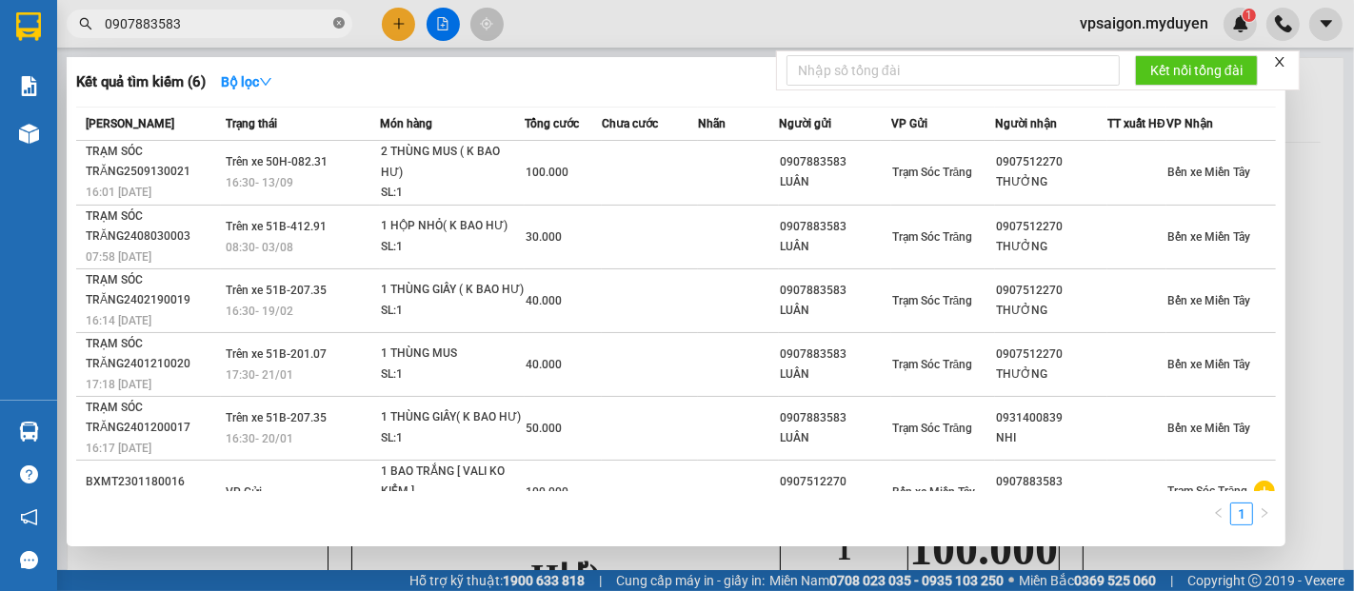
click at [339, 28] on icon "close-circle" at bounding box center [338, 22] width 11 height 11
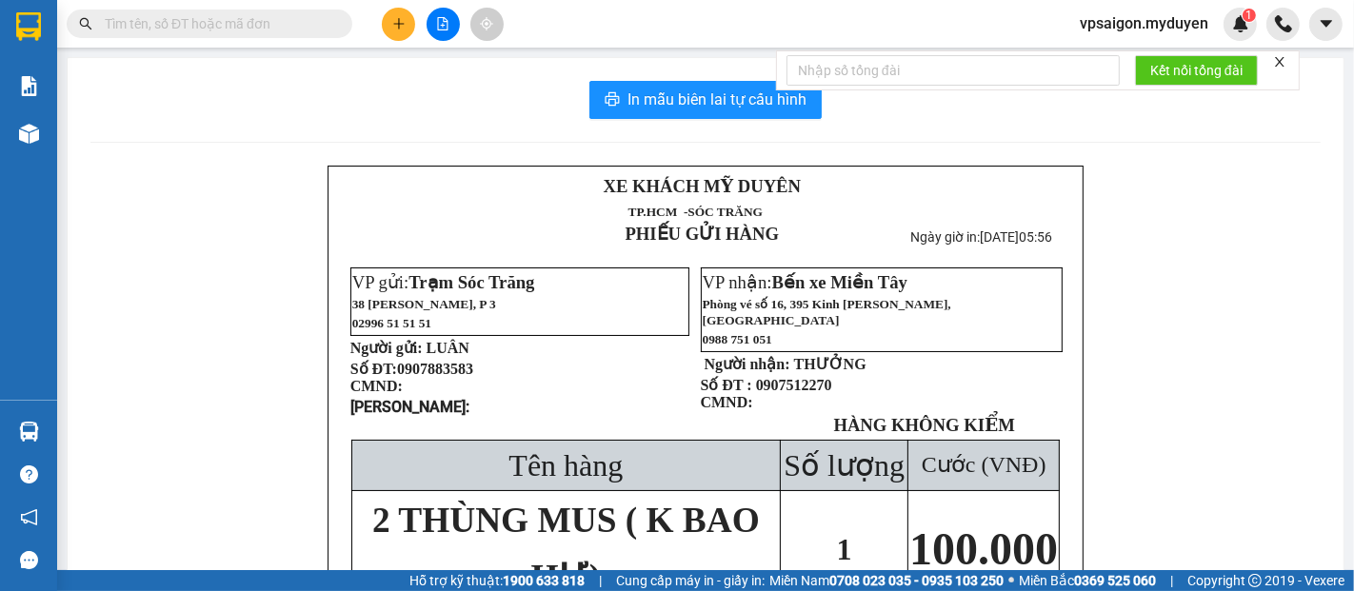
paste input "0906996976"
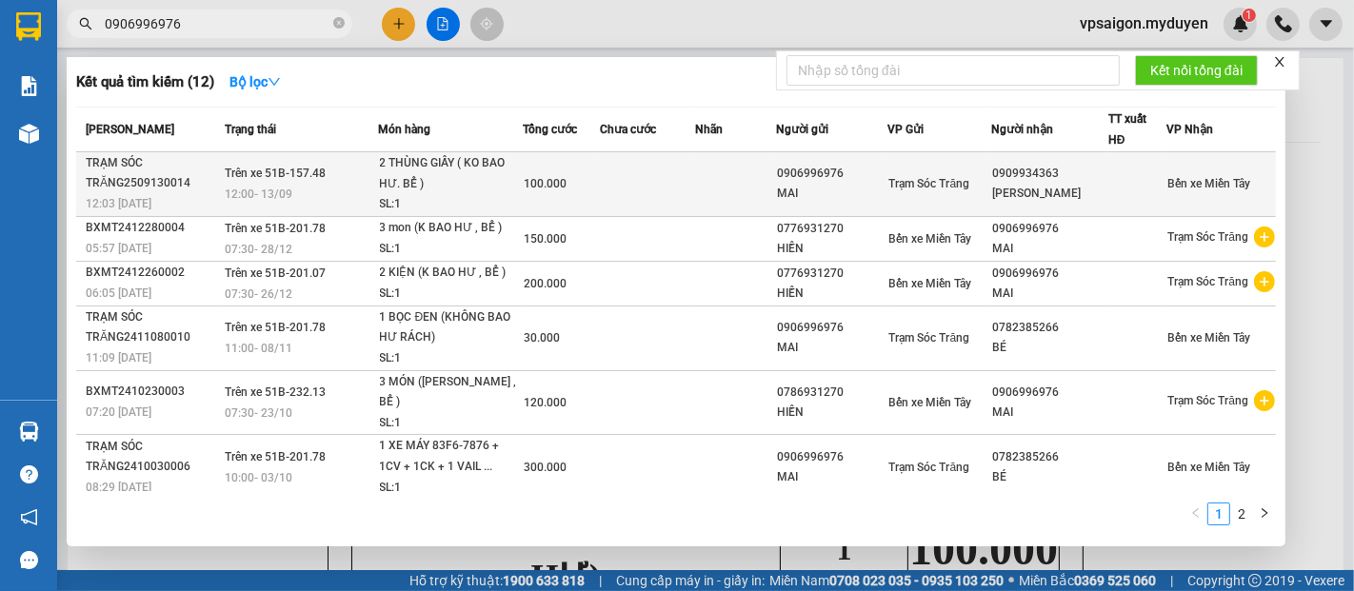
type input "0906996976"
click at [151, 197] on span "12:03 - 13/09" at bounding box center [119, 203] width 66 height 13
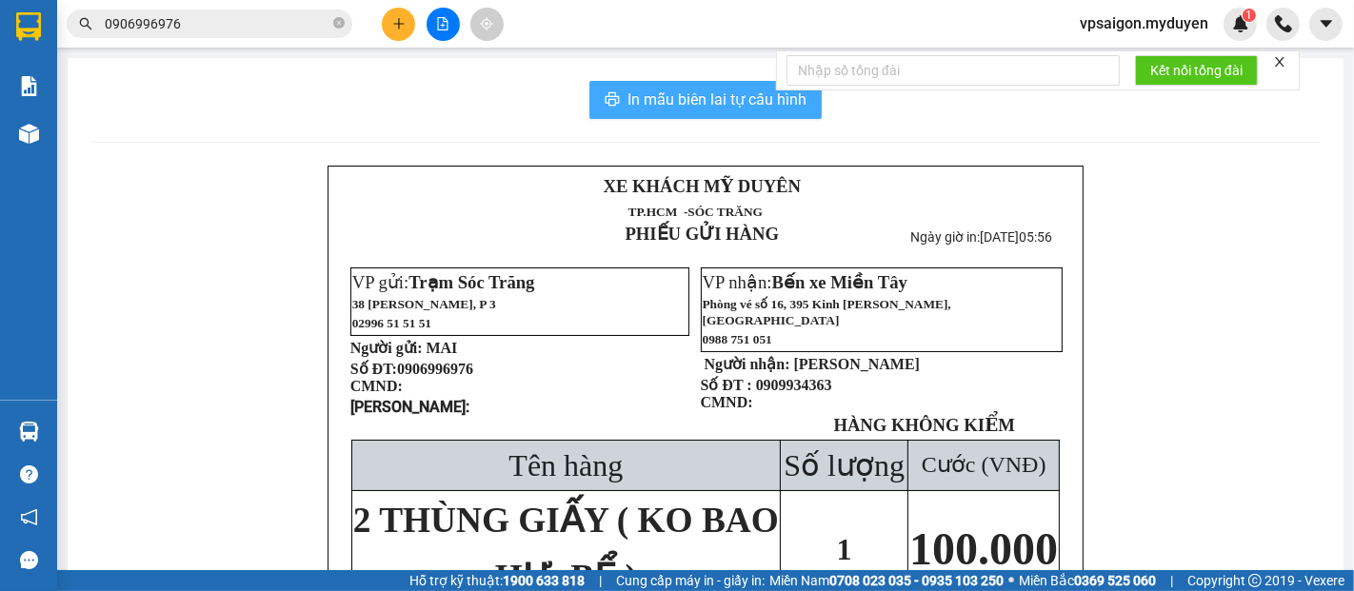
click at [710, 101] on span "In mẫu biên lai tự cấu hình" at bounding box center [717, 100] width 179 height 24
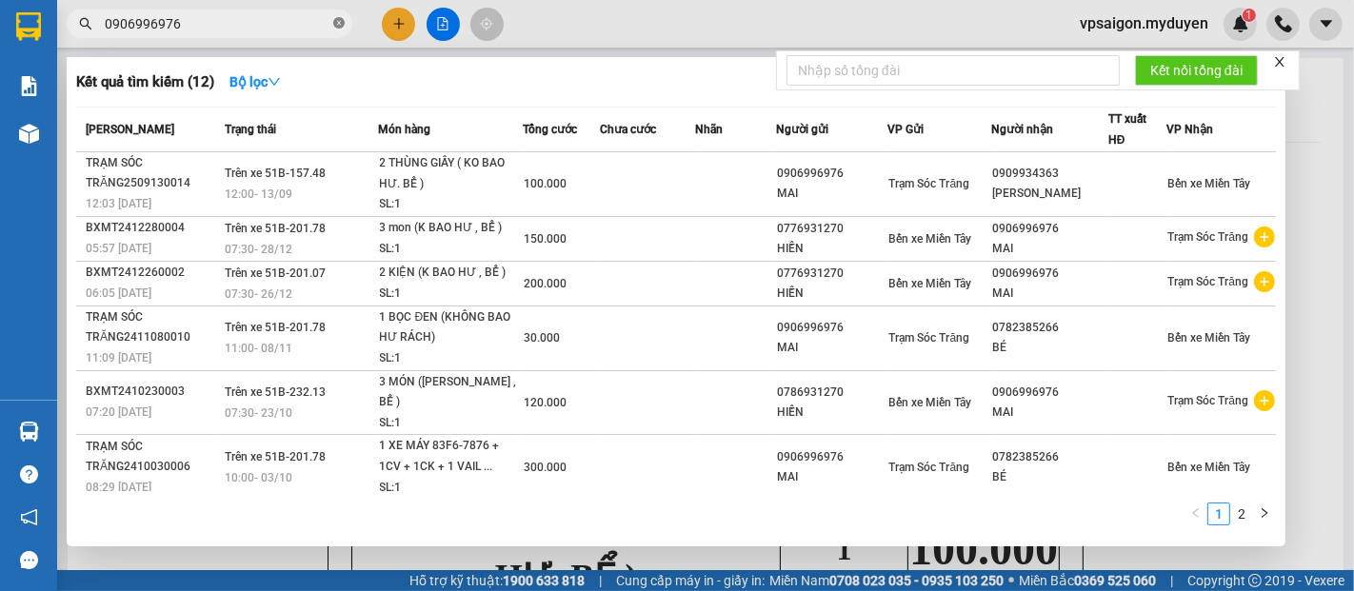
click at [340, 24] on icon "close-circle" at bounding box center [338, 22] width 11 height 11
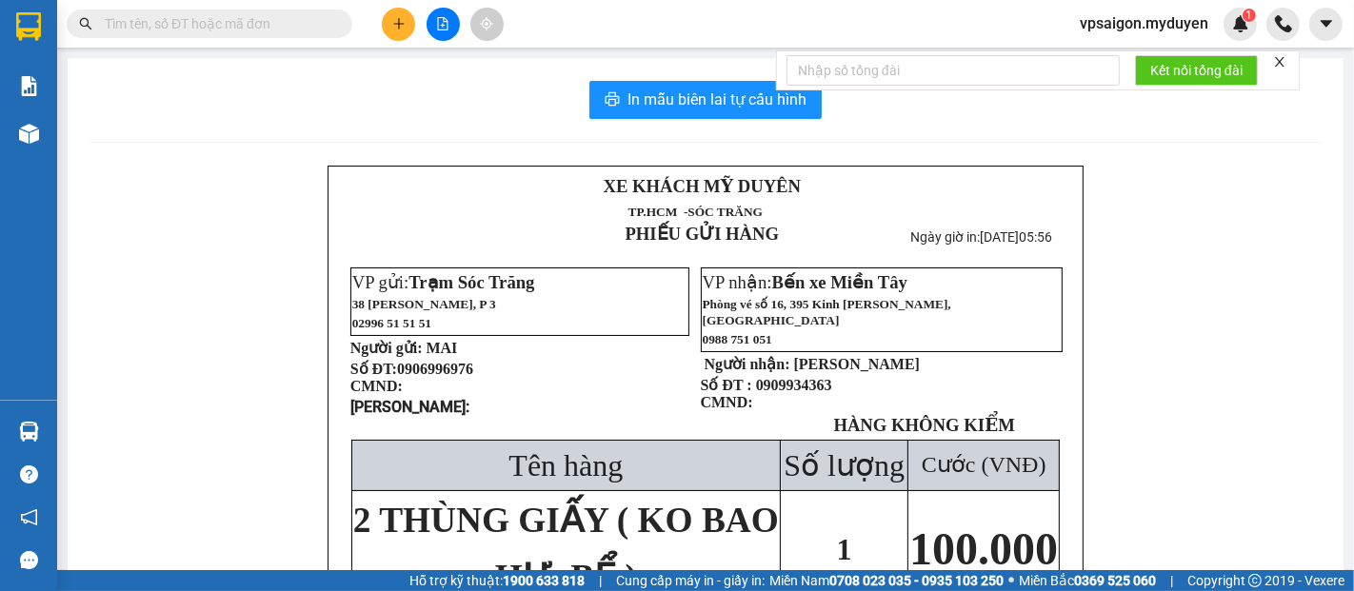
paste input "0903081992"
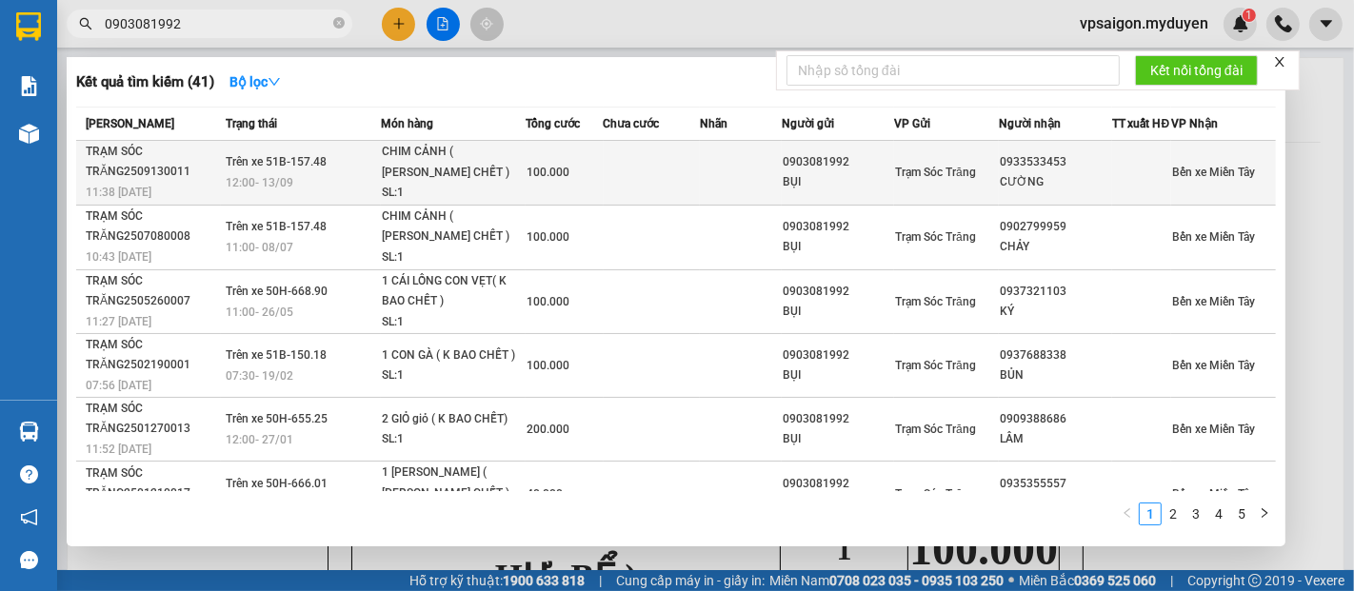
type input "0903081992"
drag, startPoint x: 145, startPoint y: 195, endPoint x: 159, endPoint y: 202, distance: 15.8
click at [159, 202] on div "11:38 - 13/09" at bounding box center [153, 192] width 134 height 21
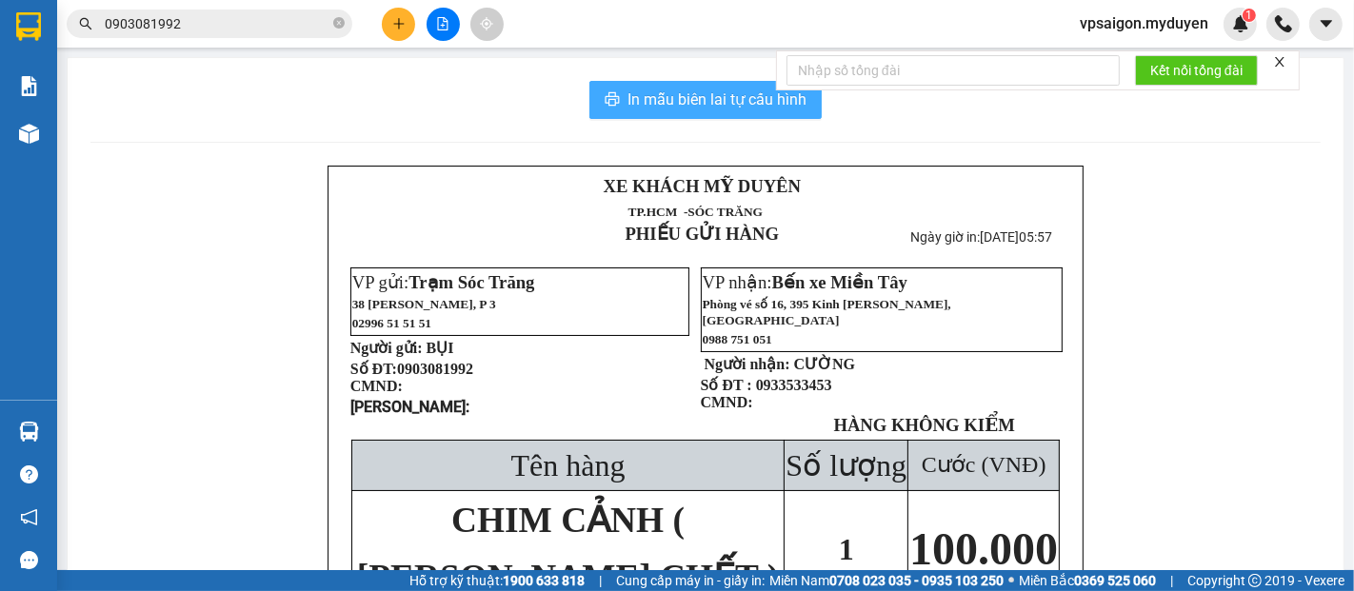
click at [733, 104] on span "In mẫu biên lai tự cấu hình" at bounding box center [717, 100] width 179 height 24
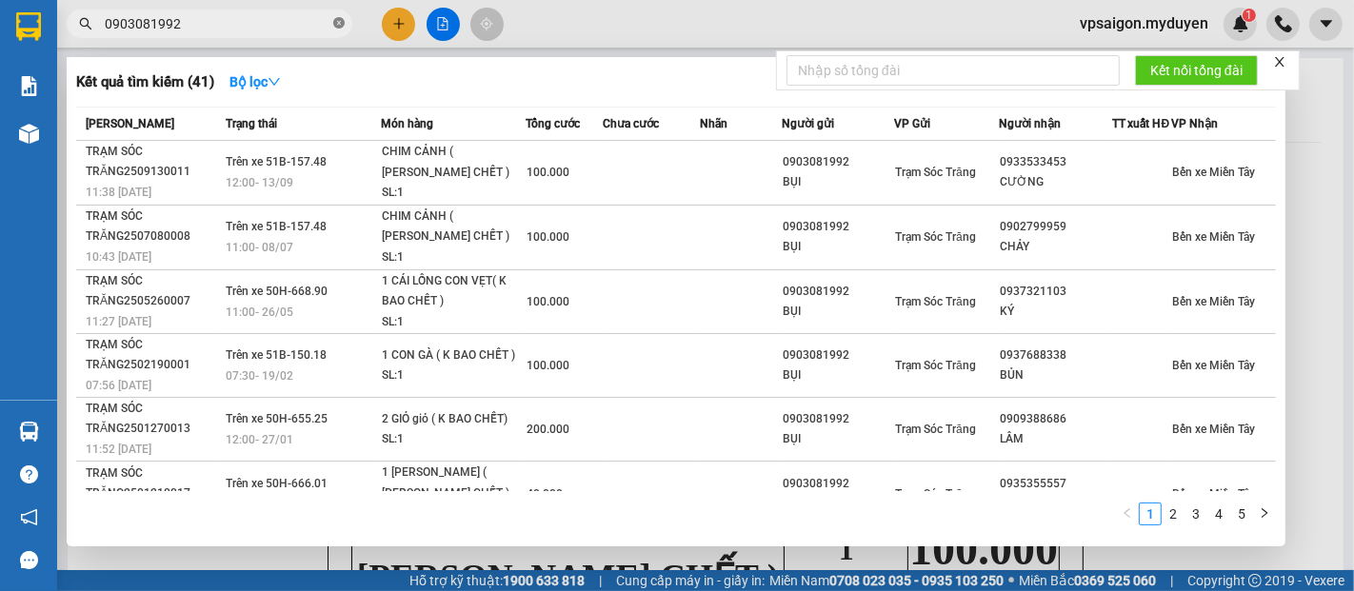
click at [341, 26] on icon "close-circle" at bounding box center [338, 22] width 11 height 11
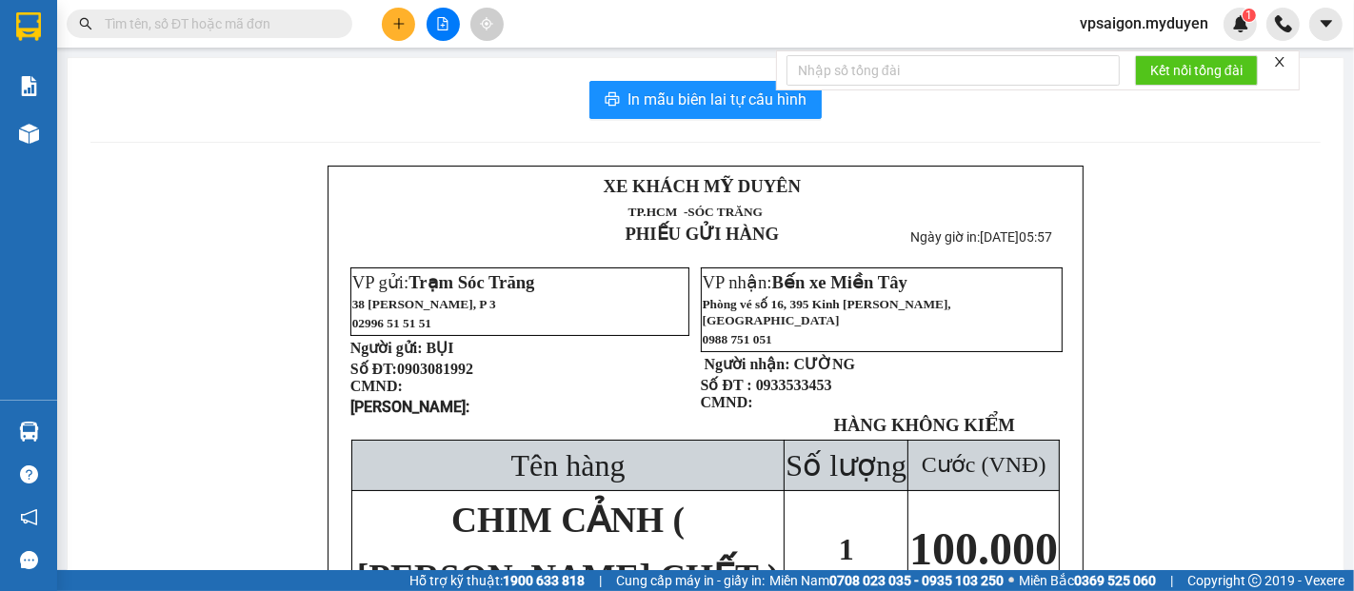
paste input "0939917024"
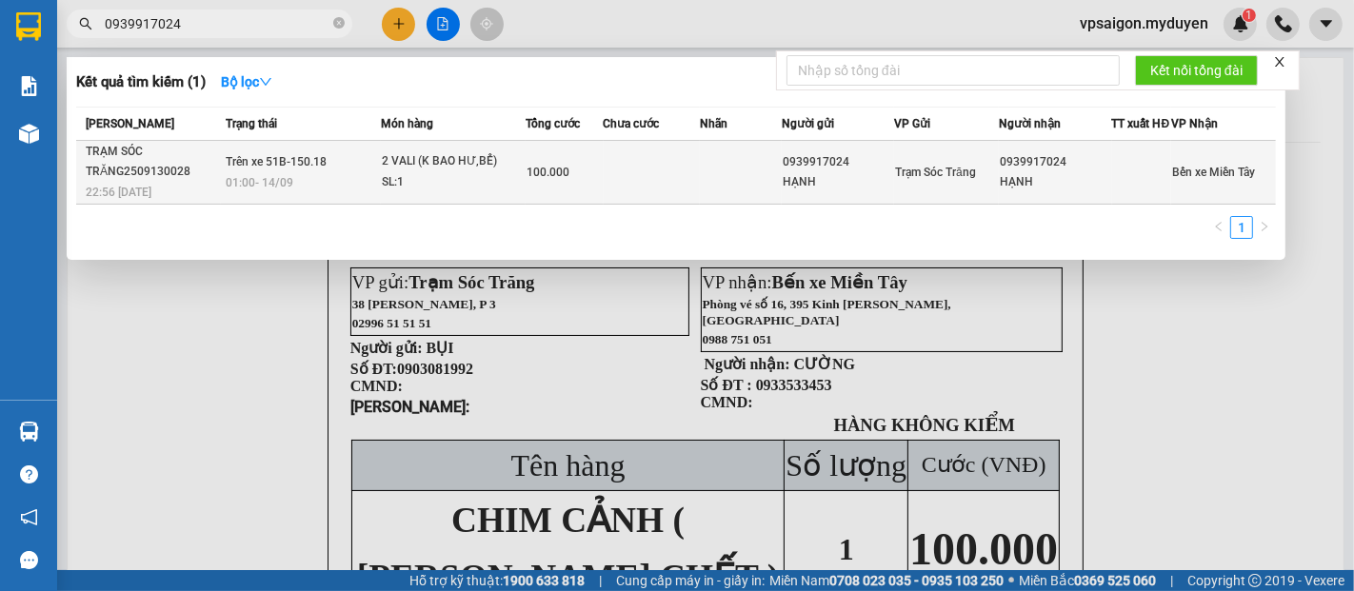
type input "0939917024"
click at [151, 196] on span "22:56 - 13/09" at bounding box center [119, 192] width 66 height 13
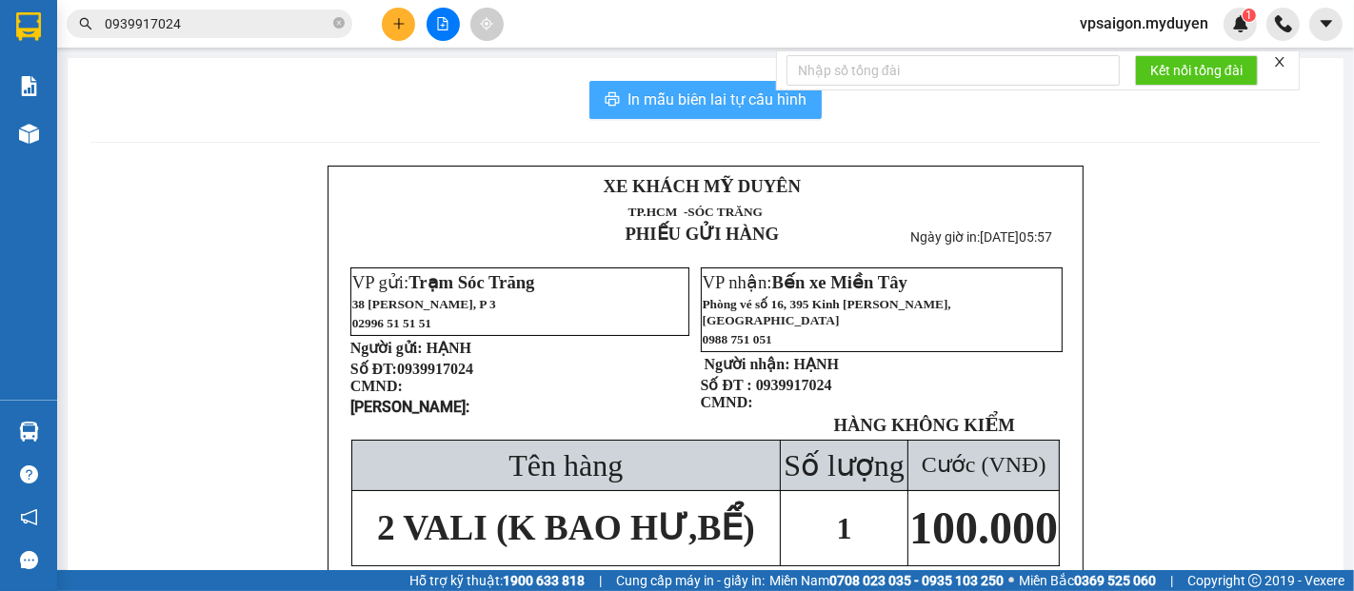
click at [764, 95] on span "In mẫu biên lai tự cấu hình" at bounding box center [717, 100] width 179 height 24
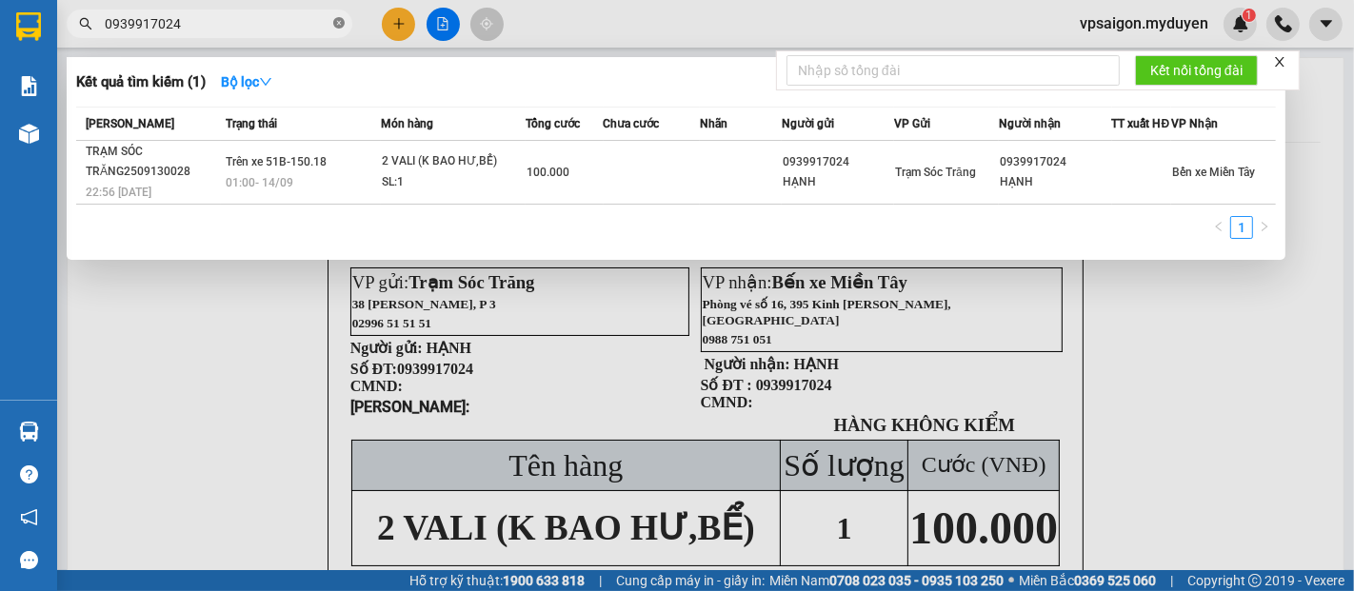
click at [335, 21] on icon "close-circle" at bounding box center [338, 22] width 11 height 11
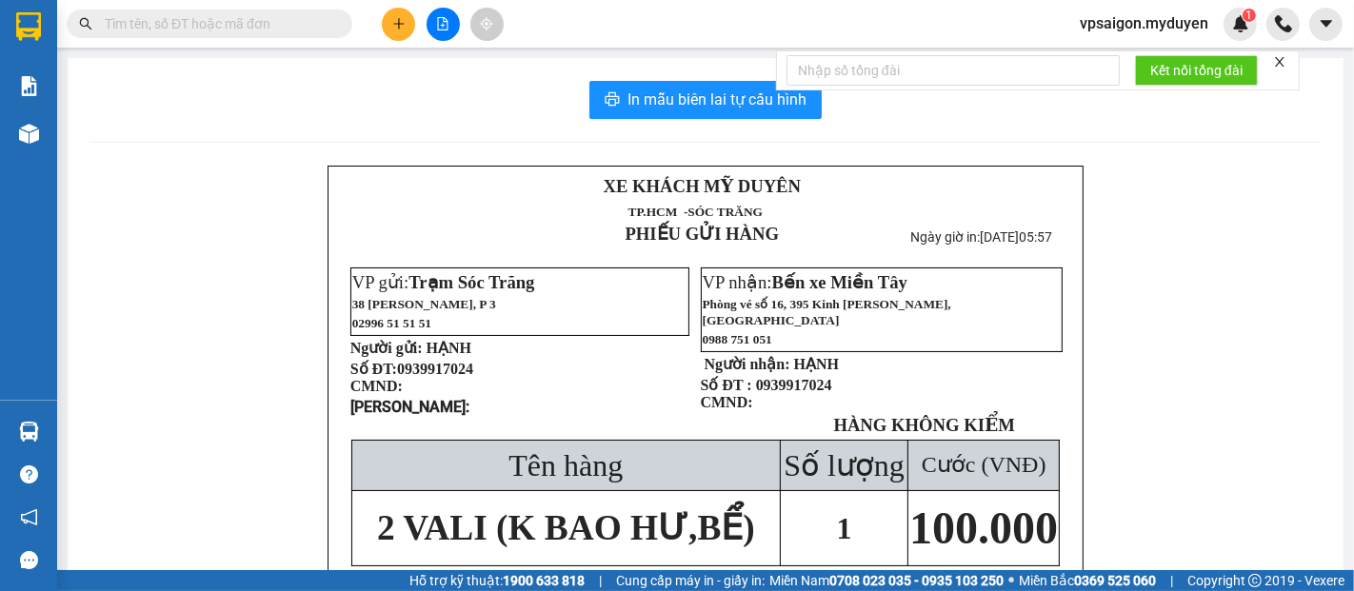
paste input "0839090186"
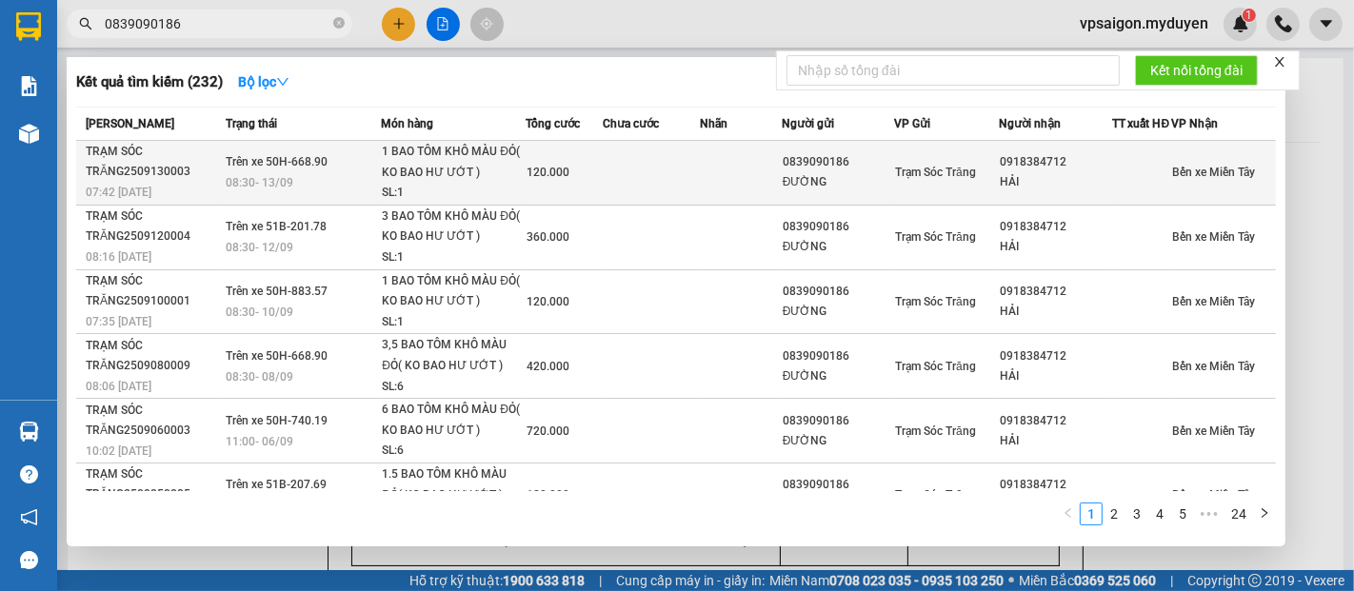
type input "0839090186"
click at [149, 194] on span "07:42 - 13/09" at bounding box center [119, 191] width 66 height 15
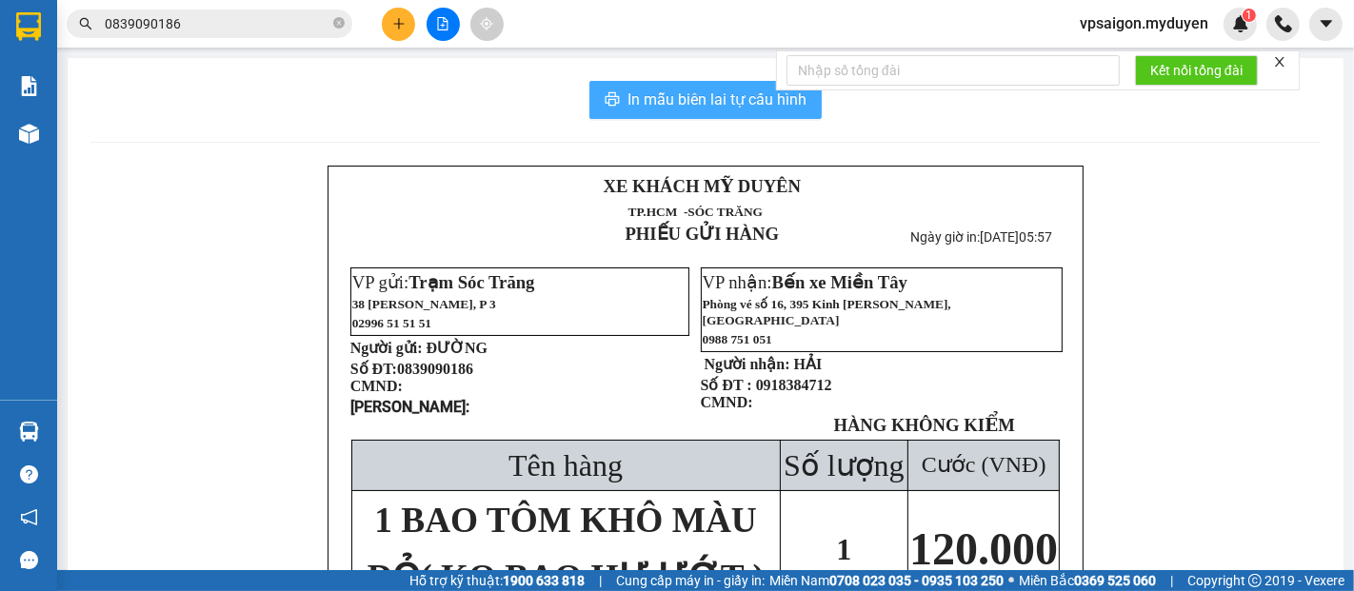
click at [707, 101] on span "In mẫu biên lai tự cấu hình" at bounding box center [717, 100] width 179 height 24
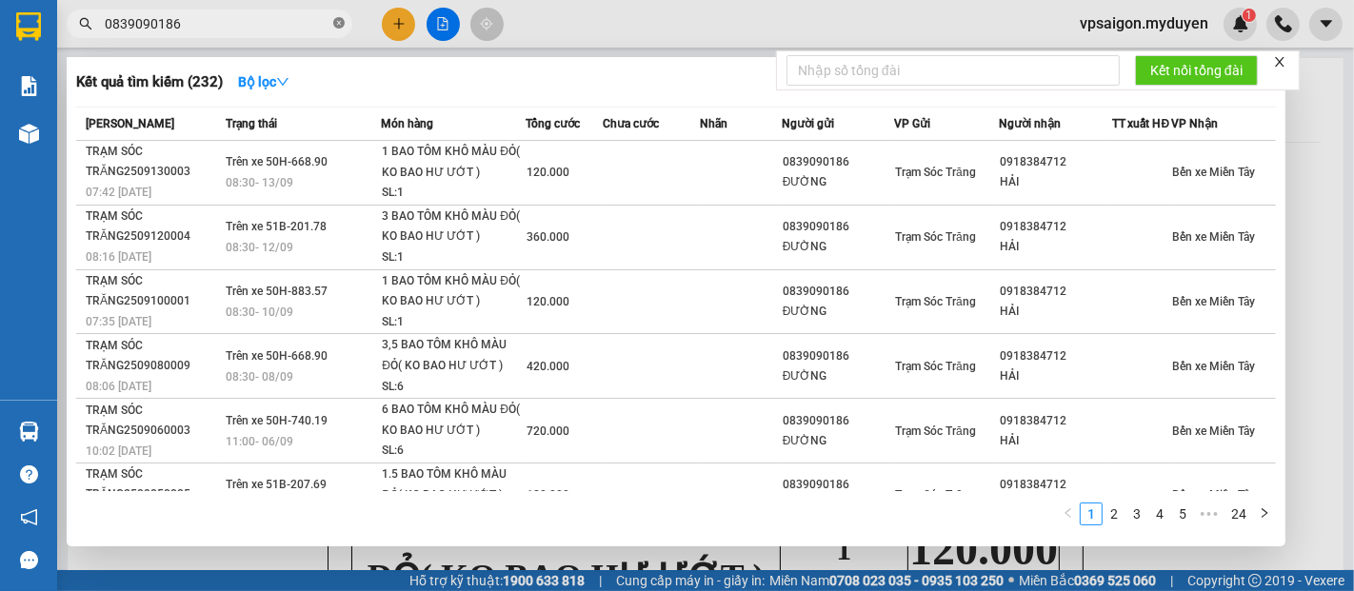
click at [340, 24] on icon "close-circle" at bounding box center [338, 22] width 11 height 11
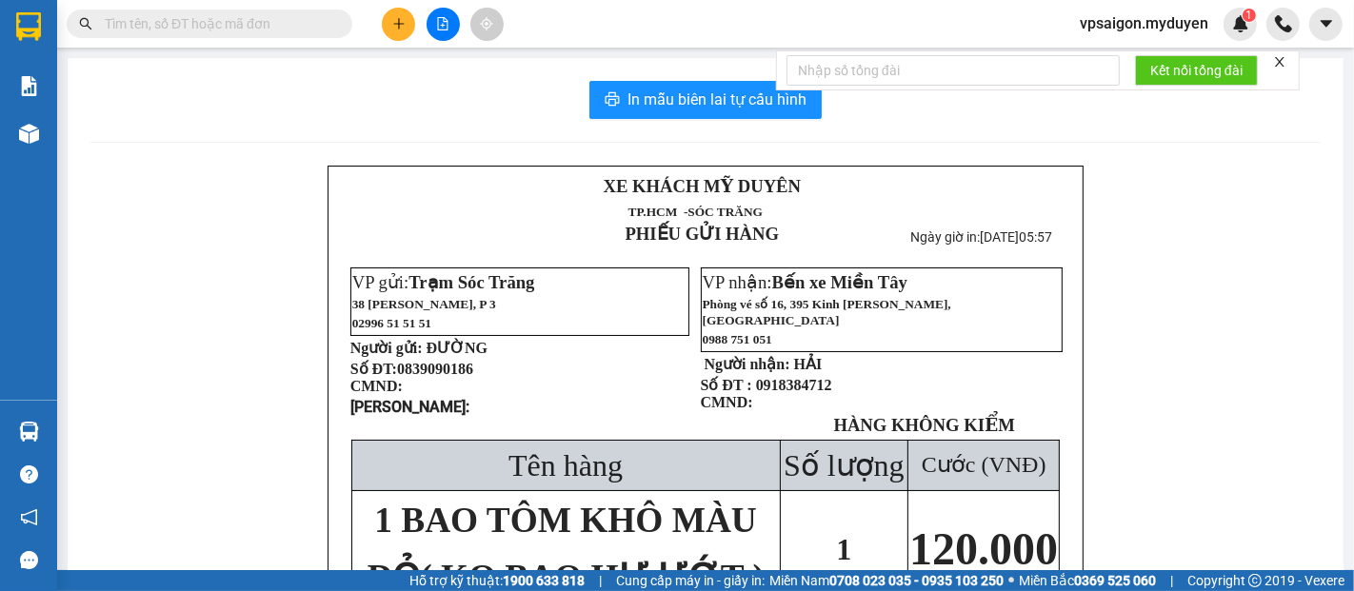
paste input "0918079282"
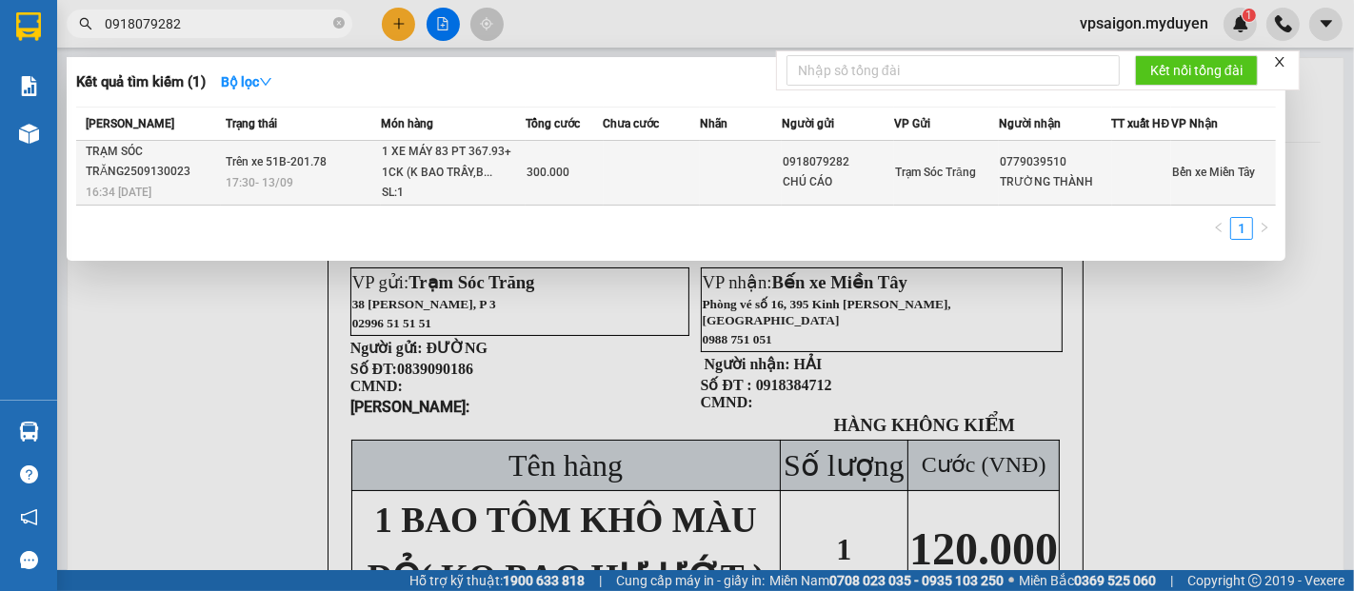
type input "0918079282"
click at [137, 193] on span "16:34 - 13/09" at bounding box center [119, 191] width 66 height 15
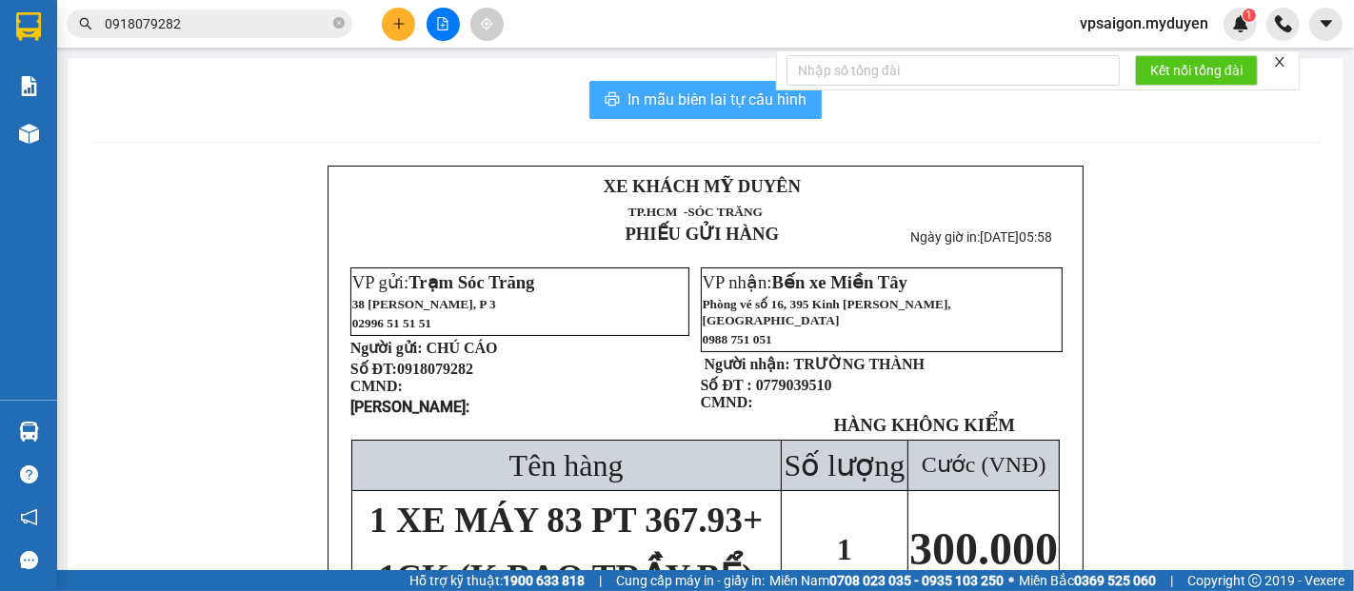
drag, startPoint x: 673, startPoint y: 91, endPoint x: 830, endPoint y: 219, distance: 202.4
click at [673, 92] on span "In mẫu biên lai tự cấu hình" at bounding box center [717, 100] width 179 height 24
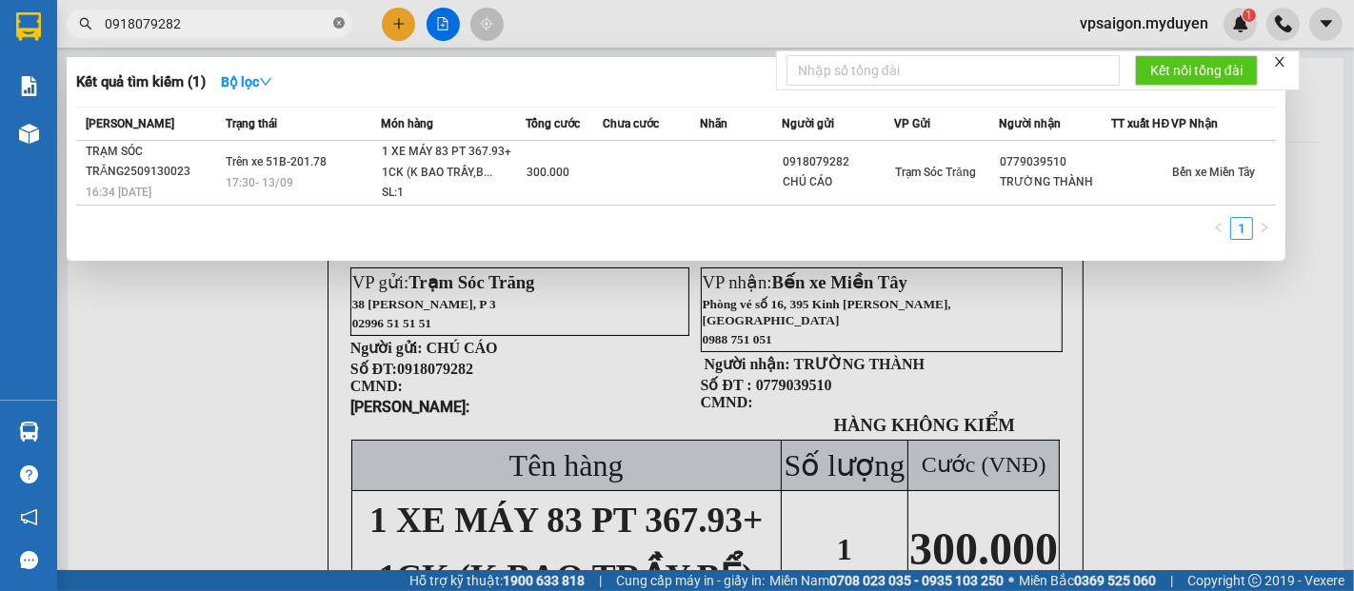
click at [338, 22] on icon "close-circle" at bounding box center [338, 22] width 11 height 11
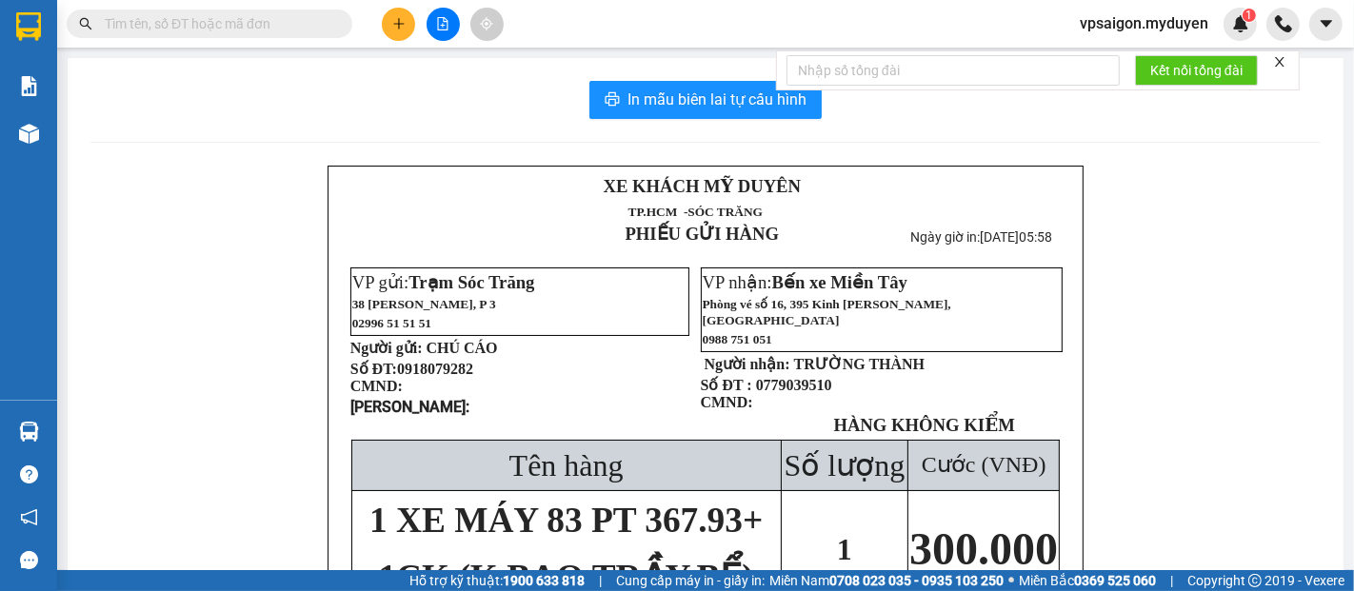
paste input "0354973044"
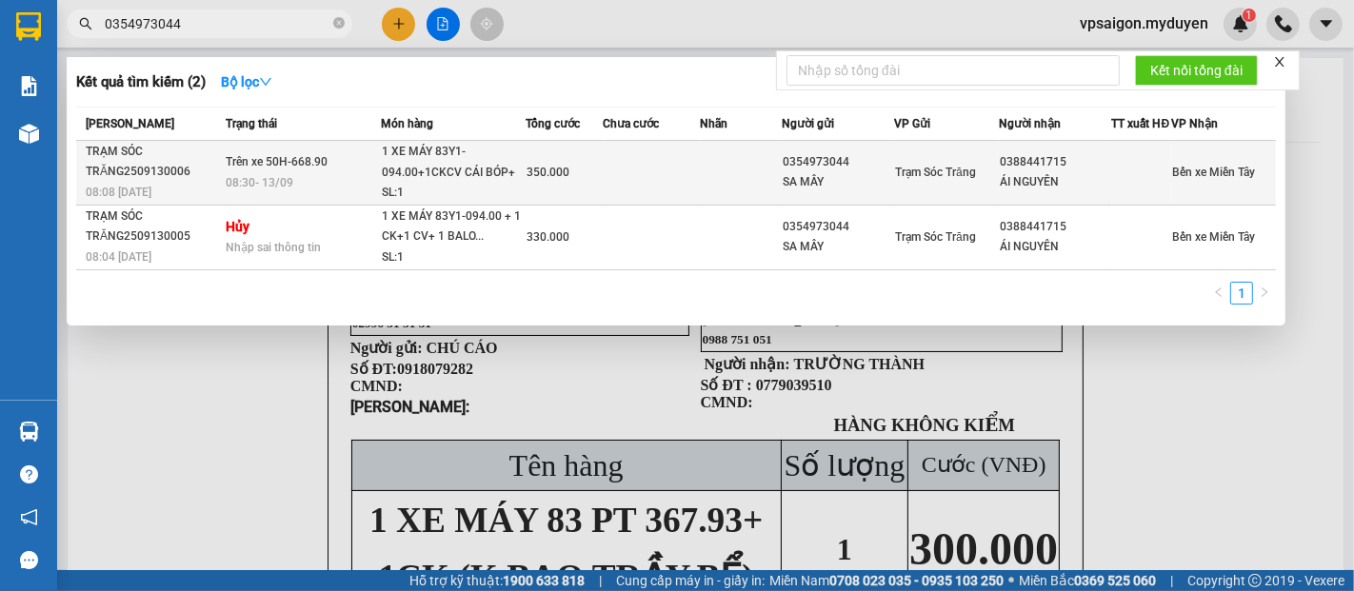
type input "0354973044"
drag, startPoint x: 130, startPoint y: 196, endPoint x: 139, endPoint y: 197, distance: 9.6
click at [139, 197] on span "08:08 - 13/09" at bounding box center [119, 192] width 66 height 13
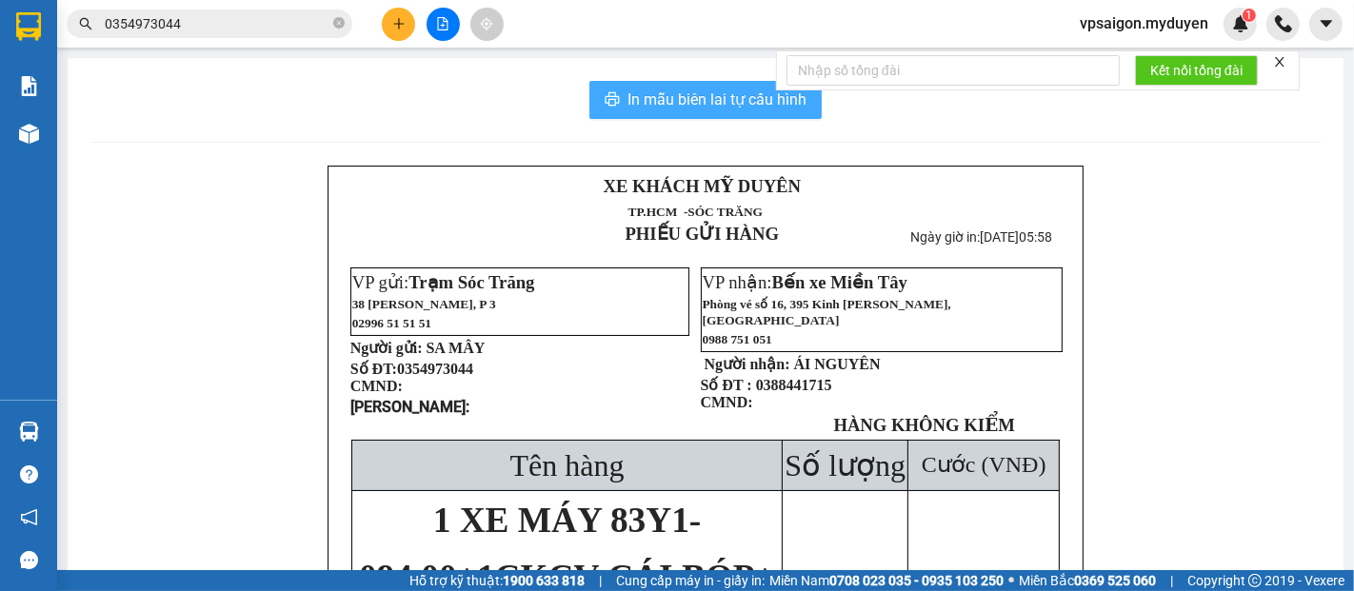
click at [713, 100] on span "In mẫu biên lai tự cấu hình" at bounding box center [717, 100] width 179 height 24
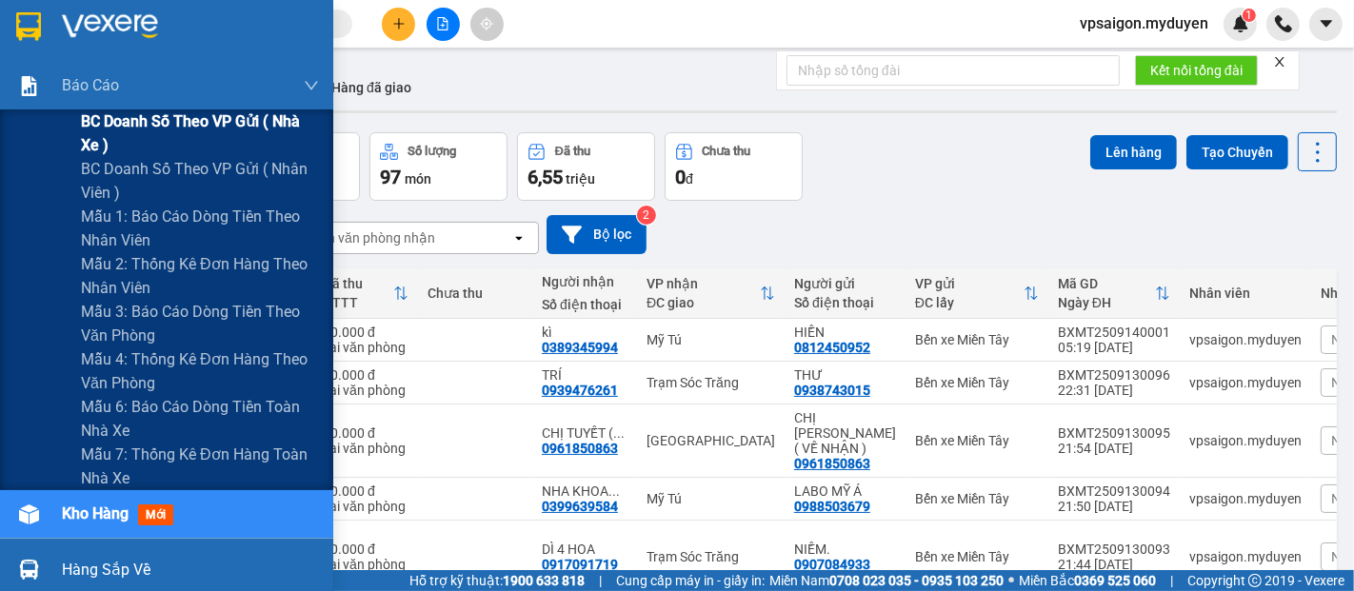
click at [192, 119] on span "BC doanh số theo VP gửi ( nhà xe )" at bounding box center [200, 134] width 238 height 48
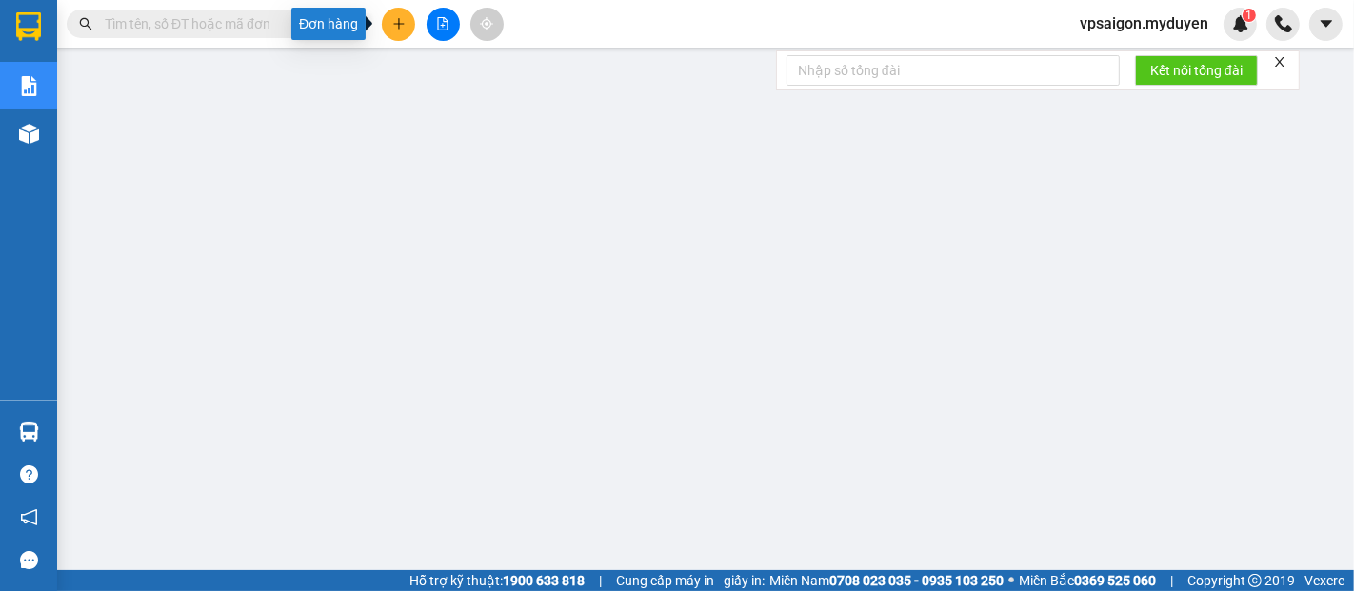
click at [398, 28] on icon "plus" at bounding box center [398, 23] width 1 height 10
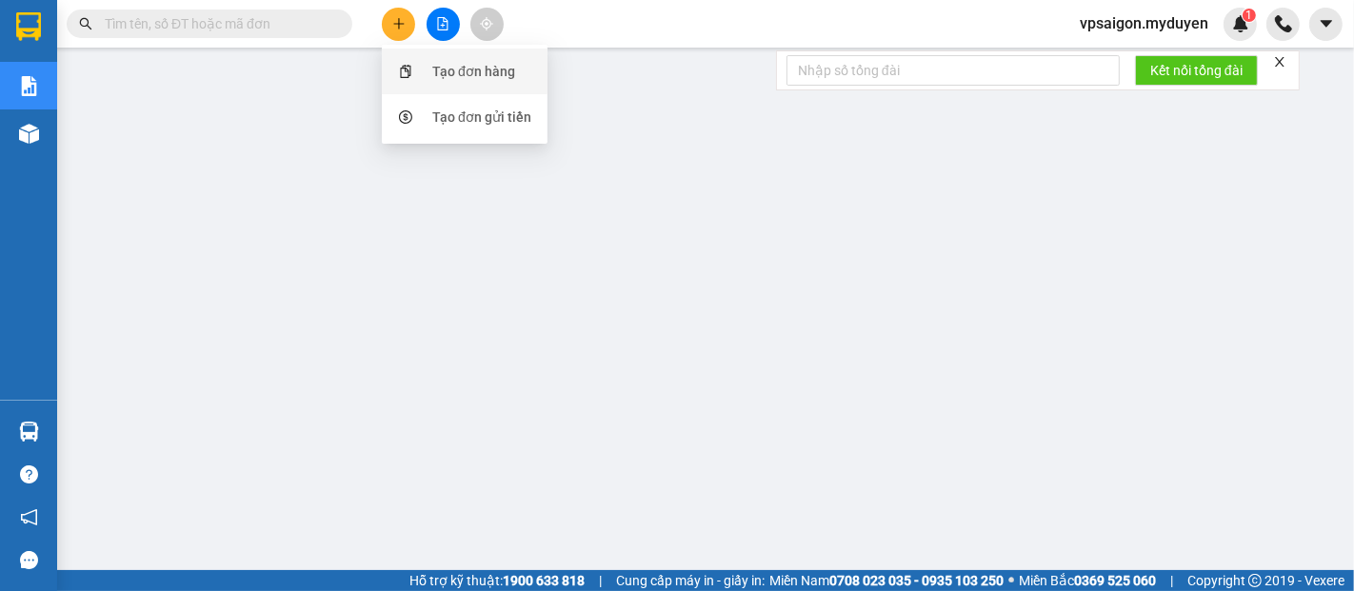
click at [471, 70] on div "Tạo đơn hàng" at bounding box center [473, 71] width 83 height 21
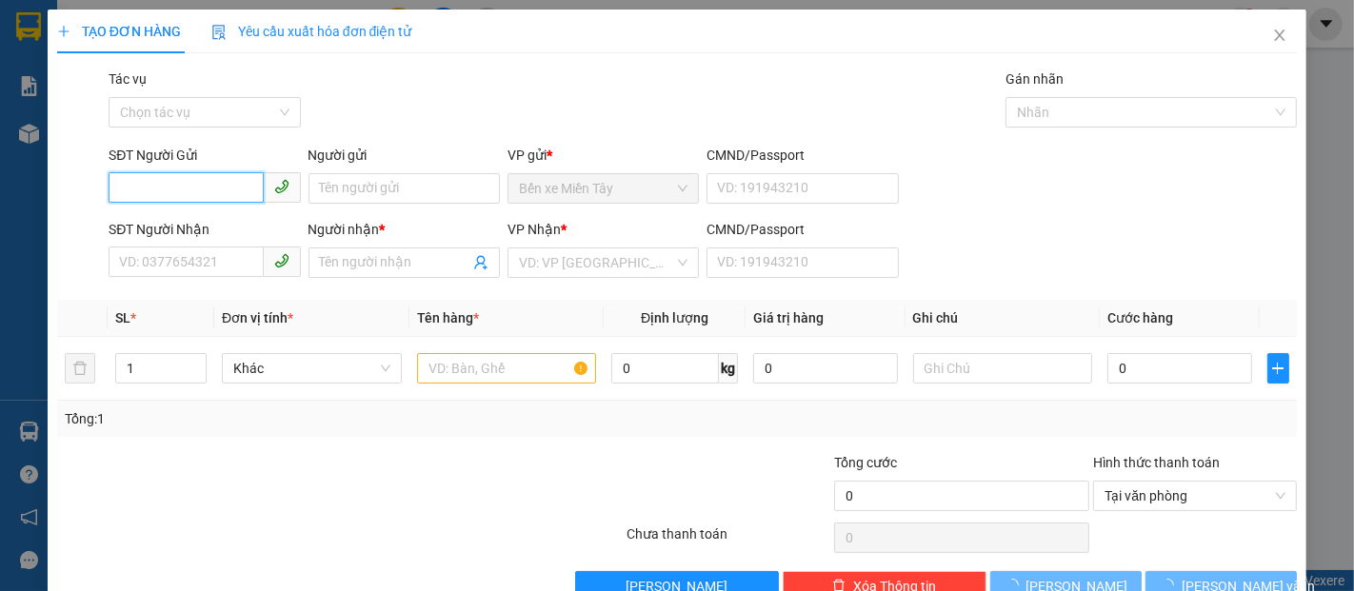
click at [172, 181] on input "SĐT Người Gửi" at bounding box center [186, 187] width 154 height 30
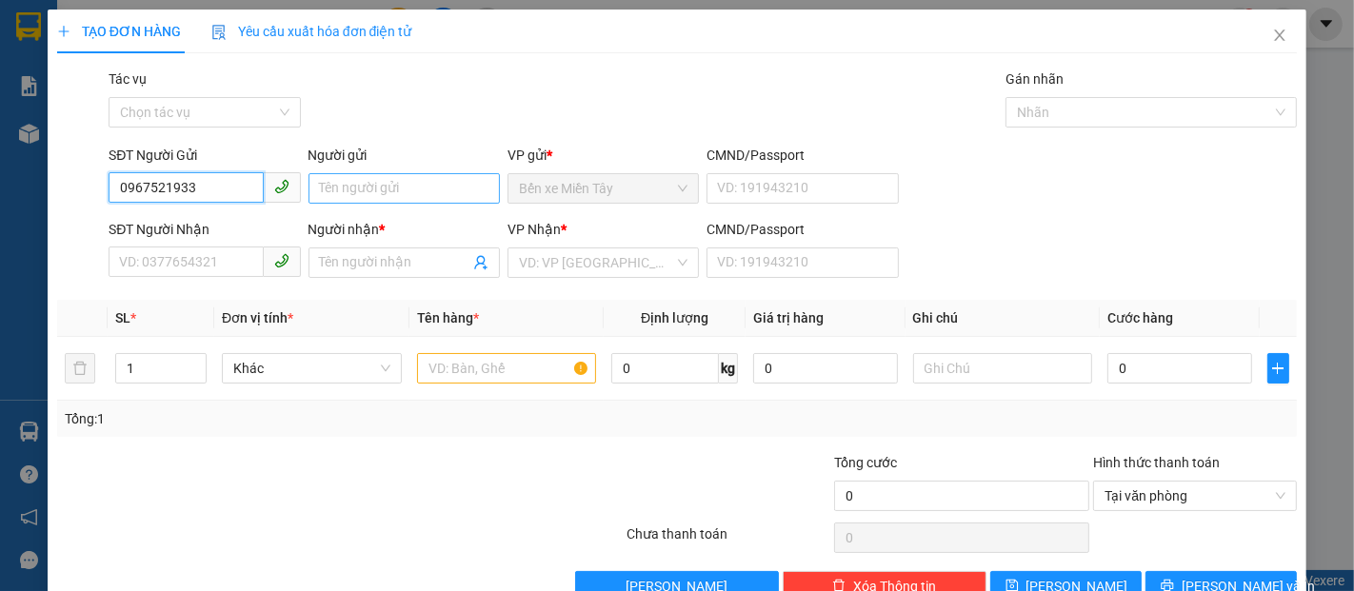
type input "0967521933"
click at [370, 187] on input "Người gửi" at bounding box center [404, 188] width 191 height 30
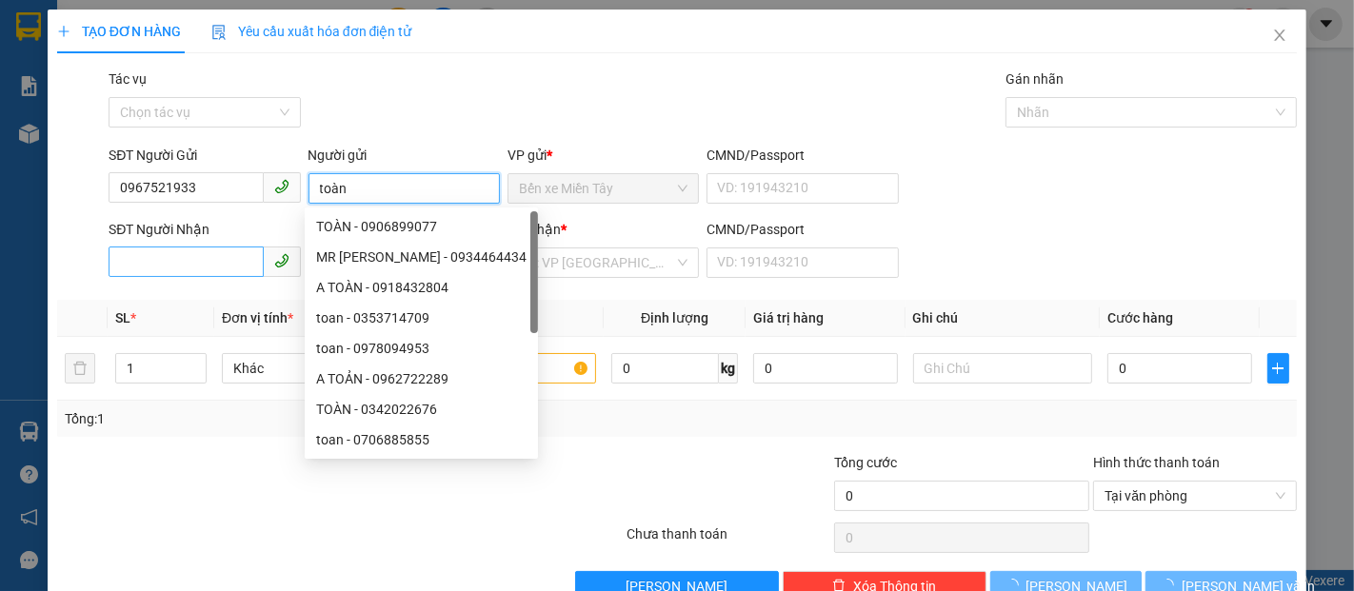
type input "toàn"
click at [170, 257] on input "SĐT Người Nhận" at bounding box center [186, 262] width 154 height 30
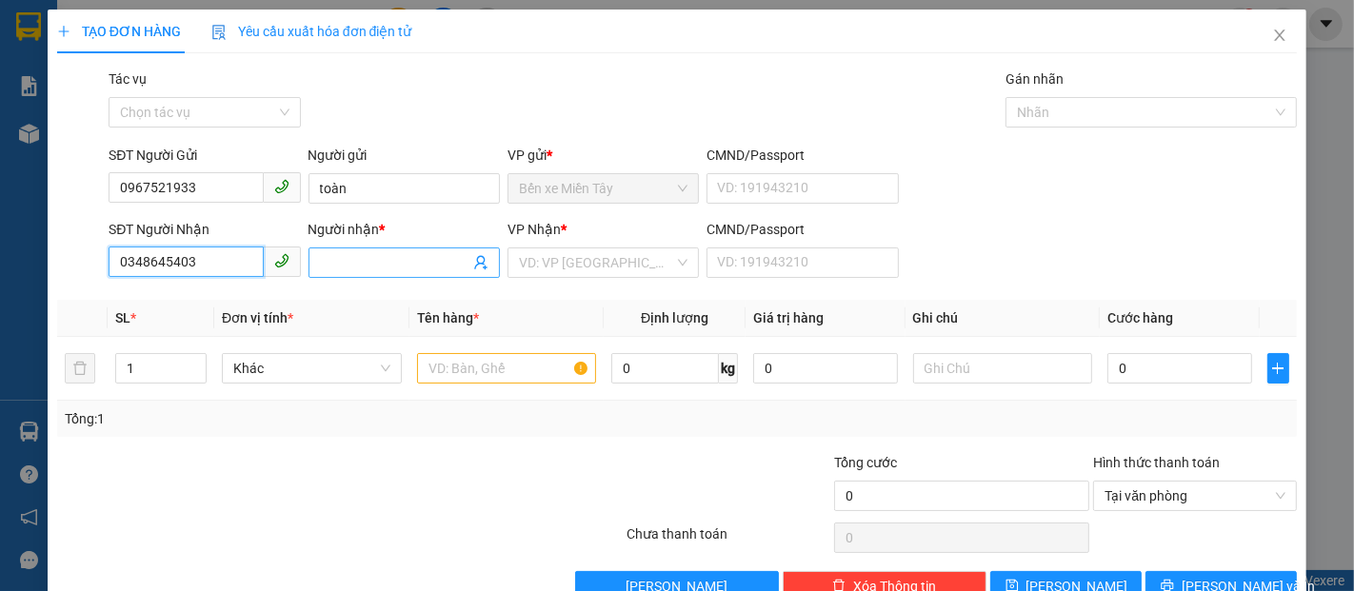
type input "0348645403"
click at [337, 266] on input "Người nhận *" at bounding box center [394, 262] width 149 height 21
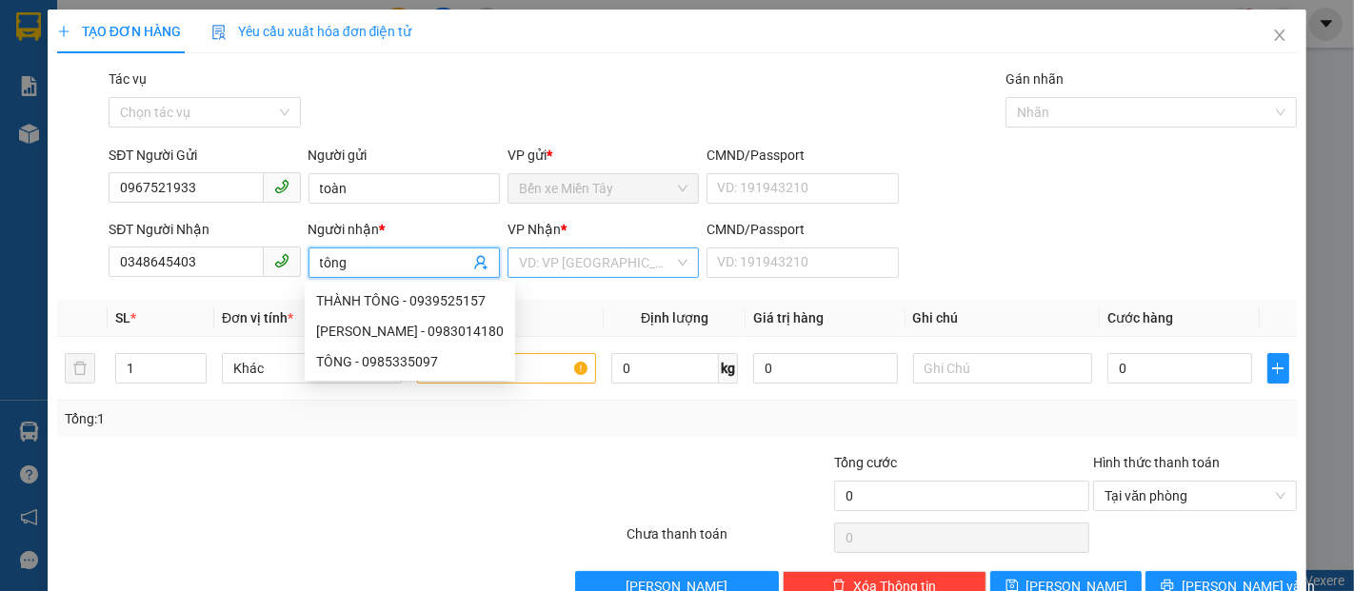
type input "tông"
click at [557, 265] on input "search" at bounding box center [596, 263] width 155 height 29
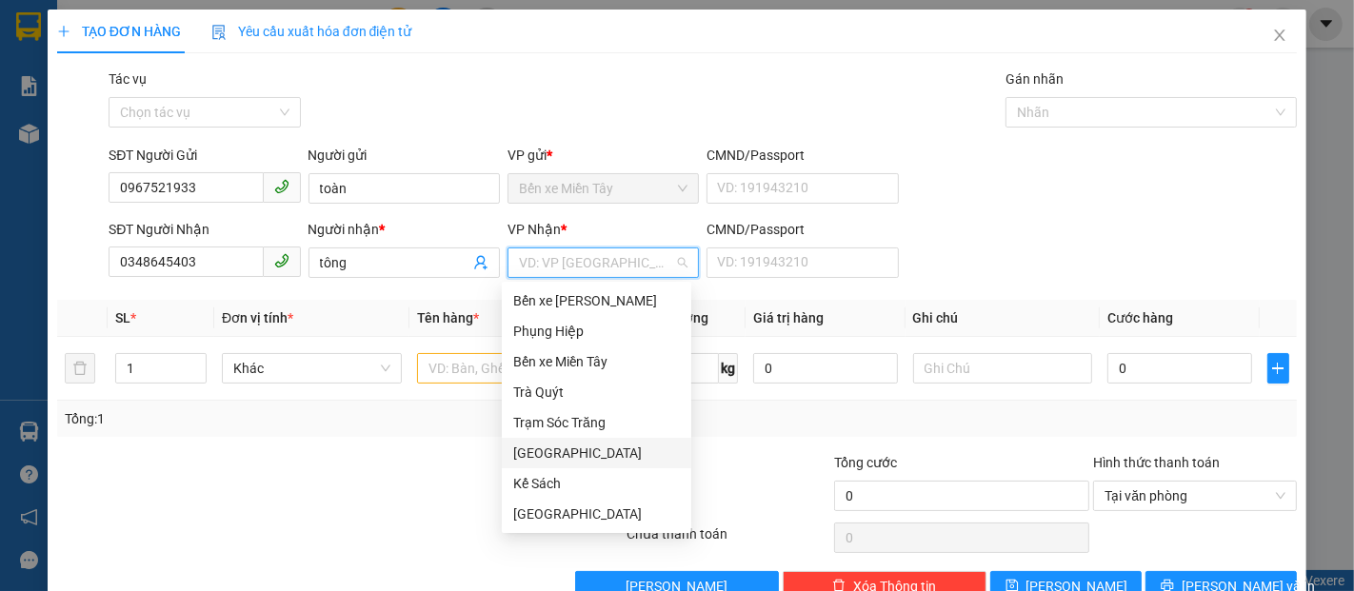
click at [561, 460] on div "Trường Khánh" at bounding box center [596, 453] width 167 height 21
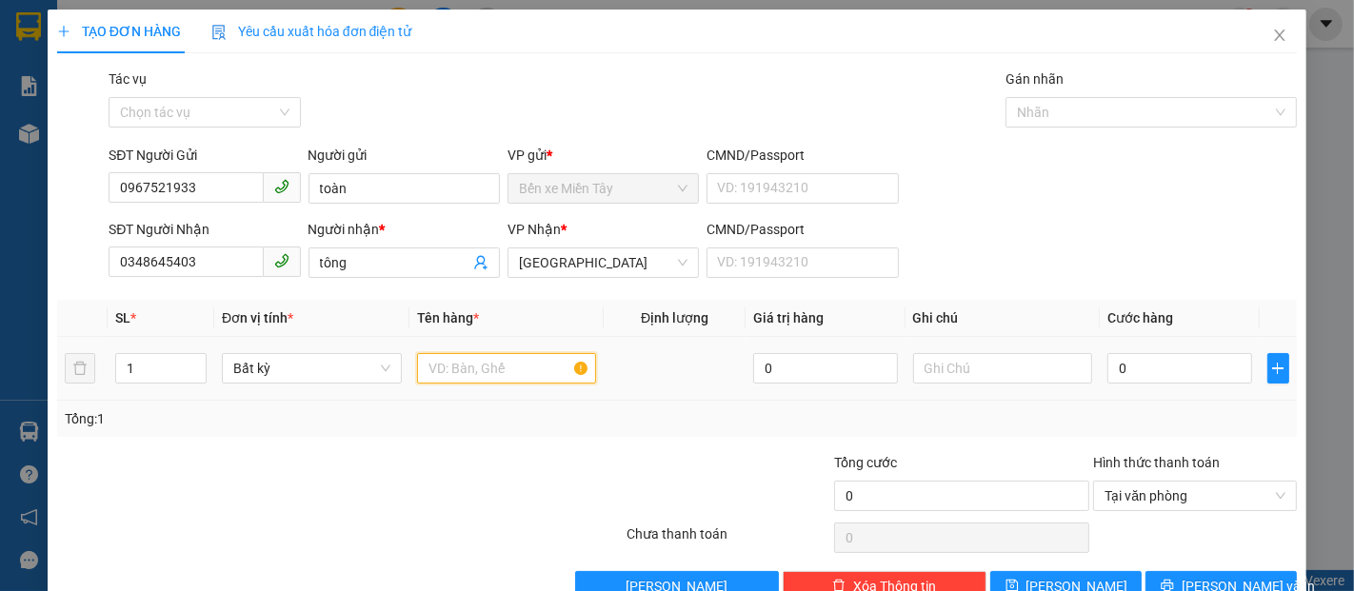
click at [468, 363] on input "text" at bounding box center [507, 368] width 180 height 30
type input "2 thung giay (ko bao hu be)"
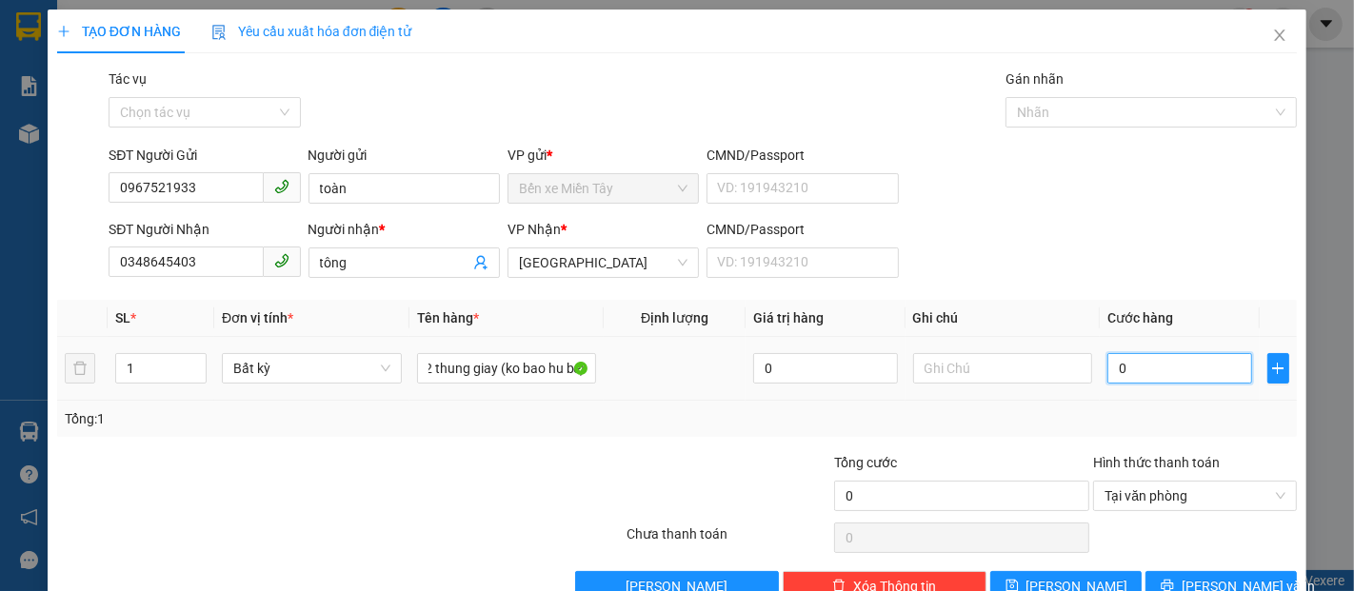
scroll to position [0, 0]
click at [1107, 373] on input "0" at bounding box center [1179, 368] width 144 height 30
type input "6"
type input "60"
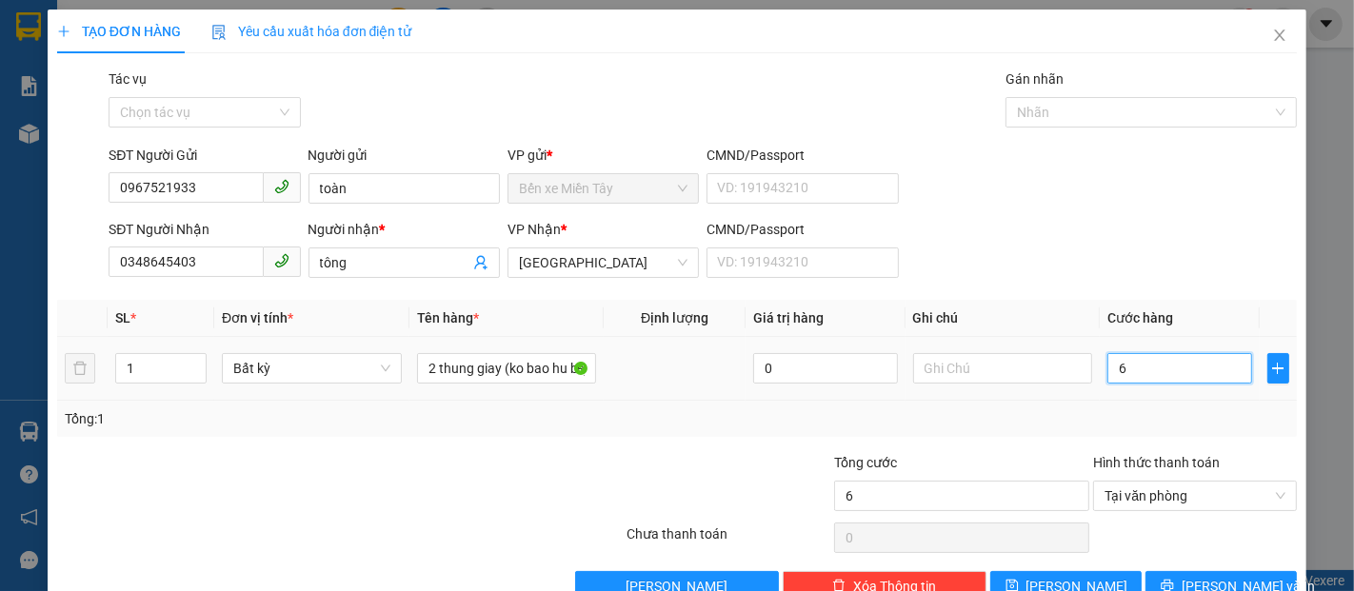
type input "60"
type input "600"
type input "6.000"
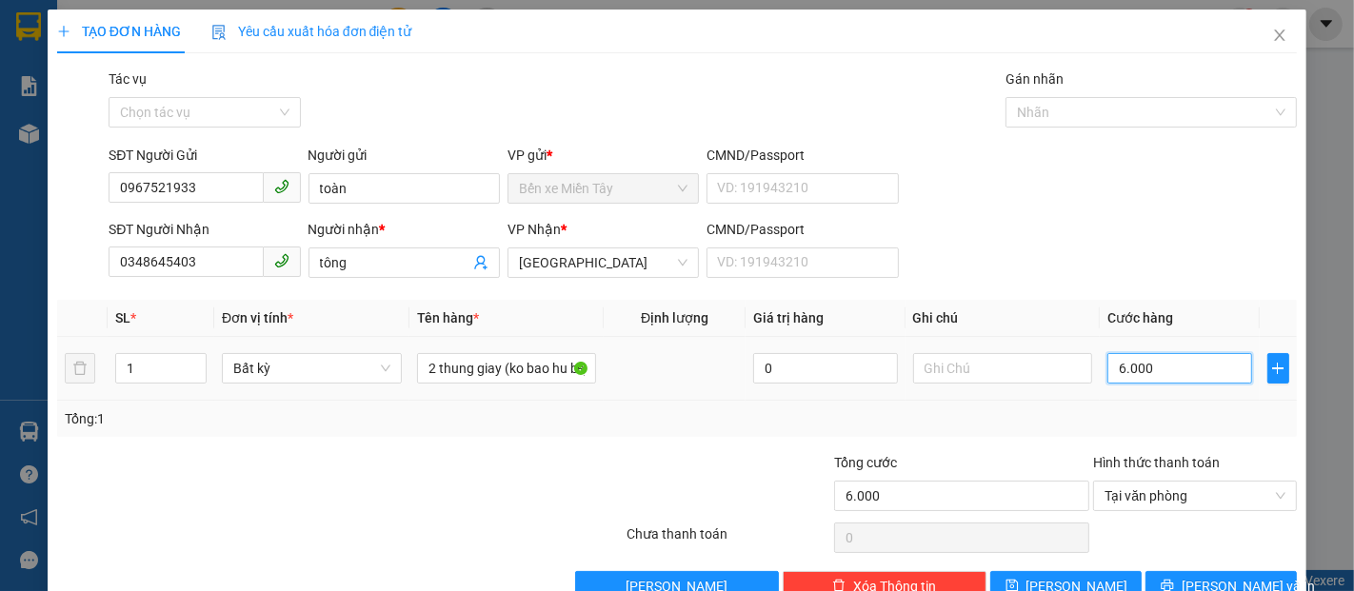
type input "60.000"
click at [1216, 581] on span "[PERSON_NAME] và In" at bounding box center [1248, 586] width 133 height 21
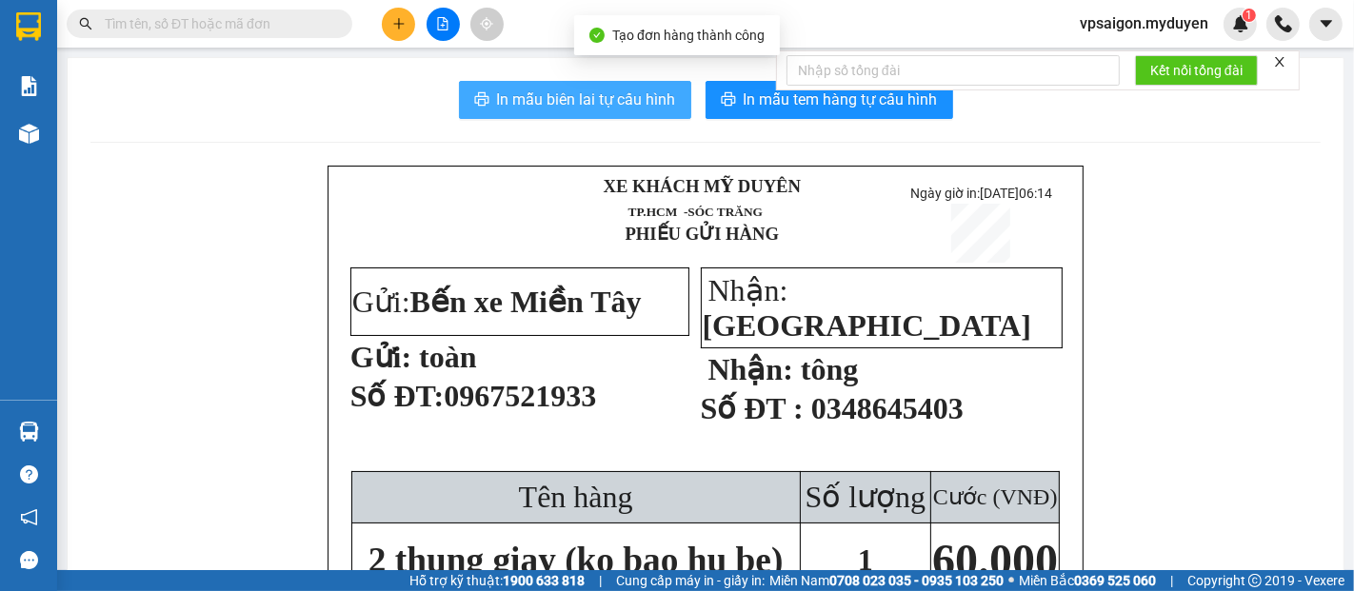
click at [626, 96] on span "In mẫu biên lai tự cấu hình" at bounding box center [586, 100] width 179 height 24
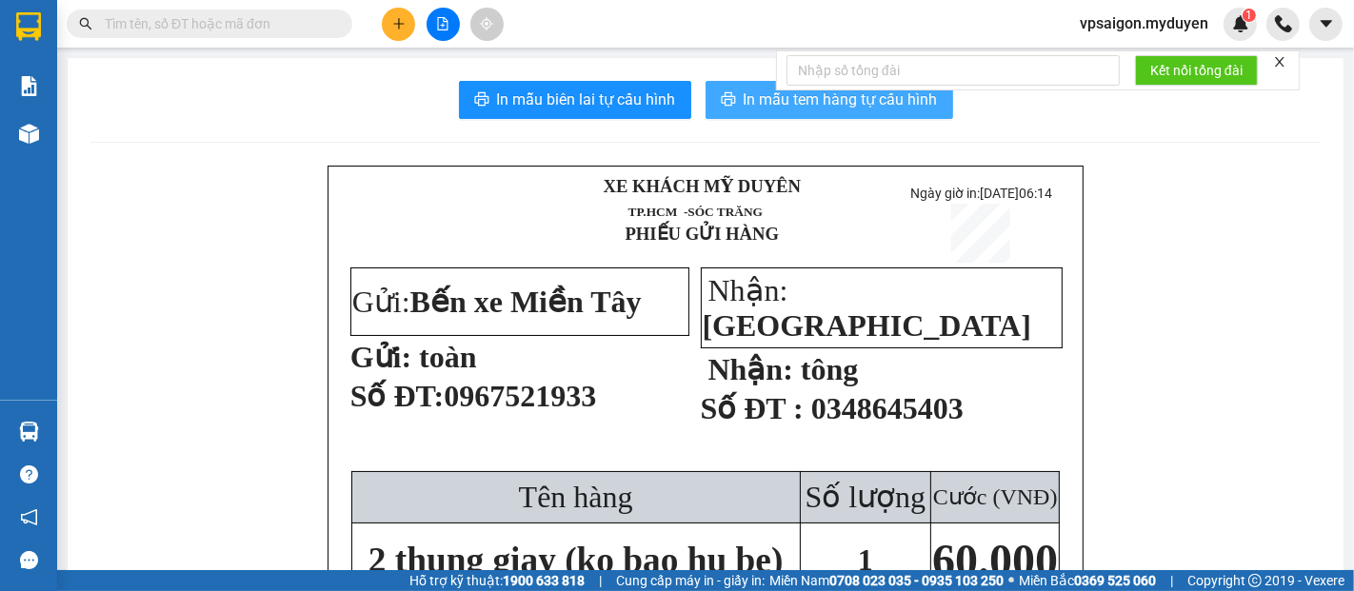
click at [744, 96] on span "In mẫu tem hàng tự cấu hình" at bounding box center [841, 100] width 194 height 24
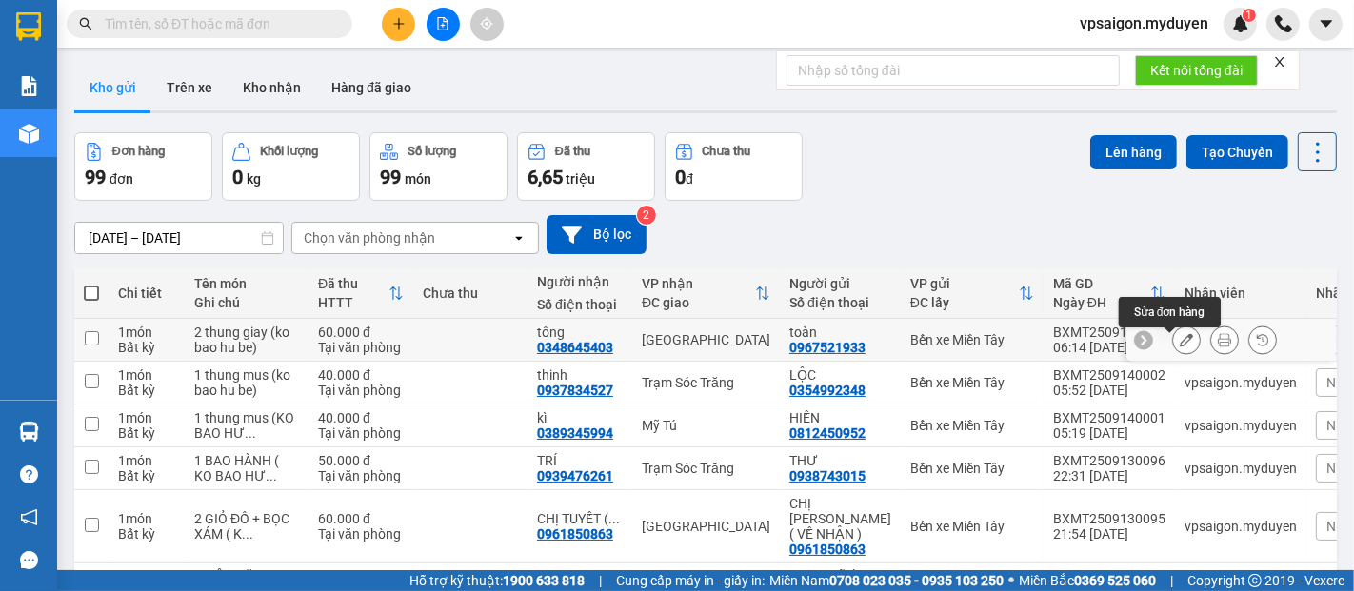
click at [1180, 347] on icon at bounding box center [1186, 339] width 13 height 13
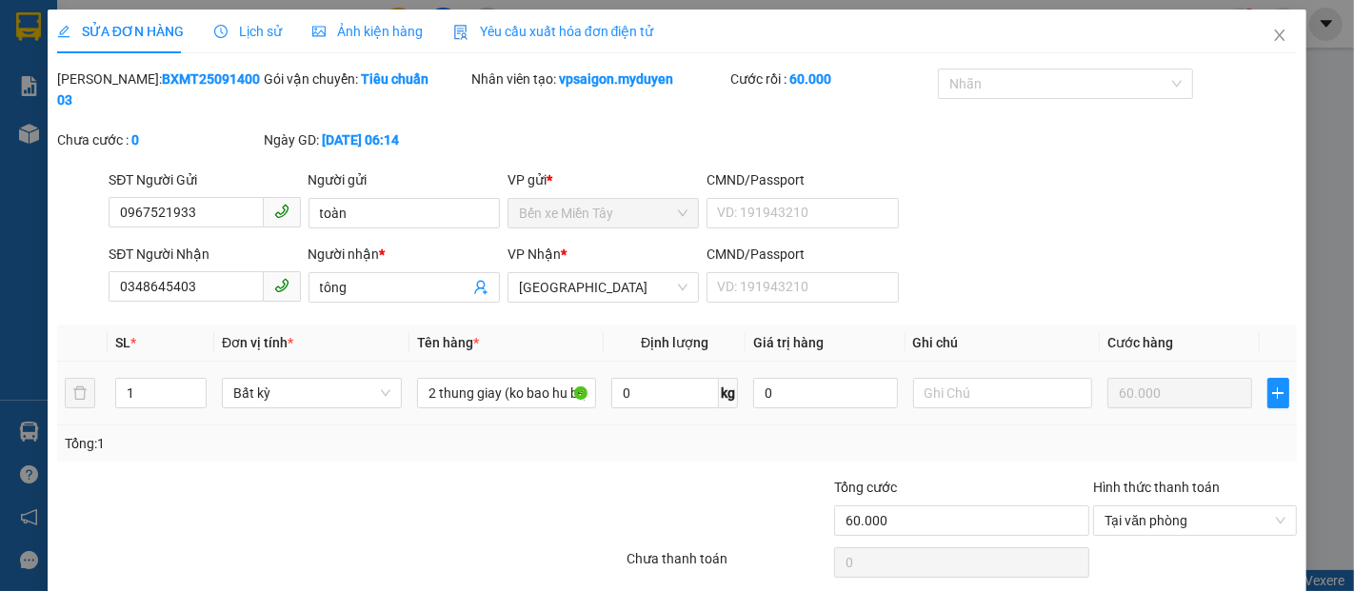
type input "0967521933"
type input "0348645403"
type input "60.000"
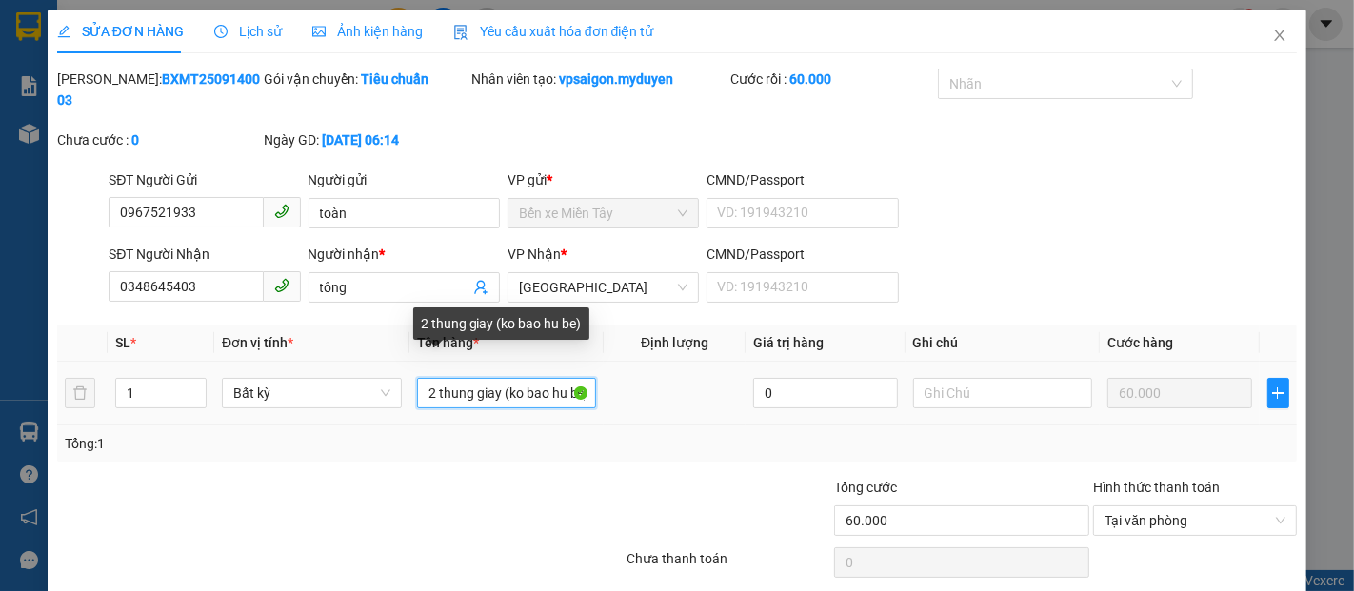
click at [429, 378] on input "2 thung giay (ko bao hu be)" at bounding box center [507, 393] width 180 height 30
click at [500, 378] on input "1 thung giay (ko bao hu be)" at bounding box center [507, 393] width 180 height 30
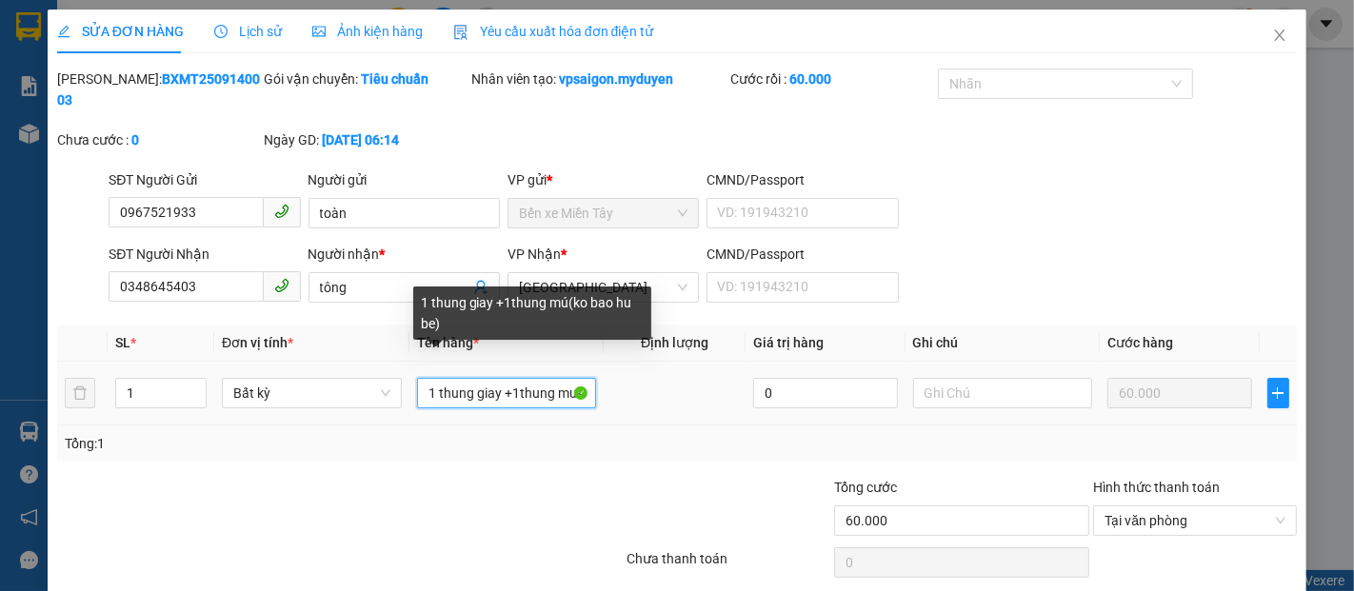
scroll to position [0, 3]
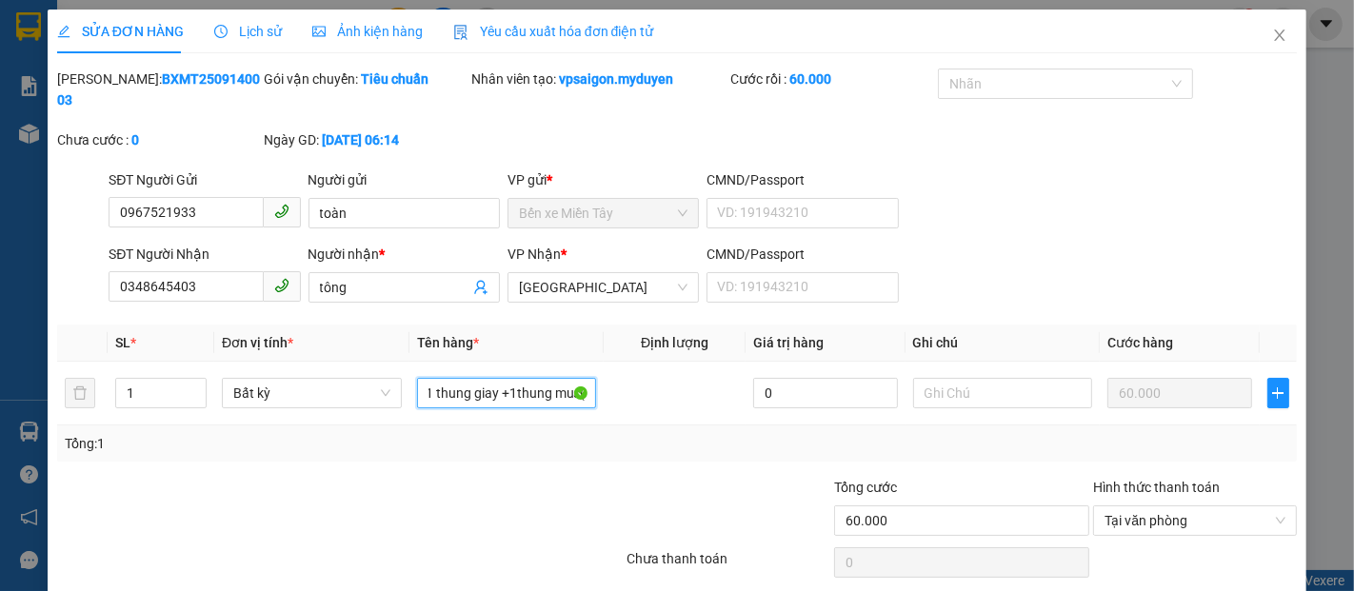
type input "1 thung giay +1thung mus(ko bao hu be)"
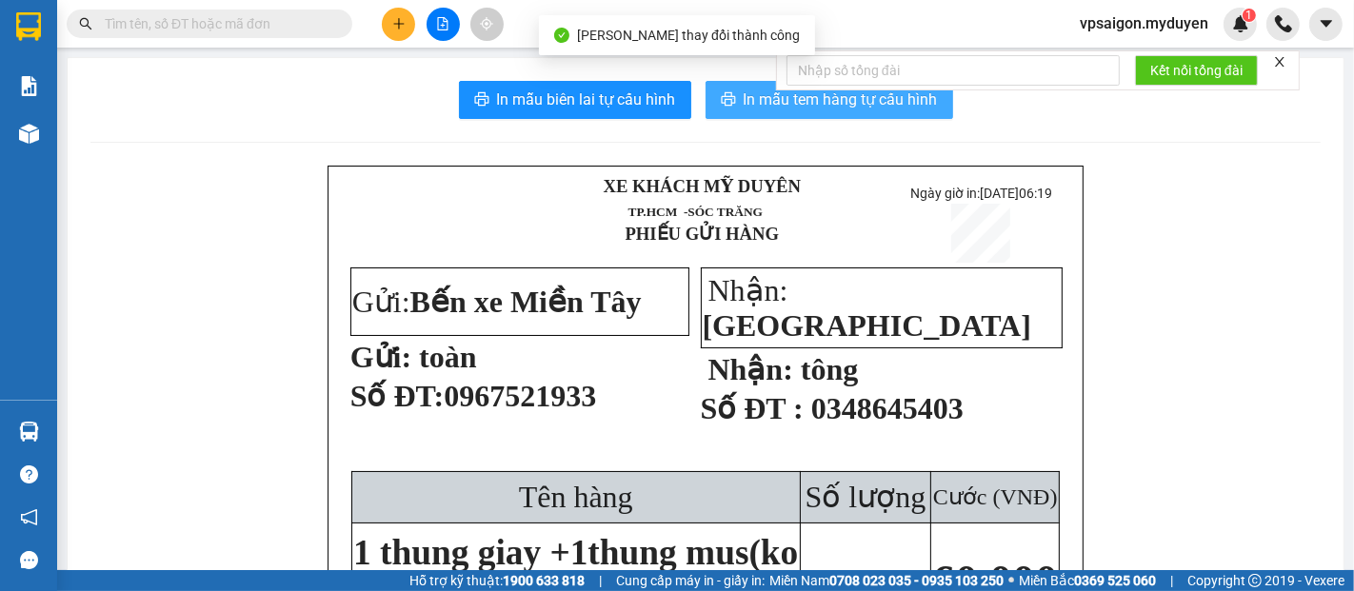
click at [864, 106] on span "In mẫu tem hàng tự cấu hình" at bounding box center [841, 100] width 194 height 24
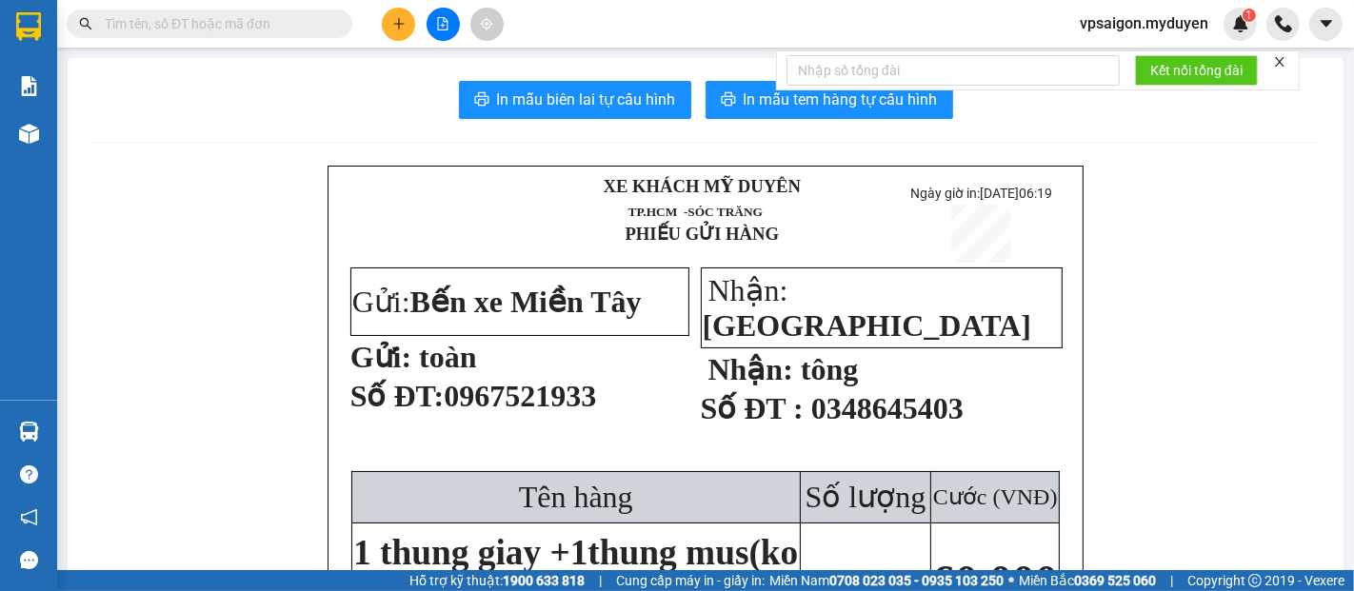
scroll to position [110, 0]
click at [391, 35] on button at bounding box center [398, 24] width 33 height 33
click at [452, 70] on div "Tạo đơn hàng" at bounding box center [473, 71] width 83 height 21
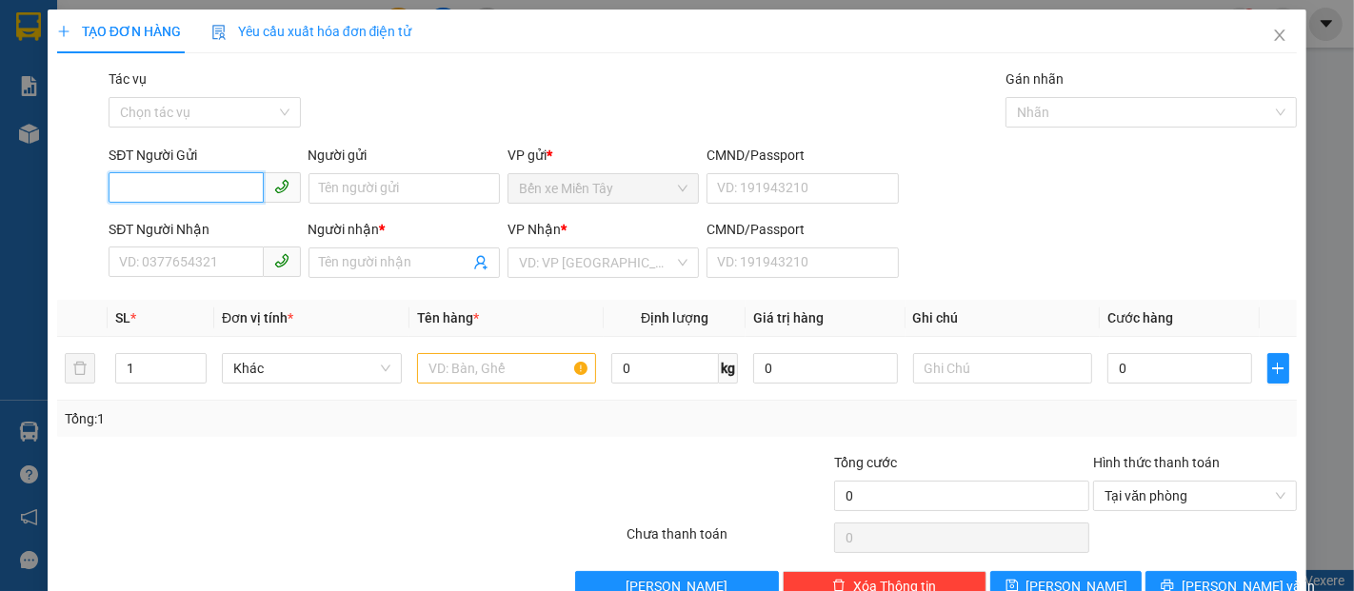
click at [175, 178] on input "SĐT Người Gửi" at bounding box center [186, 187] width 154 height 30
type input "0963599072"
click at [176, 222] on div "0963599072 - NHÍ" at bounding box center [202, 226] width 167 height 21
type input "NHÍ"
type input "0363838749"
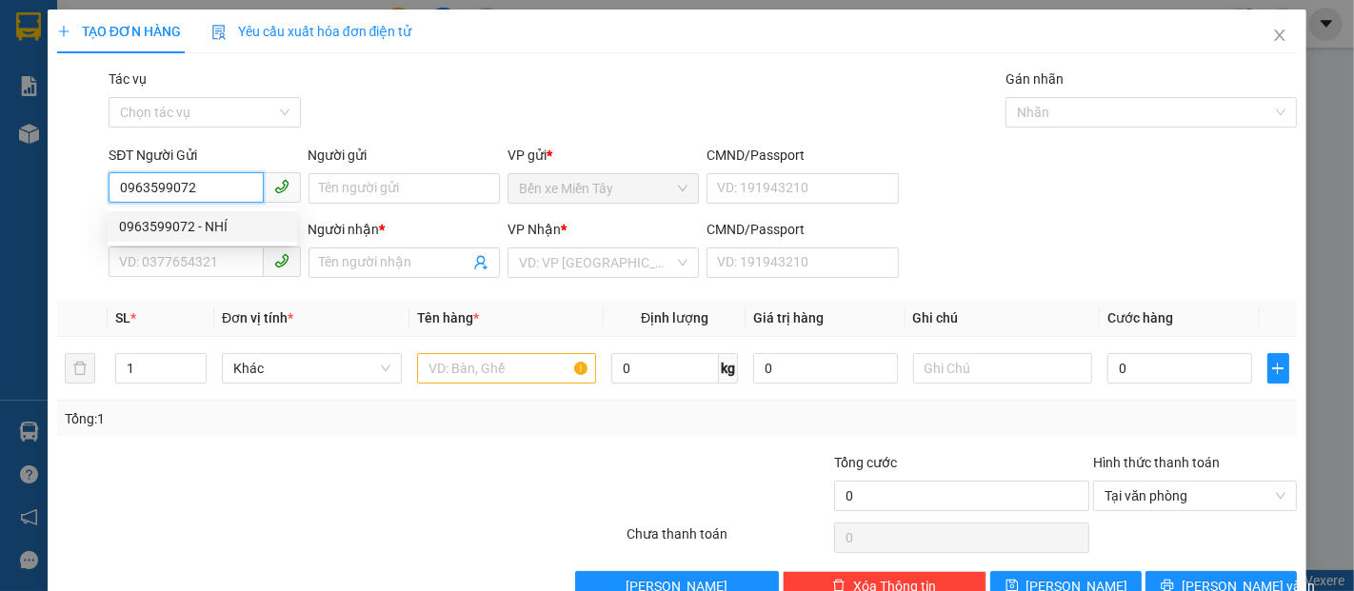
type input "KHANG"
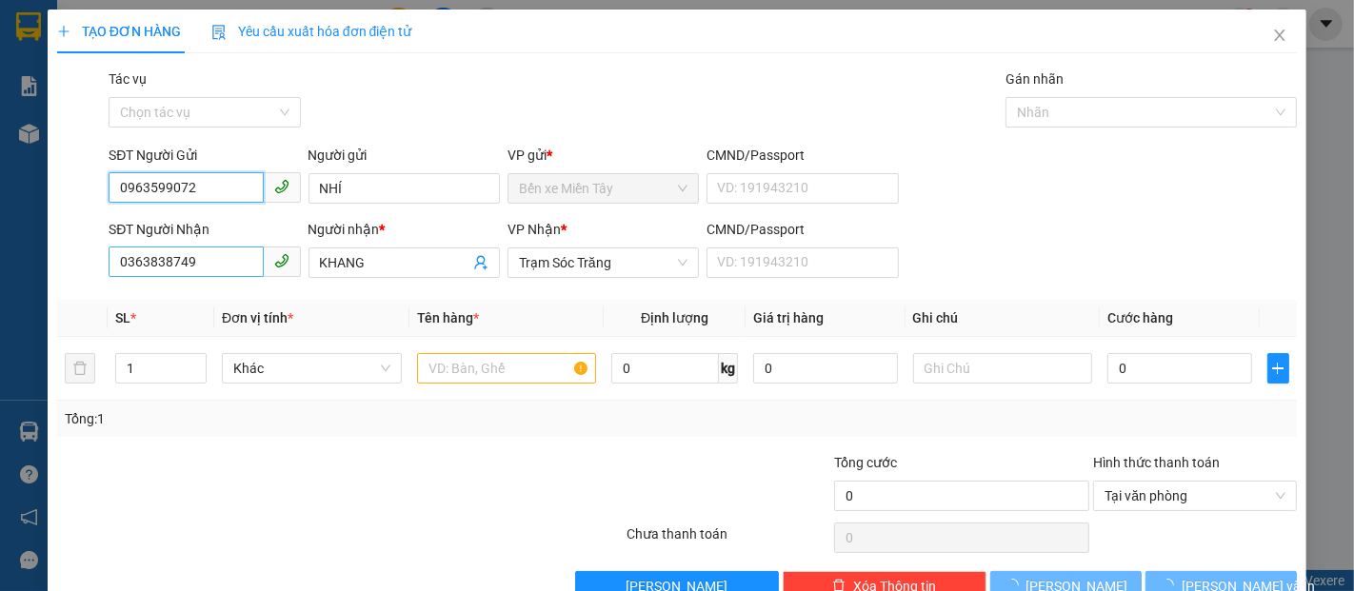
type input "20.000"
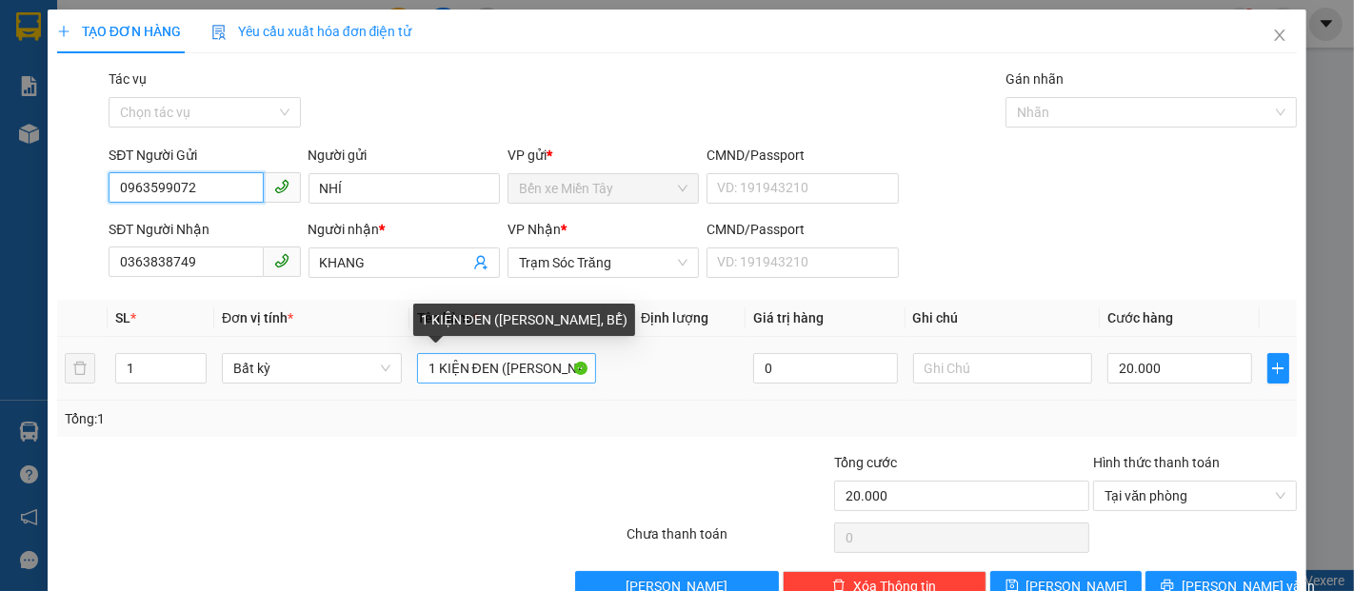
type input "0963599072"
click at [491, 369] on input "1 KIỆN ĐEN (KO BAO HƯ, BỂ)" at bounding box center [507, 368] width 180 height 30
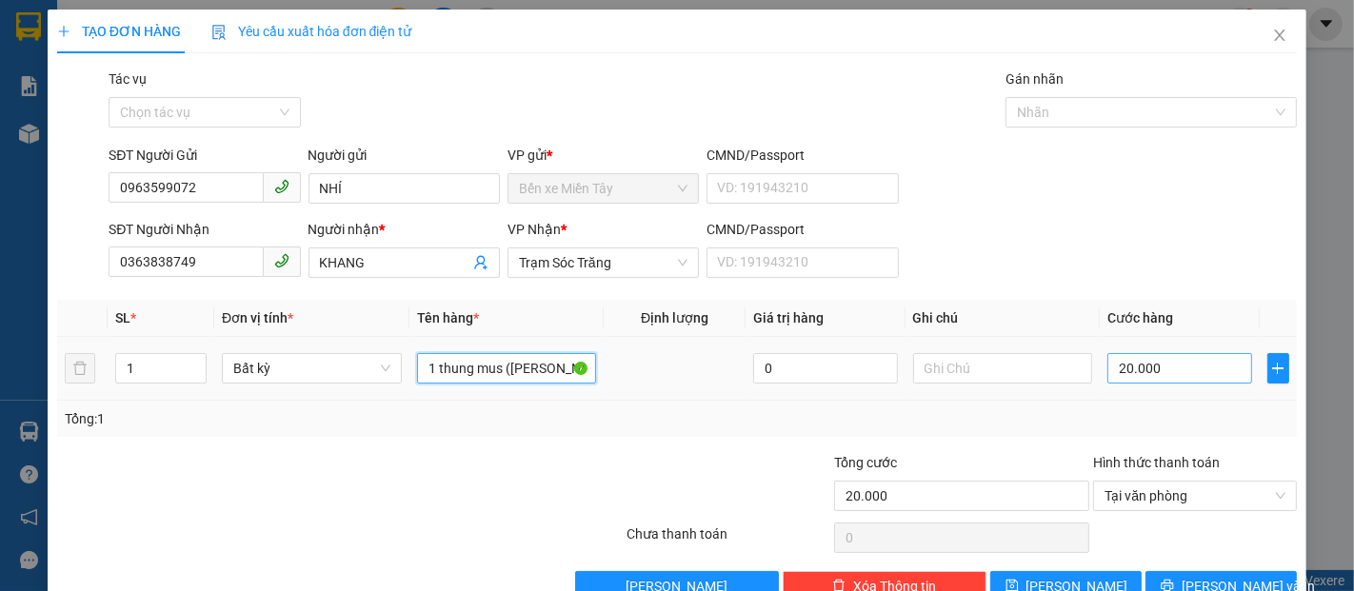
type input "1 thung mus (KO BAO HƯ, BỂ)"
click at [1107, 371] on input "20.000" at bounding box center [1179, 368] width 144 height 30
type input "4"
type input "40"
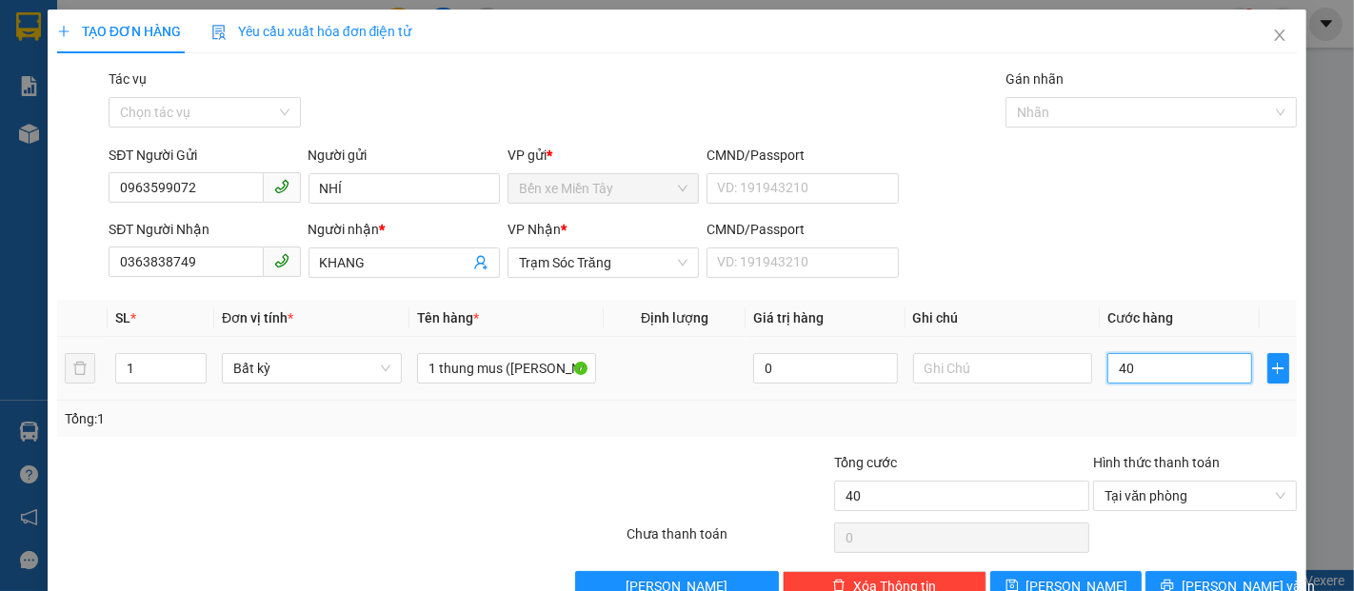
type input "400"
type input "4.000"
type input "40.000"
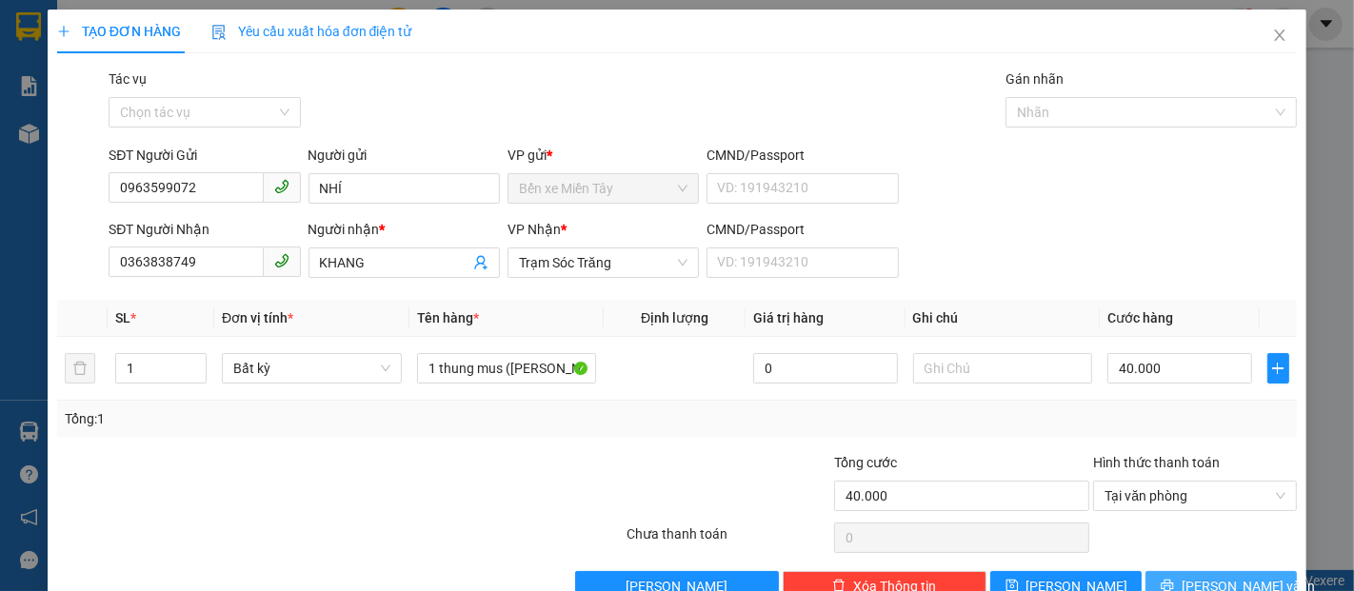
click at [1207, 580] on span "[PERSON_NAME] và In" at bounding box center [1248, 586] width 133 height 21
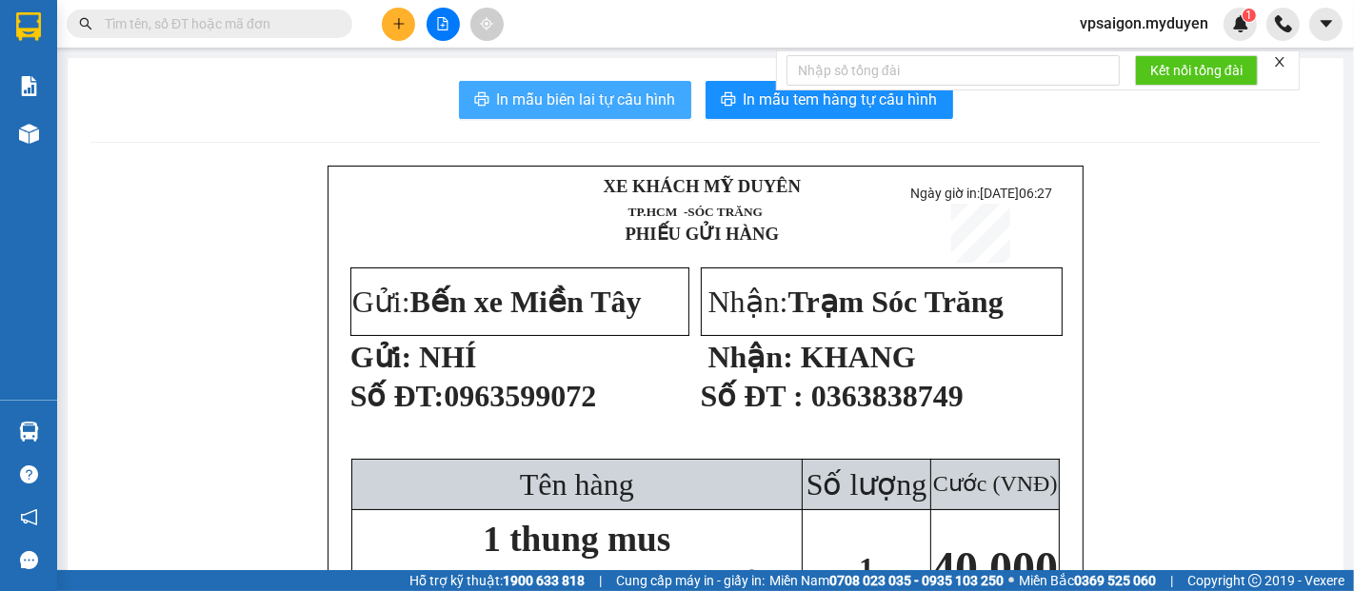
click at [556, 106] on span "In mẫu biên lai tự cấu hình" at bounding box center [586, 100] width 179 height 24
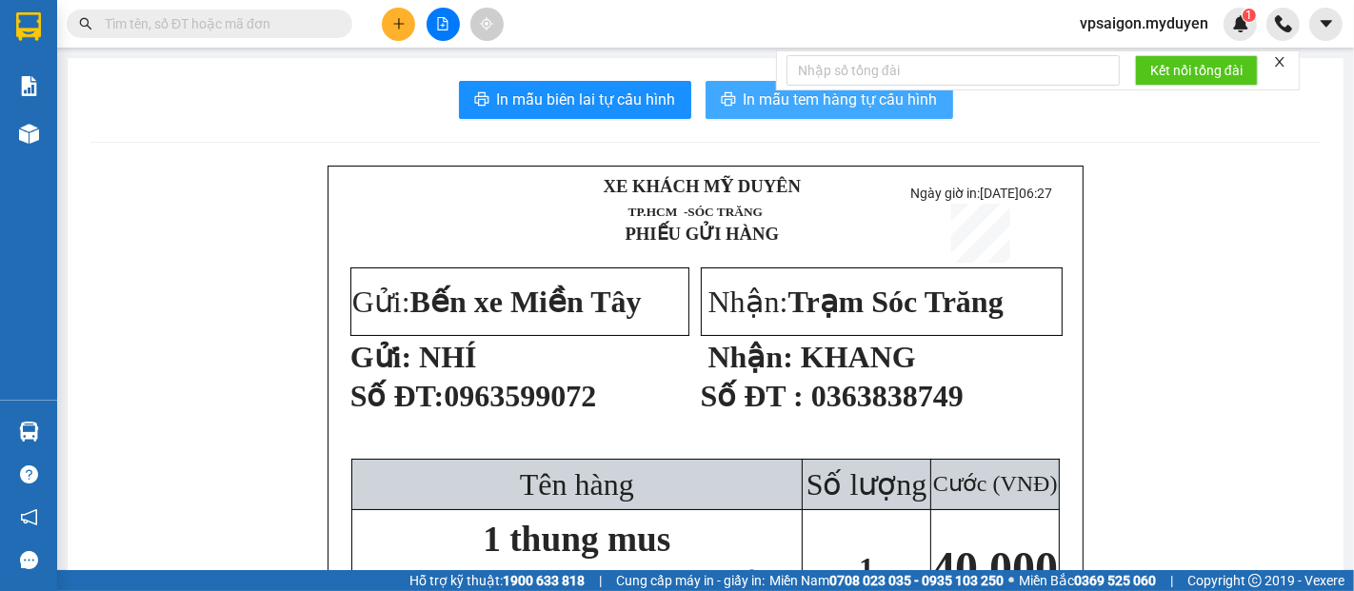
click at [764, 104] on span "In mẫu tem hàng tự cấu hình" at bounding box center [841, 100] width 194 height 24
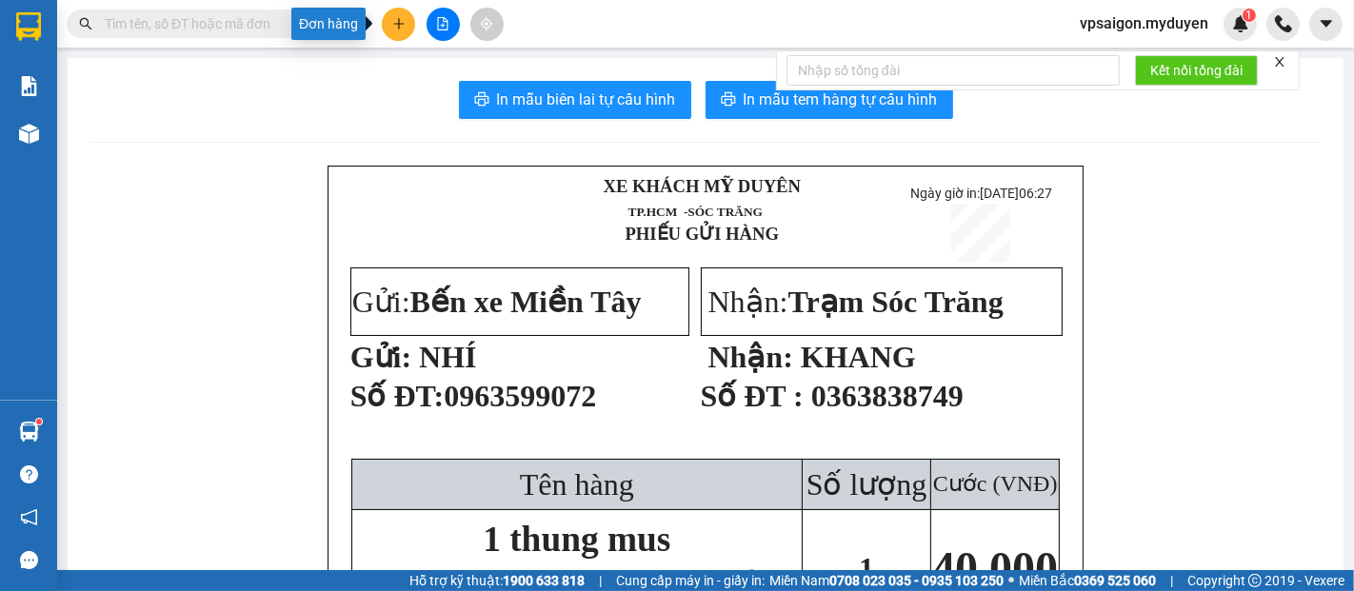
click at [386, 30] on button at bounding box center [398, 24] width 33 height 33
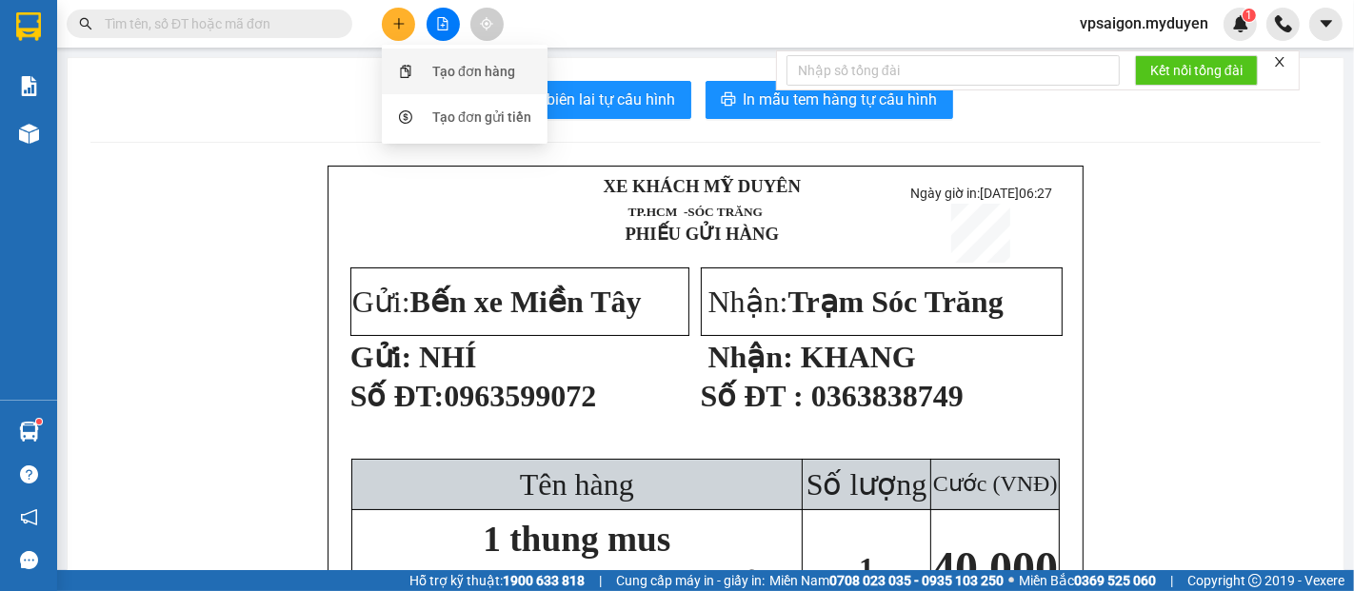
click at [465, 67] on div "Tạo đơn hàng" at bounding box center [473, 71] width 83 height 21
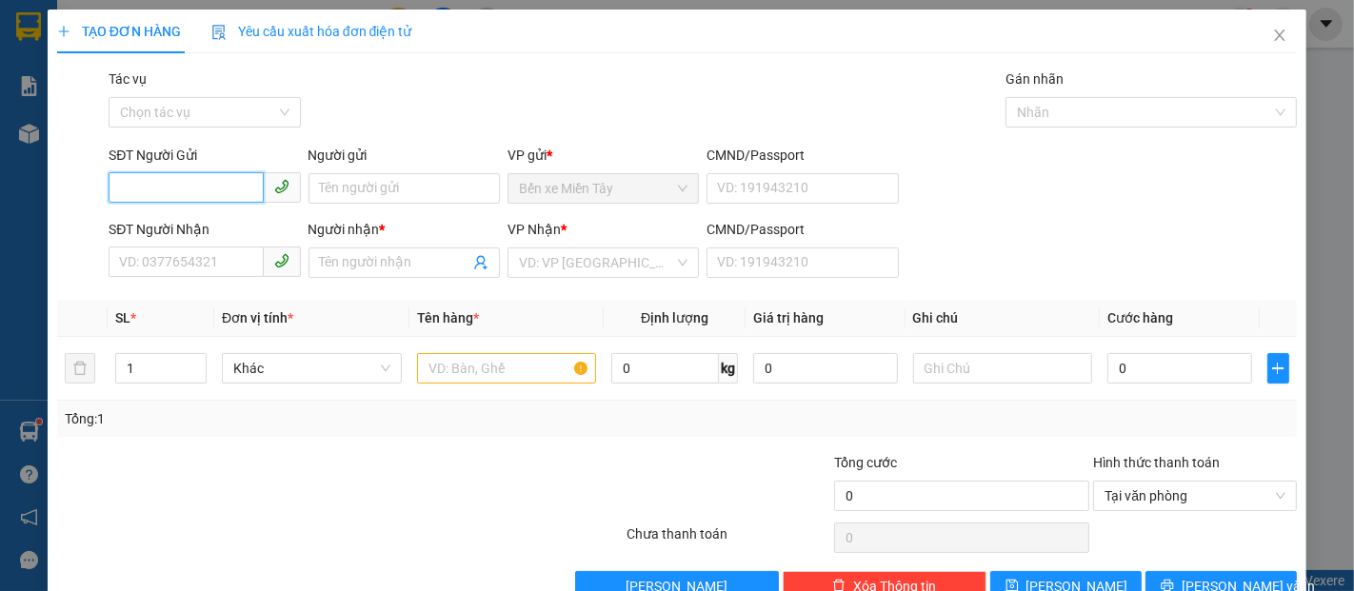
click at [183, 180] on input "SĐT Người Gửi" at bounding box center [186, 187] width 154 height 30
click at [347, 189] on input "Người gửi" at bounding box center [404, 188] width 191 height 30
click at [189, 184] on input "SĐT Người Gửi" at bounding box center [186, 187] width 154 height 30
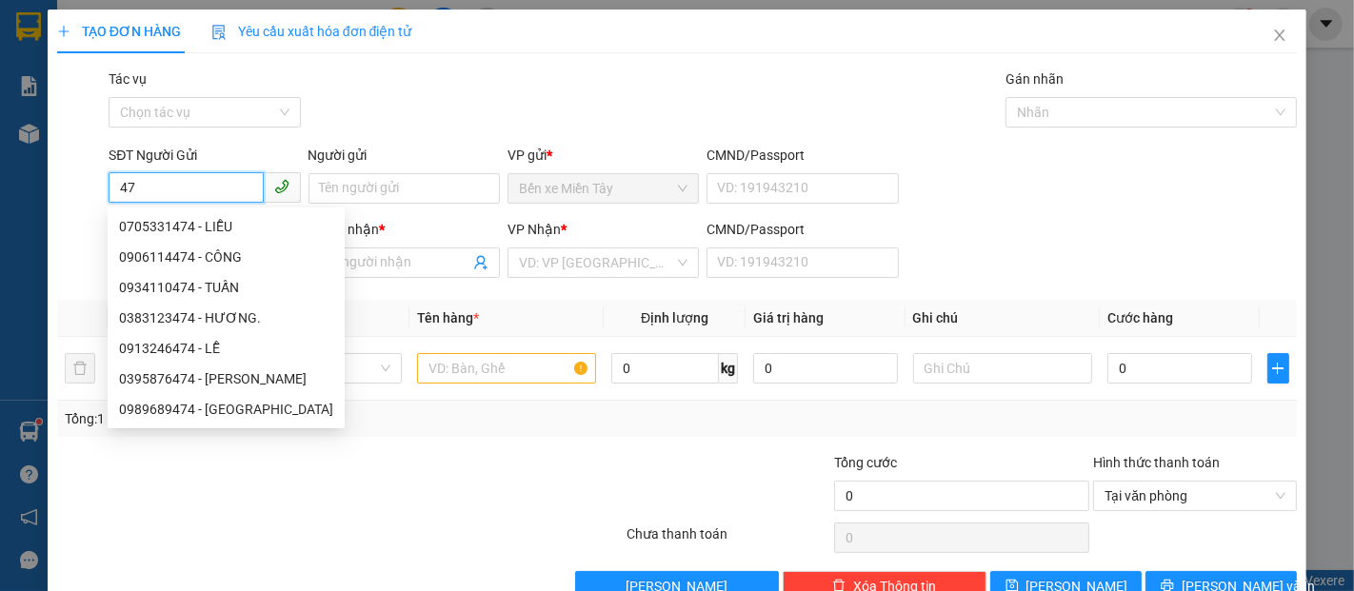
type input "4"
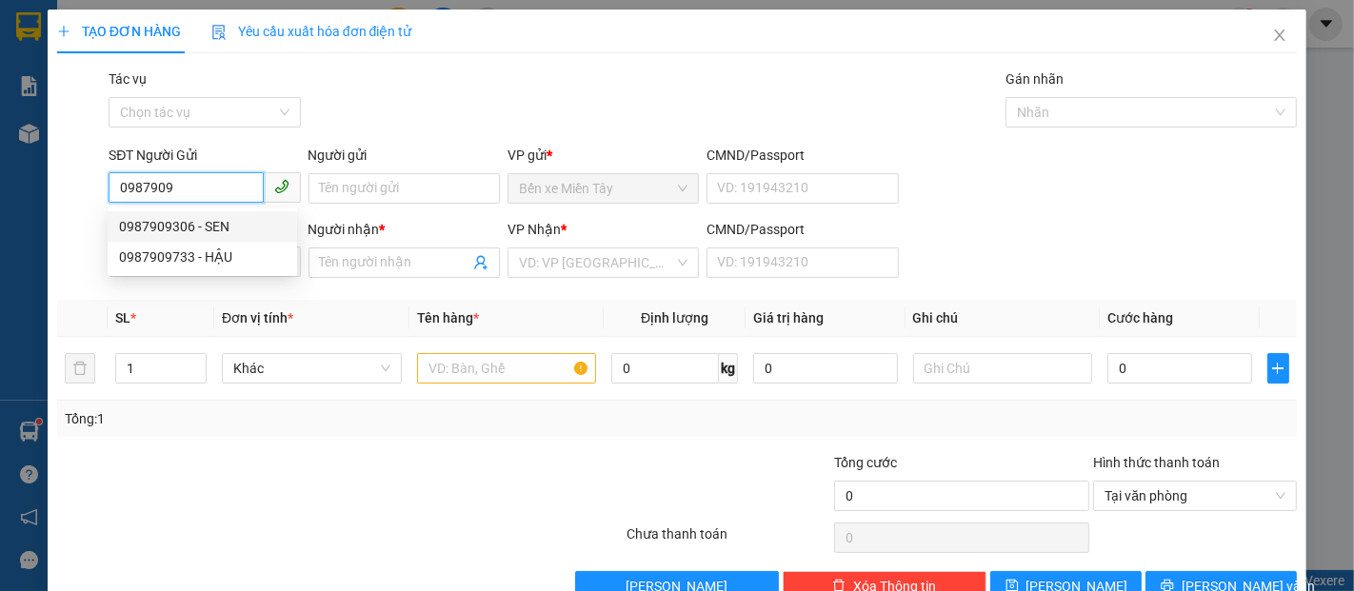
click at [186, 232] on div "0987909306 - SEN" at bounding box center [202, 226] width 167 height 21
type input "0987909306"
type input "SEN"
type input "0984572474"
type input "HÀ"
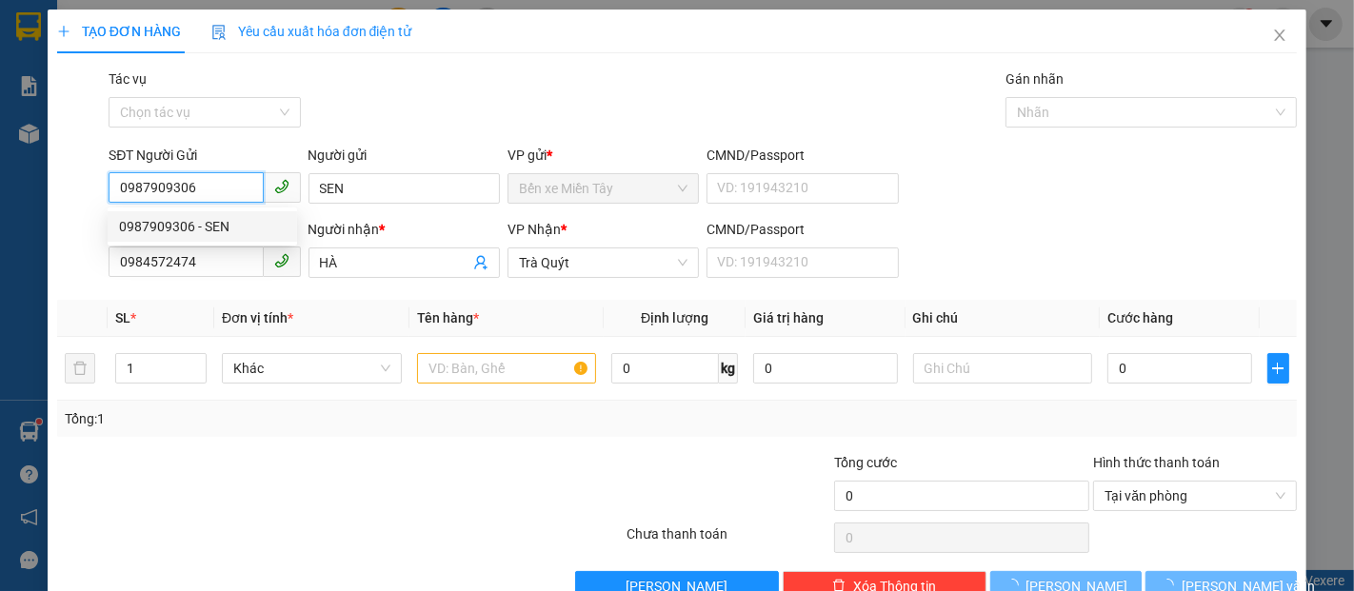
type input "20.000"
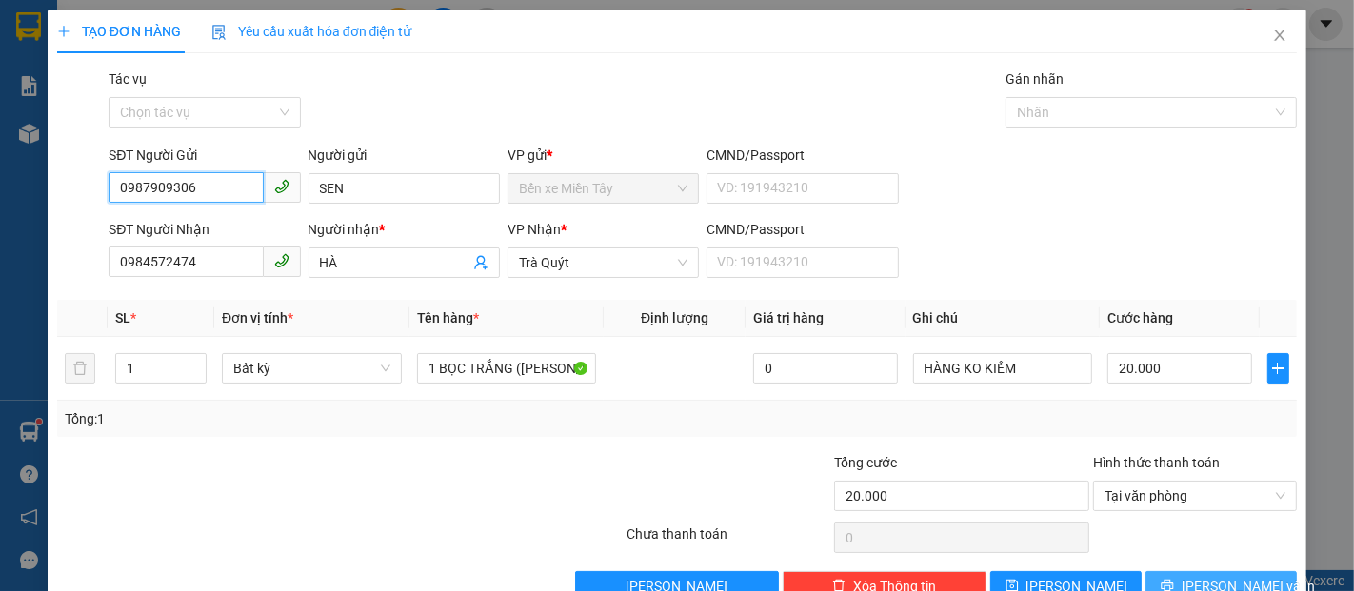
type input "0987909306"
click at [1201, 572] on button "[PERSON_NAME] và In" at bounding box center [1221, 586] width 151 height 30
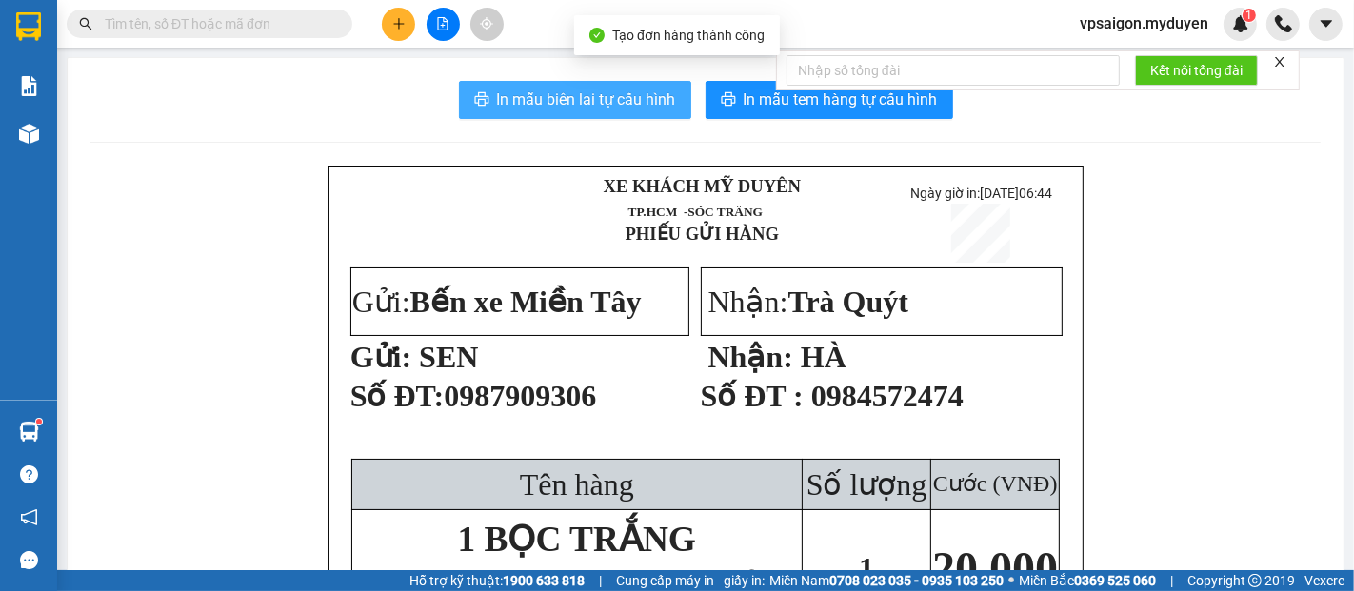
click at [601, 83] on button "In mẫu biên lai tự cấu hình" at bounding box center [575, 100] width 232 height 38
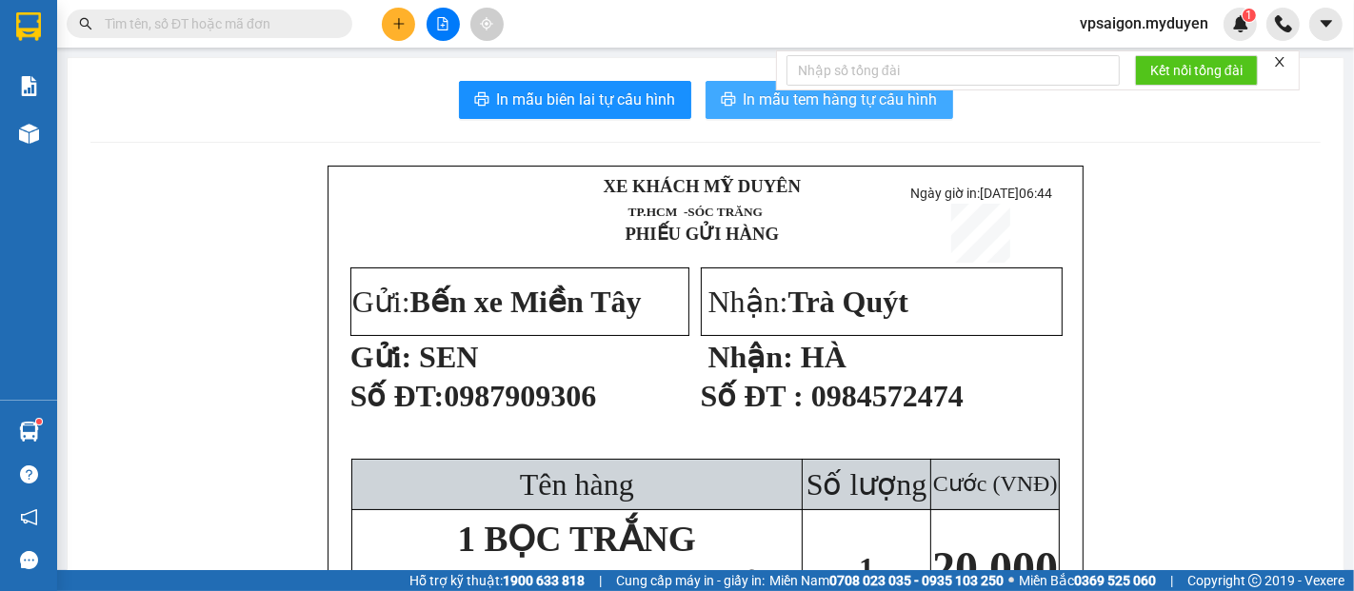
click at [748, 112] on button "In mẫu tem hàng tự cấu hình" at bounding box center [830, 100] width 248 height 38
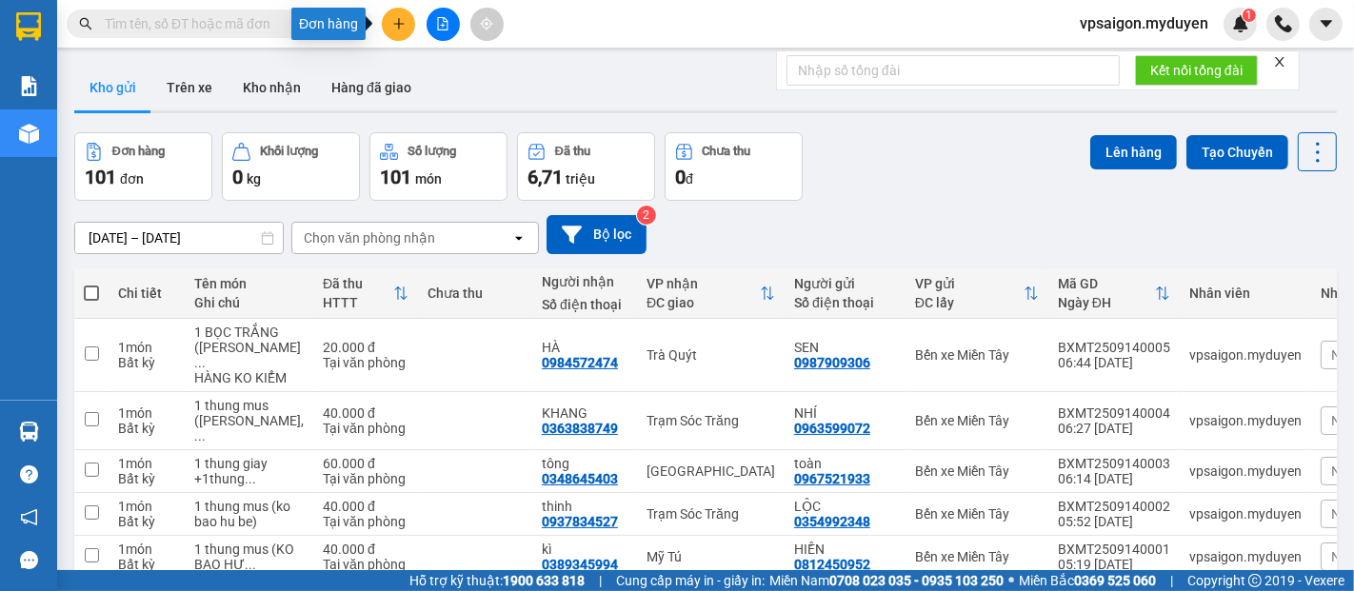
click at [398, 25] on icon "plus" at bounding box center [398, 23] width 1 height 10
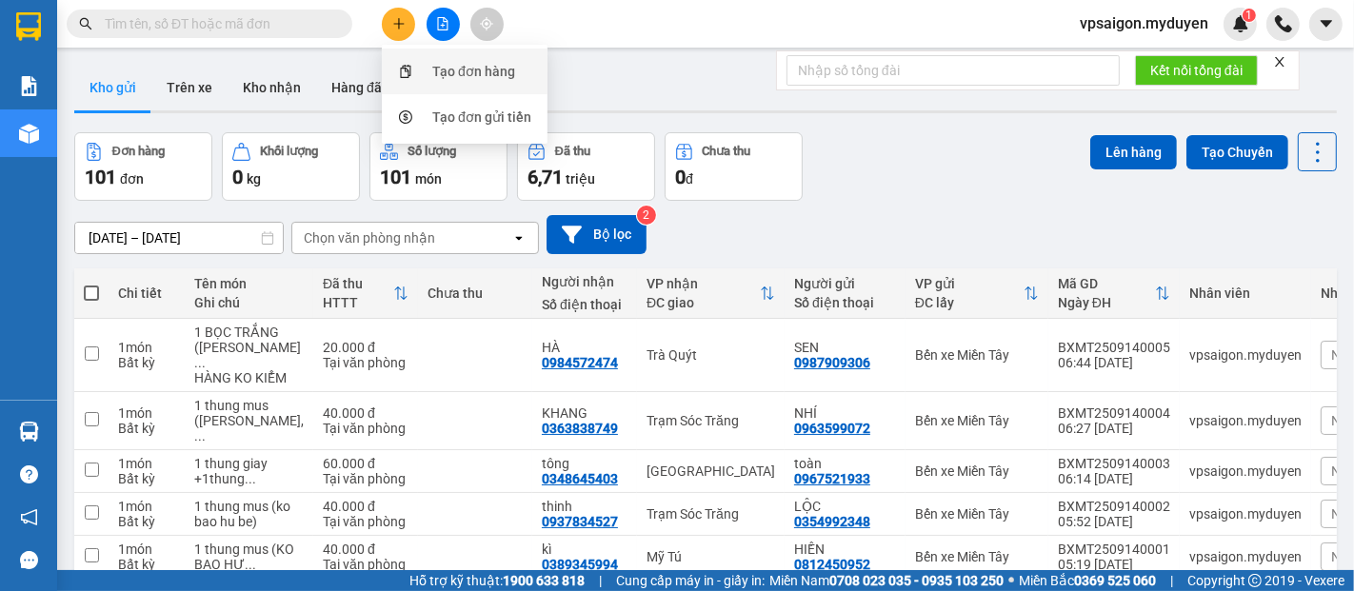
click at [412, 61] on div at bounding box center [405, 71] width 24 height 21
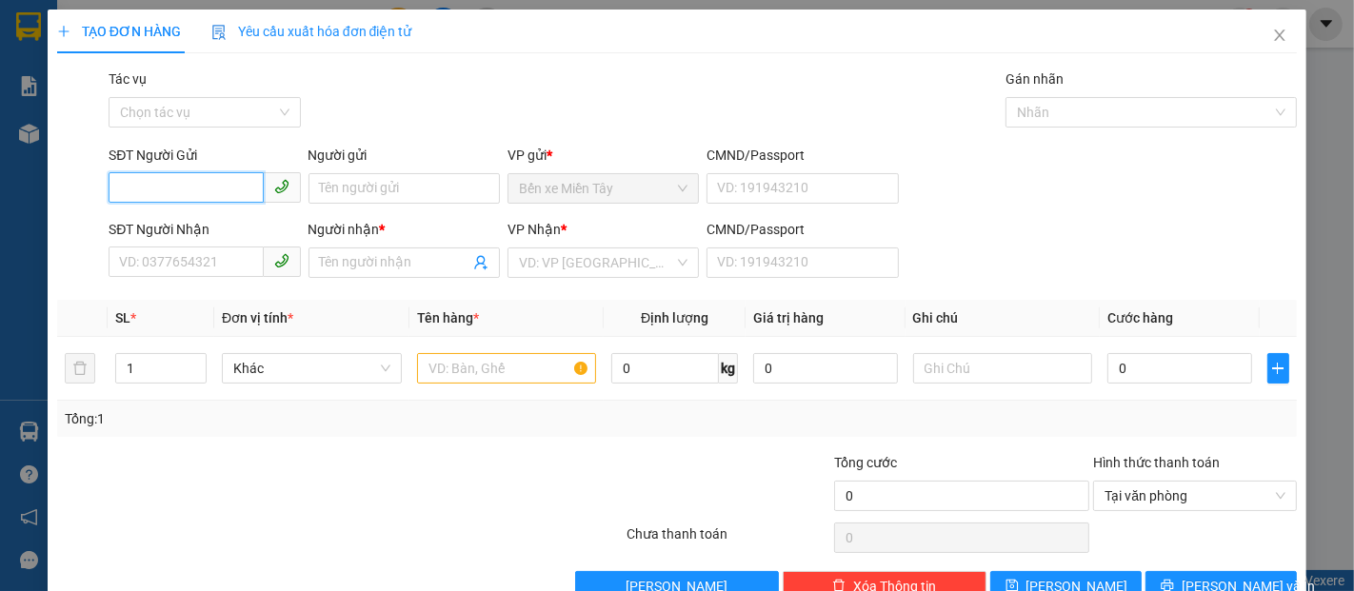
click at [173, 183] on input "SĐT Người Gửi" at bounding box center [186, 187] width 154 height 30
type input "0988908315"
click at [192, 229] on div "0988908315 - [PERSON_NAME]" at bounding box center [213, 226] width 188 height 21
type input "[PERSON_NAME]"
type input "0348872366"
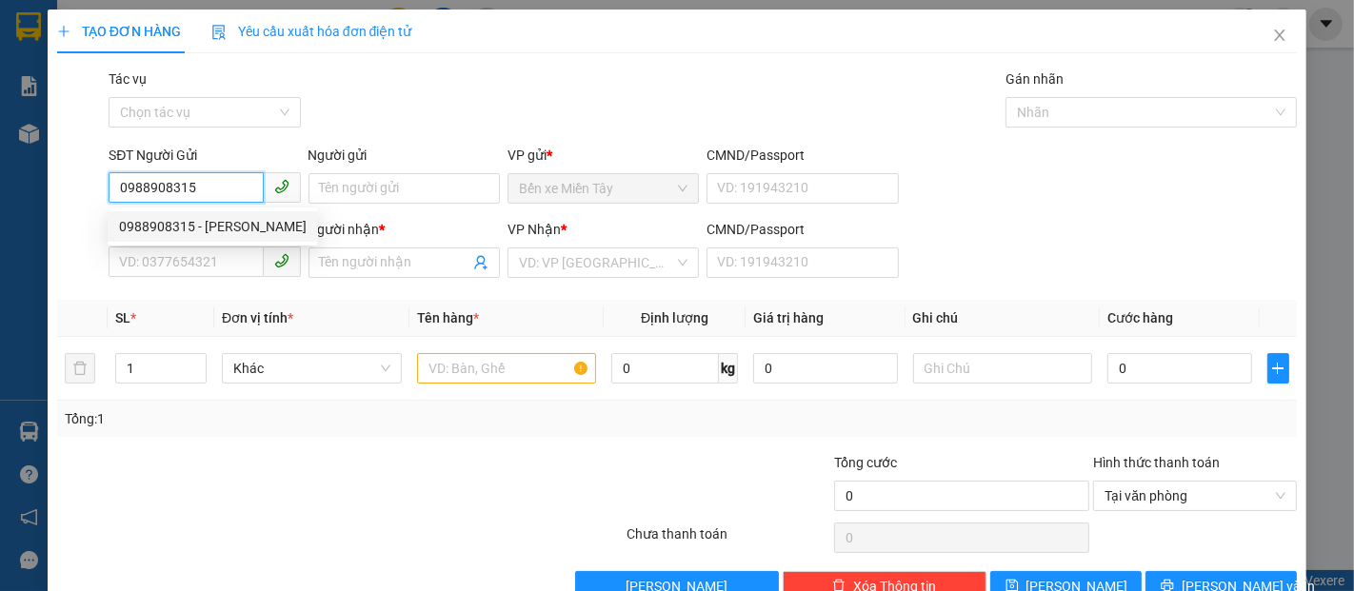
type input "TƯƠI"
type input "80.000"
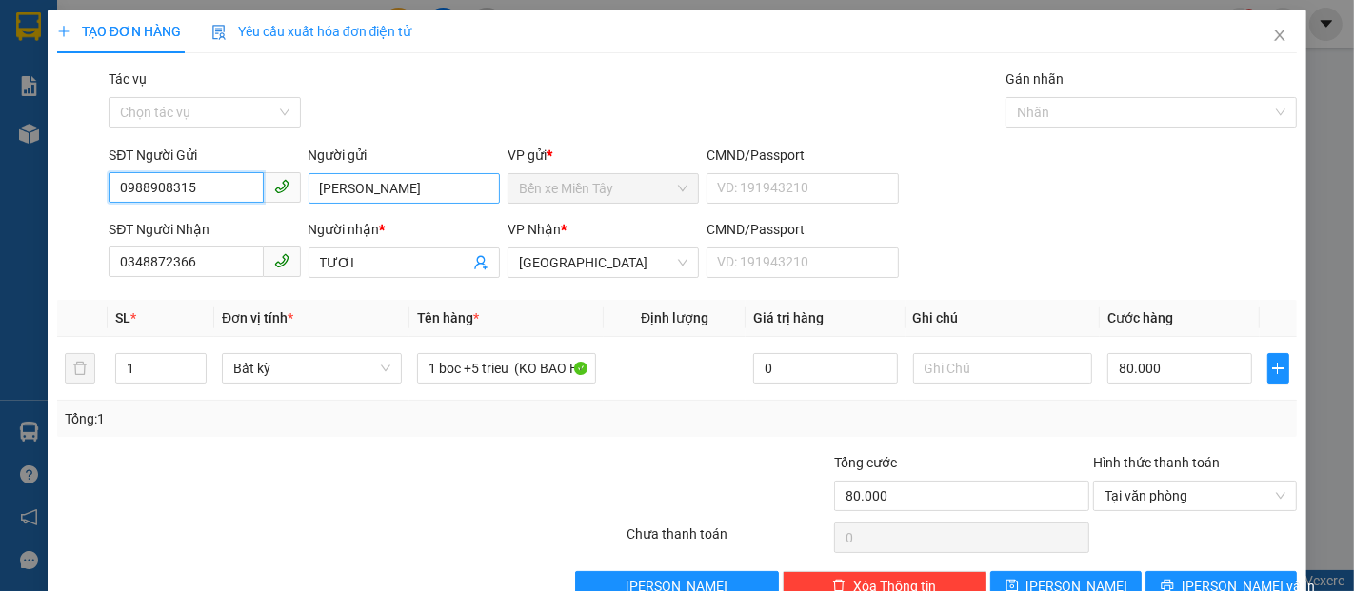
type input "0988908315"
click at [395, 186] on input "[PERSON_NAME]" at bounding box center [404, 188] width 191 height 30
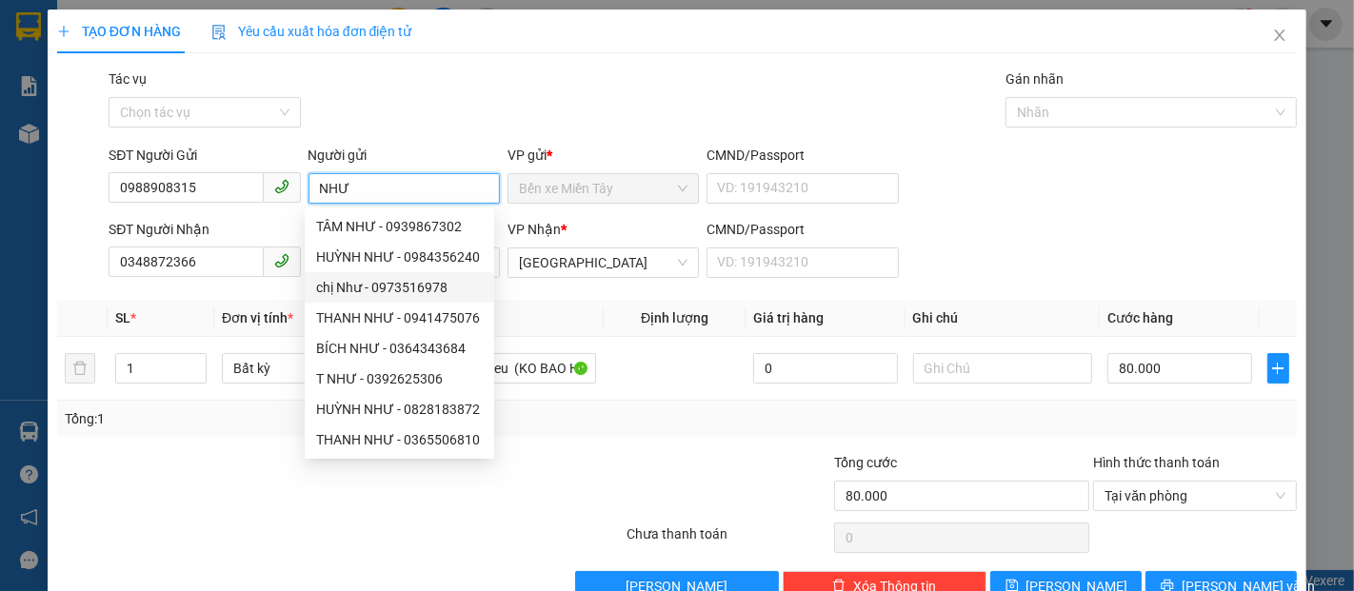
type input "NHƯ"
click at [537, 311] on th "Tên hàng *" at bounding box center [506, 318] width 195 height 37
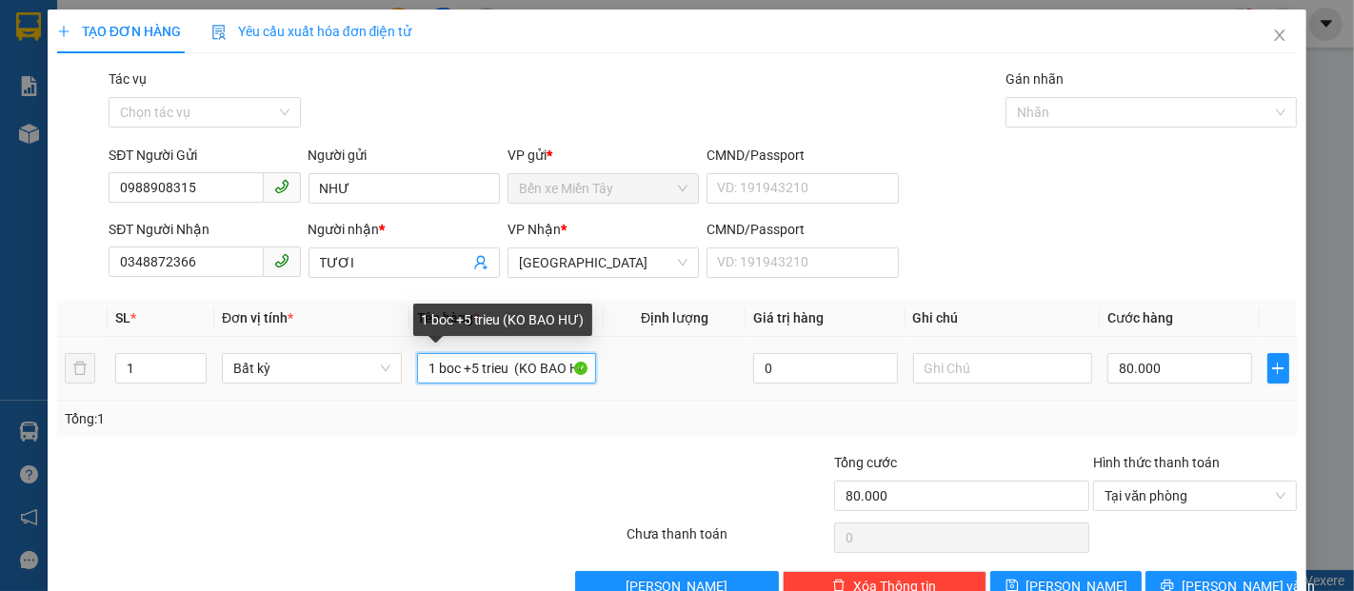
click at [466, 369] on input "1 boc +5 trieu (KO BAO HƯ)" at bounding box center [507, 368] width 180 height 30
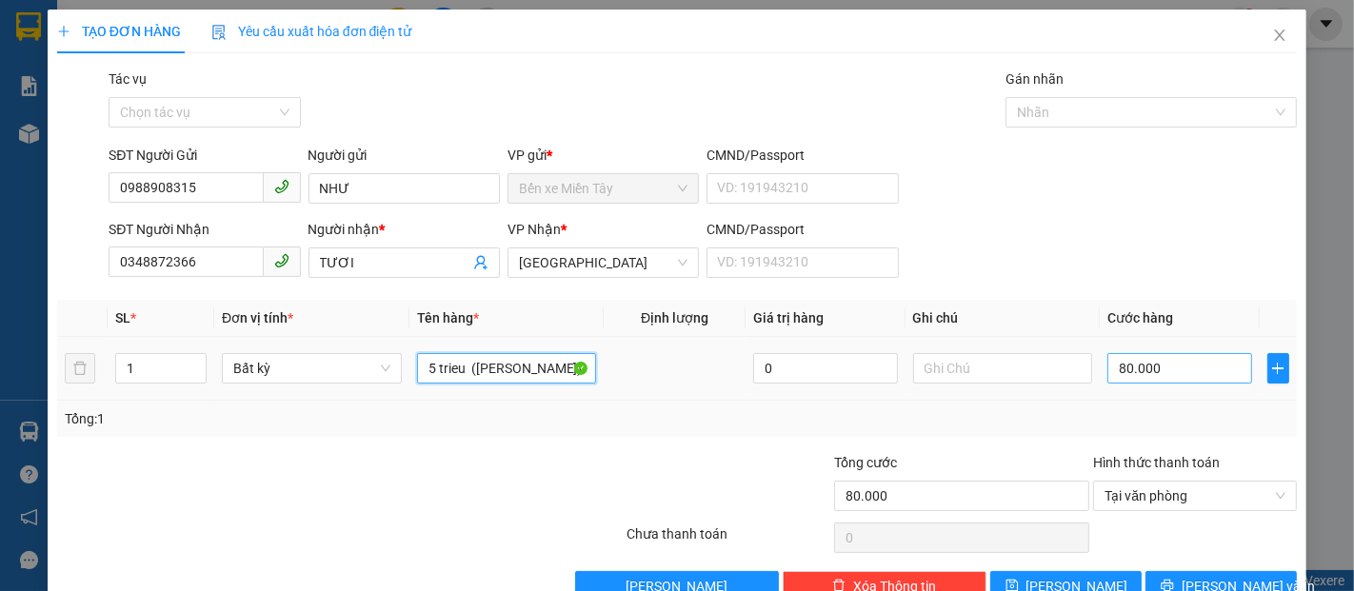
type input "5 trieu ([PERSON_NAME])"
click at [1107, 371] on input "80.000" at bounding box center [1179, 368] width 144 height 30
type input "6"
type input "60"
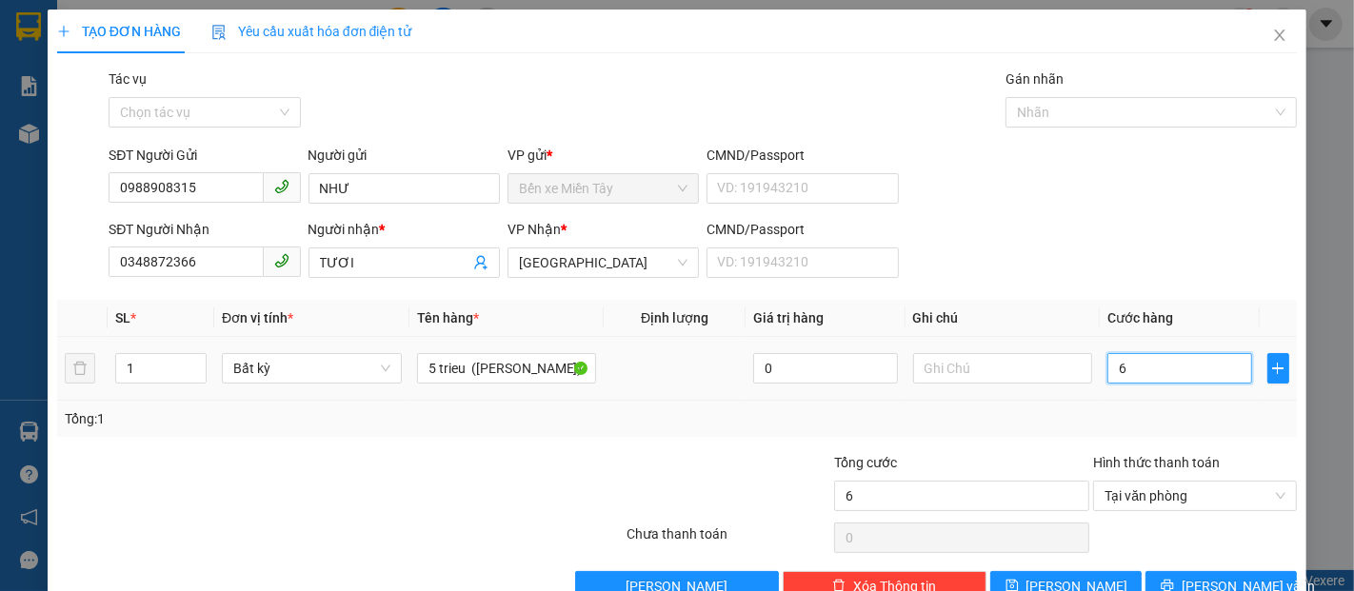
type input "60"
type input "600"
type input "6.000"
type input "60.000"
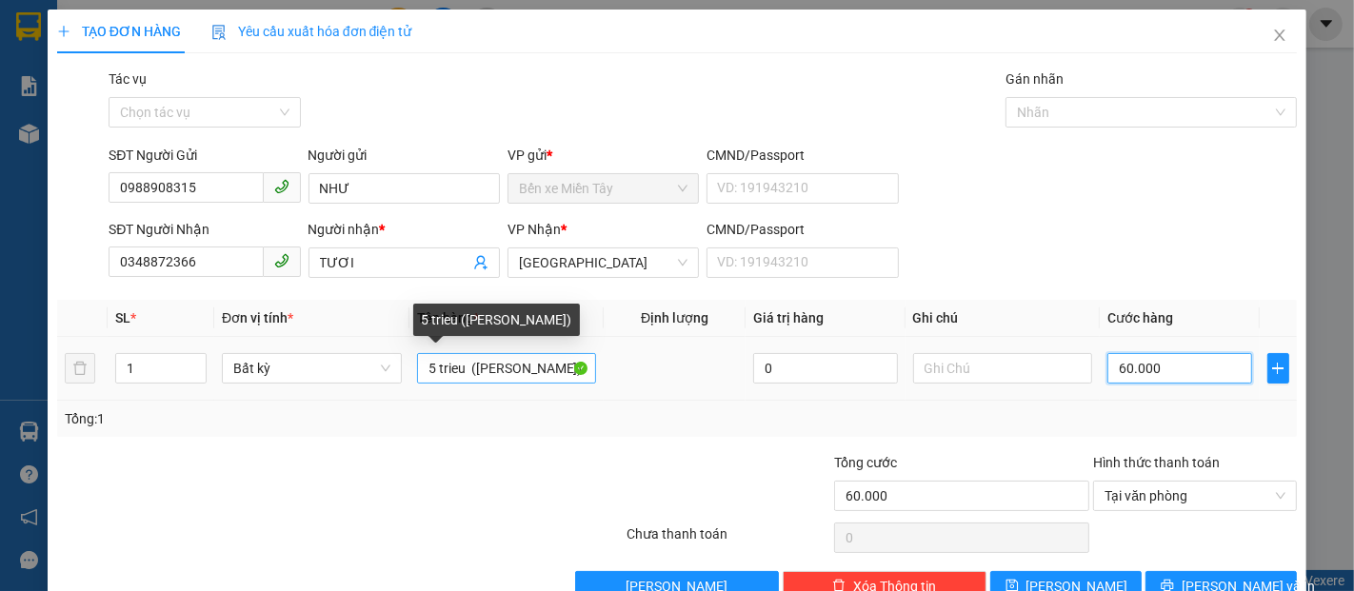
type input "60.000"
click at [548, 366] on input "5 trieu ([PERSON_NAME])" at bounding box center [507, 368] width 180 height 30
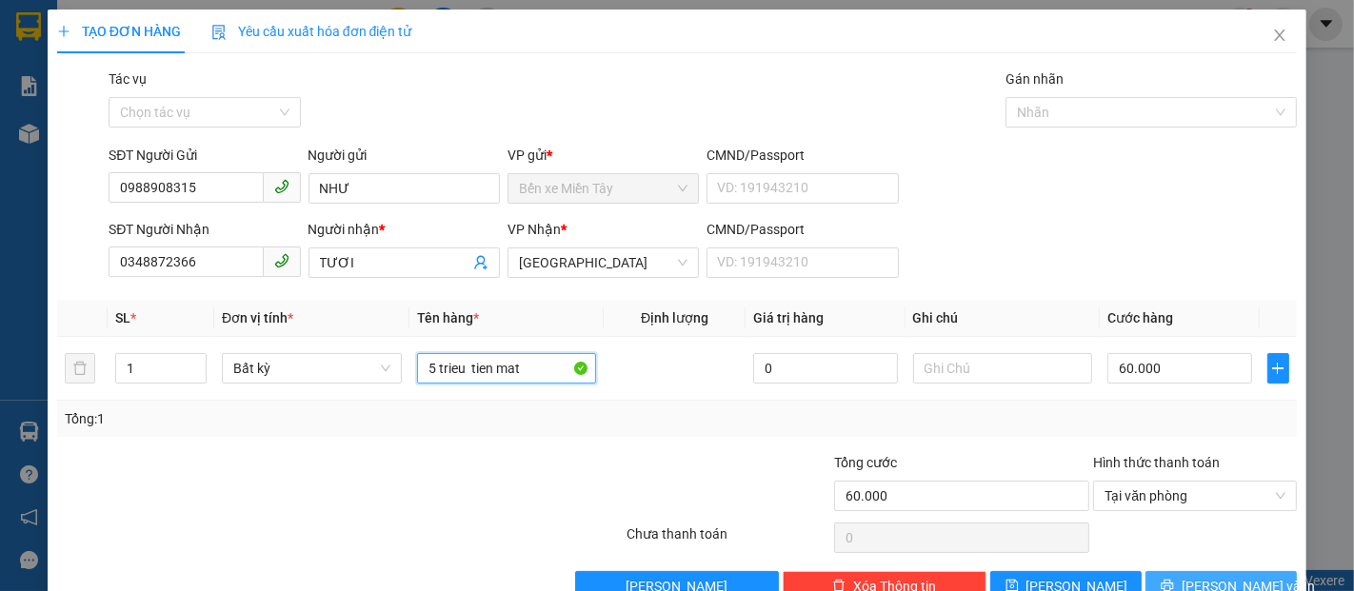
type input "5 trieu tien mat"
click at [1199, 581] on span "[PERSON_NAME] và In" at bounding box center [1248, 586] width 133 height 21
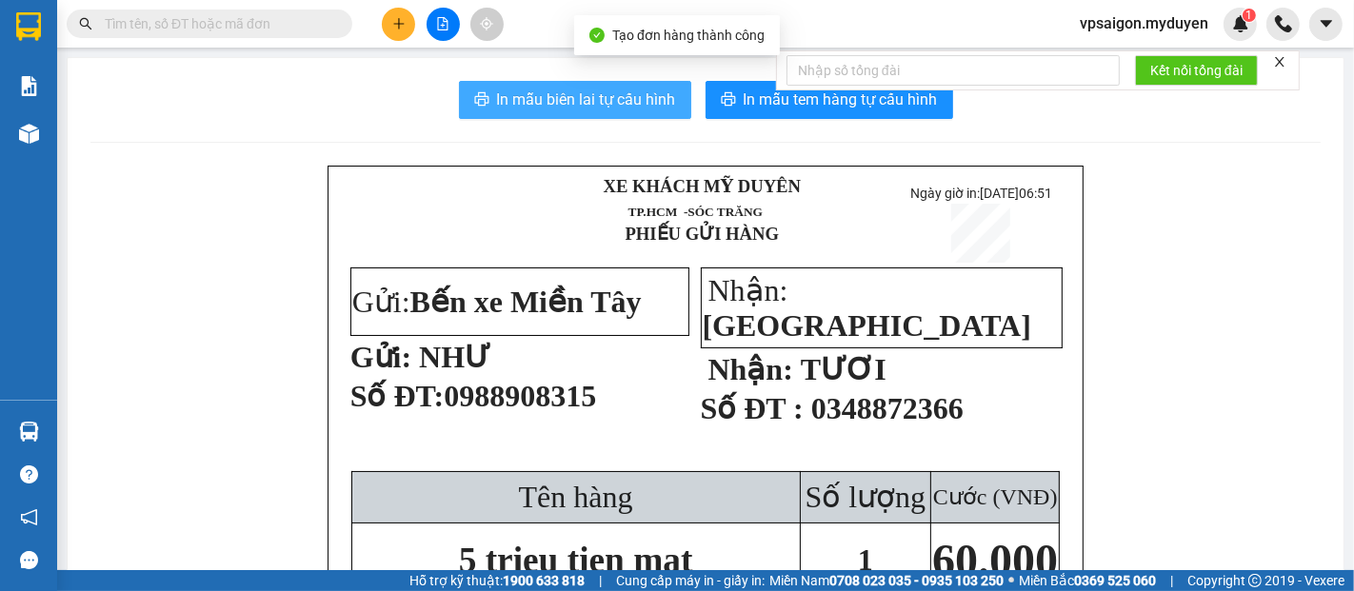
click at [589, 96] on span "In mẫu biên lai tự cấu hình" at bounding box center [586, 100] width 179 height 24
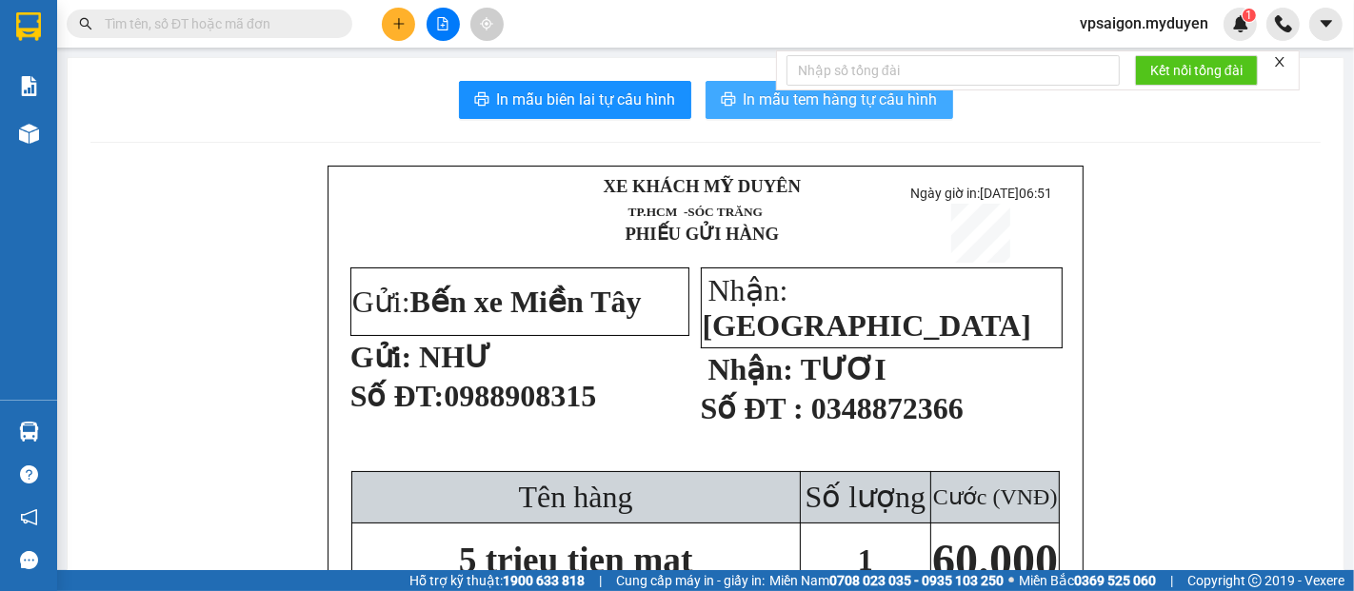
click at [756, 90] on span "In mẫu tem hàng tự cấu hình" at bounding box center [841, 100] width 194 height 24
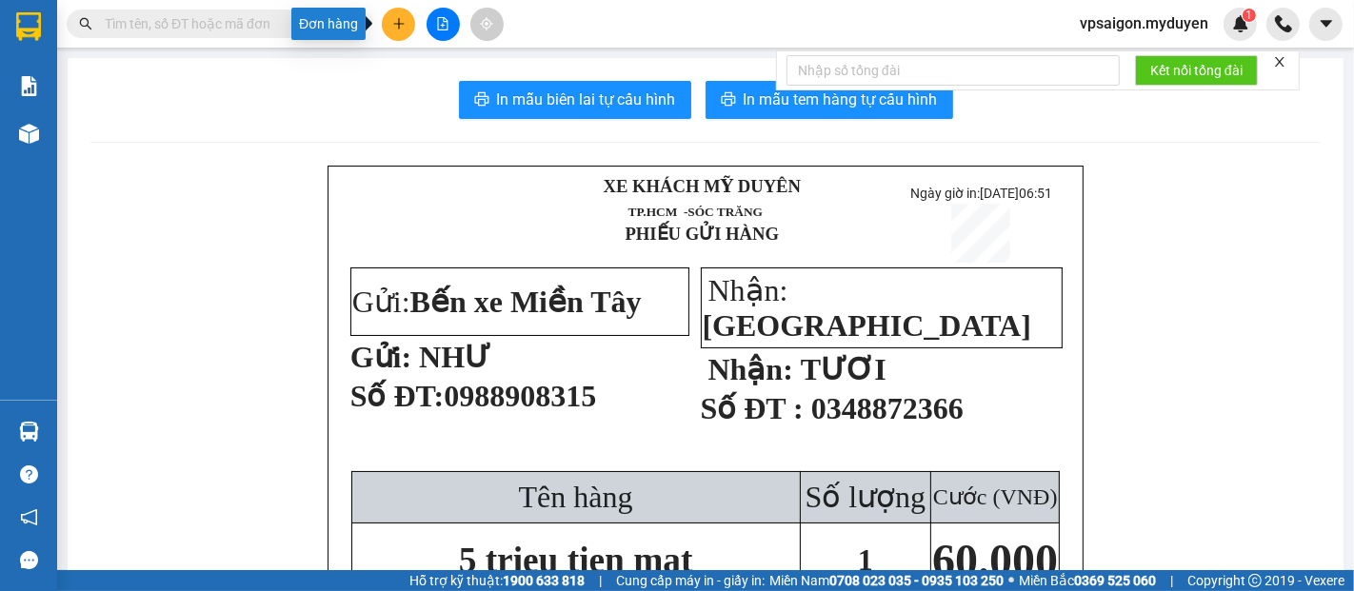
click at [407, 16] on button at bounding box center [398, 24] width 33 height 33
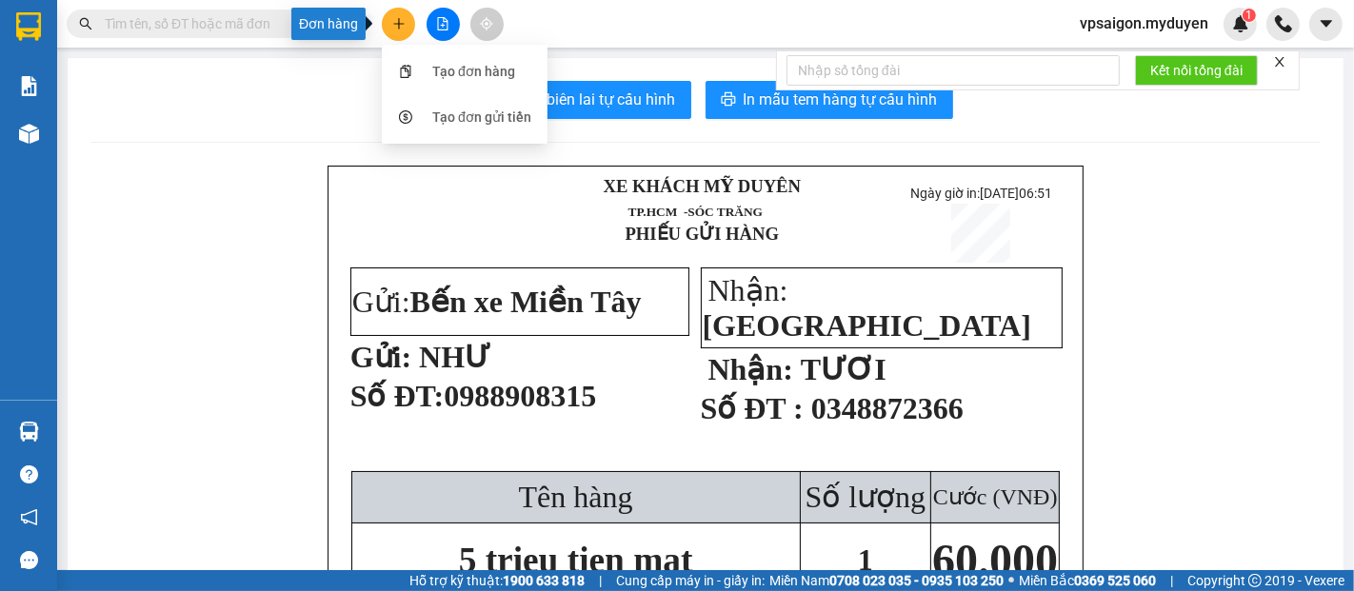
click at [405, 29] on button at bounding box center [398, 24] width 33 height 33
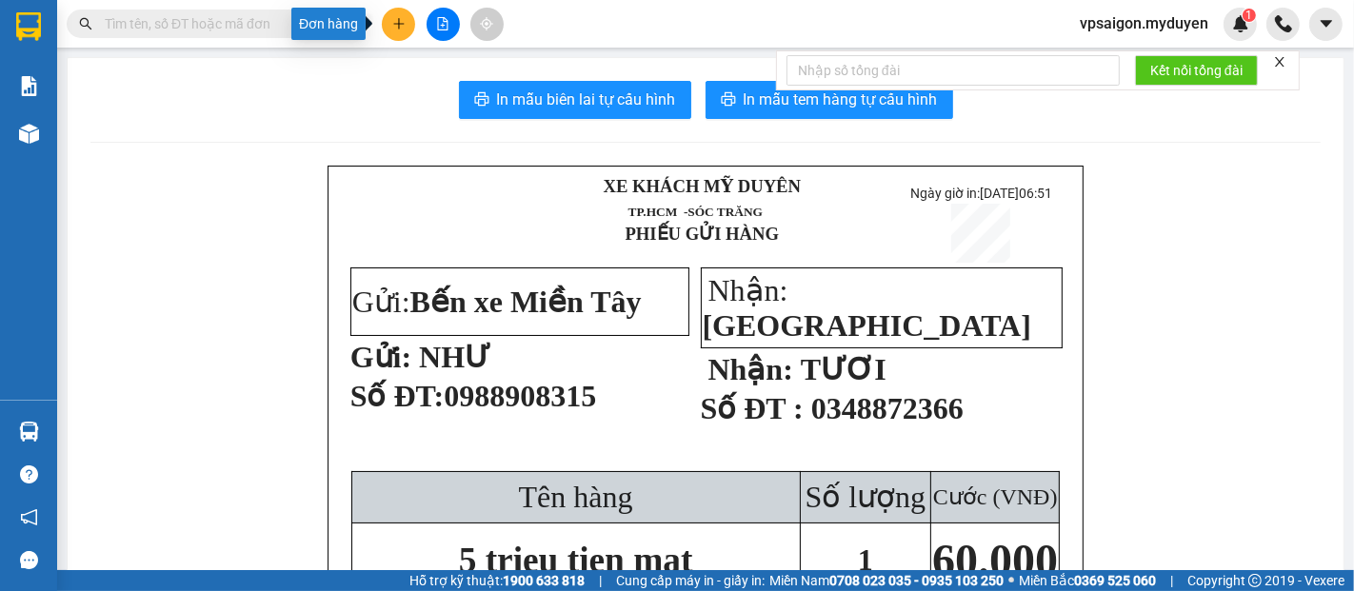
click at [404, 27] on icon "plus" at bounding box center [398, 23] width 13 height 13
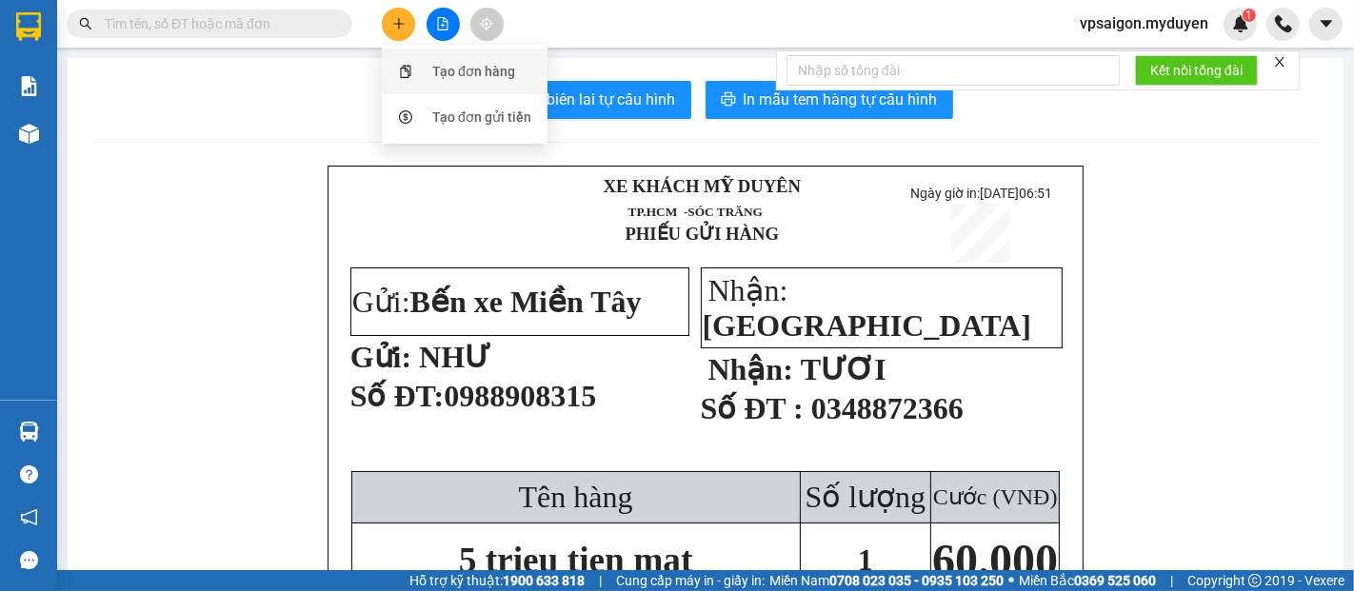
click at [430, 77] on div "Tạo đơn hàng" at bounding box center [464, 71] width 143 height 36
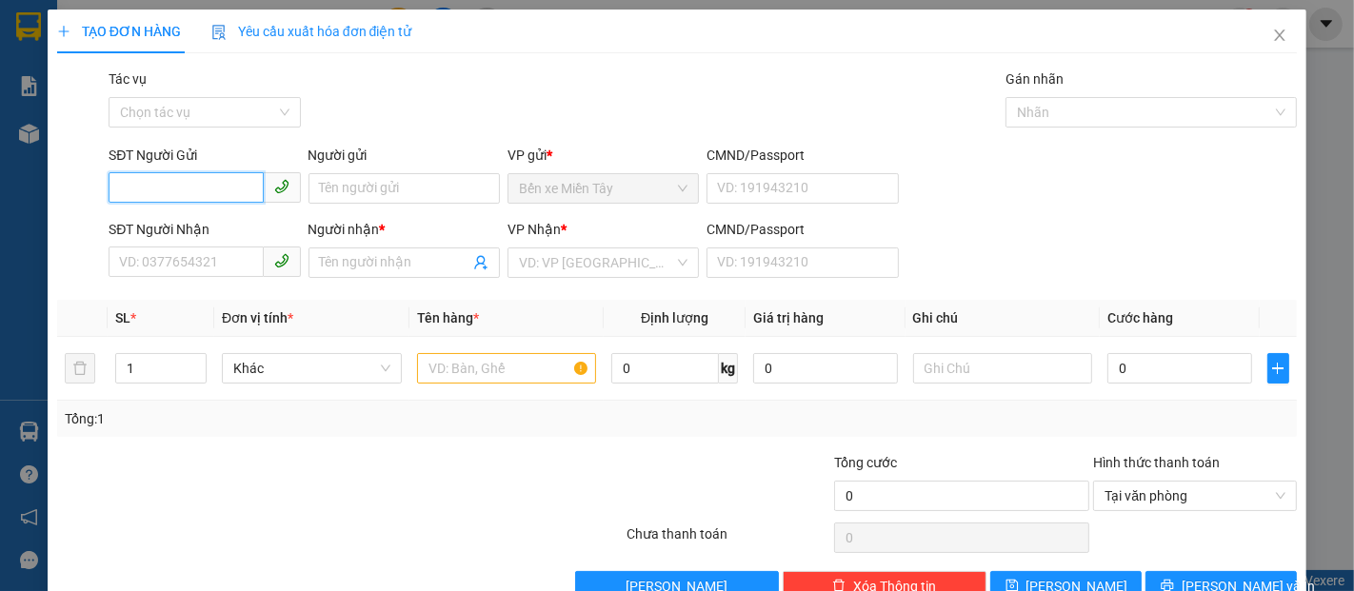
click at [188, 185] on input "SĐT Người Gửi" at bounding box center [186, 187] width 154 height 30
click at [189, 258] on div "0937657664 - ha" at bounding box center [202, 257] width 167 height 21
type input "0937657664"
type input "ha"
type input "0399737424"
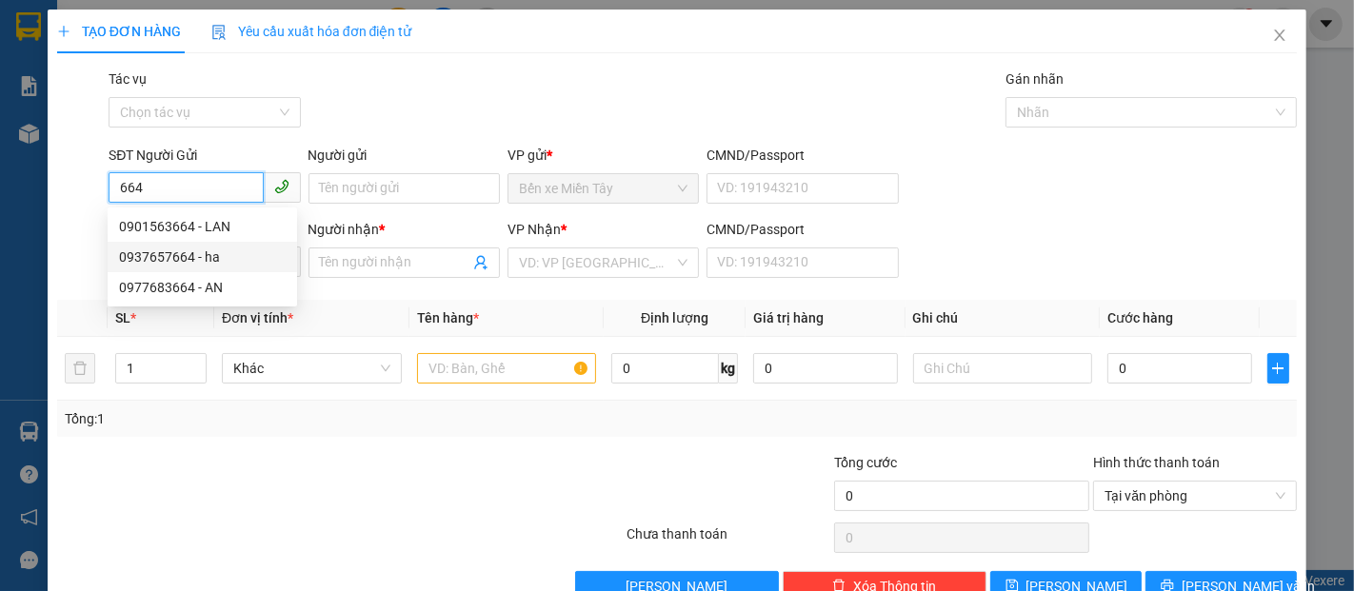
type input "[PERSON_NAME]"
type input "50.000"
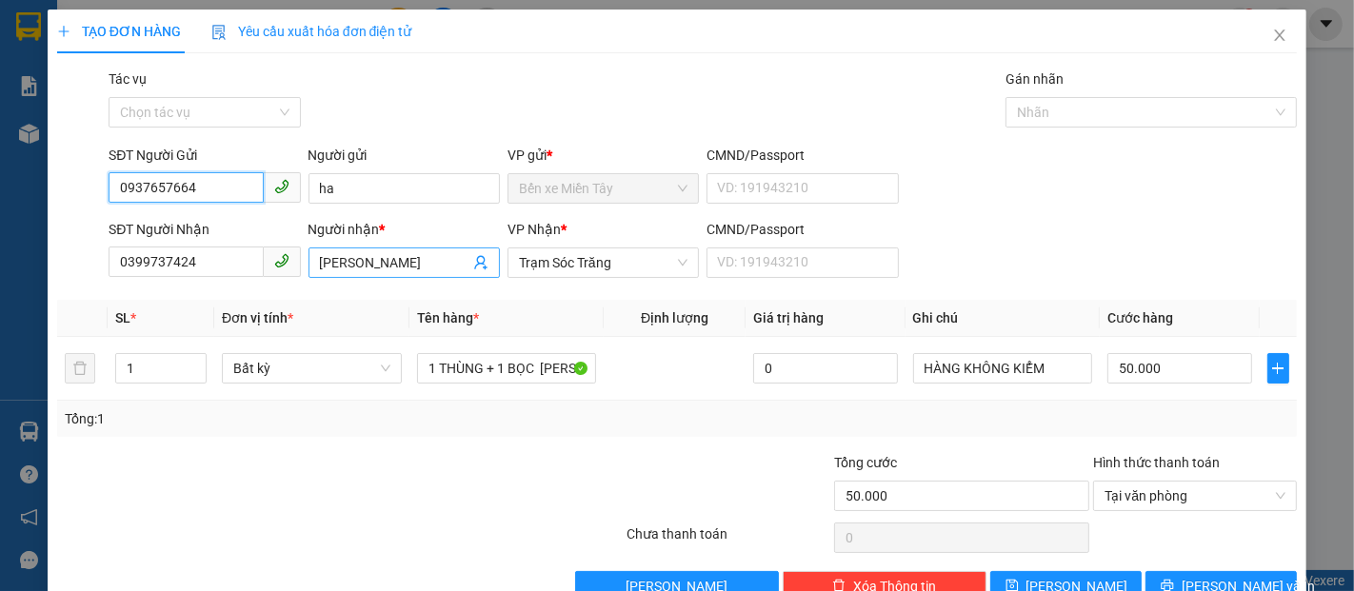
type input "0937657664"
click at [359, 261] on input "[PERSON_NAME]" at bounding box center [394, 262] width 149 height 21
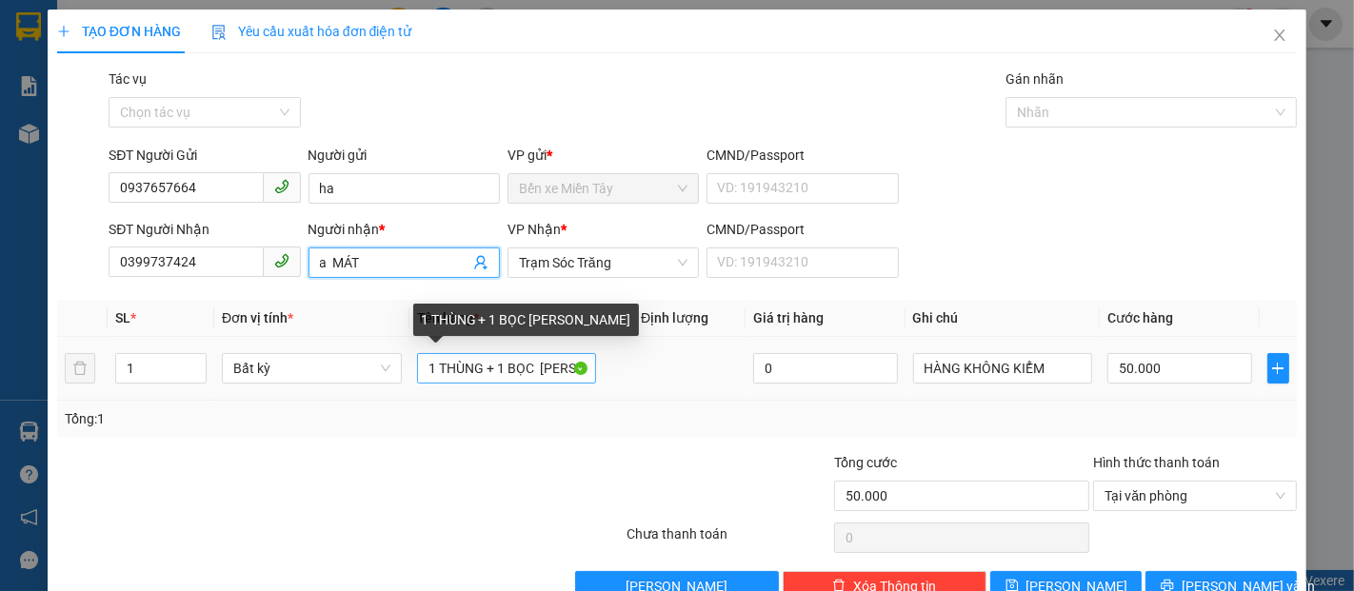
type input "a MÁT"
click at [431, 370] on input "1 THÙNG + 1 BỌC [PERSON_NAME]" at bounding box center [507, 368] width 180 height 30
click at [479, 369] on input "2 THÙNG + 1 BỌC [PERSON_NAME]" at bounding box center [507, 368] width 180 height 30
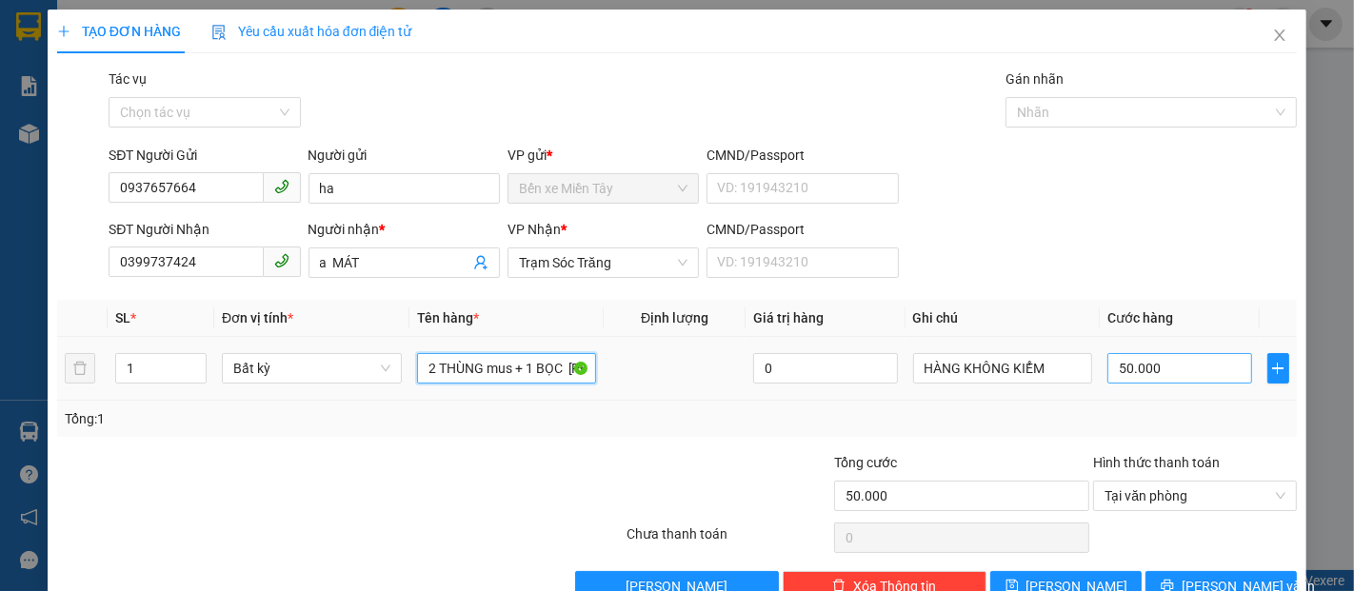
type input "2 THÙNG mus + 1 BỌC [PERSON_NAME]"
click at [1107, 365] on input "50.000" at bounding box center [1179, 368] width 144 height 30
type input "9"
type input "90"
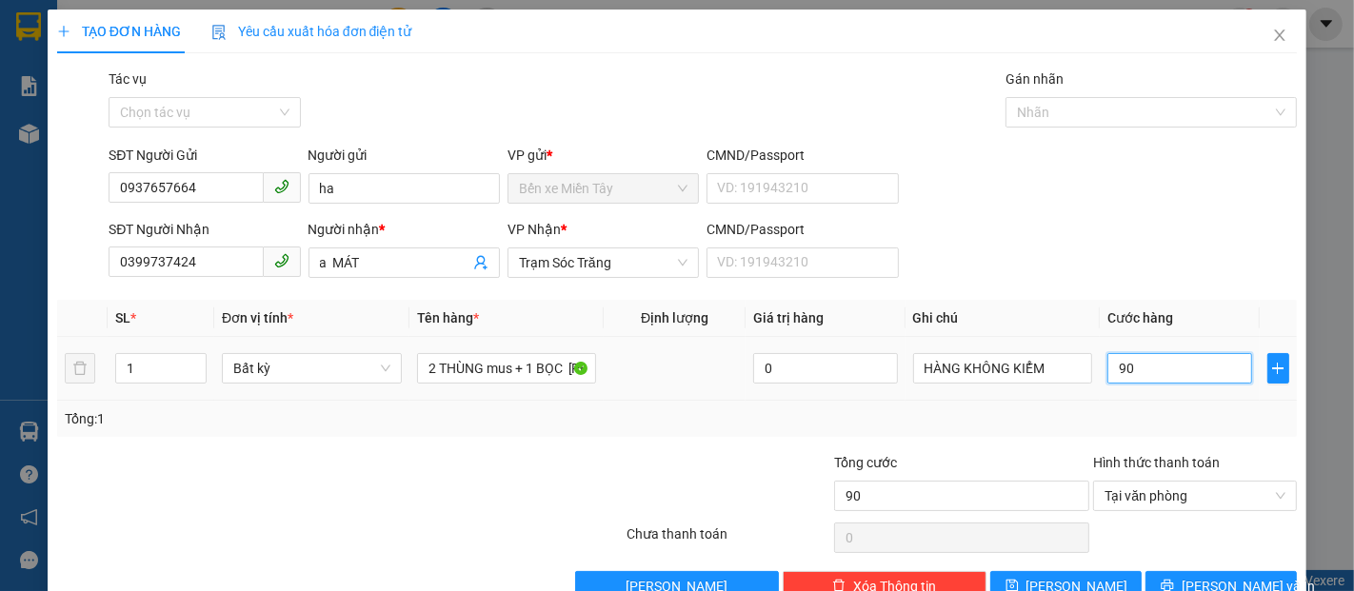
type input "900"
type input "9.000"
type input "90.000"
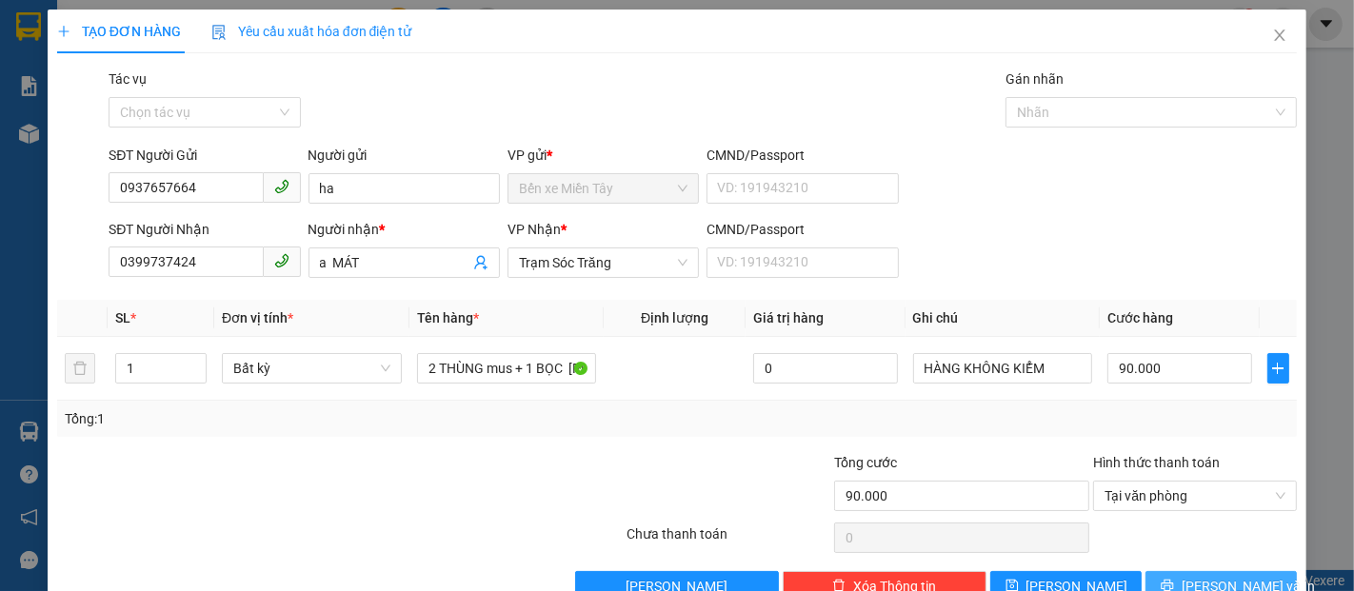
click at [1234, 587] on span "[PERSON_NAME] và In" at bounding box center [1248, 586] width 133 height 21
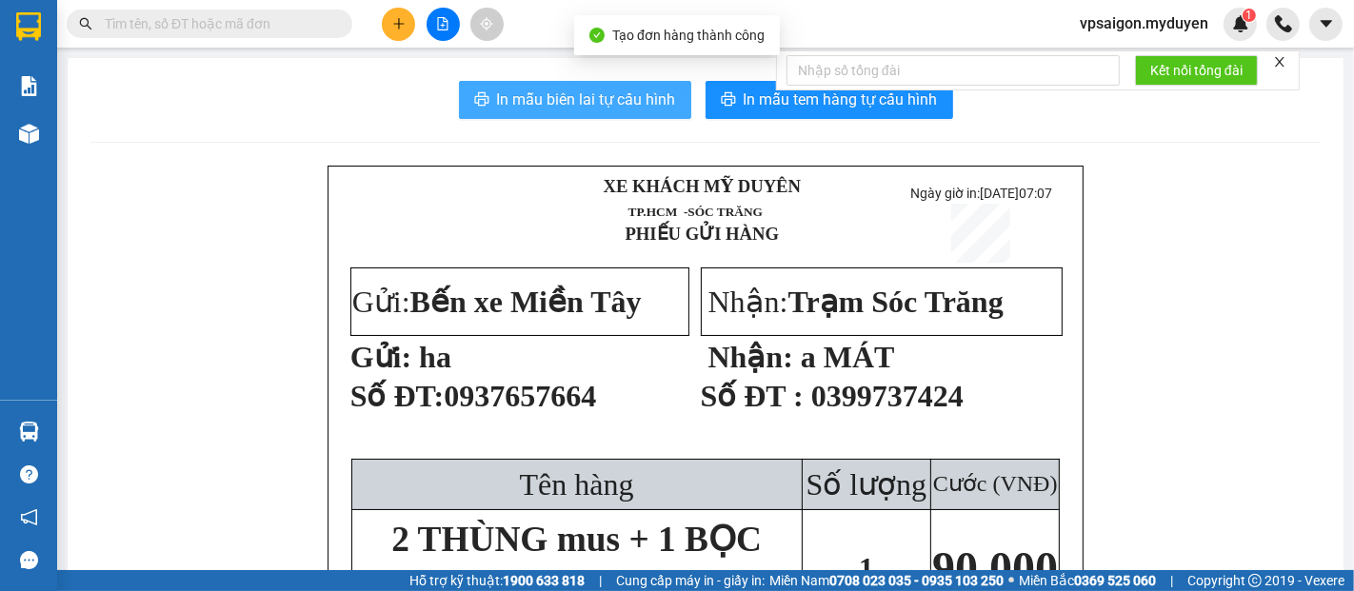
click at [581, 103] on span "In mẫu biên lai tự cấu hình" at bounding box center [586, 100] width 179 height 24
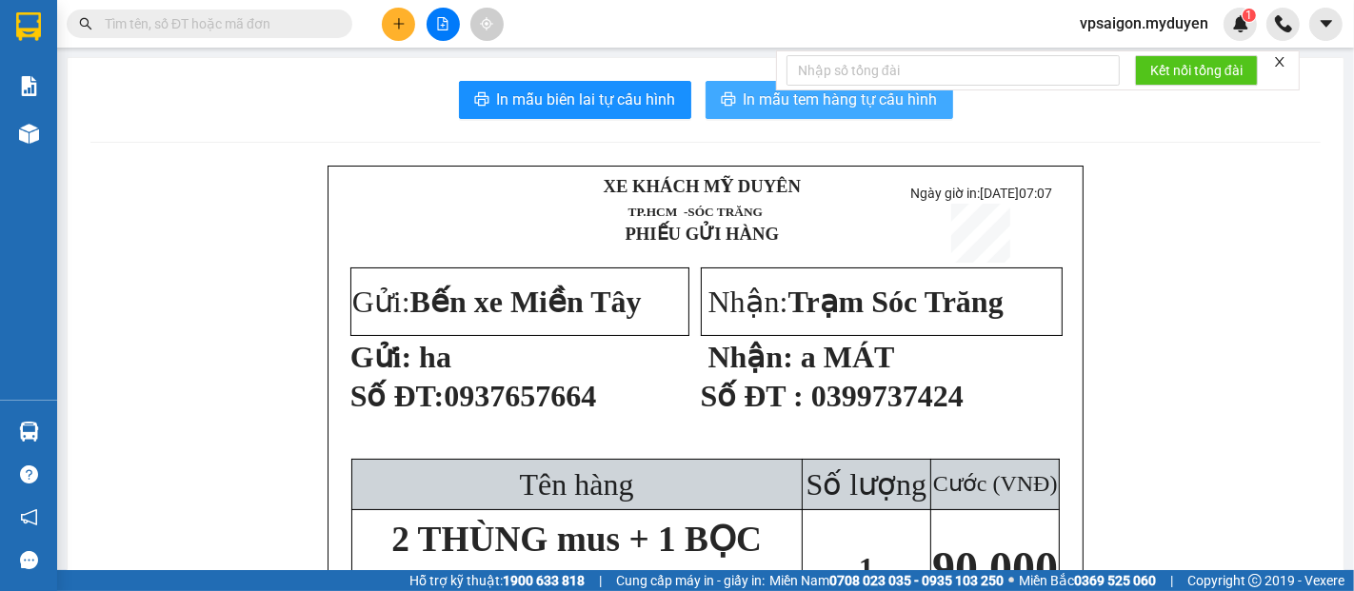
click at [733, 110] on button "In mẫu tem hàng tự cấu hình" at bounding box center [830, 100] width 248 height 38
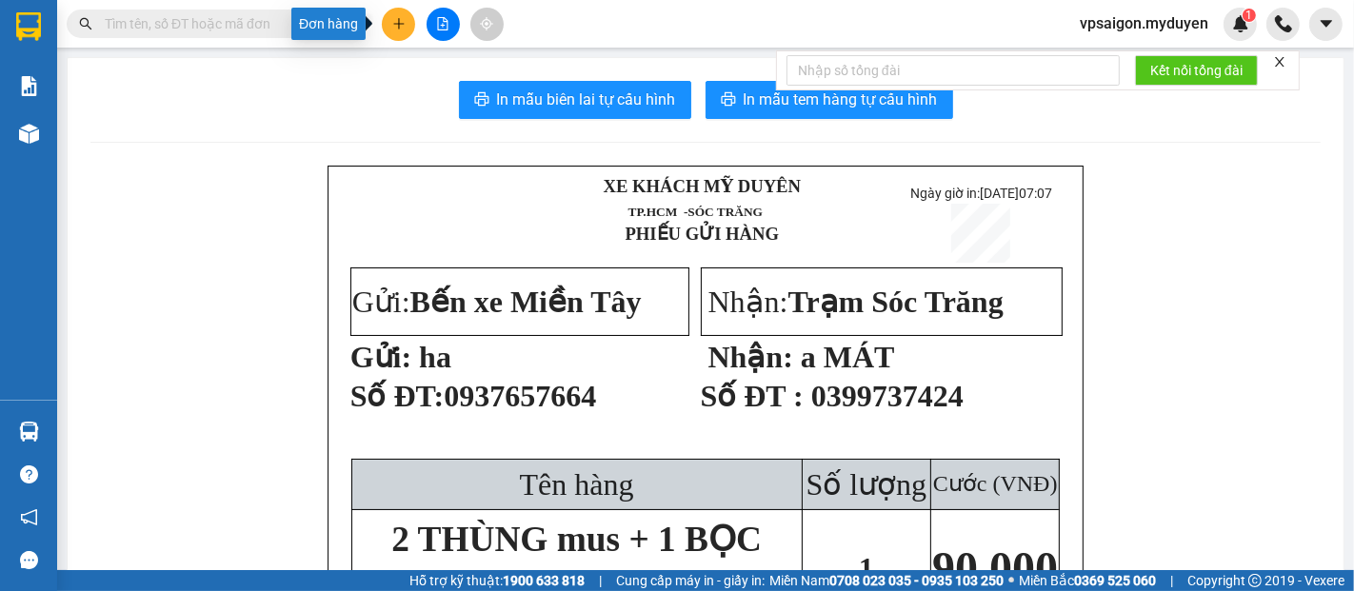
click at [394, 11] on button at bounding box center [398, 24] width 33 height 33
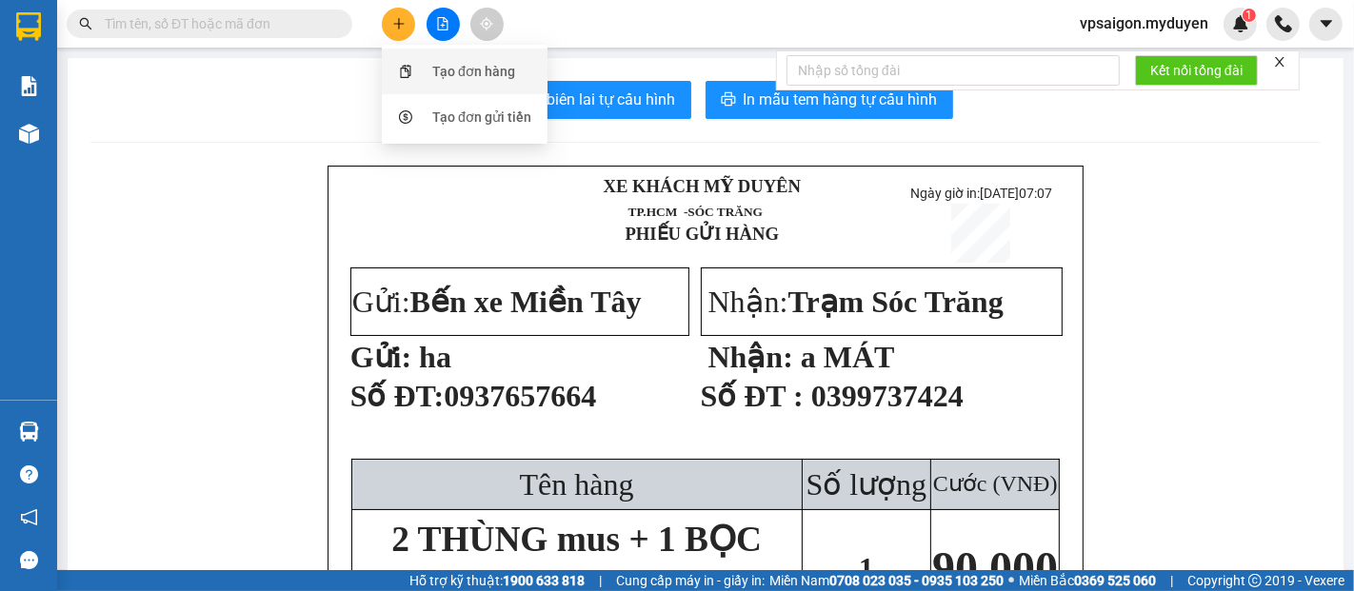
click at [439, 70] on div "Tạo đơn hàng" at bounding box center [473, 71] width 83 height 21
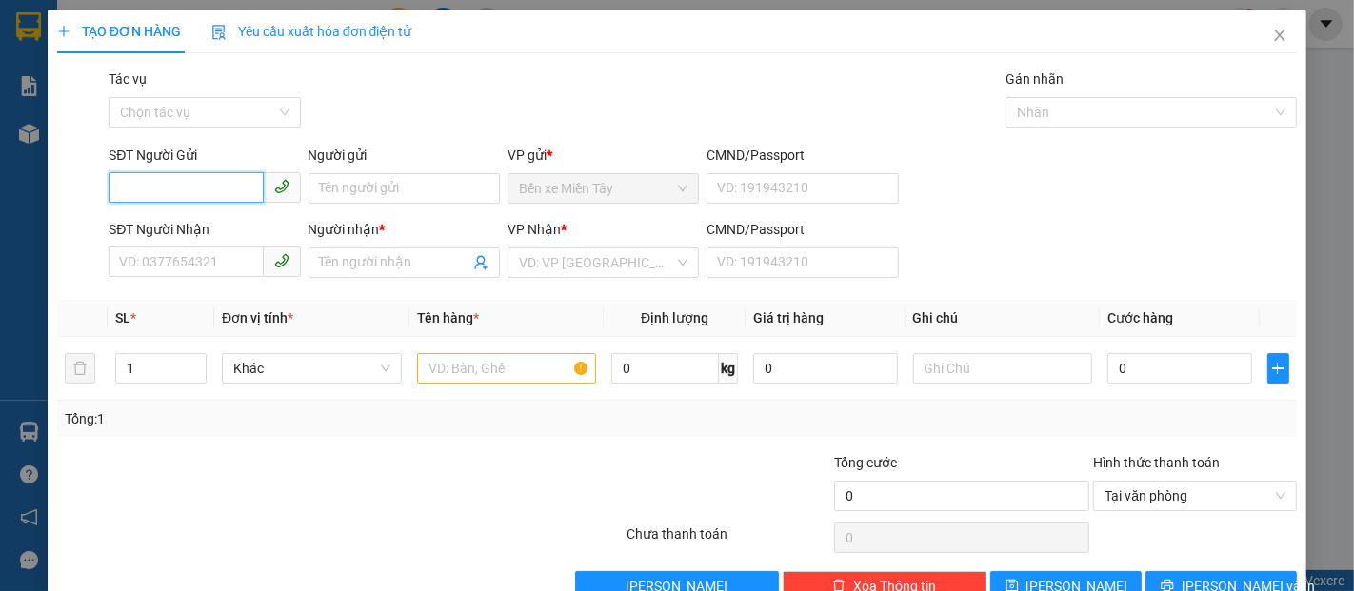
click at [160, 194] on input "SĐT Người Gửi" at bounding box center [186, 187] width 154 height 30
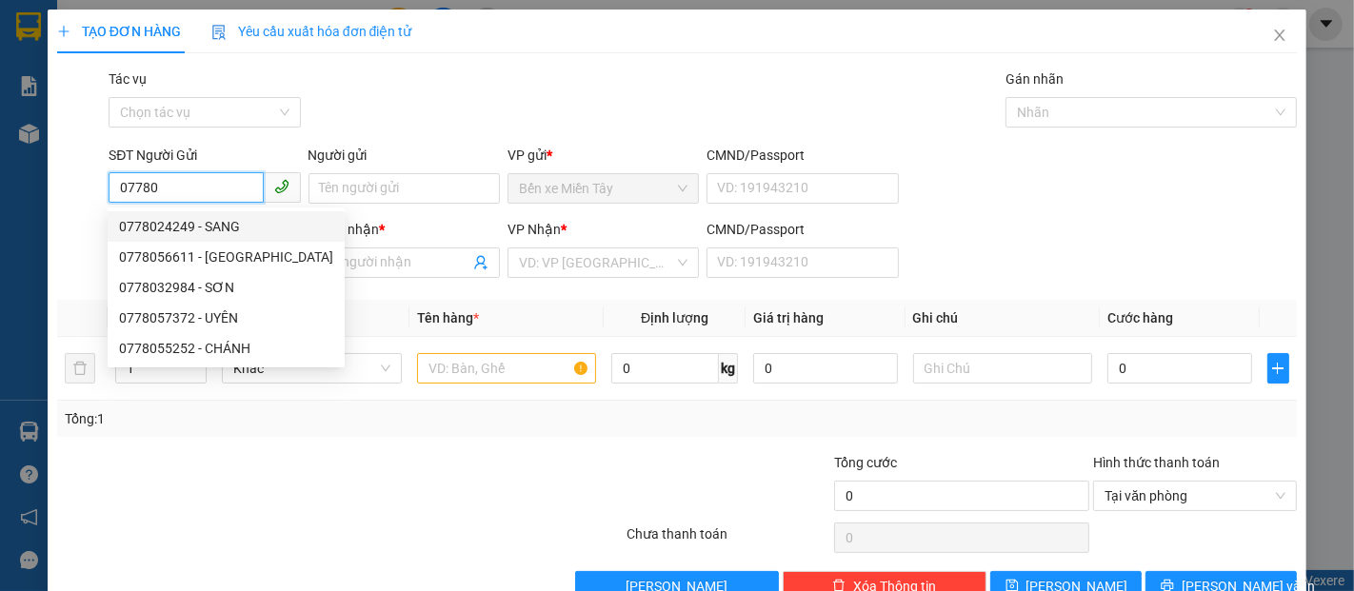
click at [169, 228] on div "0778024249 - SANG" at bounding box center [226, 226] width 214 height 21
type input "0778024249"
type input "SANG"
type input "0329716320"
type input "LAN"
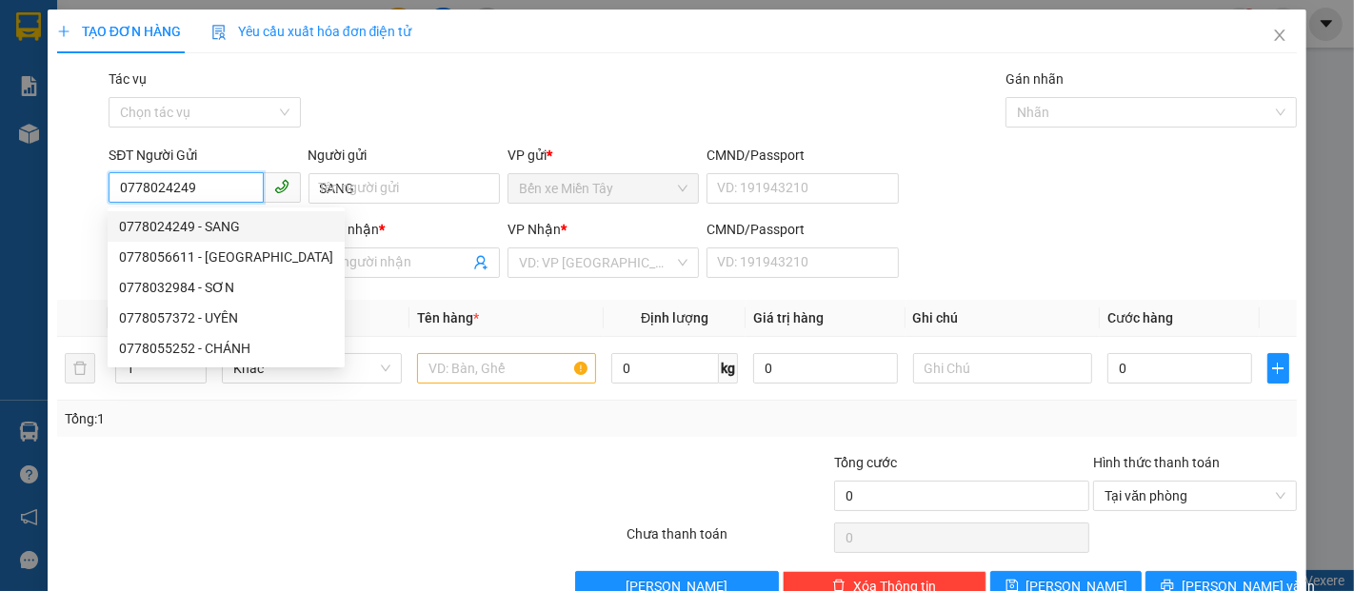
type input "30.000"
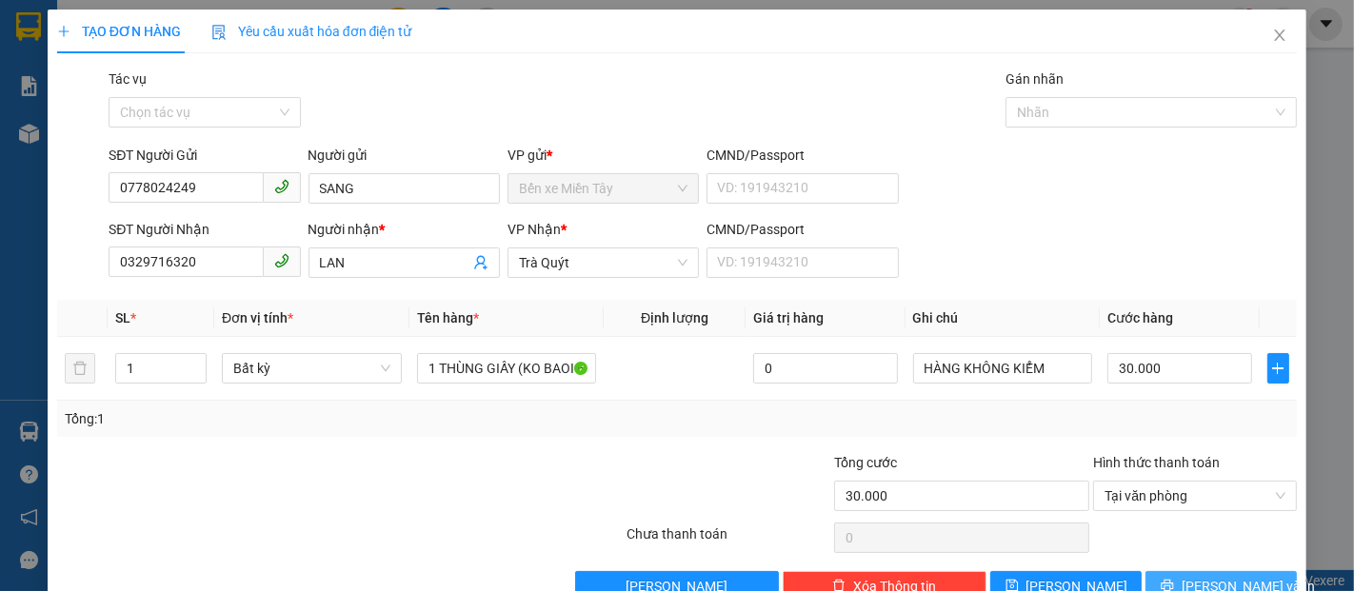
click at [1224, 587] on span "[PERSON_NAME] và In" at bounding box center [1248, 586] width 133 height 21
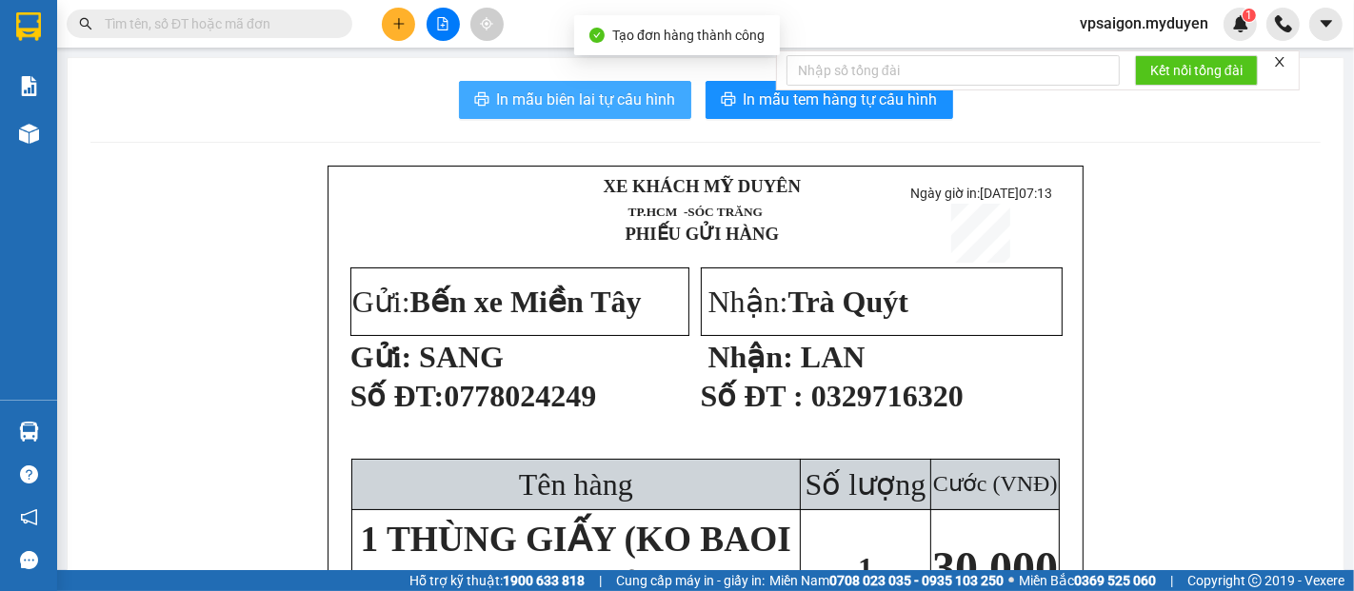
click at [583, 97] on span "In mẫu biên lai tự cấu hình" at bounding box center [586, 100] width 179 height 24
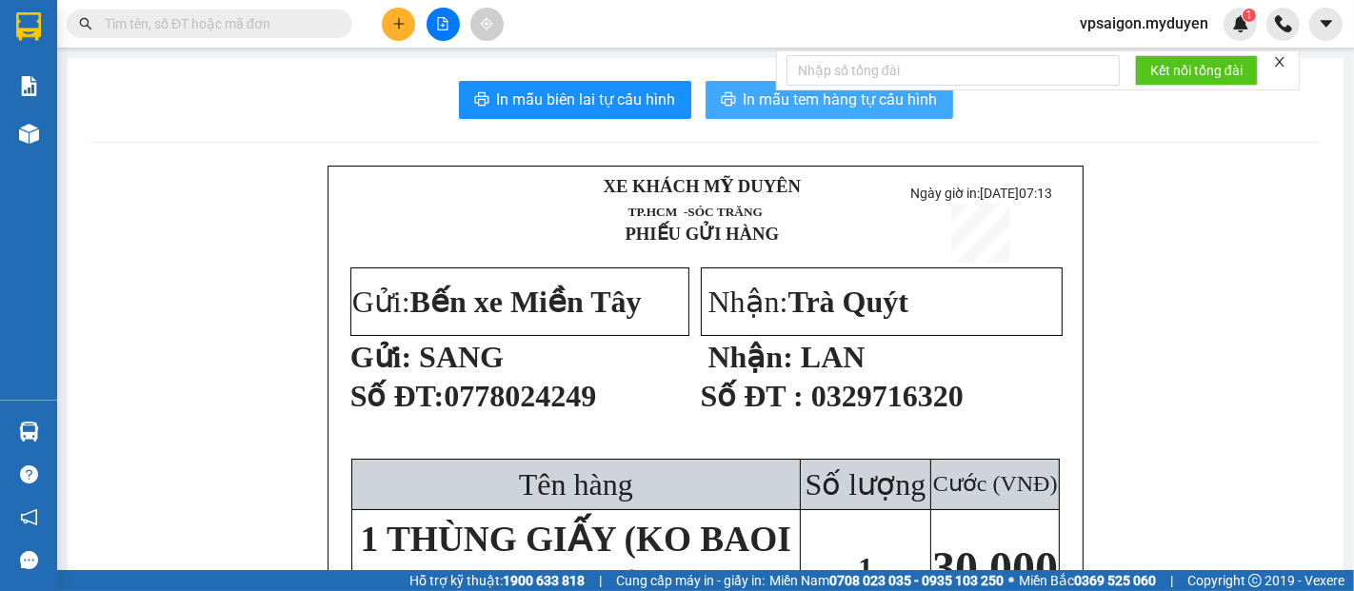
click at [757, 90] on span "In mẫu tem hàng tự cấu hình" at bounding box center [841, 100] width 194 height 24
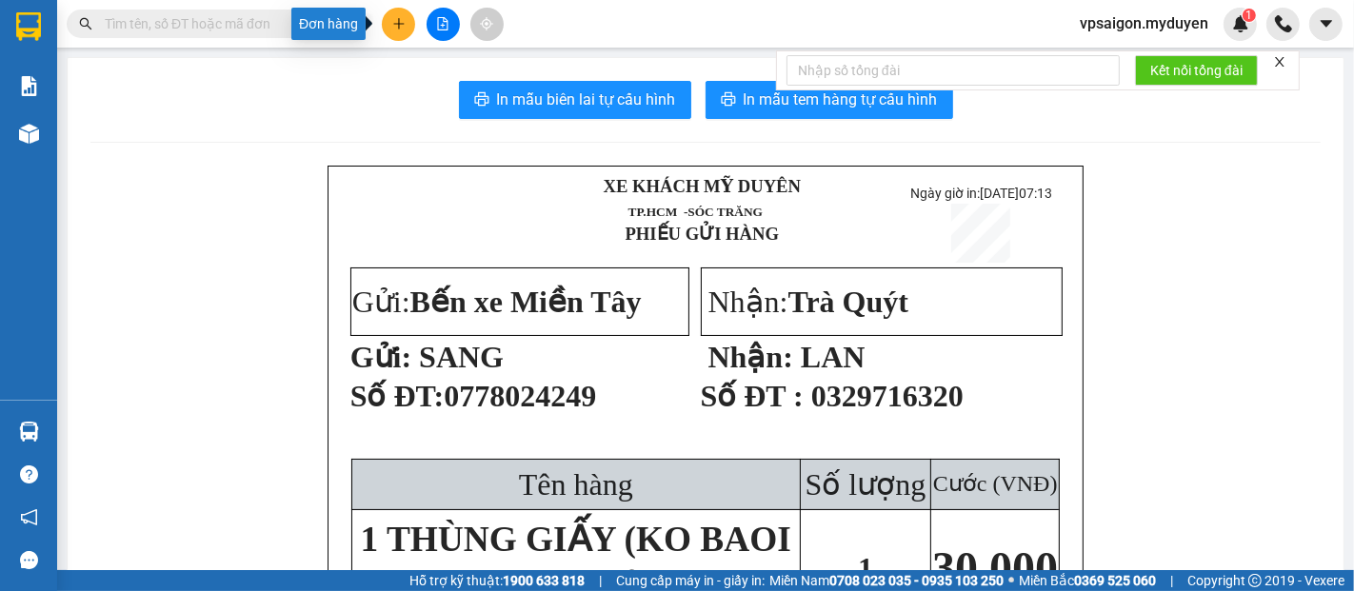
click at [390, 20] on button at bounding box center [398, 24] width 33 height 33
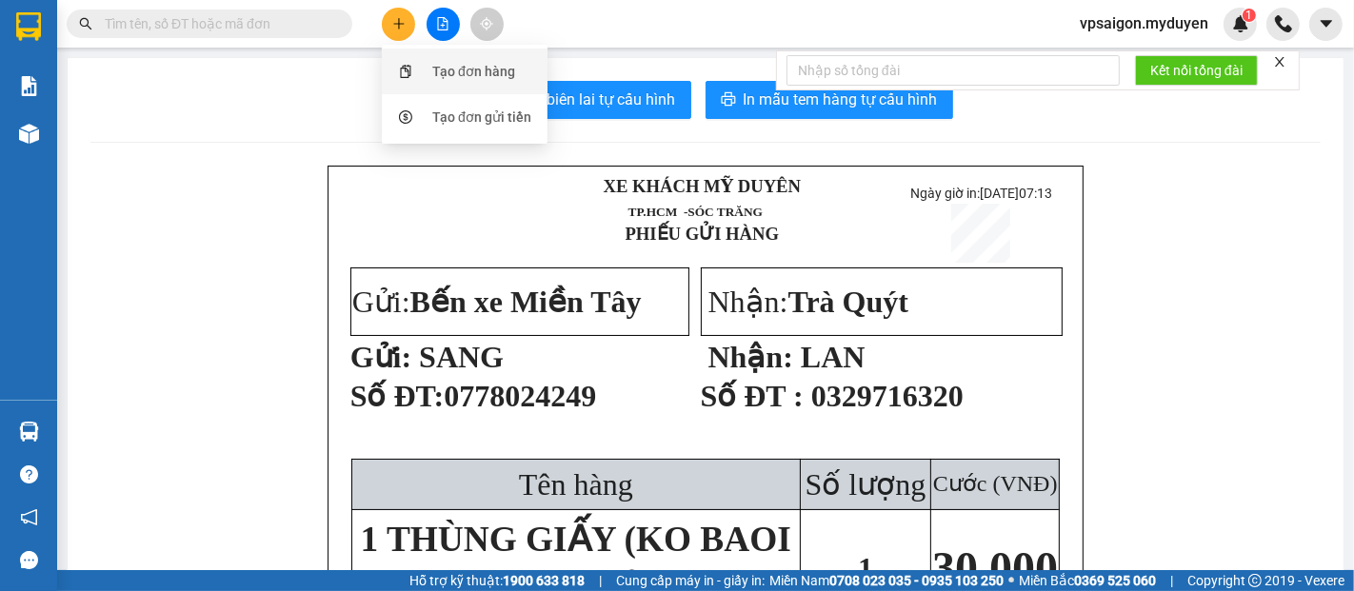
click at [457, 68] on div "Tạo đơn hàng" at bounding box center [473, 71] width 83 height 21
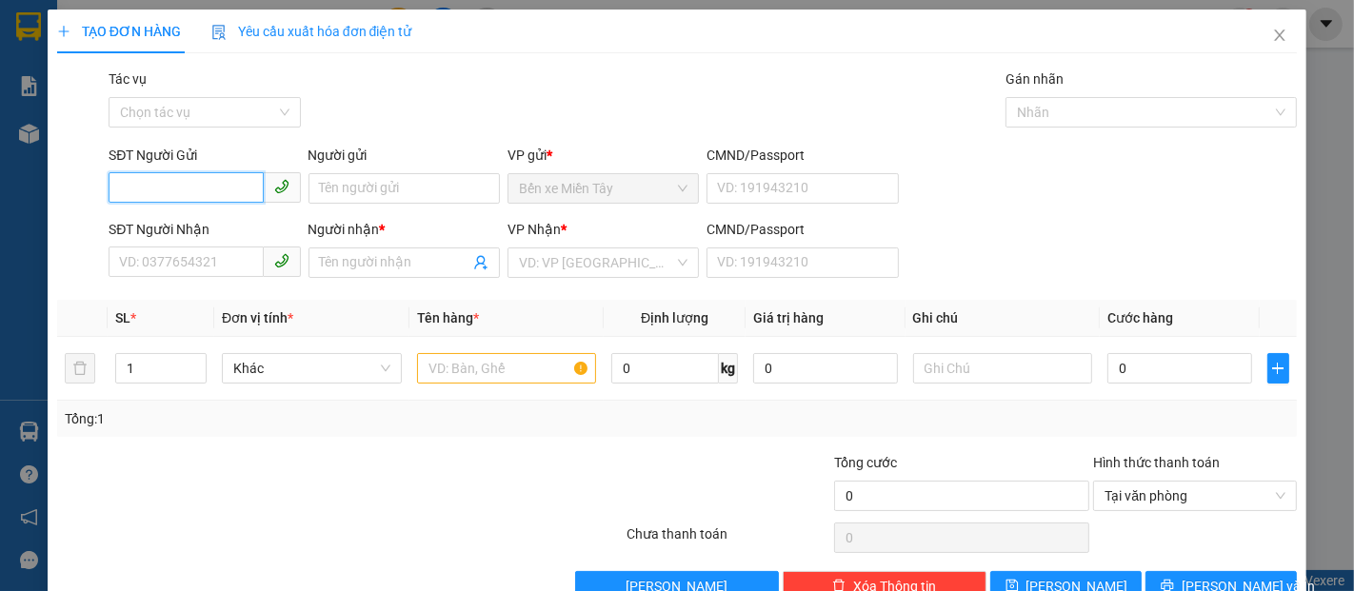
click at [236, 183] on input "SĐT Người Gửi" at bounding box center [186, 187] width 154 height 30
click at [156, 196] on input "SĐT Người Gửi" at bounding box center [186, 187] width 154 height 30
type input "0367405728"
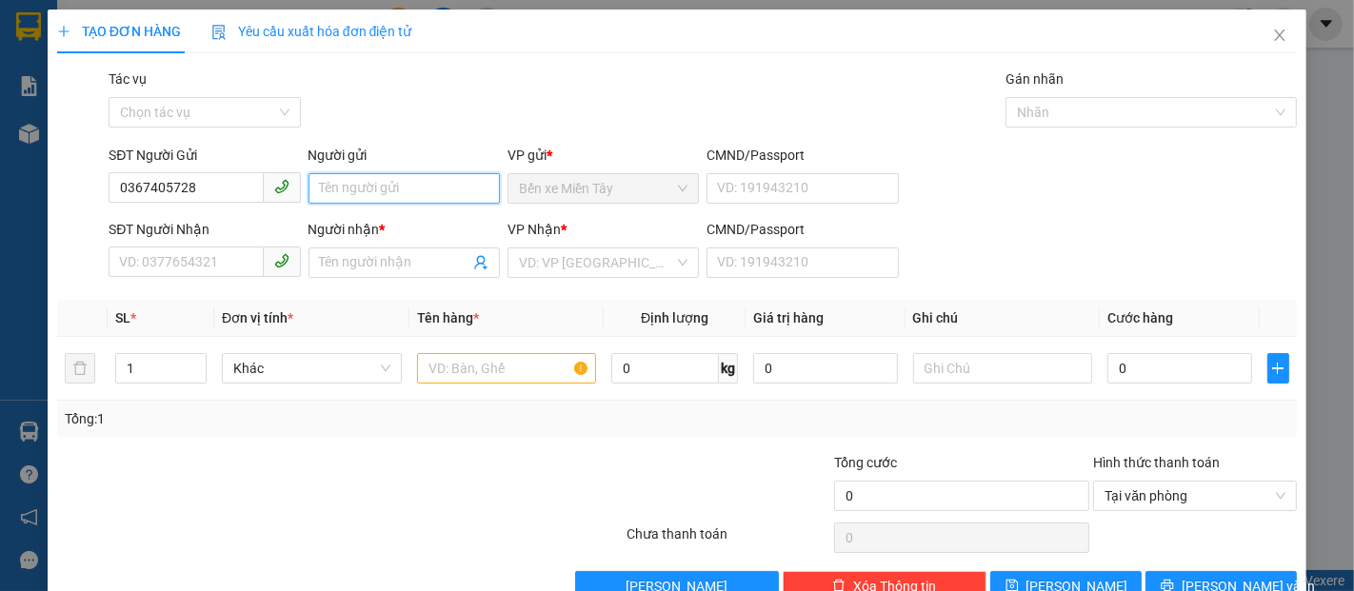
click at [384, 183] on input "Người gửi" at bounding box center [404, 188] width 191 height 30
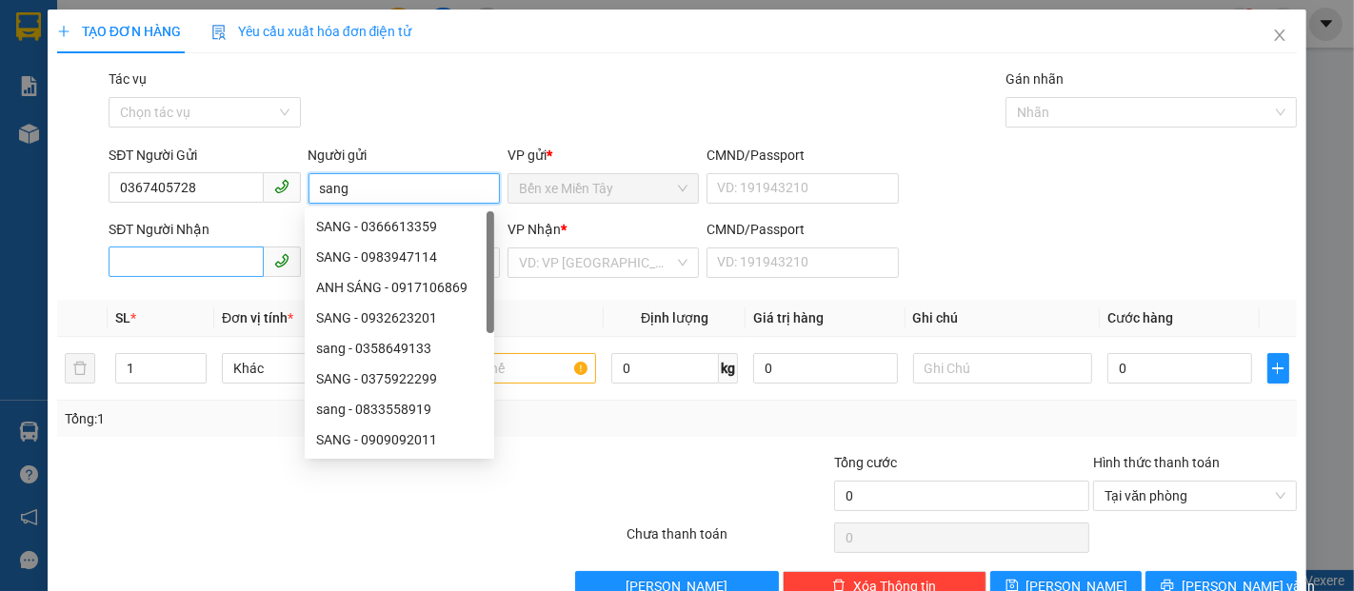
type input "sang"
click at [152, 272] on input "SĐT Người Nhận" at bounding box center [186, 262] width 154 height 30
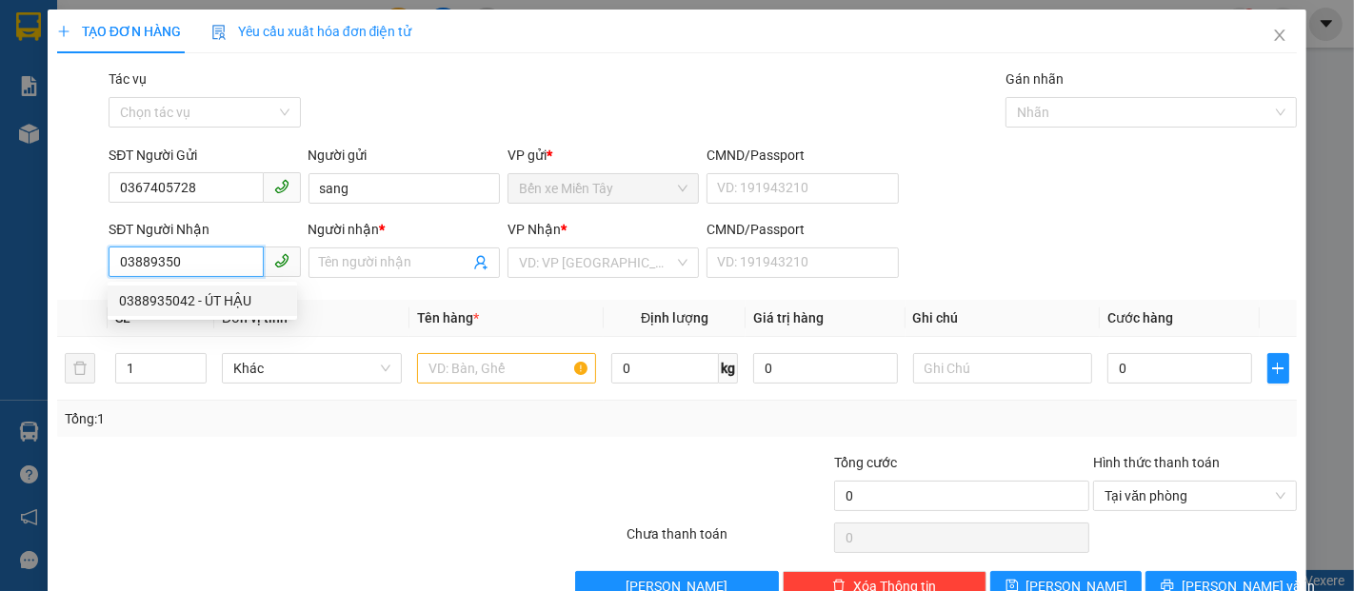
click at [166, 295] on div "0388935042 - ÚT HẬU" at bounding box center [202, 300] width 167 height 21
type input "0388935042"
type input "ÚT HẬU"
type input "20.000"
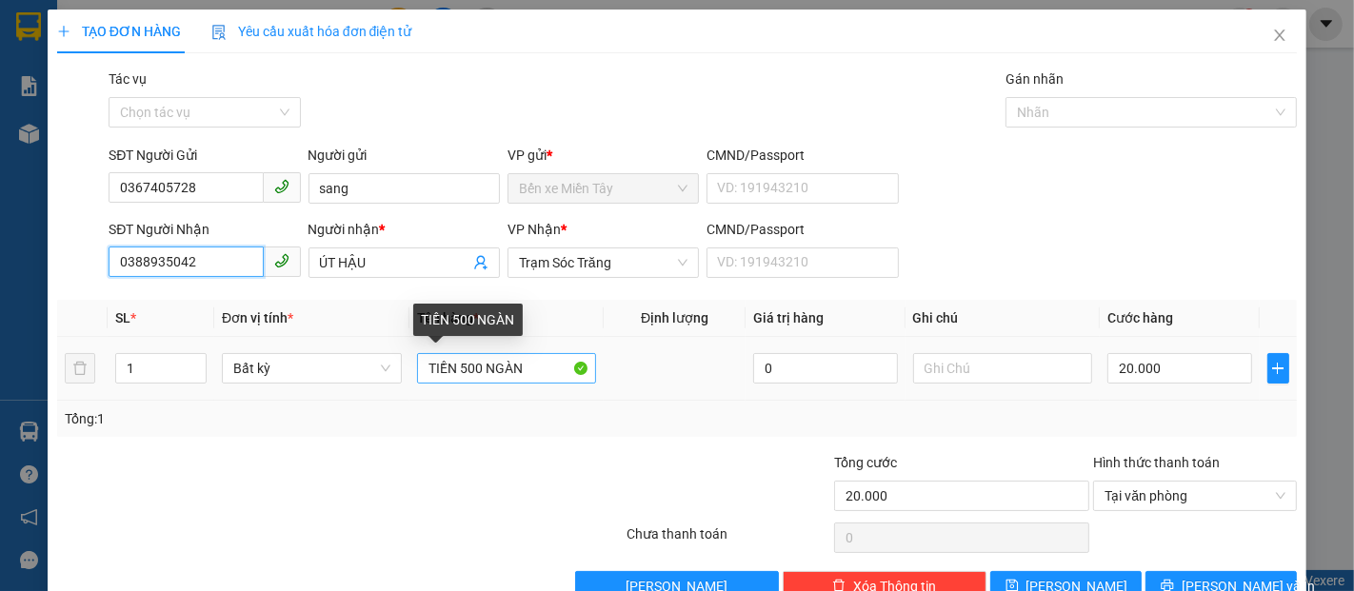
type input "0388935042"
click at [518, 367] on input "TIỀN 500 NGÀN" at bounding box center [507, 368] width 180 height 30
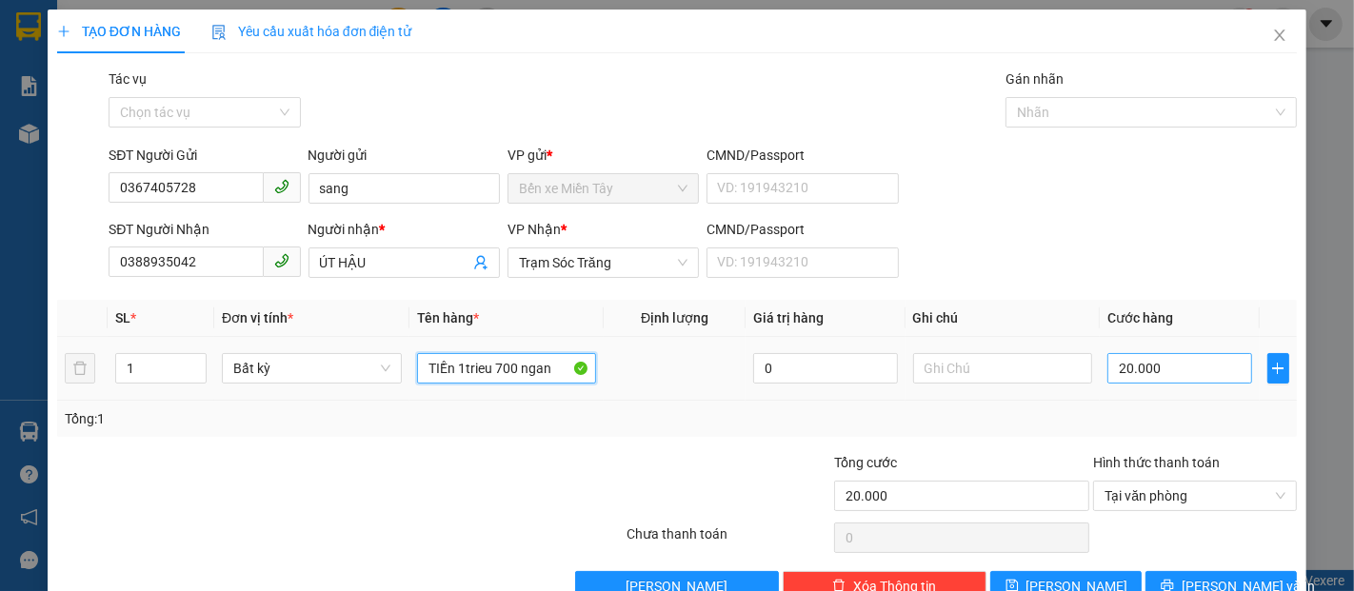
type input "TIỀn 1trieu 700 ngan"
click at [1107, 372] on input "20.000" at bounding box center [1179, 368] width 144 height 30
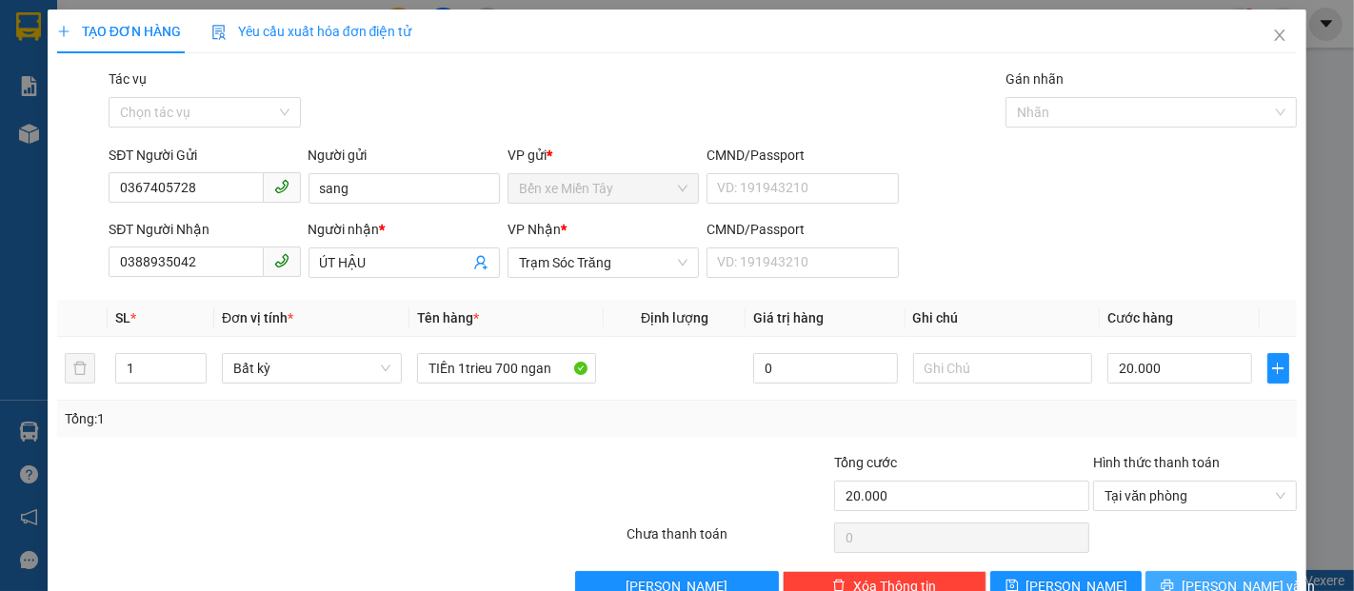
click at [1194, 578] on span "[PERSON_NAME] và In" at bounding box center [1248, 586] width 133 height 21
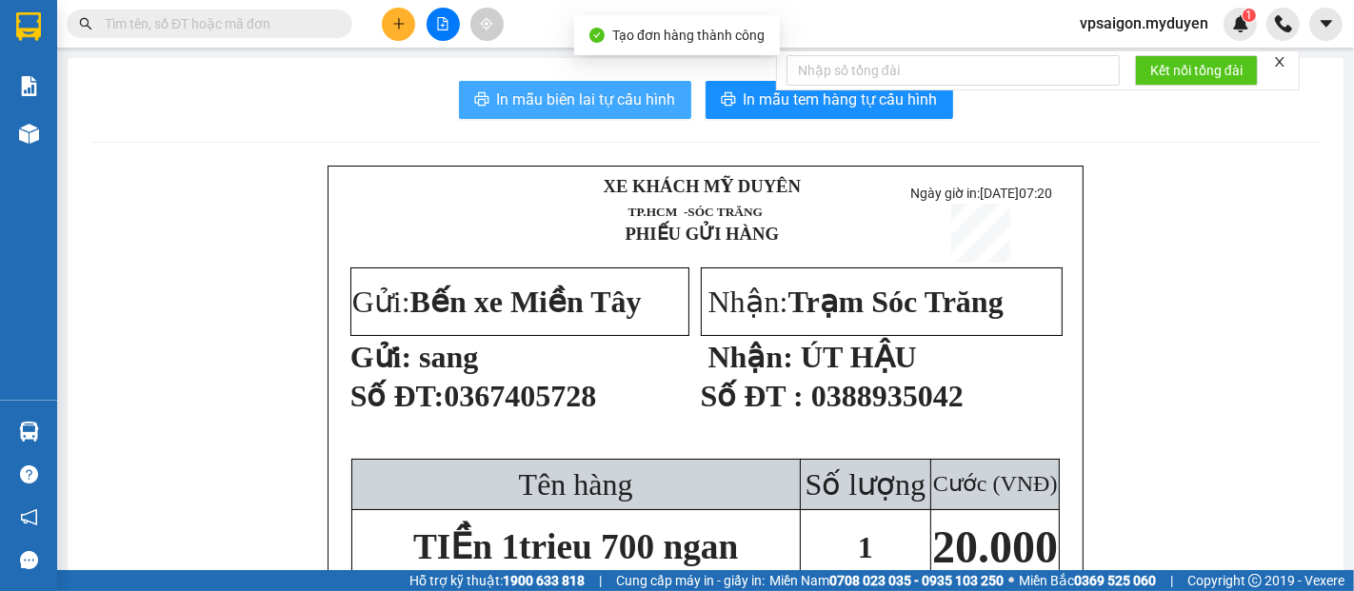
click at [594, 92] on span "In mẫu biên lai tự cấu hình" at bounding box center [586, 100] width 179 height 24
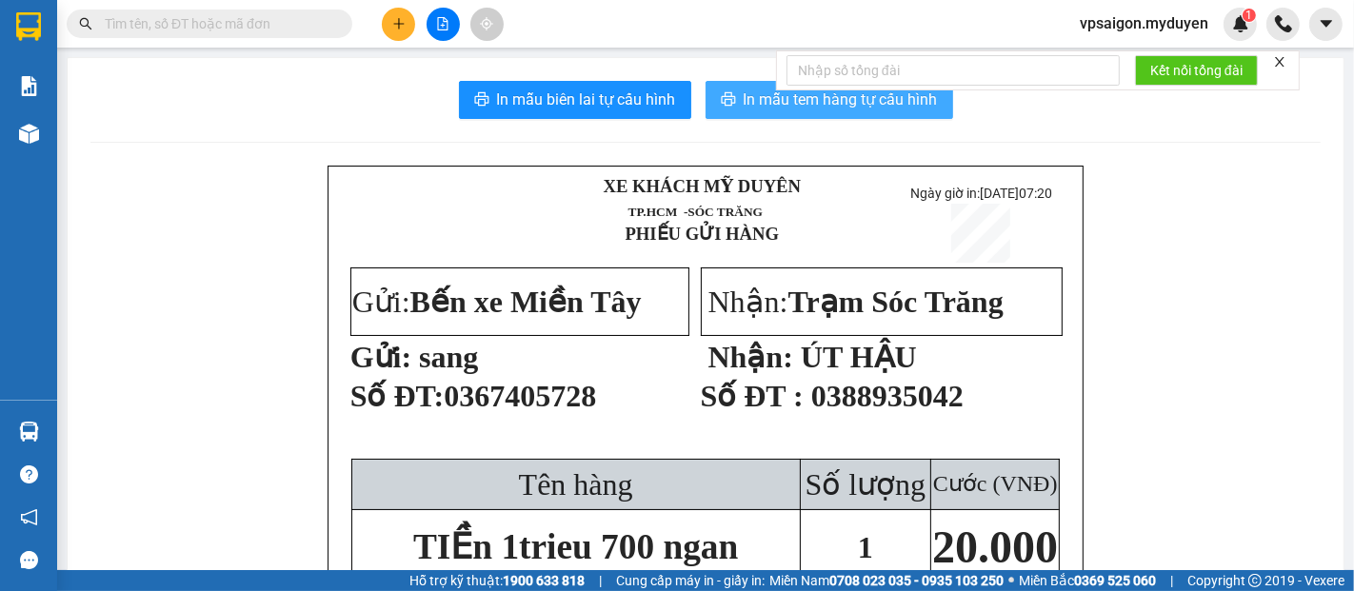
click at [765, 99] on span "In mẫu tem hàng tự cấu hình" at bounding box center [841, 100] width 194 height 24
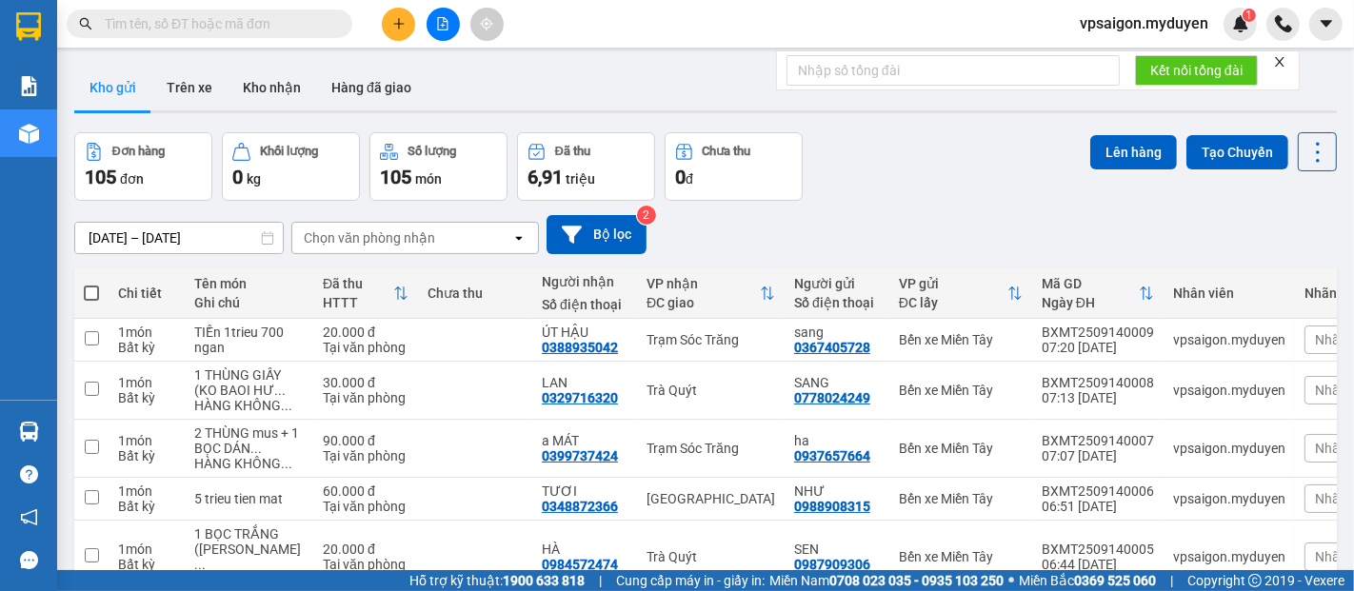
click at [389, 15] on button at bounding box center [398, 24] width 33 height 33
click at [447, 64] on div "Tạo đơn hàng" at bounding box center [473, 71] width 83 height 21
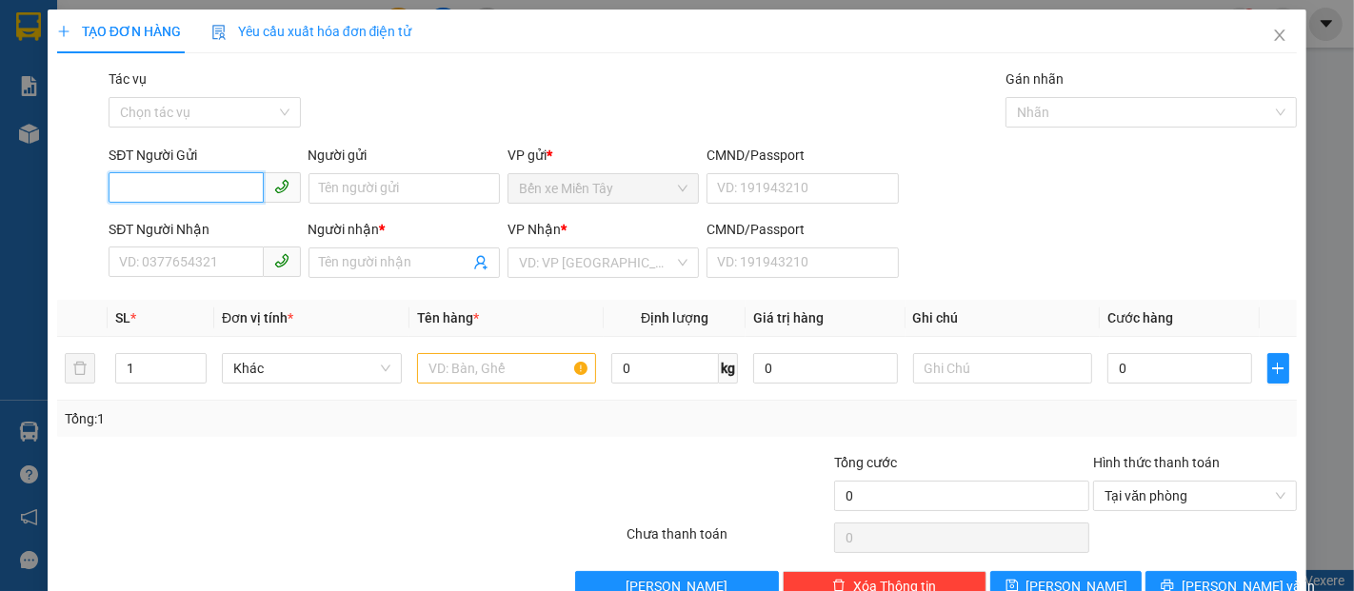
click at [168, 198] on input "SĐT Người Gửi" at bounding box center [186, 187] width 154 height 30
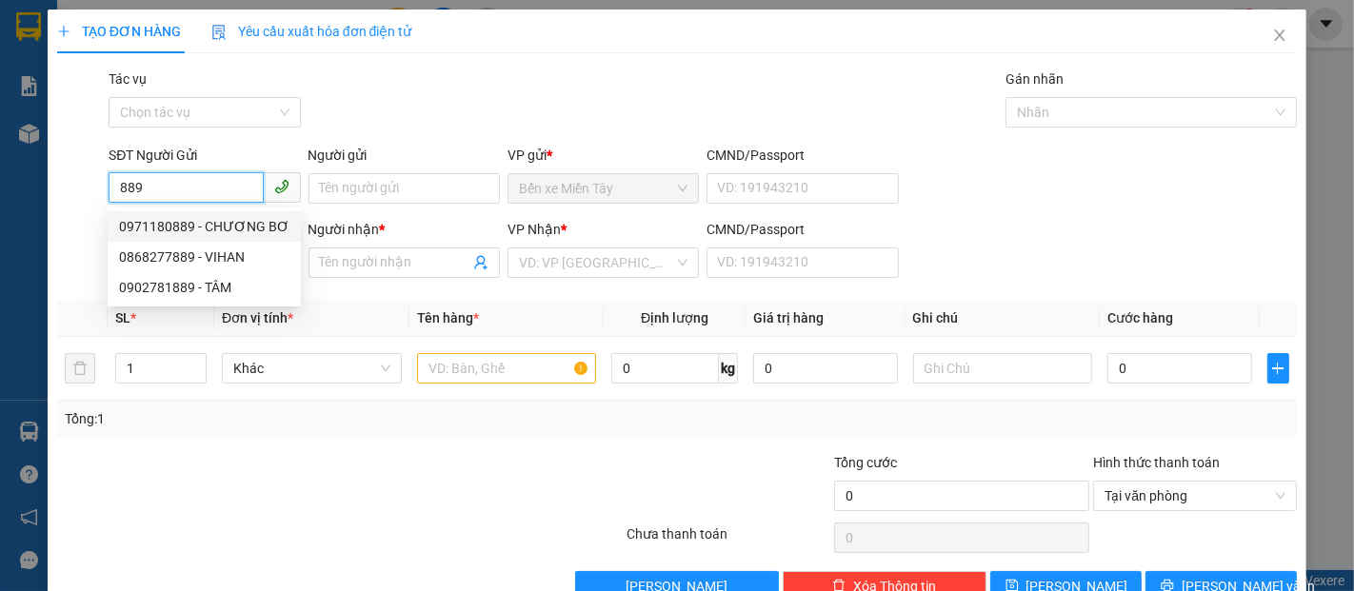
click at [199, 229] on div "0971180889 - CHƯƠNG BƠ" at bounding box center [204, 226] width 170 height 21
type input "0971180889"
type input "CHƯƠNG BƠ"
type input "0917091719"
type input "DÌ 4 HOA"
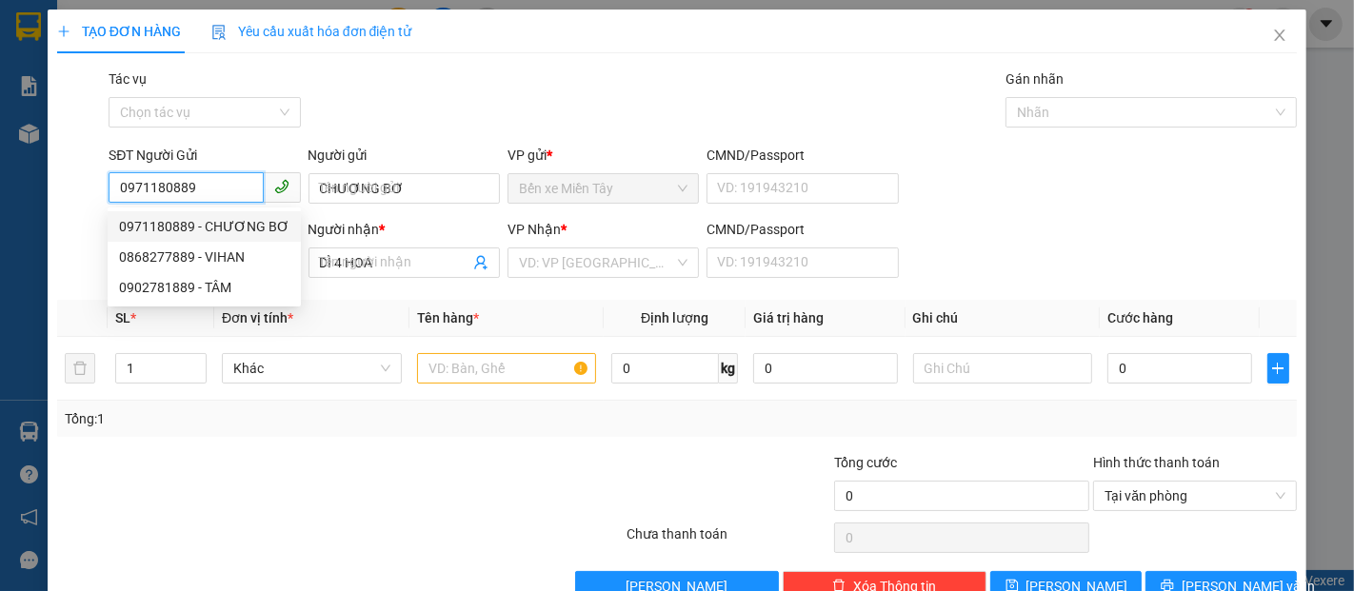
type input "80.000"
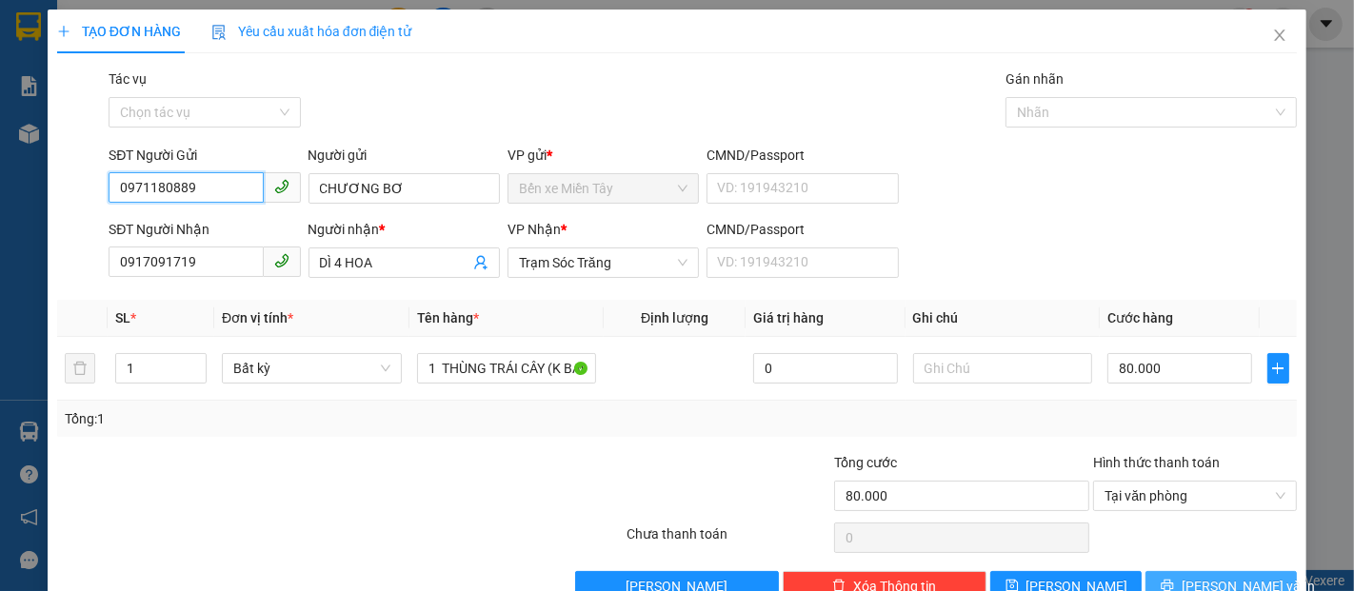
type input "0971180889"
click at [1195, 577] on span "[PERSON_NAME] và In" at bounding box center [1248, 586] width 133 height 21
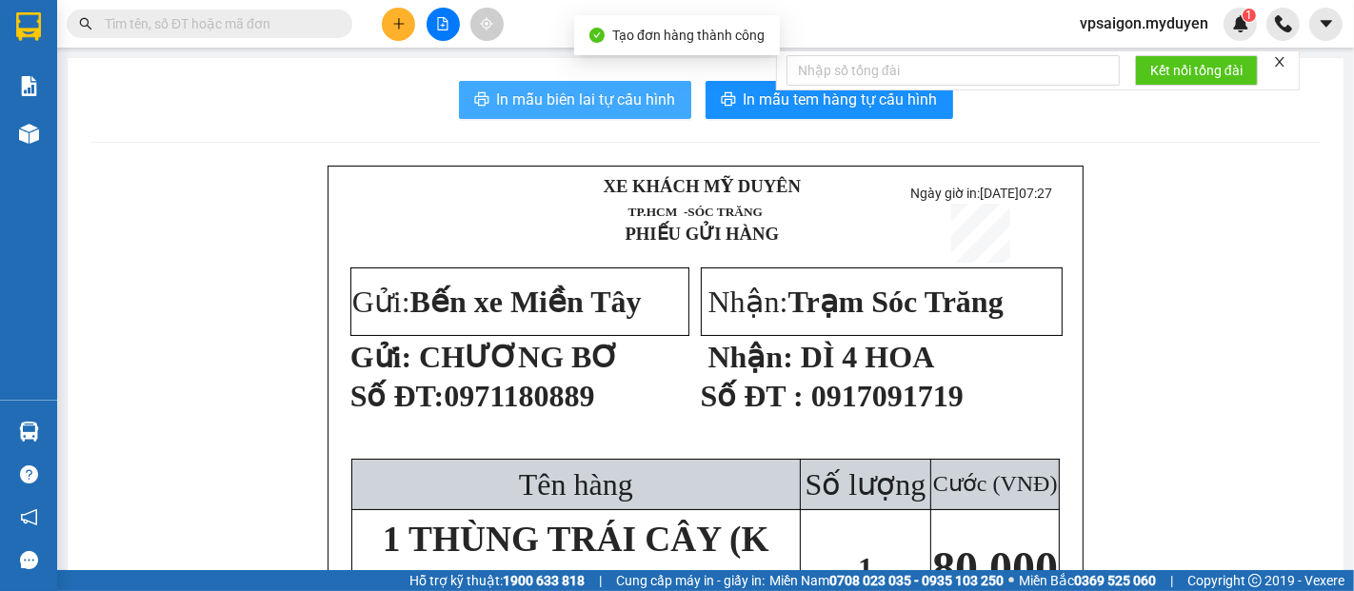
click at [589, 83] on button "In mẫu biên lai tự cấu hình" at bounding box center [575, 100] width 232 height 38
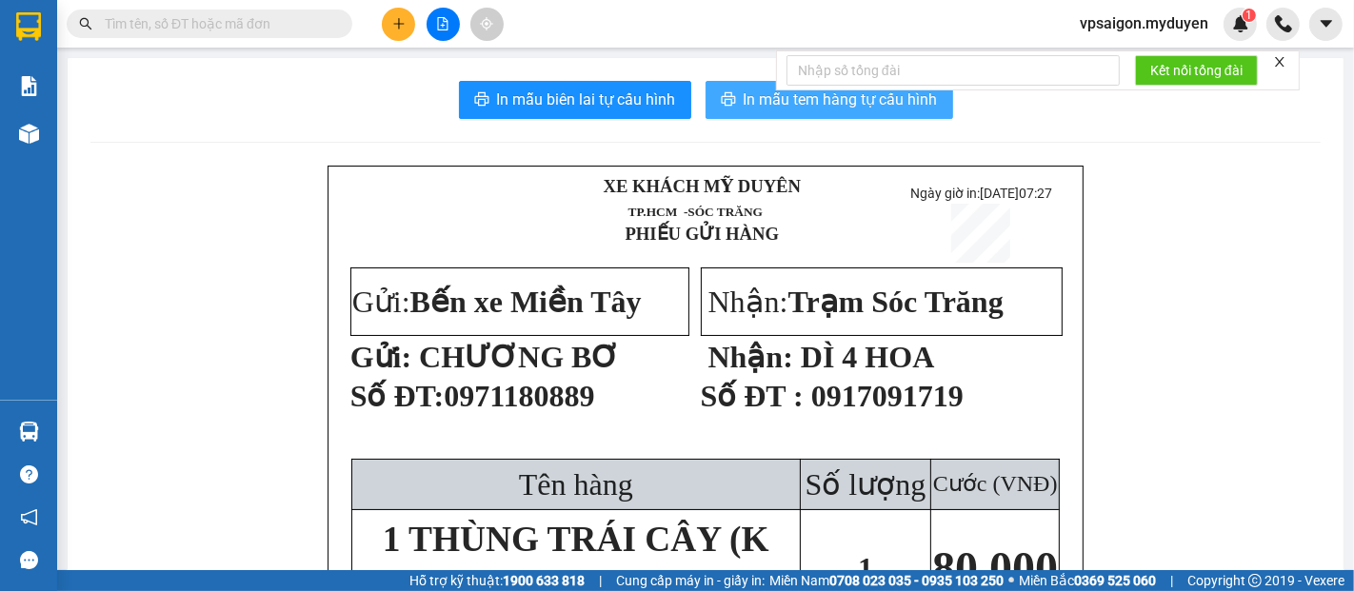
click at [763, 110] on span "In mẫu tem hàng tự cấu hình" at bounding box center [841, 100] width 194 height 24
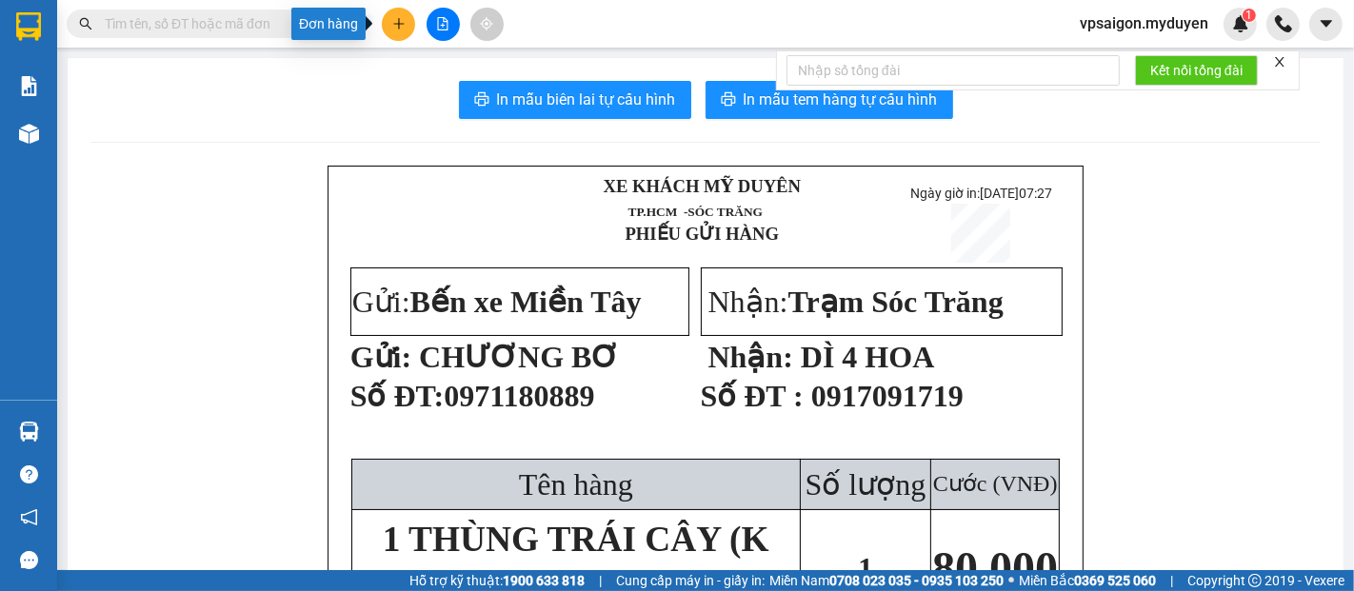
click at [399, 21] on icon "plus" at bounding box center [398, 23] width 13 height 13
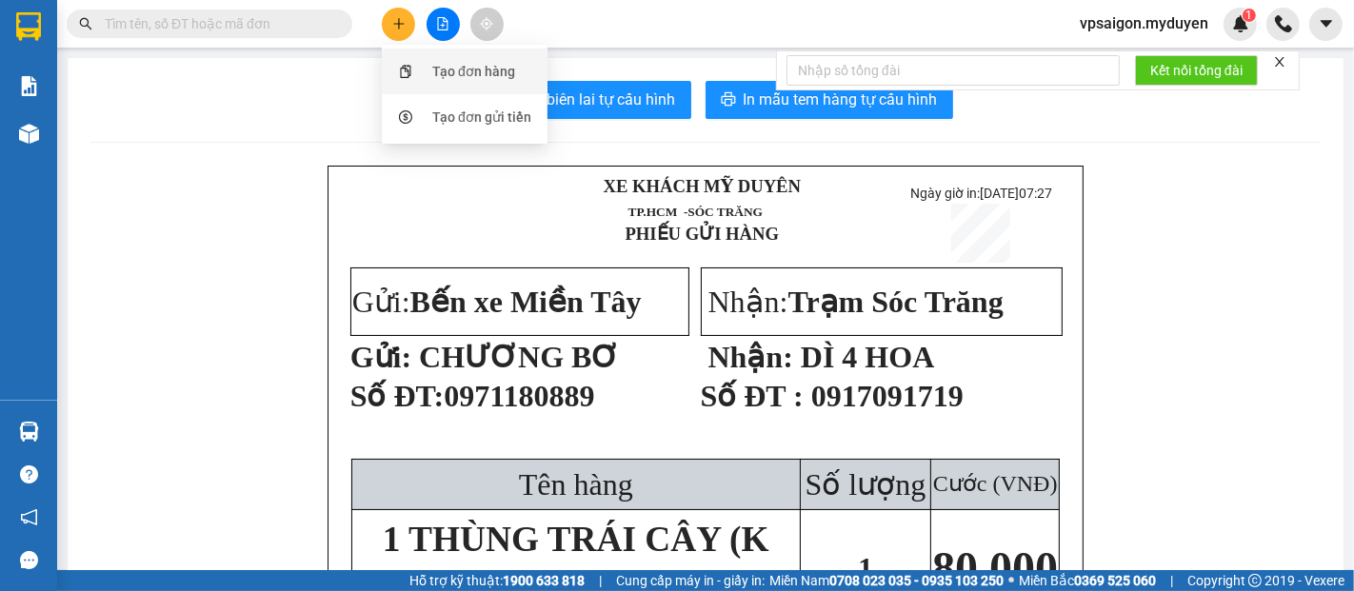
click at [445, 70] on div "Tạo đơn hàng" at bounding box center [473, 71] width 83 height 21
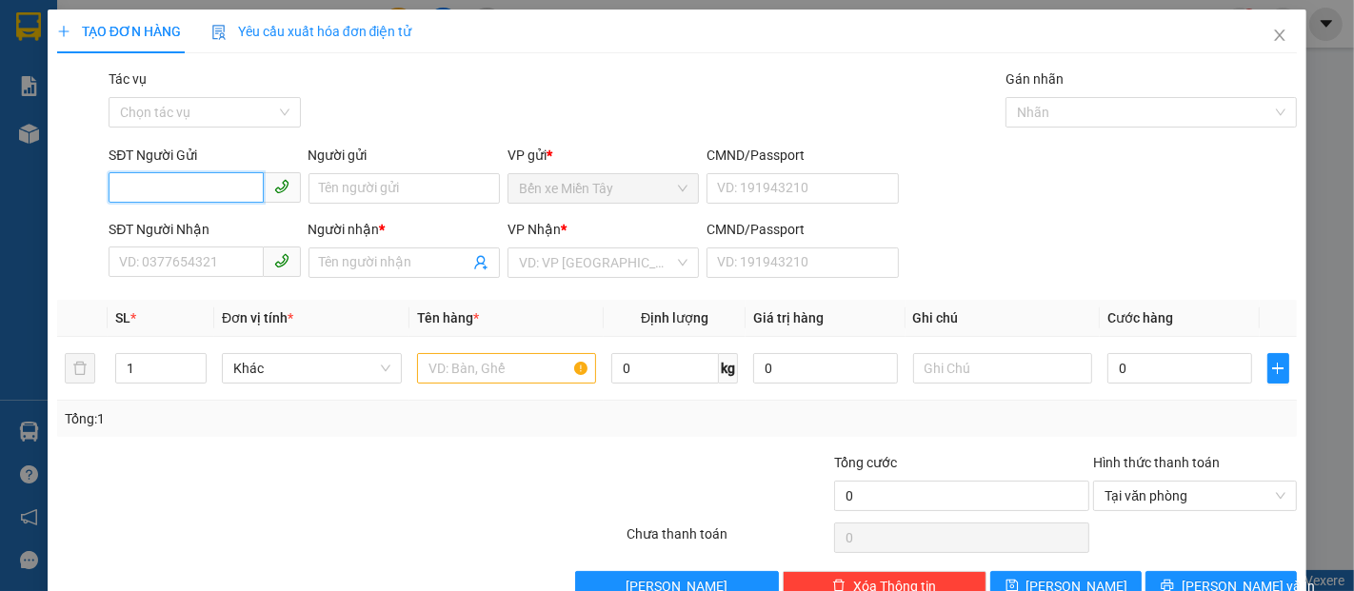
click at [171, 198] on input "SĐT Người Gửi" at bounding box center [186, 187] width 154 height 30
type input "0919508764"
click at [175, 227] on div "0919508764 - NIÊN" at bounding box center [202, 226] width 167 height 21
type input "NIÊN"
type input "0937570935"
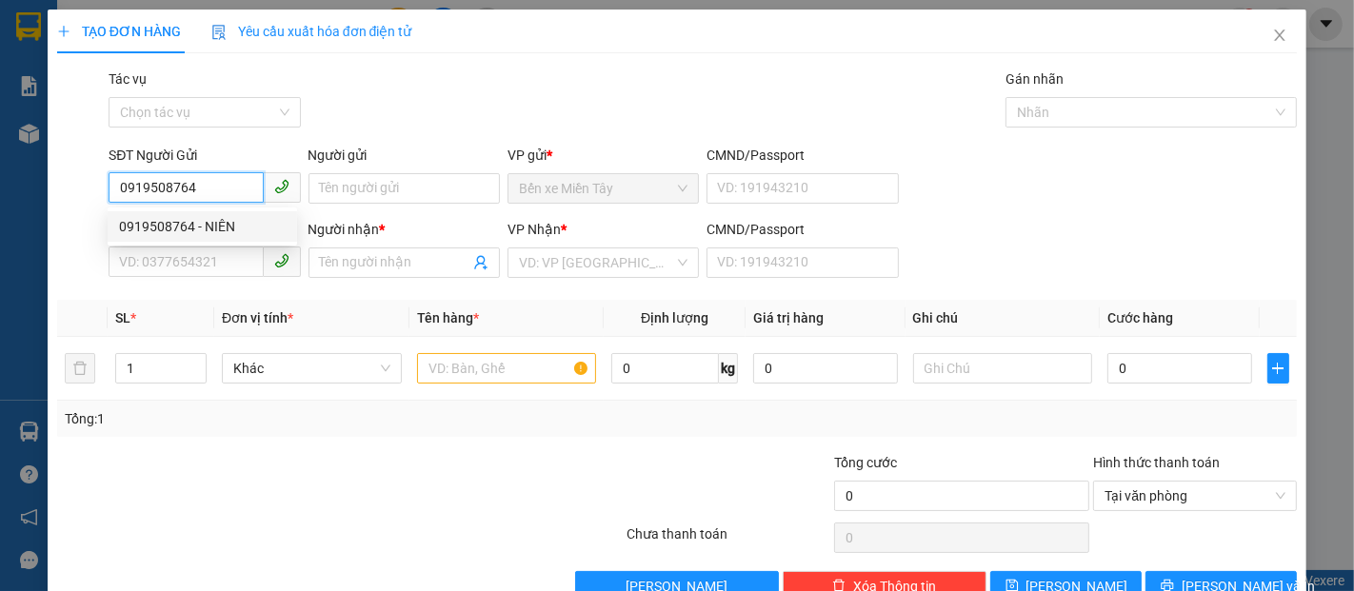
type input "NGỌC"
type input "200.000"
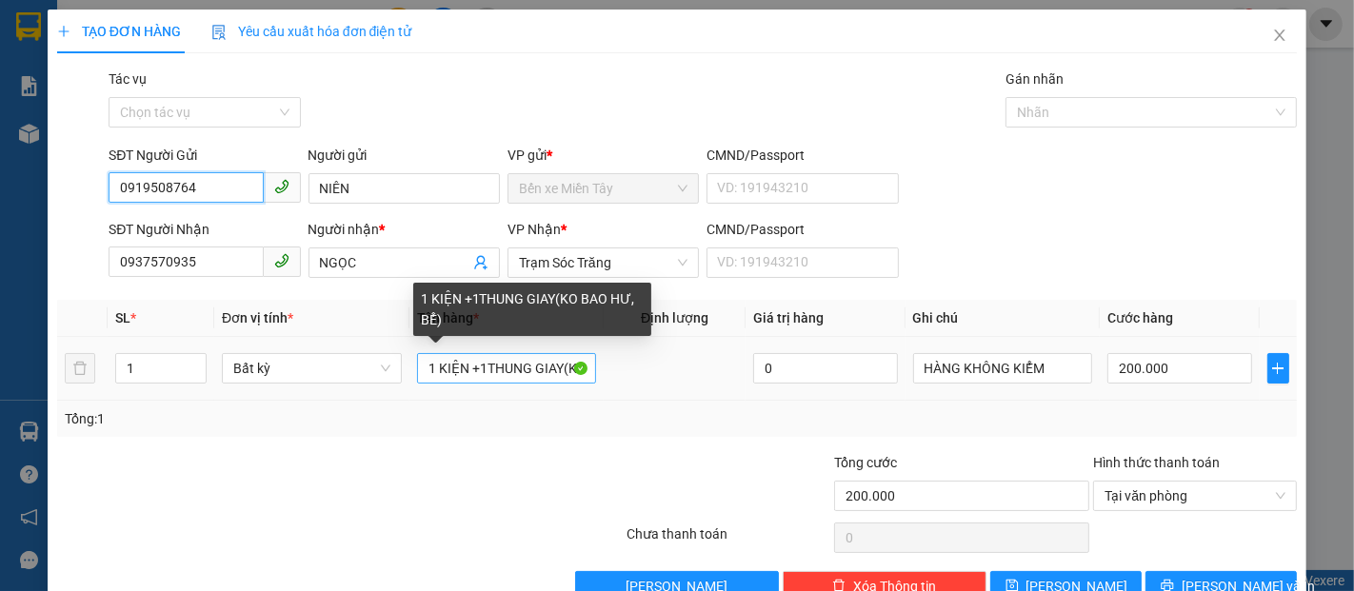
type input "0919508764"
click at [475, 371] on input "1 KIỆN +1THUNG GIAY(KO BAO HƯ, BỂ)" at bounding box center [507, 368] width 180 height 30
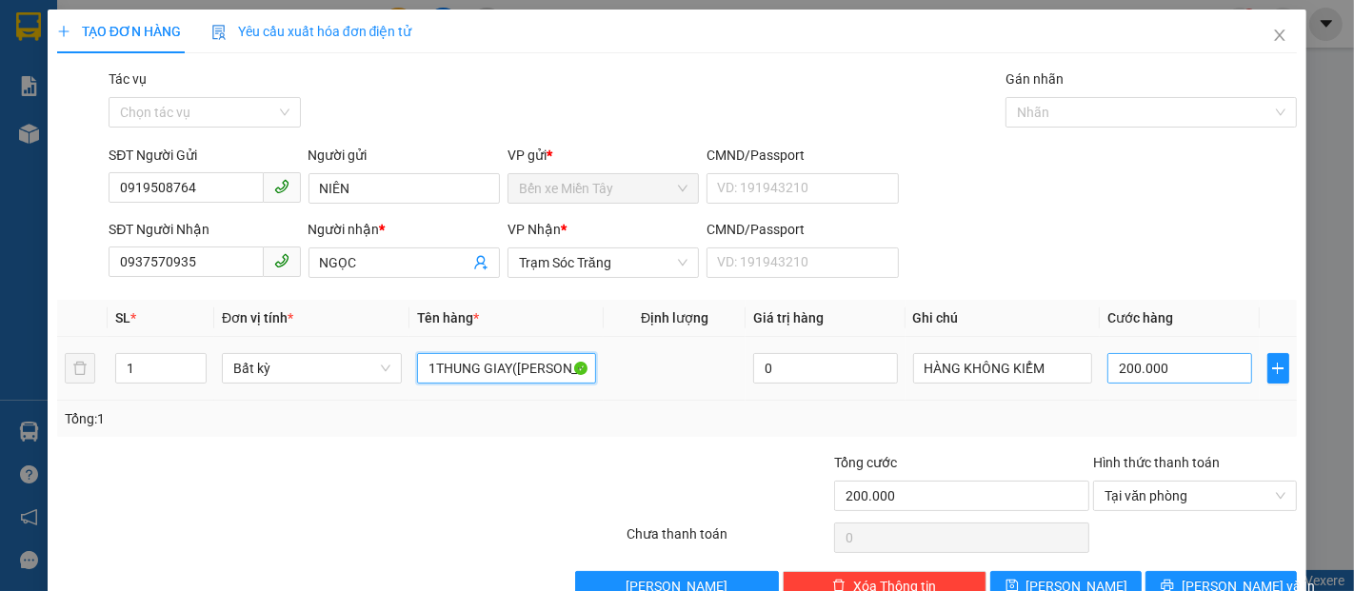
type input "1THUNG GIAY([PERSON_NAME], BỂ)"
click at [1107, 371] on input "200.000" at bounding box center [1179, 368] width 144 height 30
type input "4"
type input "40"
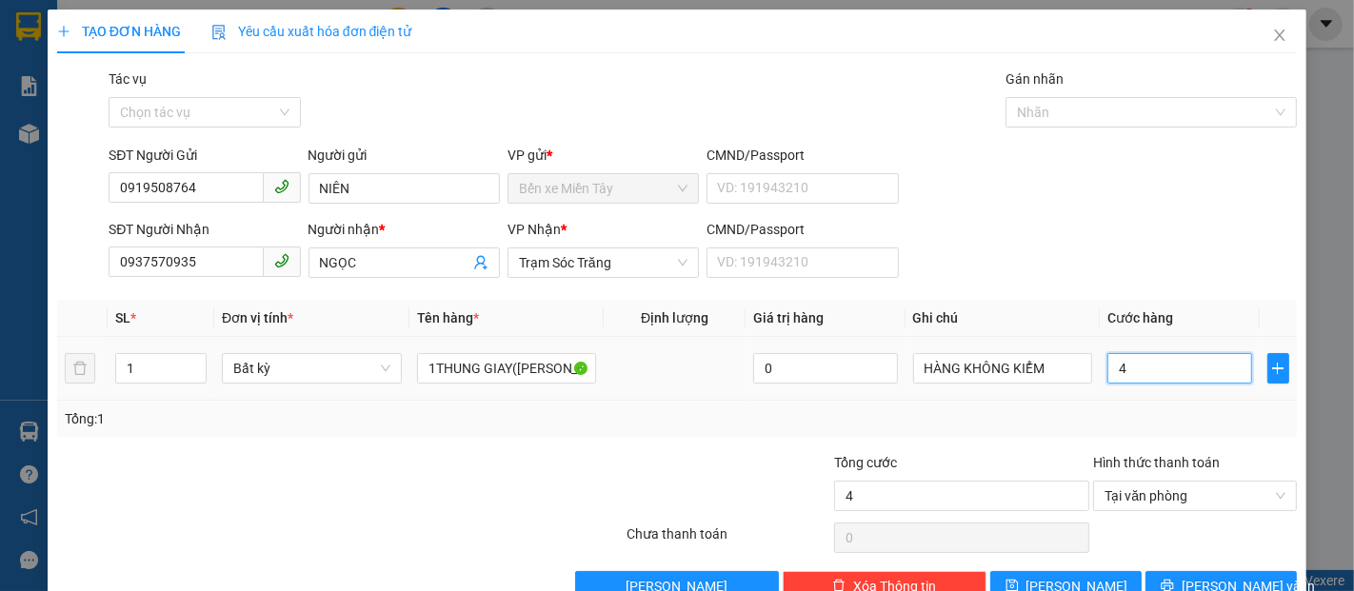
type input "40"
type input "400"
type input "4.000"
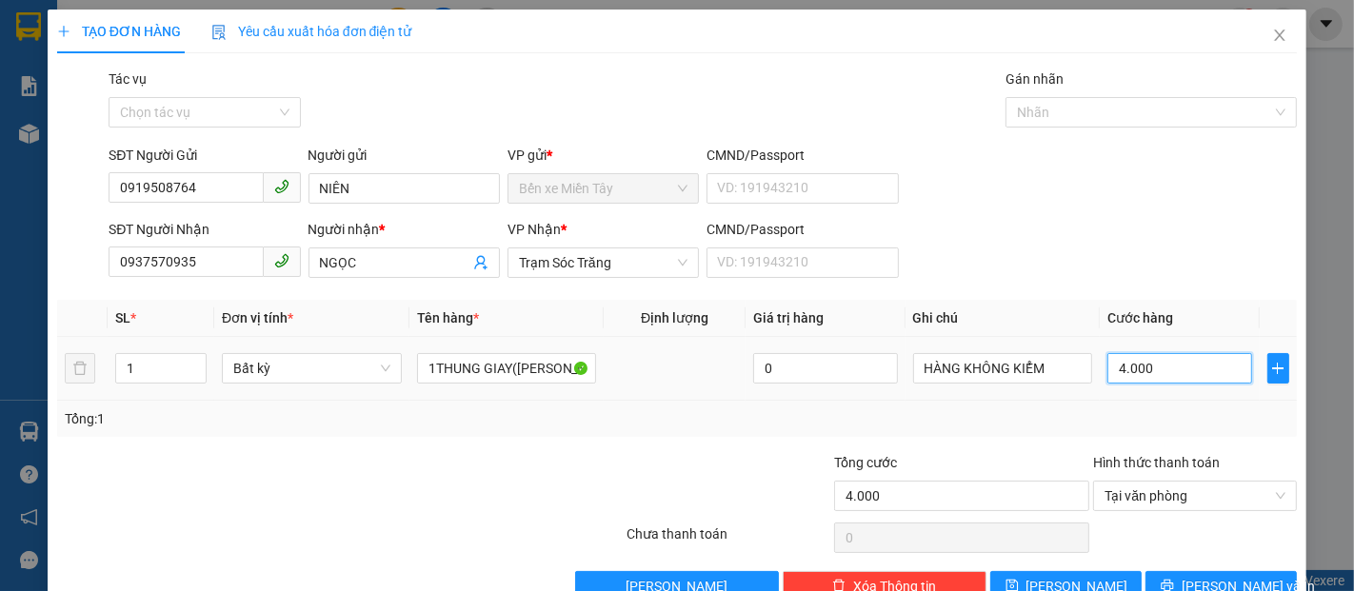
type input "40.000"
click at [1200, 584] on span "[PERSON_NAME] và In" at bounding box center [1248, 586] width 133 height 21
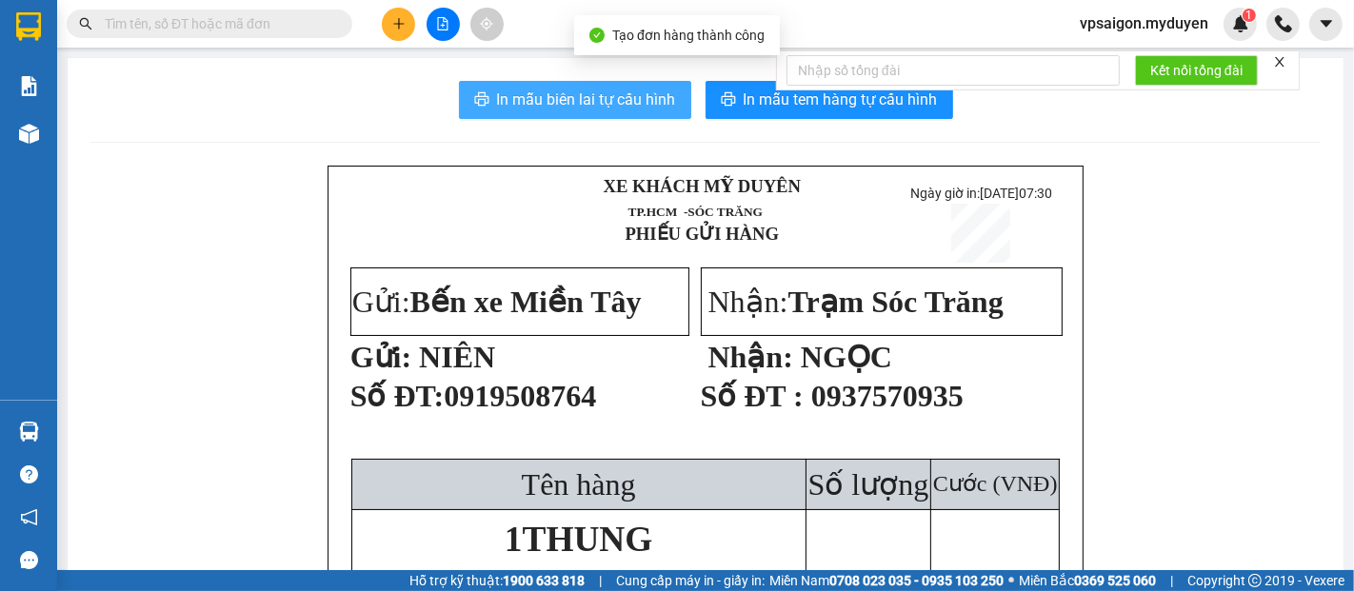
click at [627, 96] on span "In mẫu biên lai tự cấu hình" at bounding box center [586, 100] width 179 height 24
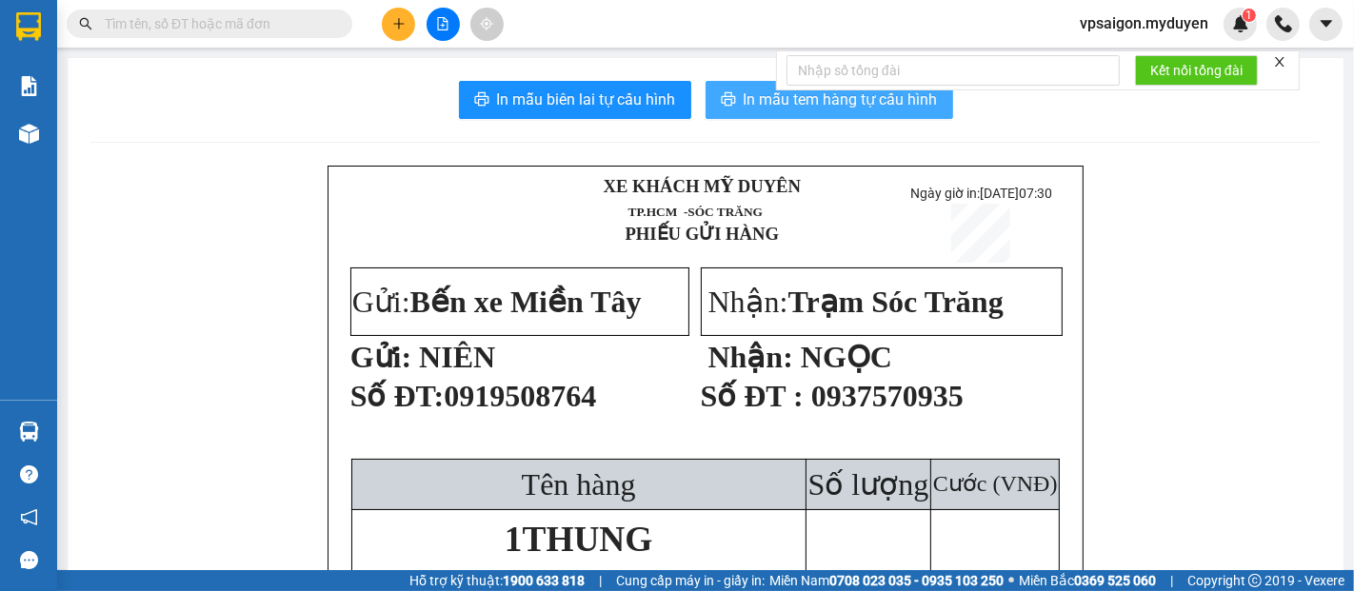
click at [775, 104] on span "In mẫu tem hàng tự cấu hình" at bounding box center [841, 100] width 194 height 24
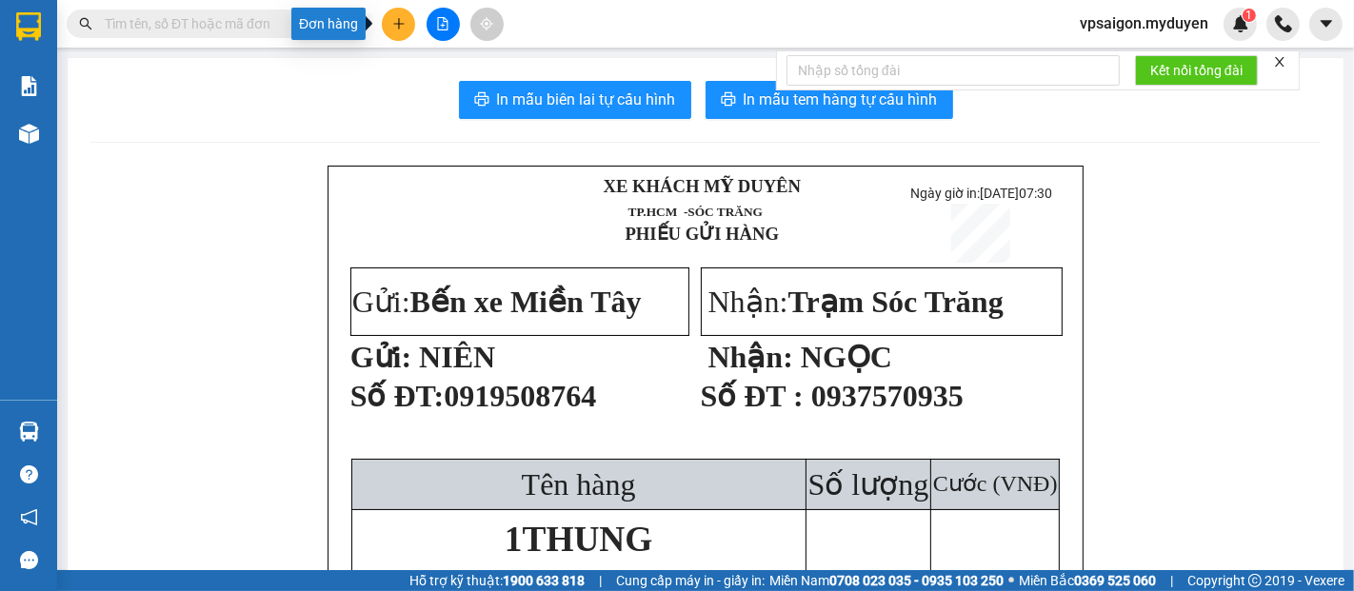
click at [389, 20] on button at bounding box center [398, 24] width 33 height 33
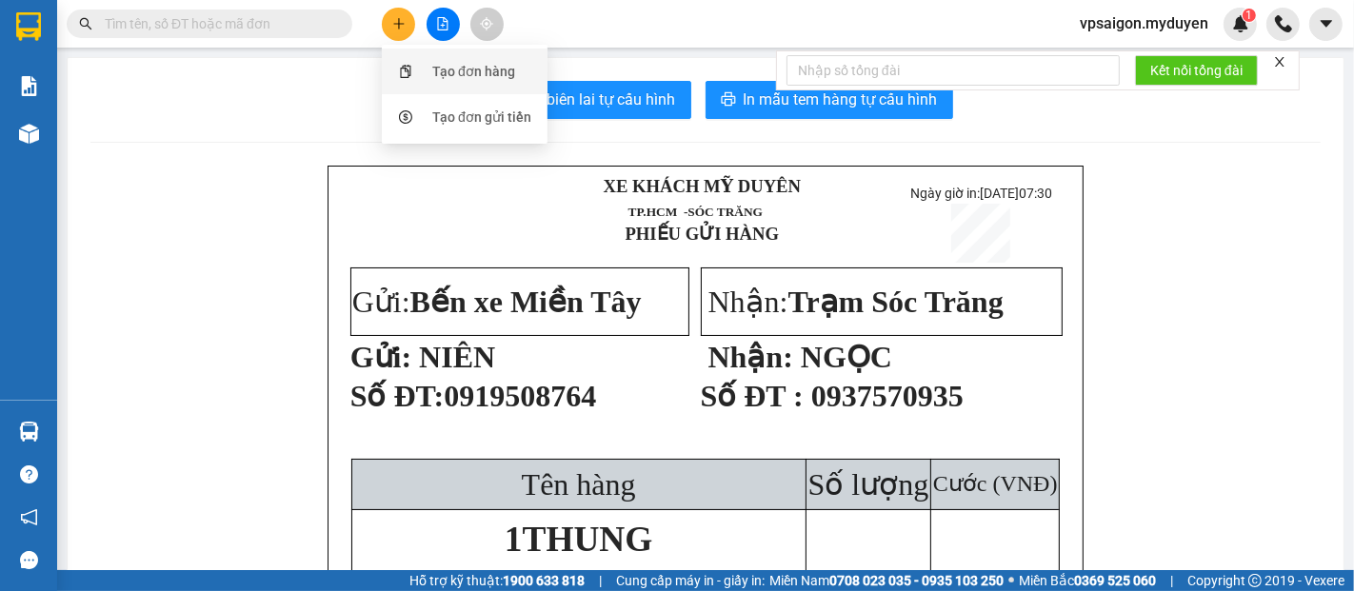
click at [449, 69] on div "Tạo đơn hàng" at bounding box center [473, 71] width 83 height 21
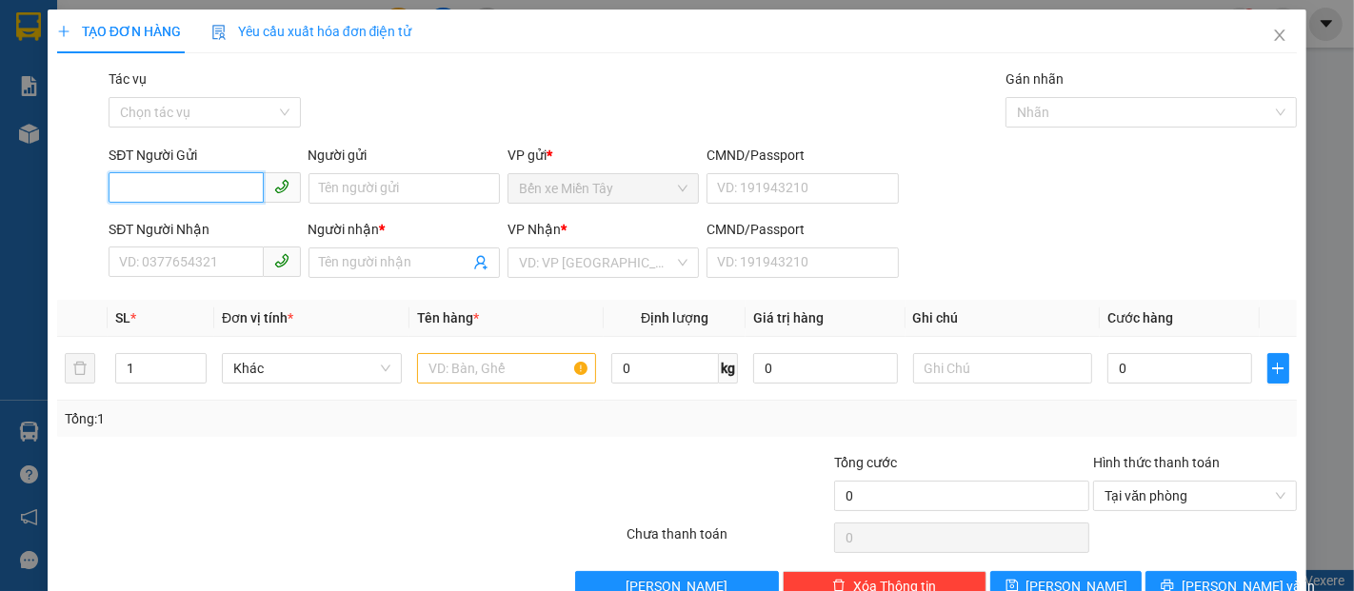
click at [173, 184] on input "SĐT Người Gửi" at bounding box center [186, 187] width 154 height 30
click at [190, 227] on div "0396611663 - [GEOGRAPHIC_DATA]" at bounding box center [226, 226] width 214 height 21
type input "0396611663"
type input "SƠN THÁI"
type input "0376244170"
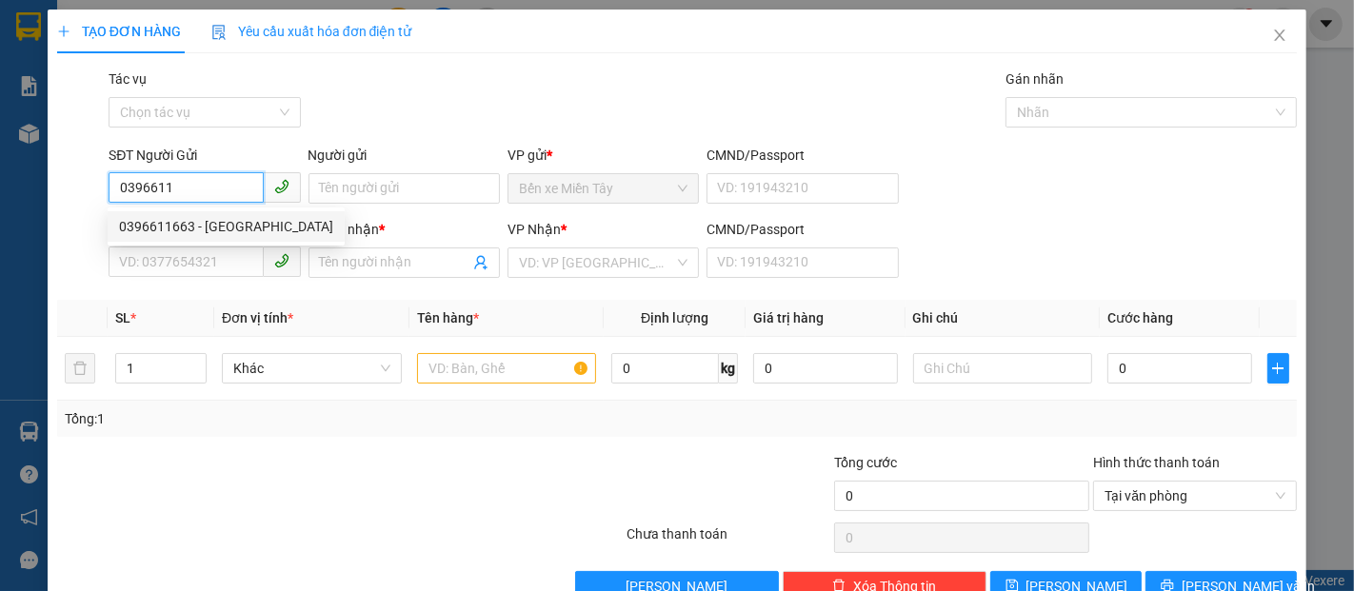
type input "[PERSON_NAME]"
type input "30.000"
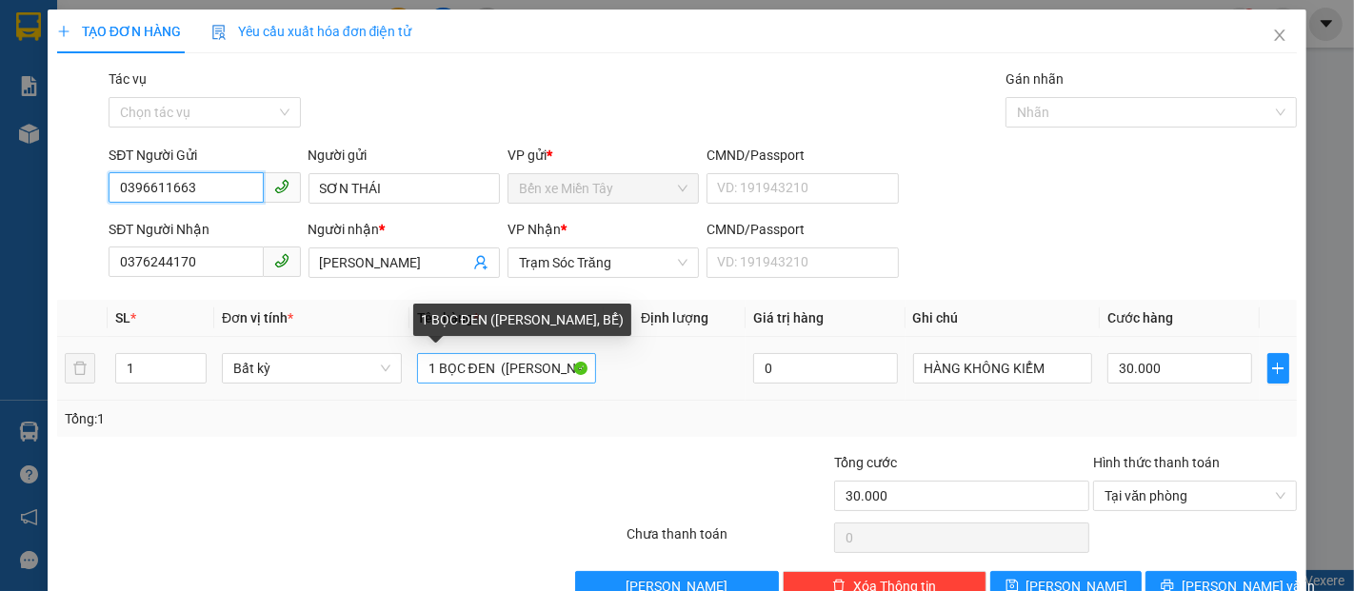
type input "0396611663"
click at [494, 366] on input "1 BỌC ĐEN ([PERSON_NAME], BỂ)" at bounding box center [507, 368] width 180 height 30
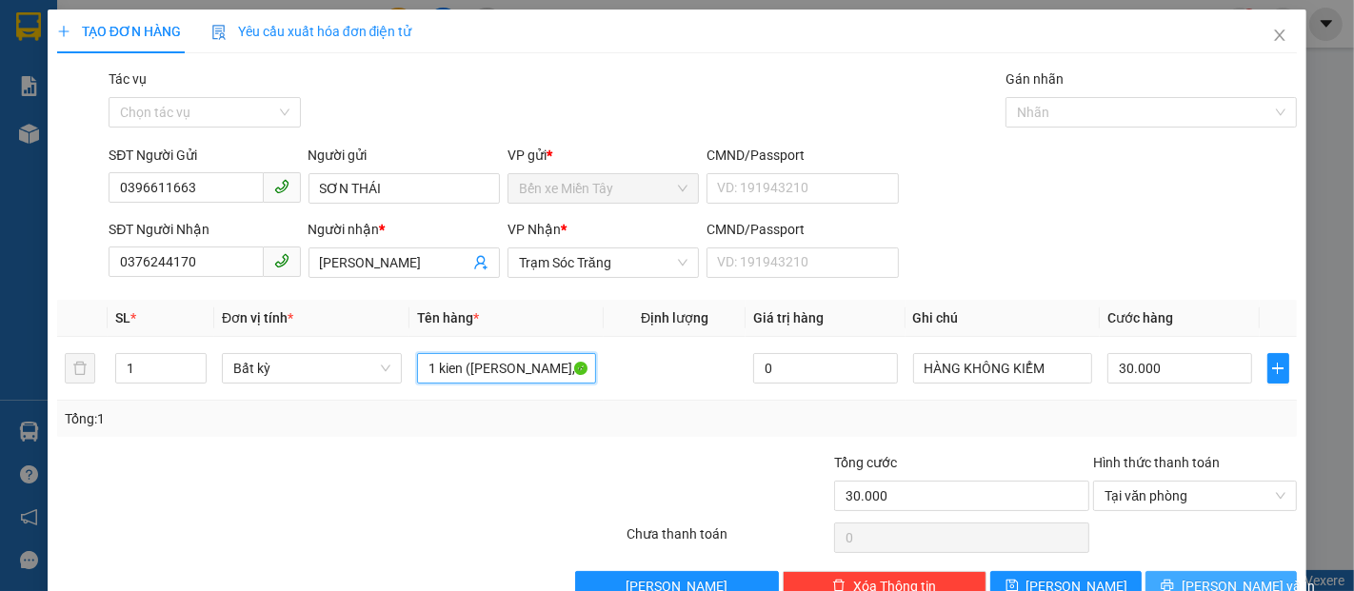
type input "1 kien ([PERSON_NAME], BỂ)"
click at [1186, 587] on button "[PERSON_NAME] và In" at bounding box center [1221, 586] width 151 height 30
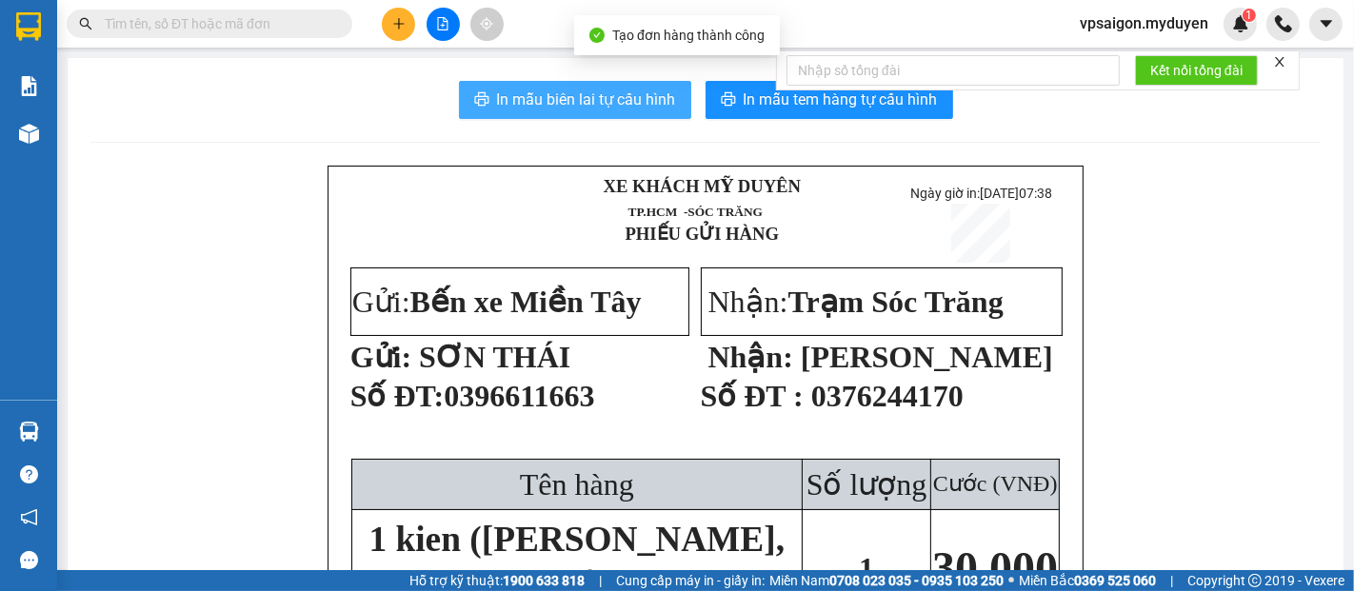
click at [608, 107] on span "In mẫu biên lai tự cấu hình" at bounding box center [586, 100] width 179 height 24
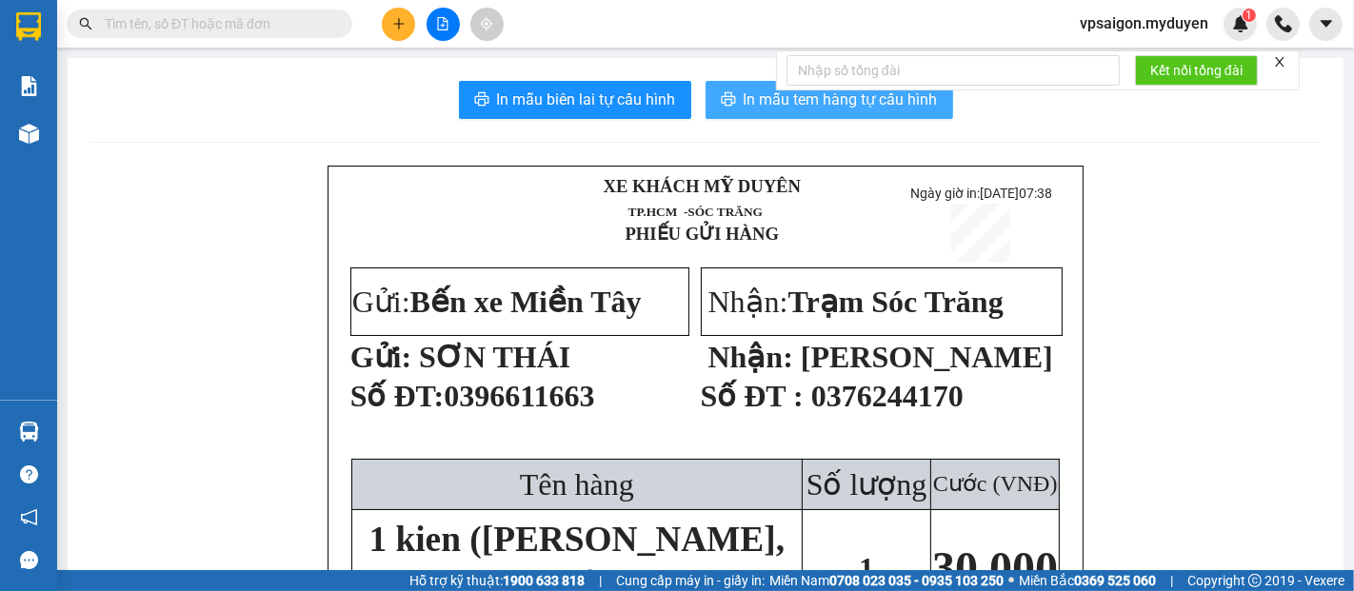
click at [757, 98] on span "In mẫu tem hàng tự cấu hình" at bounding box center [841, 100] width 194 height 24
